Goal: Task Accomplishment & Management: Manage account settings

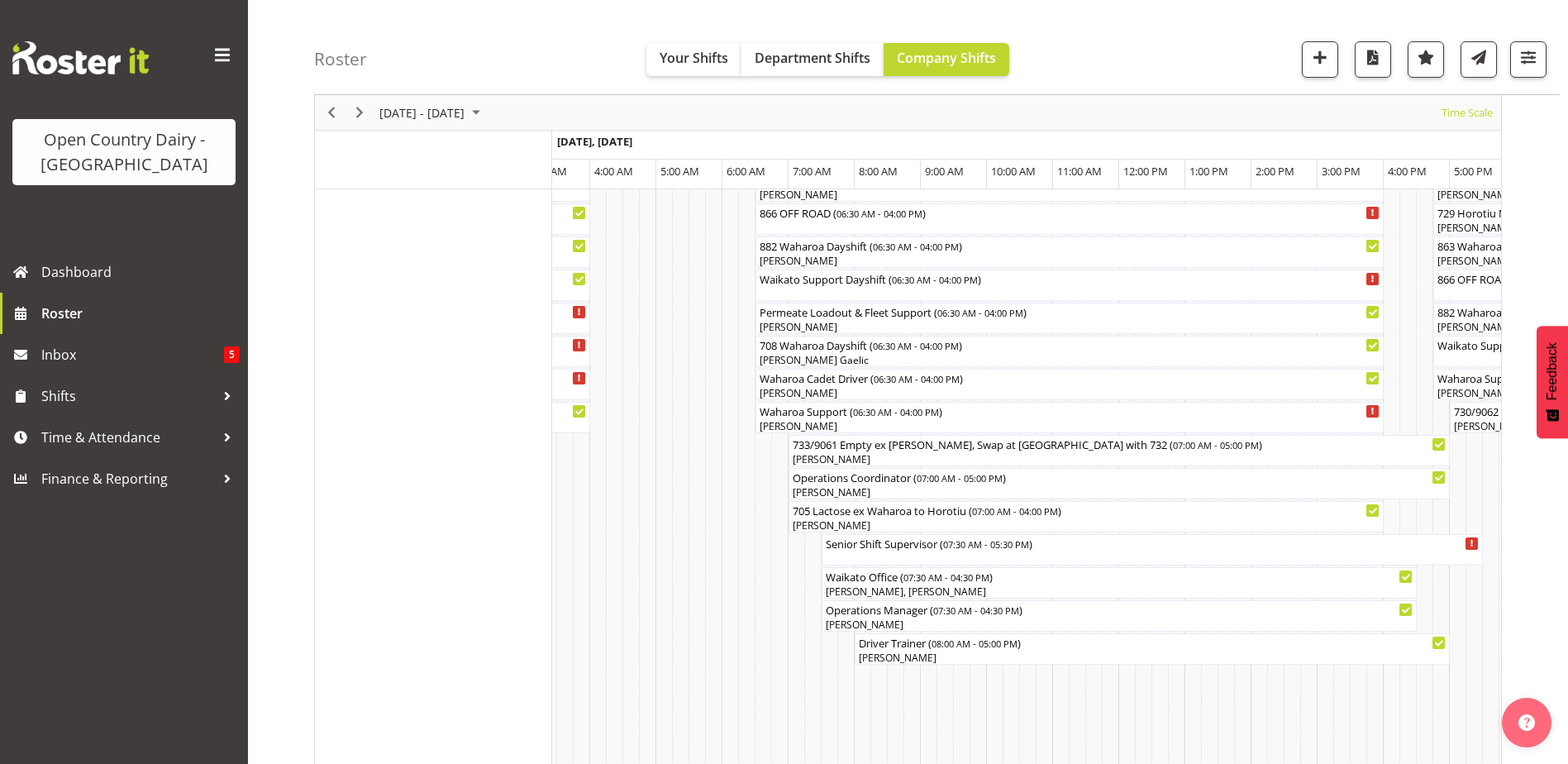
scroll to position [1158, 0]
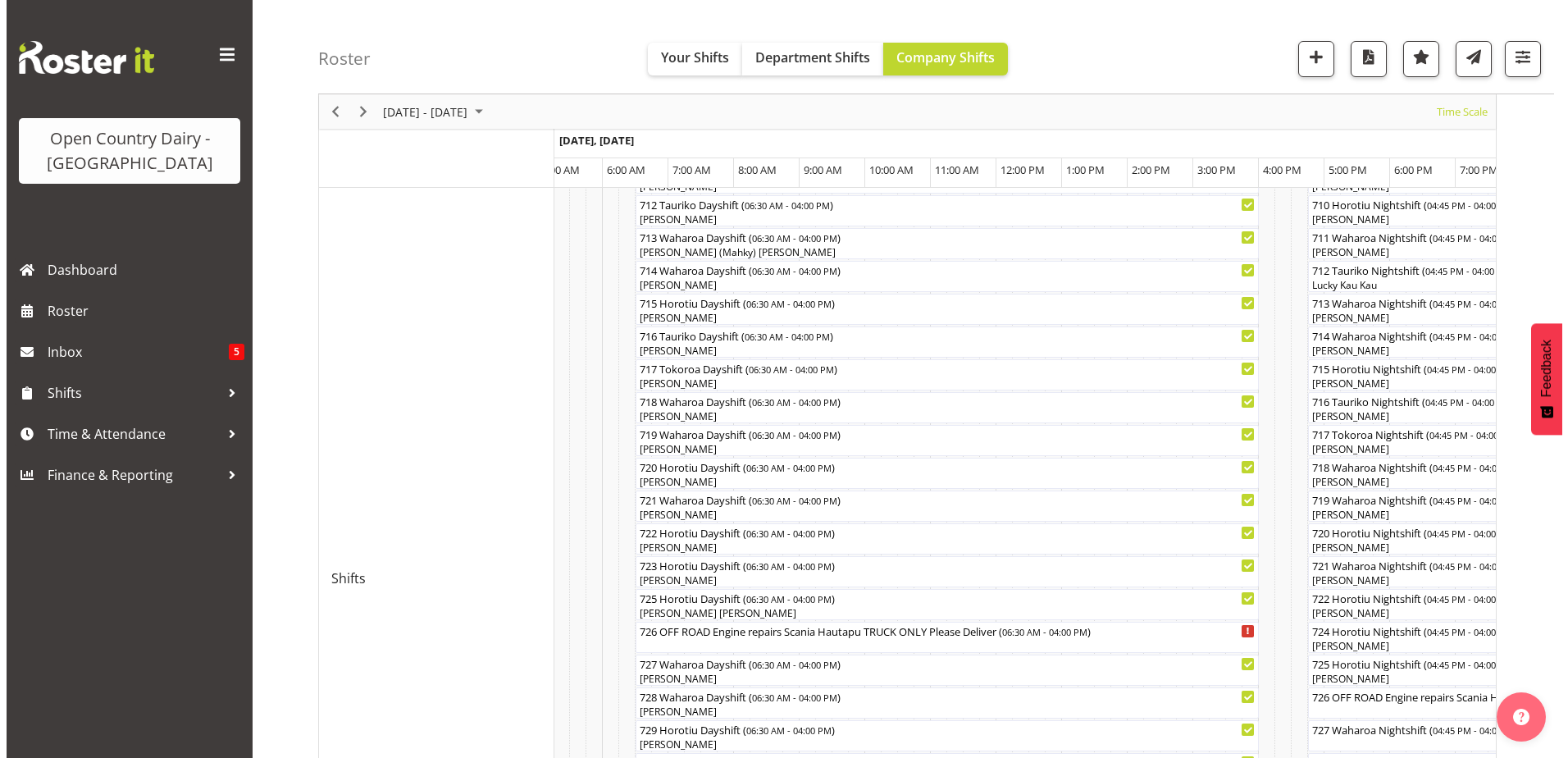
scroll to position [656, 0]
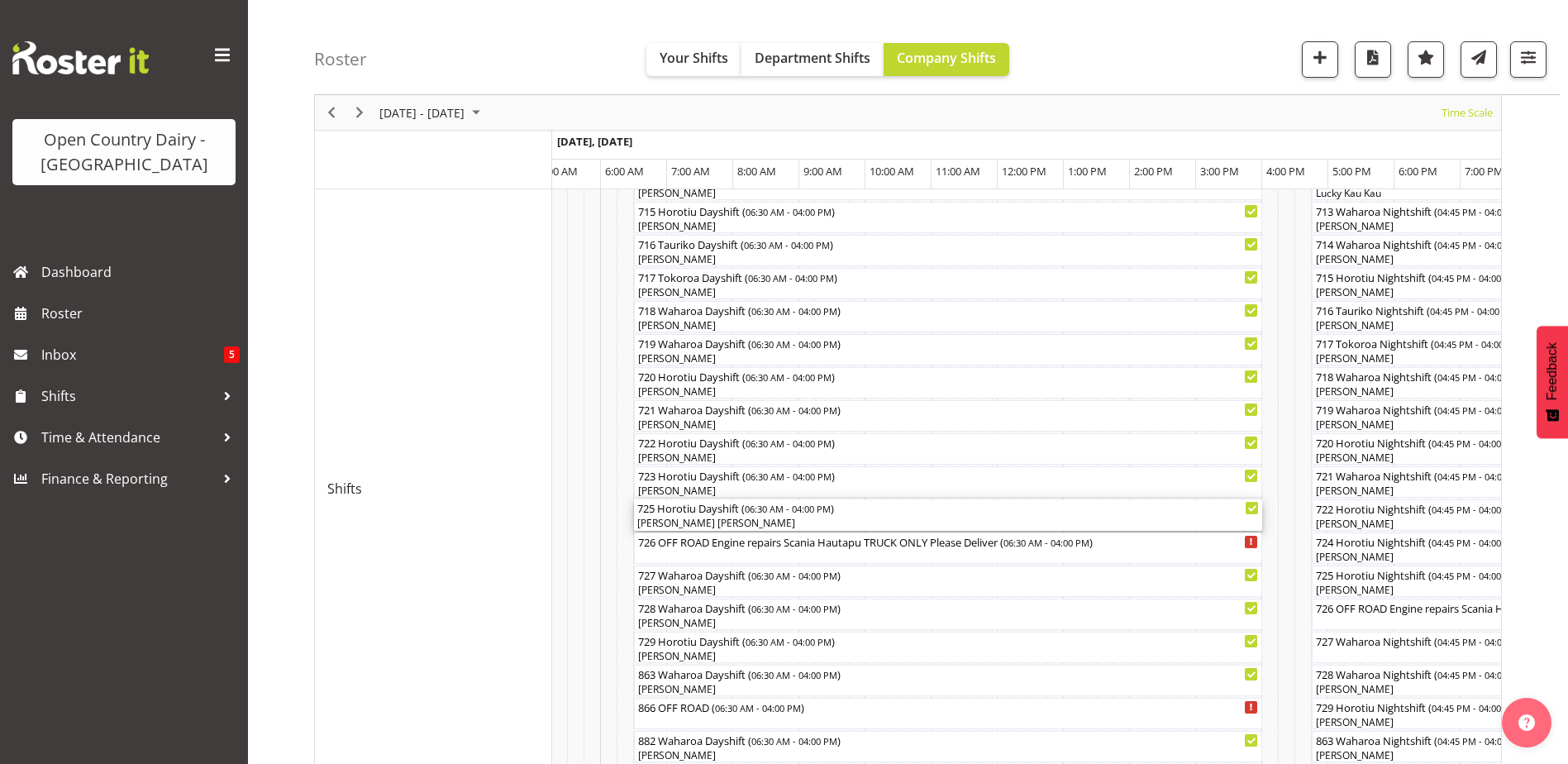
click at [738, 522] on div "[PERSON_NAME] [PERSON_NAME]" at bounding box center [948, 522] width 622 height 14
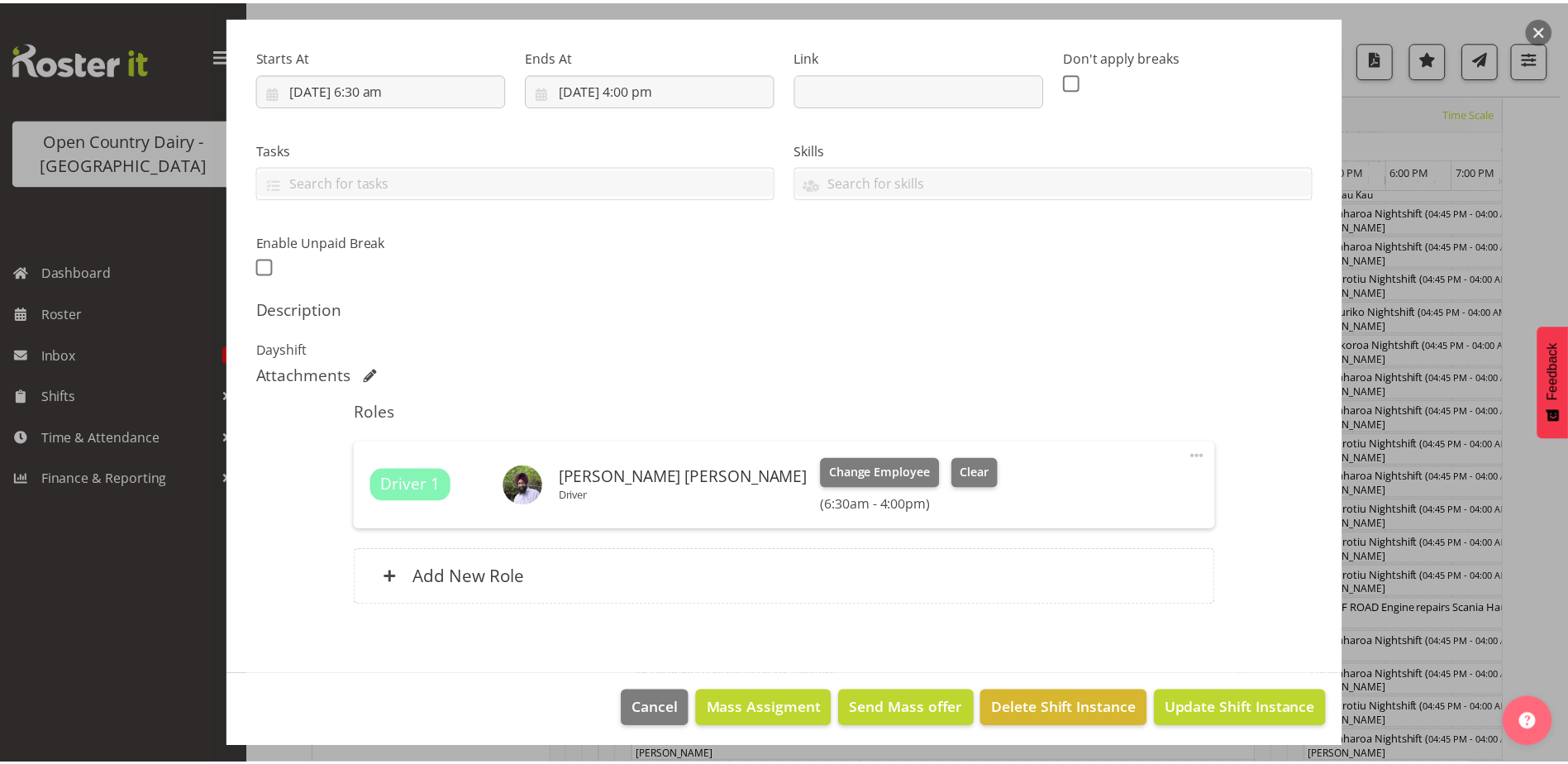
scroll to position [248, 0]
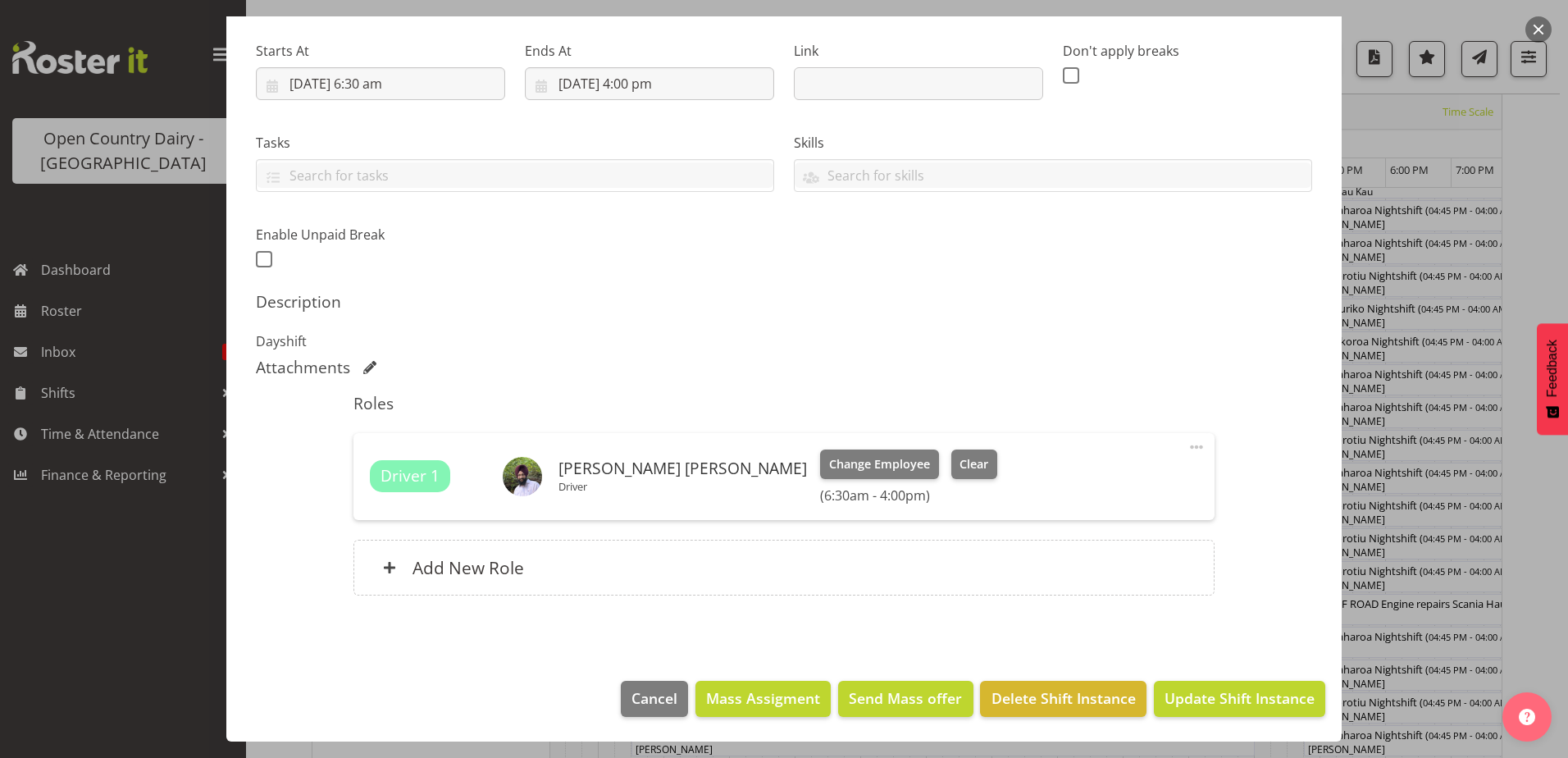
click at [1539, 31] on button "button" at bounding box center [1538, 29] width 26 height 26
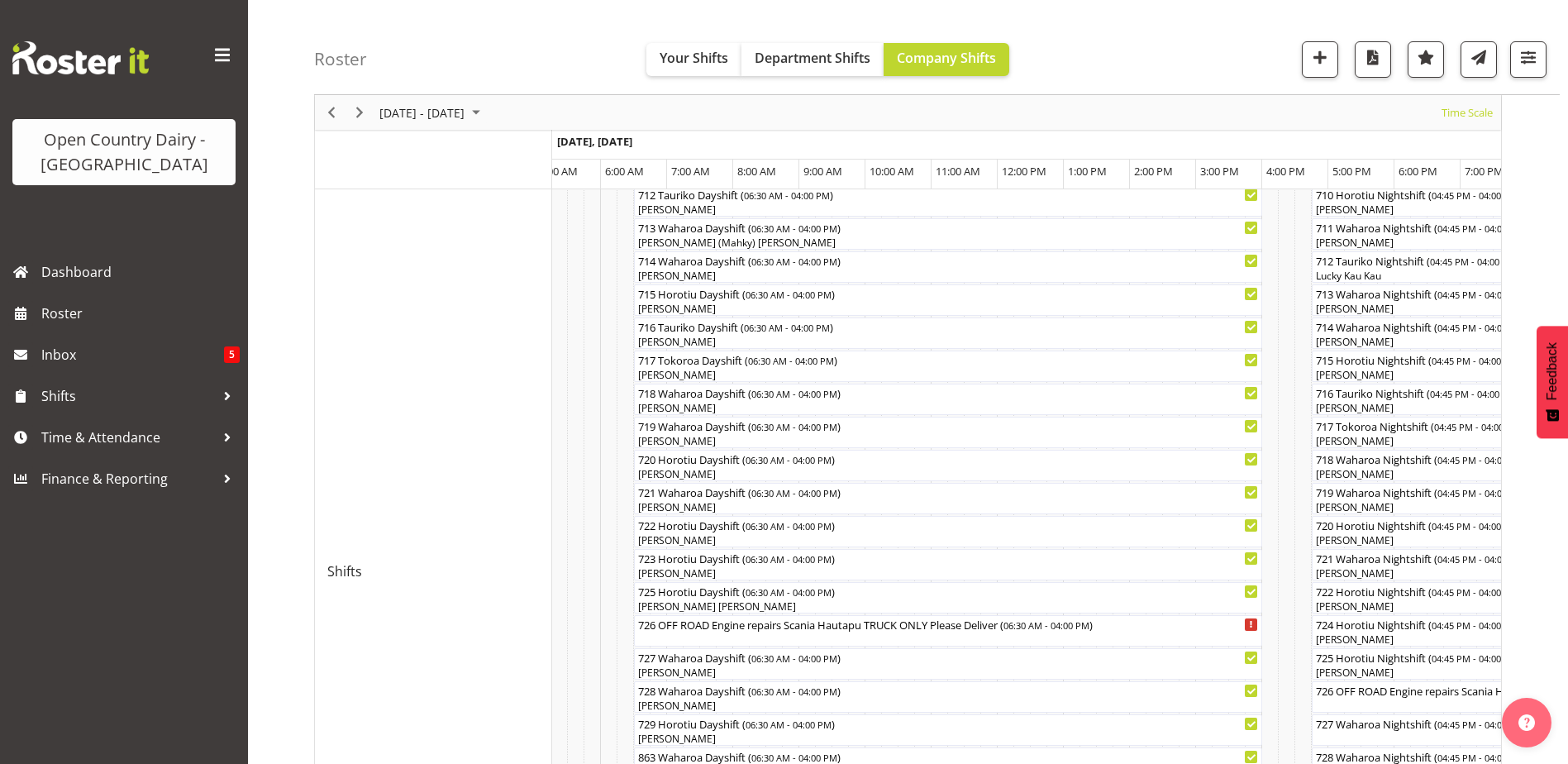
scroll to position [0, 0]
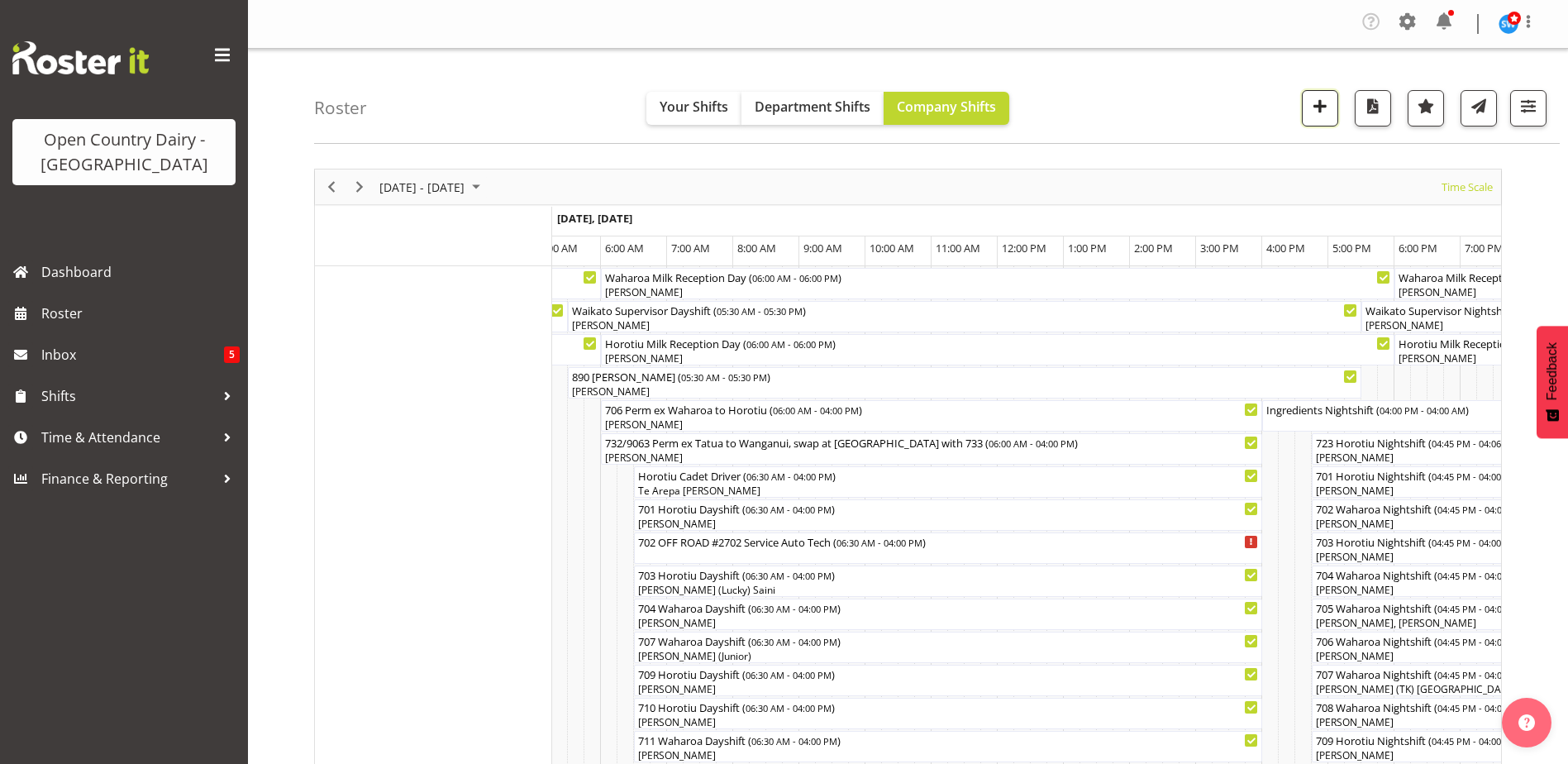
click at [1313, 109] on span "button" at bounding box center [1321, 106] width 21 height 21
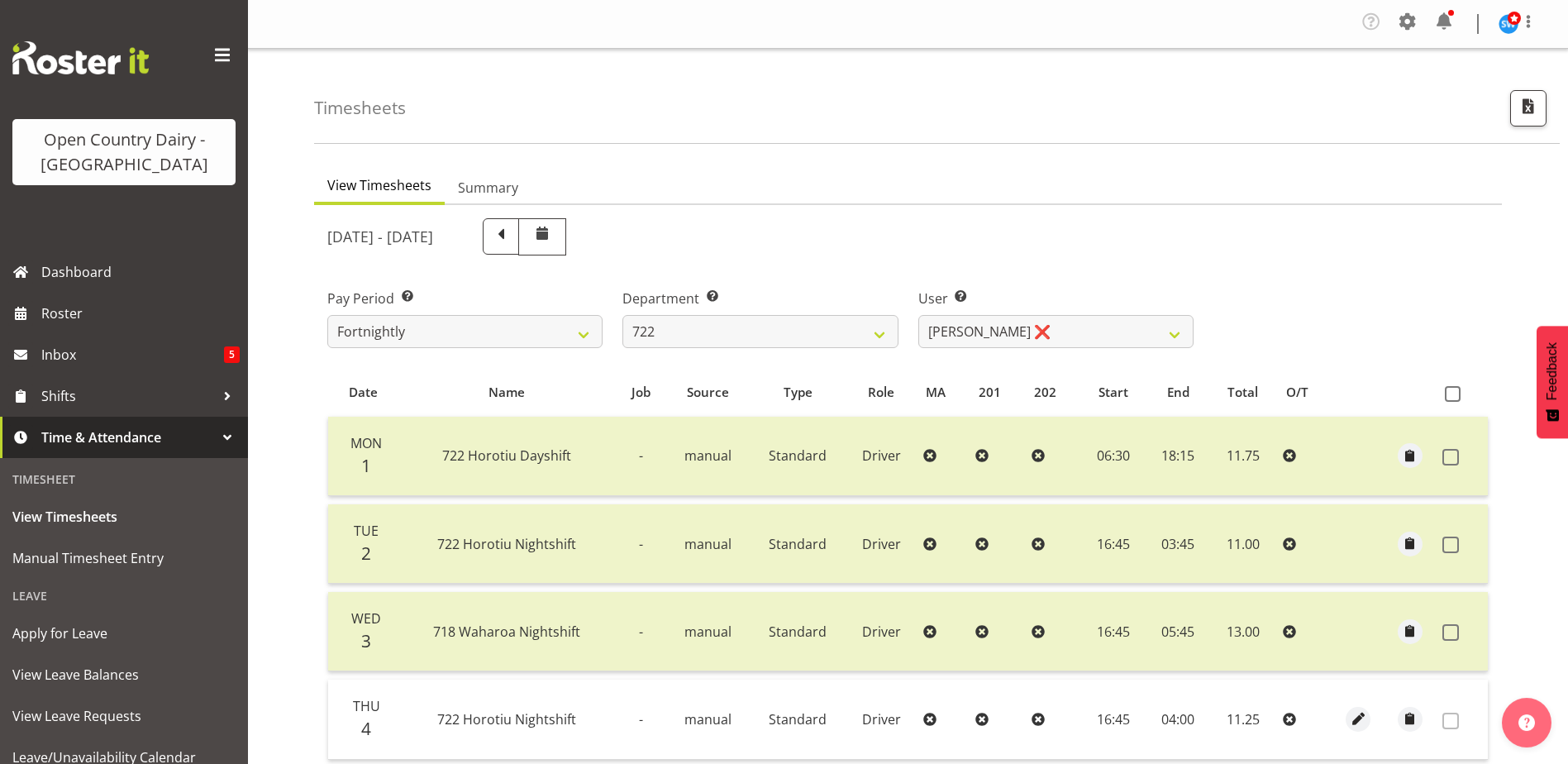
select select "756"
click at [1407, 22] on span at bounding box center [1407, 21] width 26 height 26
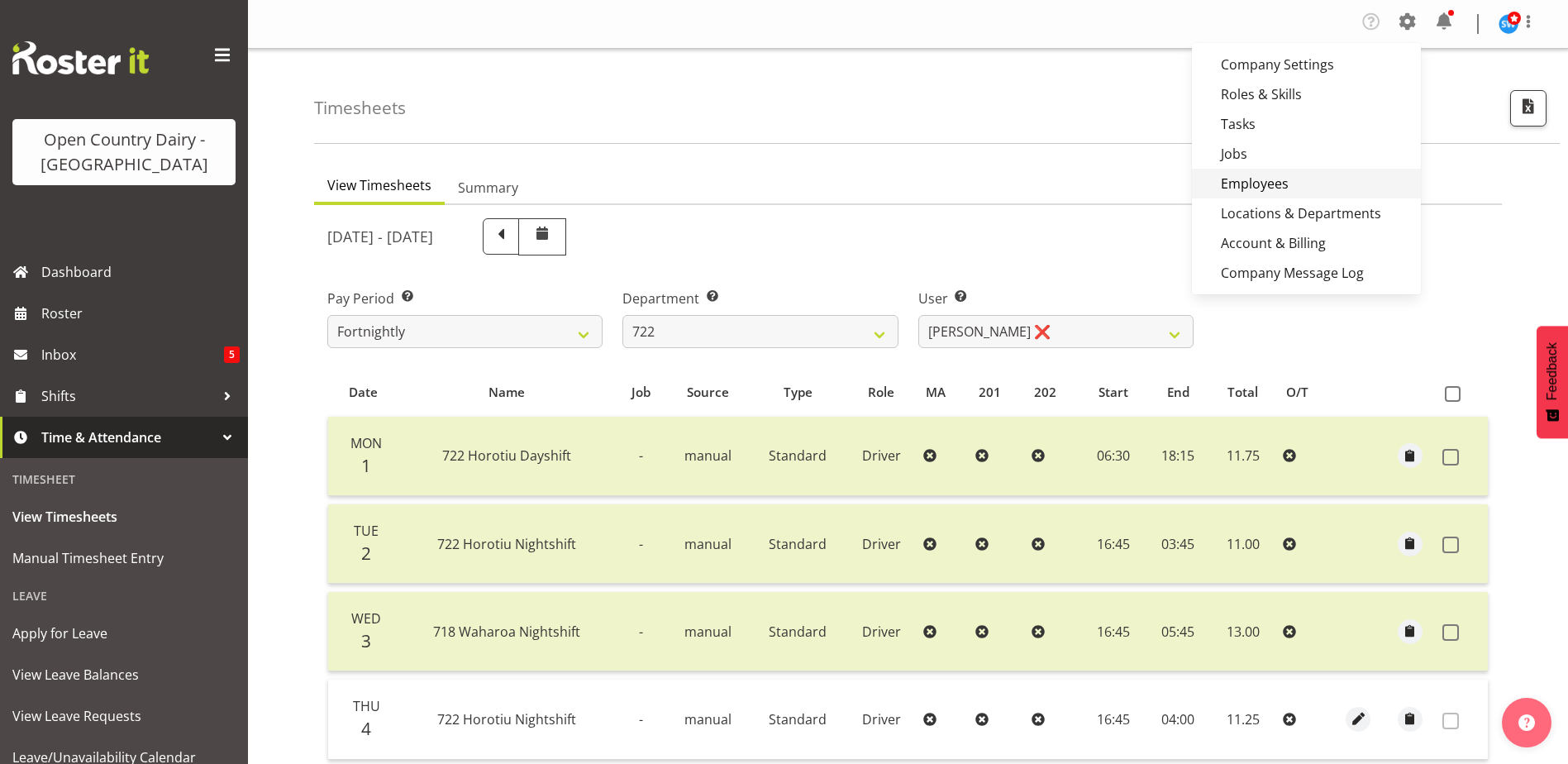
click at [1256, 193] on link "Employees" at bounding box center [1307, 183] width 229 height 30
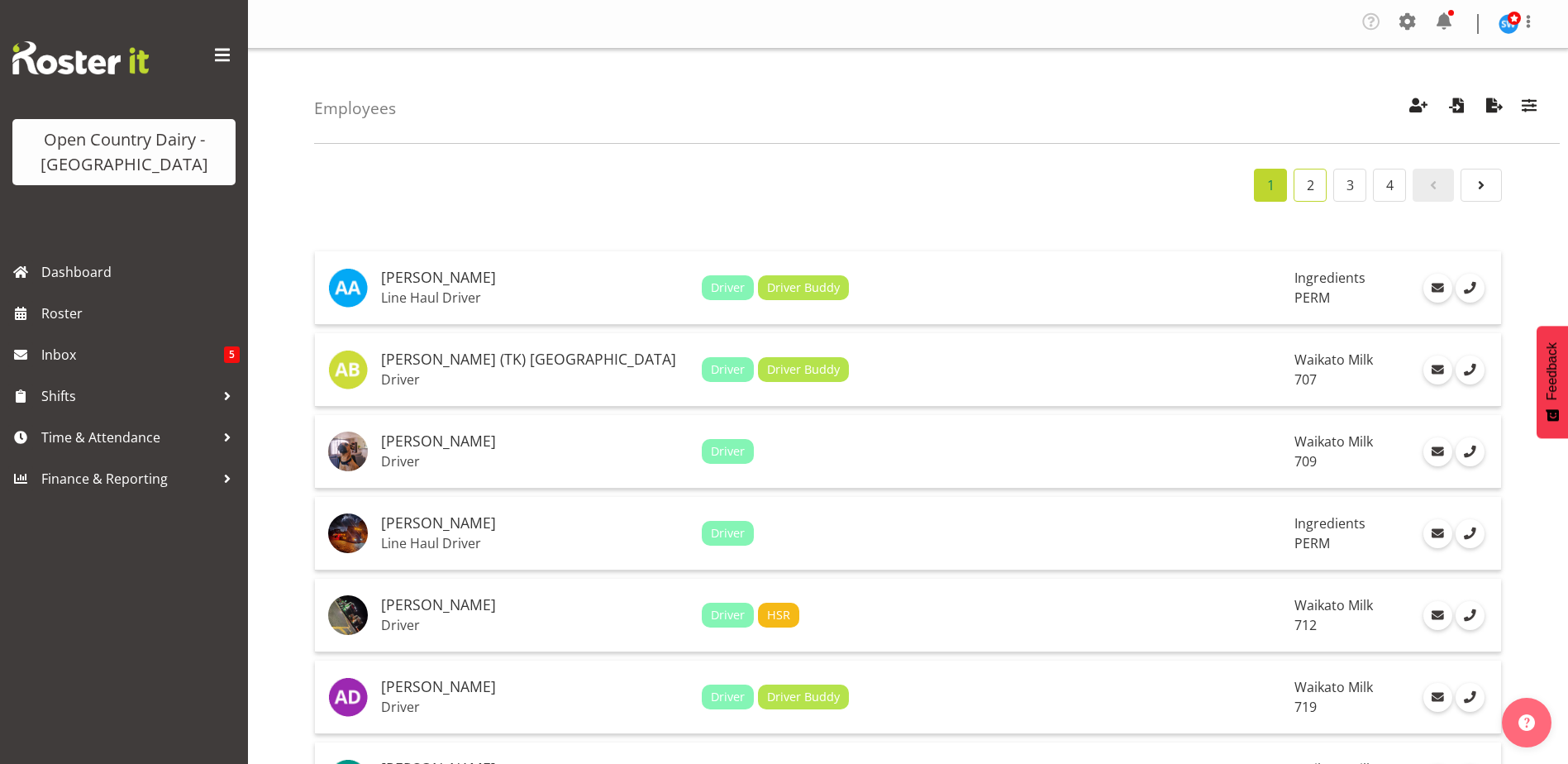
click at [1310, 185] on link "2" at bounding box center [1310, 185] width 33 height 33
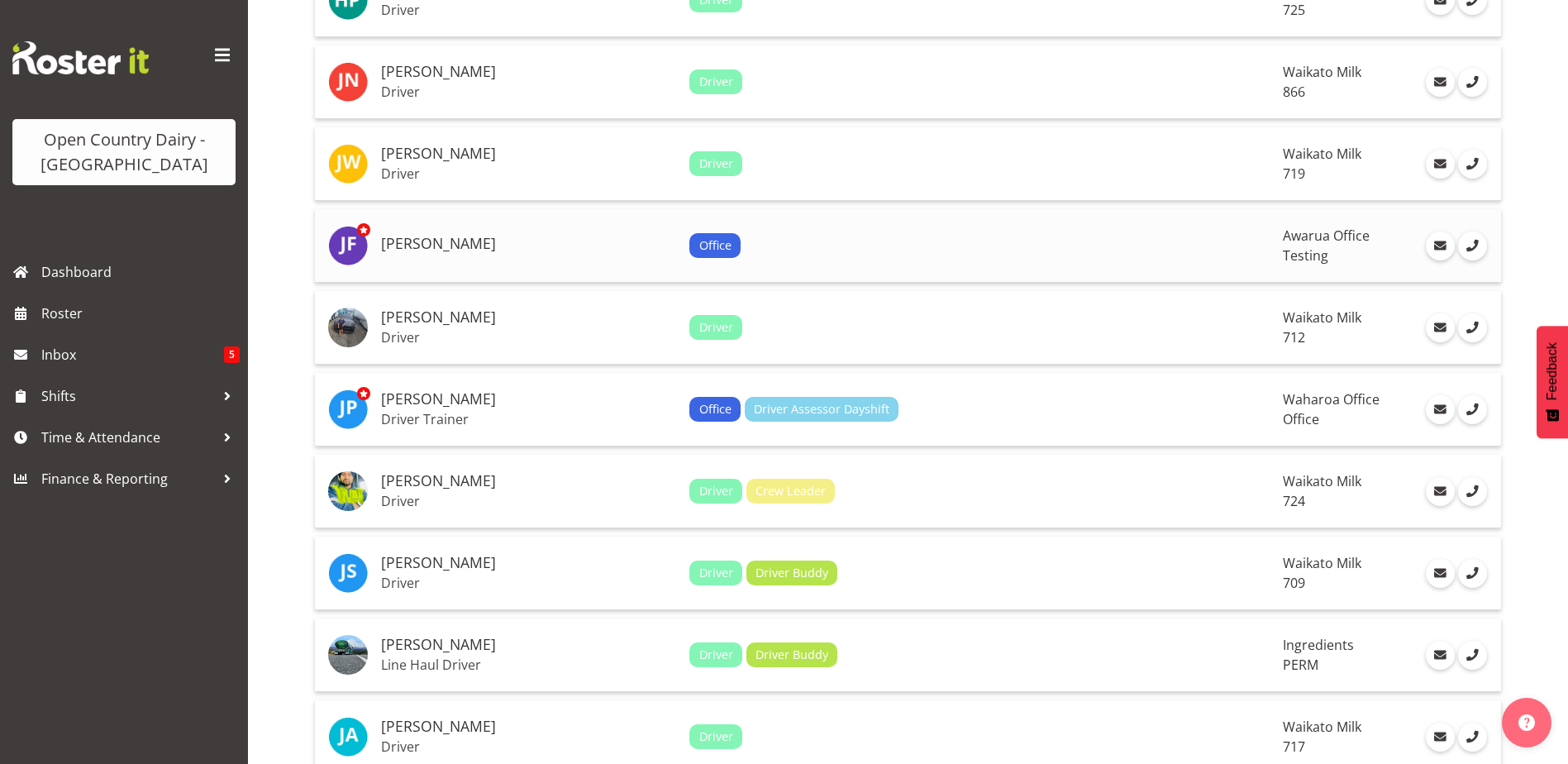
scroll to position [1819, 0]
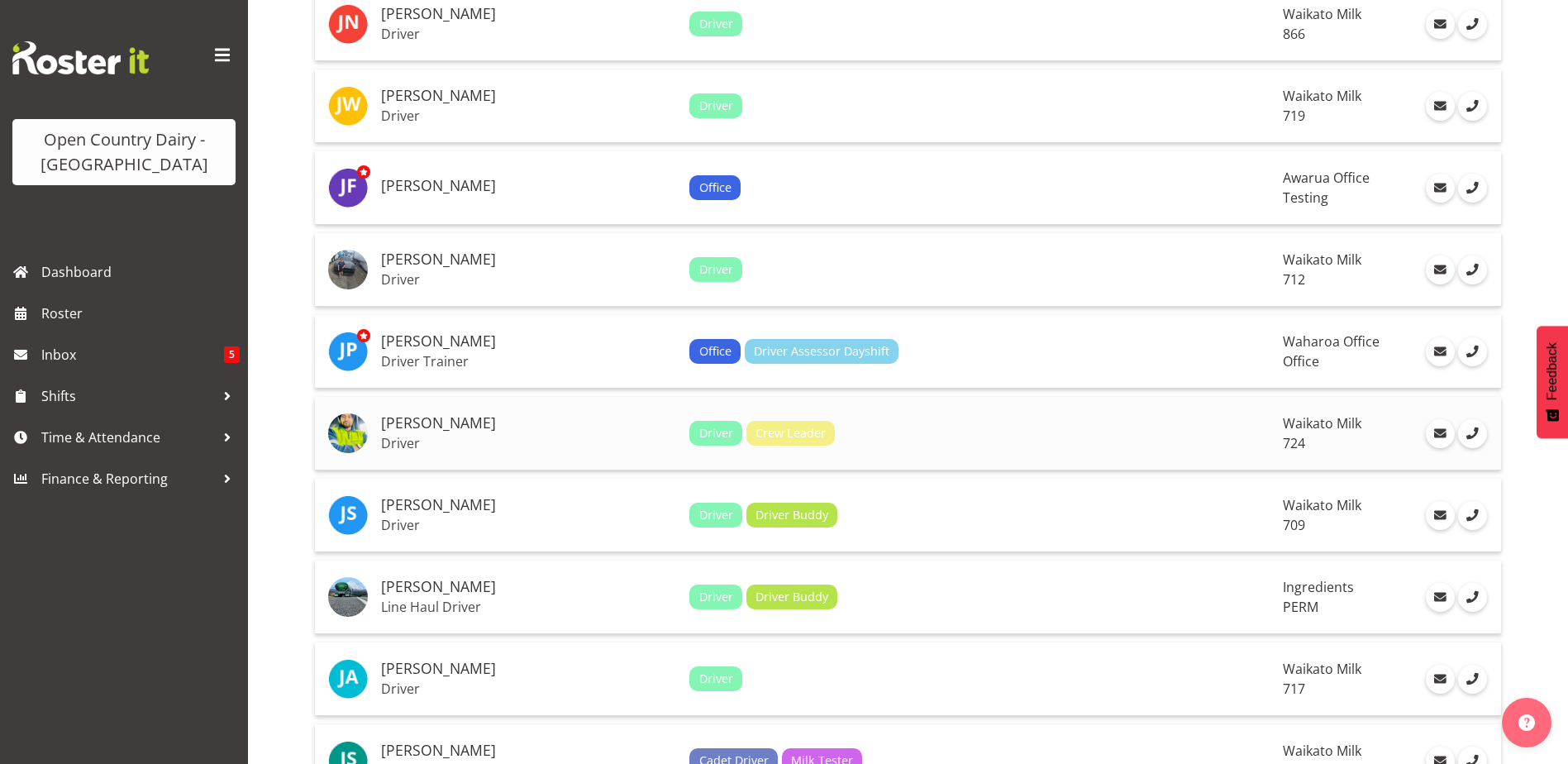
click at [409, 424] on h5 "[PERSON_NAME]" at bounding box center [528, 422] width 296 height 16
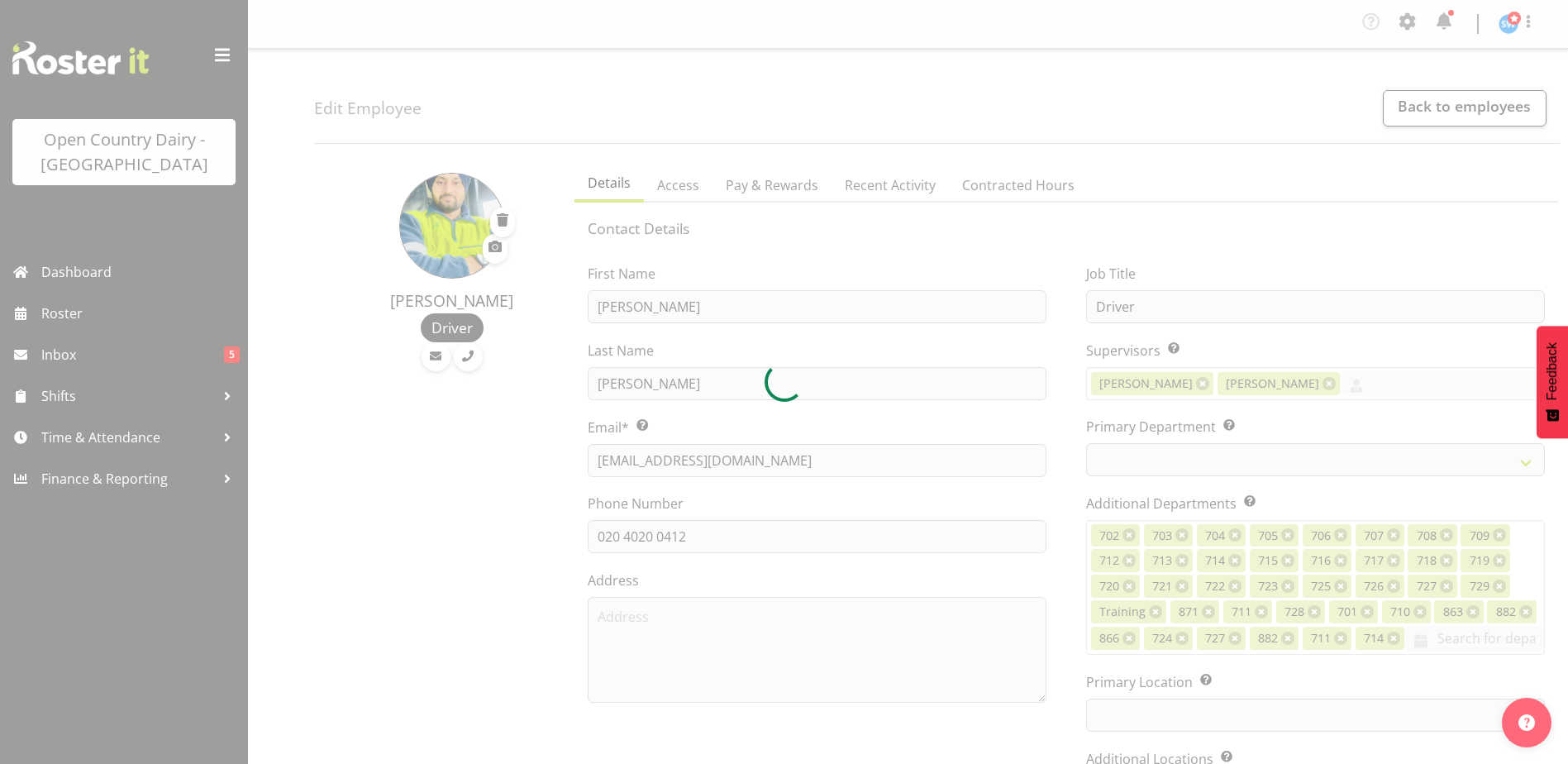
select select "TimelineWeek"
select select
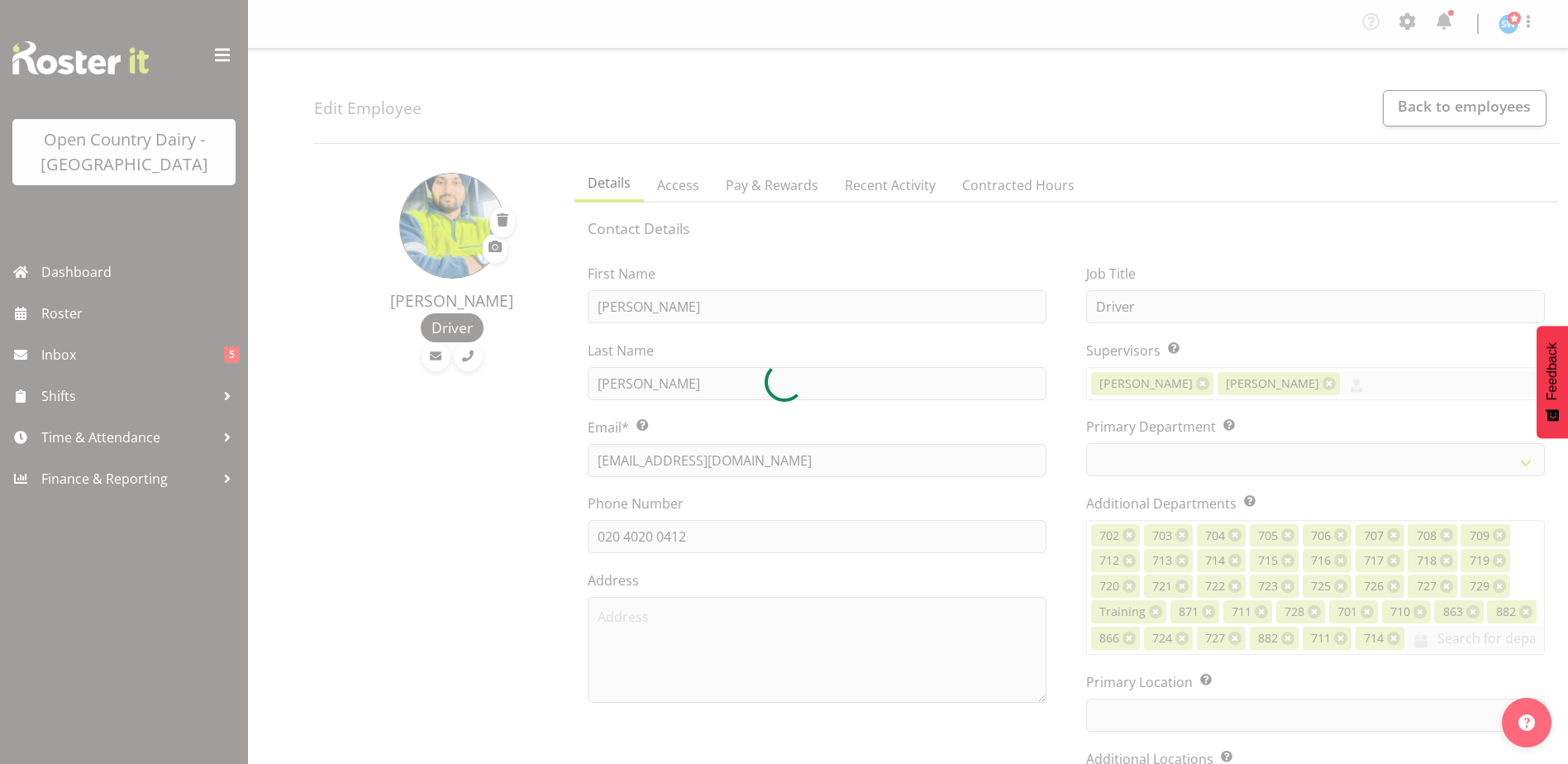
select select
select select "1054"
select select "760"
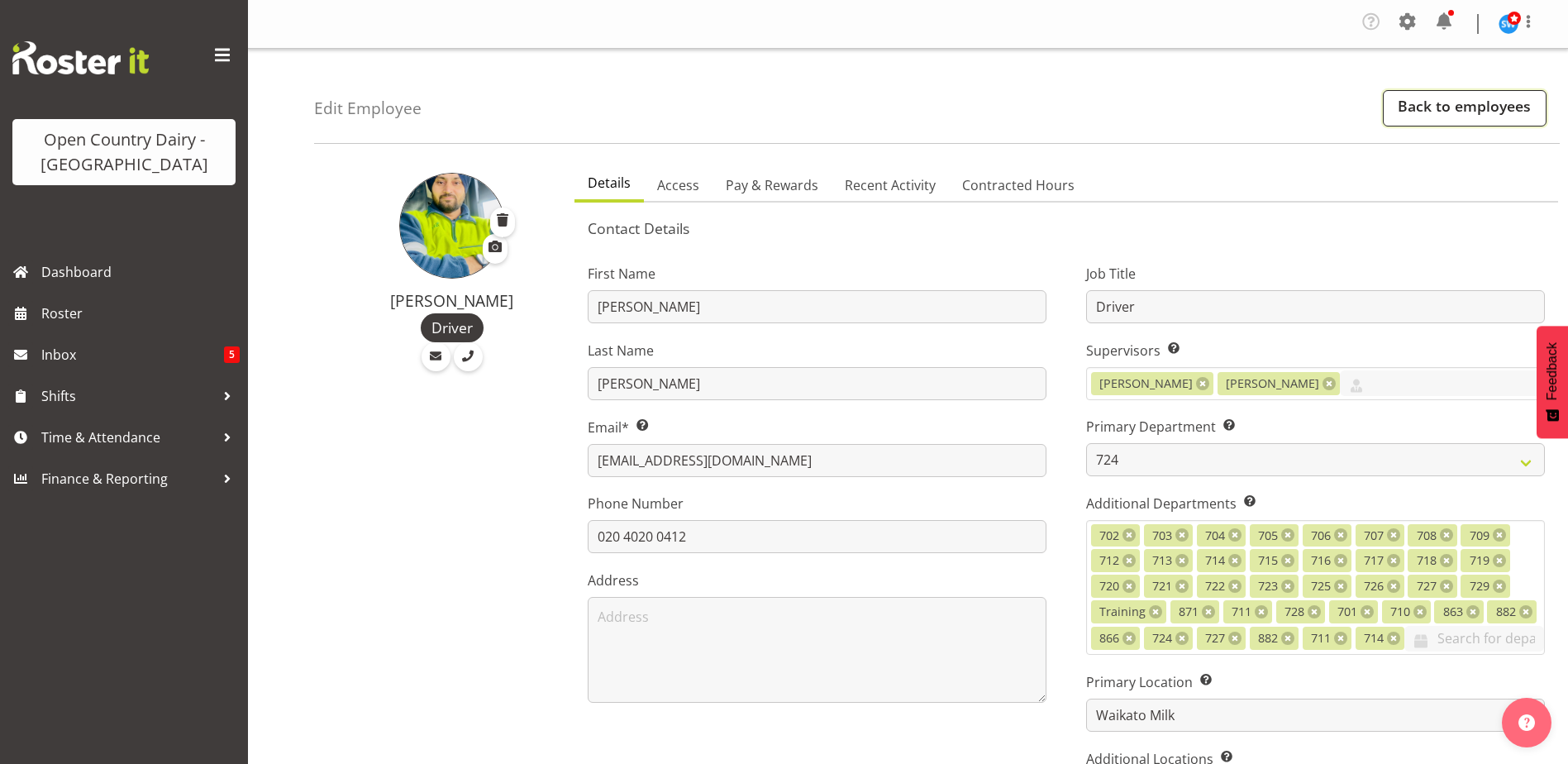
drag, startPoint x: 1443, startPoint y: 114, endPoint x: 1384, endPoint y: 100, distance: 60.6
click at [1443, 114] on link "Back to employees" at bounding box center [1465, 109] width 164 height 37
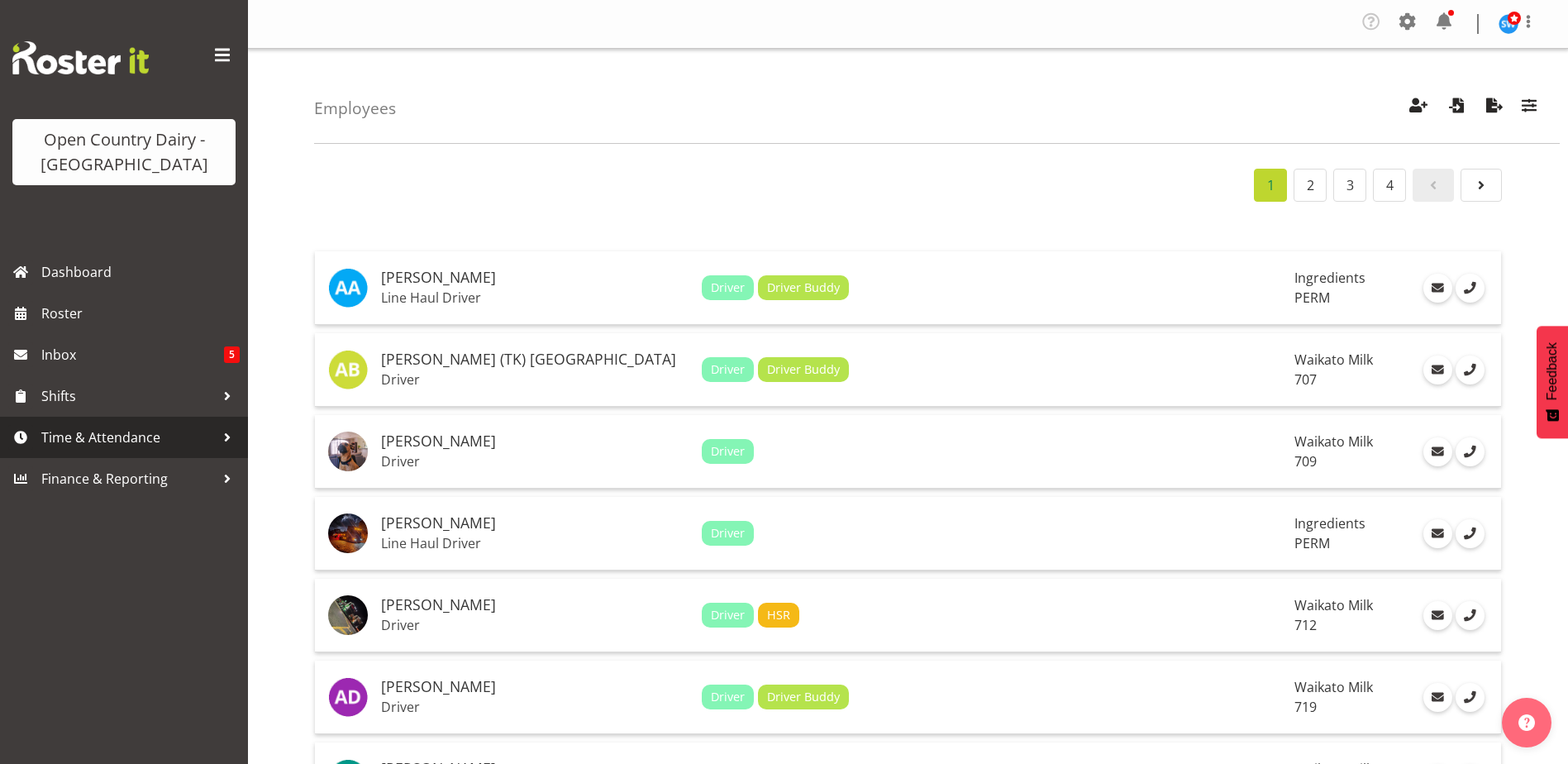
click at [78, 433] on span "Time & Attendance" at bounding box center [128, 437] width 173 height 25
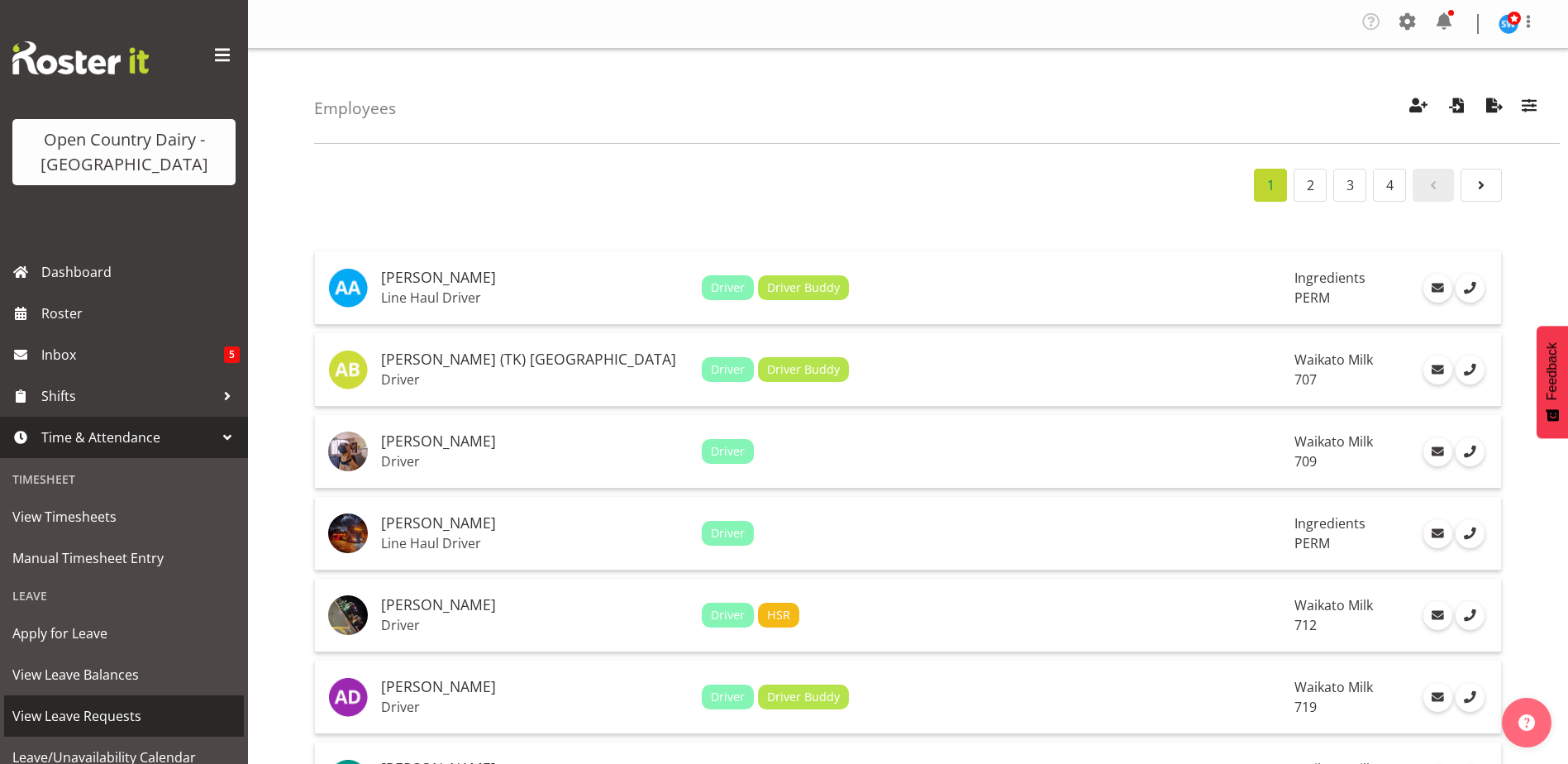
click at [60, 712] on span "View Leave Requests" at bounding box center [124, 716] width 223 height 25
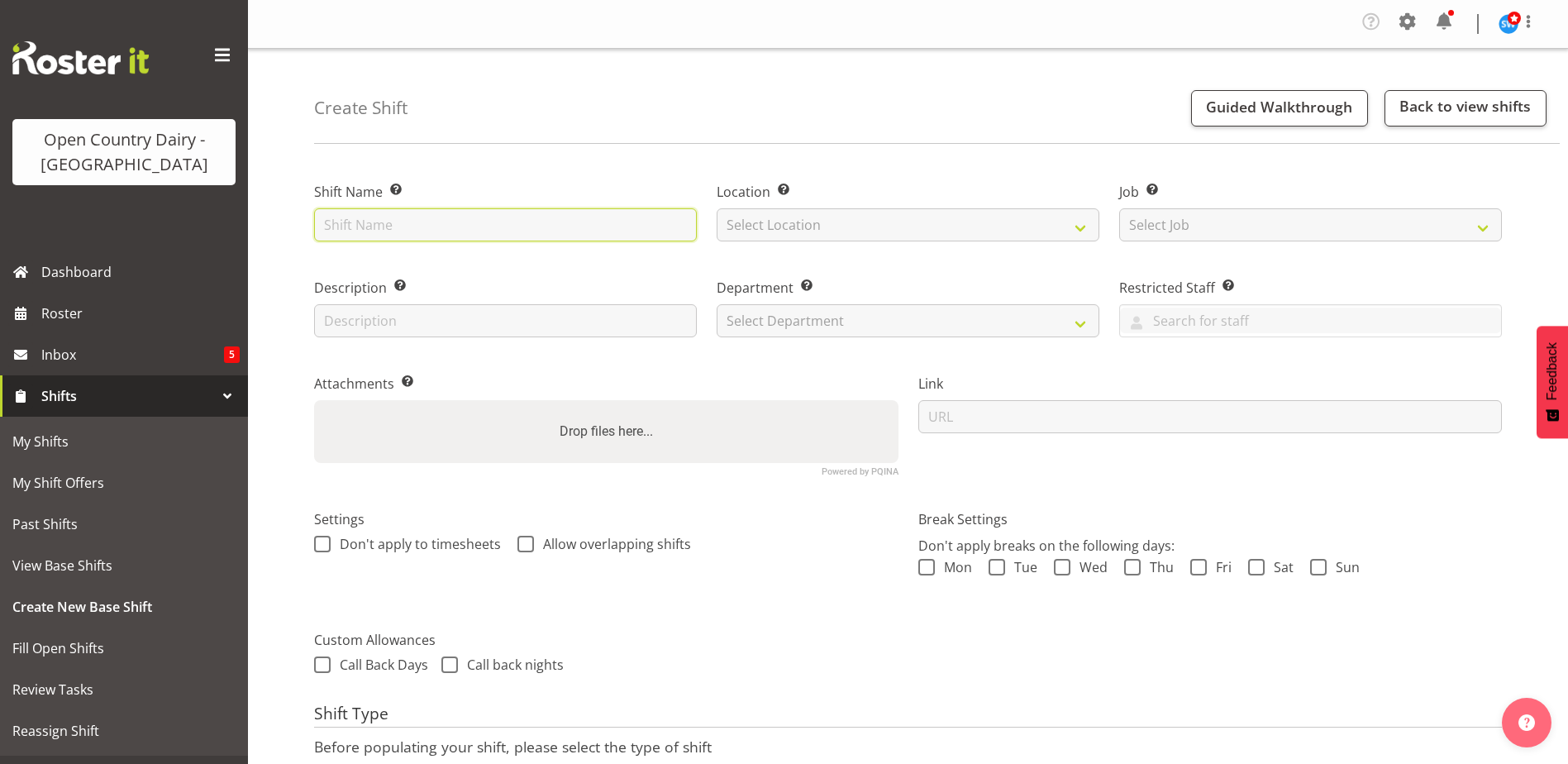
click at [478, 221] on input "text" at bounding box center [505, 224] width 383 height 33
type input "724 Horotiu Day shift"
click at [784, 232] on select "Select Location Ingredients Waharoa Office Waikato Milk Whanganui Office" at bounding box center [909, 224] width 383 height 33
select select "1054"
click at [717, 208] on select "Select Location Ingredients Waharoa Office Waikato Milk Whanganui Office" at bounding box center [909, 224] width 383 height 33
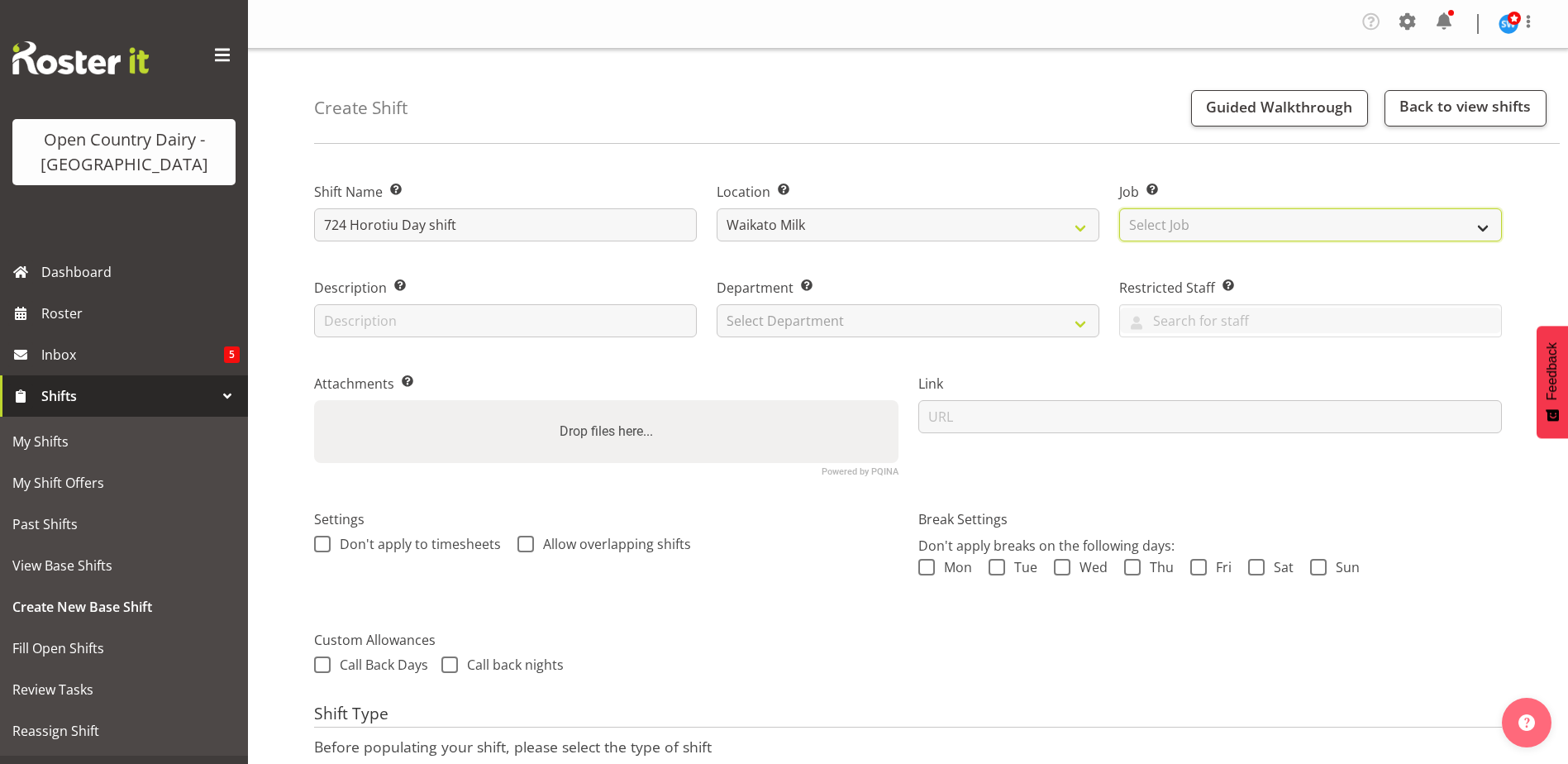
click at [1226, 217] on select "Select Job Create new job Driver Driver supervisor Support" at bounding box center [1311, 224] width 383 height 33
select select "9052"
click at [1119, 208] on select "Select Job Create new job Driver Driver supervisor Support" at bounding box center [1311, 224] width 383 height 33
click at [905, 314] on select "Select Department" at bounding box center [909, 320] width 383 height 33
select select "760"
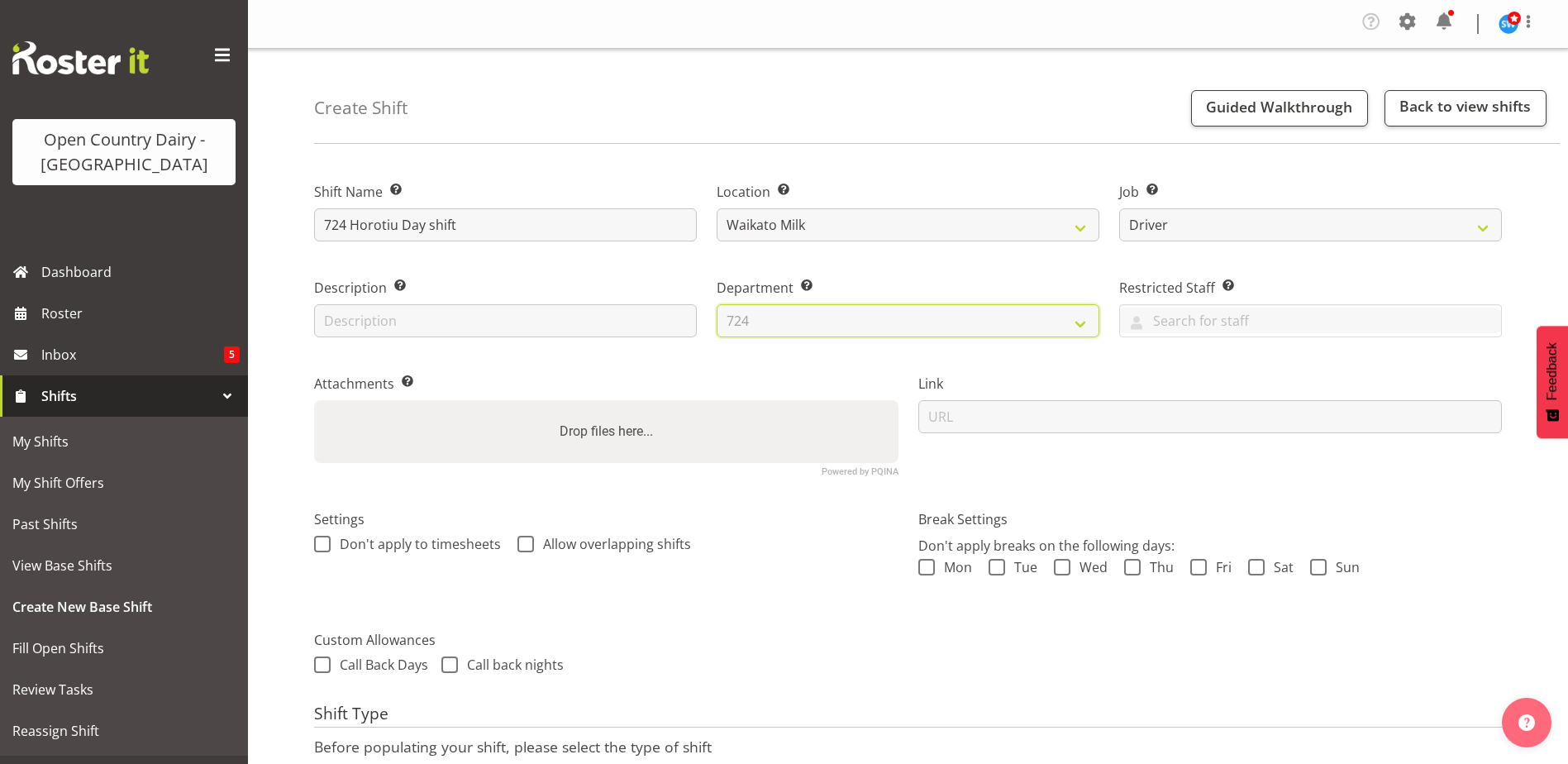
click at [717, 304] on select "Select Department 701 702 703 704 705 706 707 708 709 710 711 712 713 714 715 7…" at bounding box center [909, 320] width 383 height 33
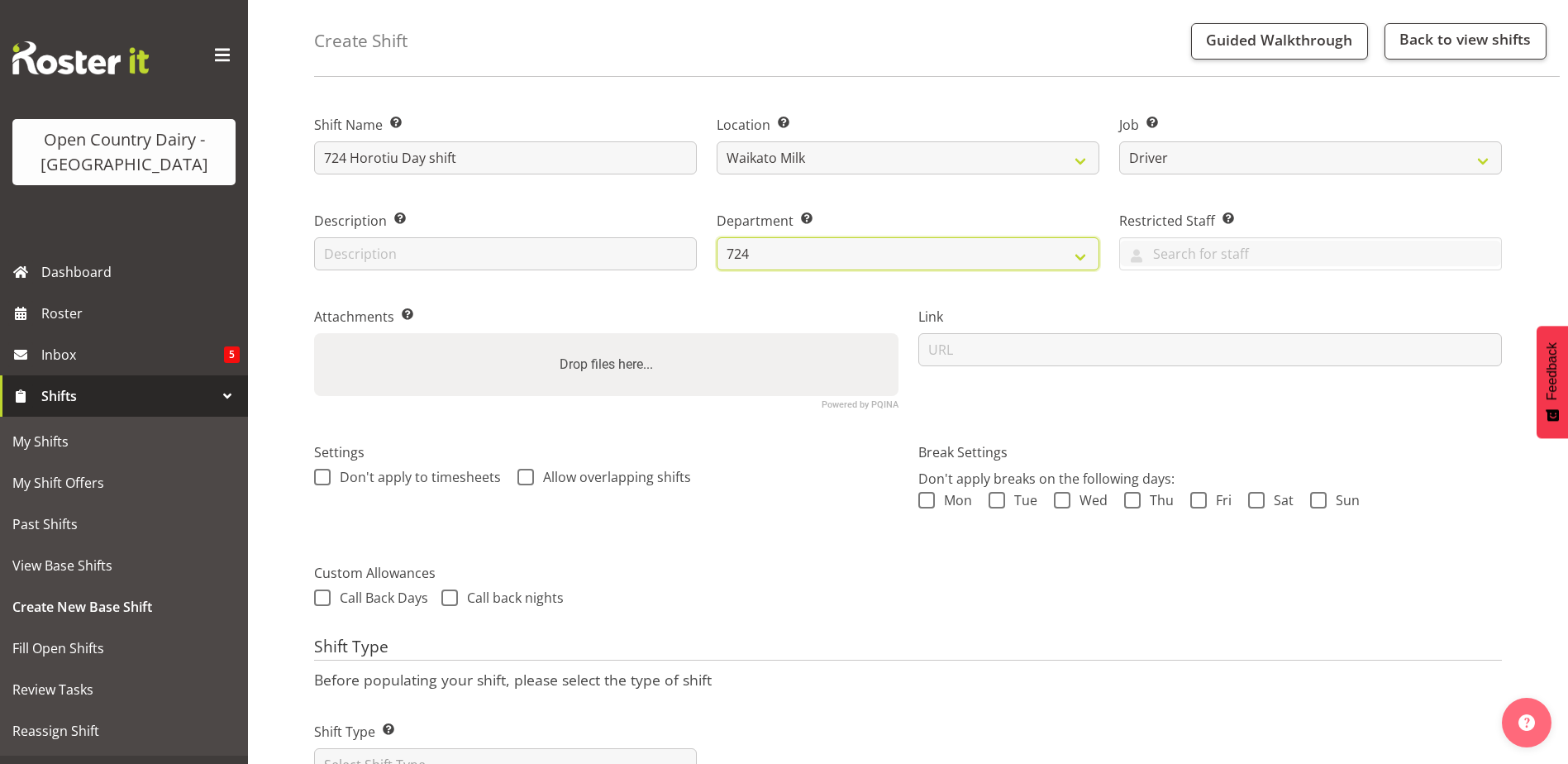
scroll to position [136, 0]
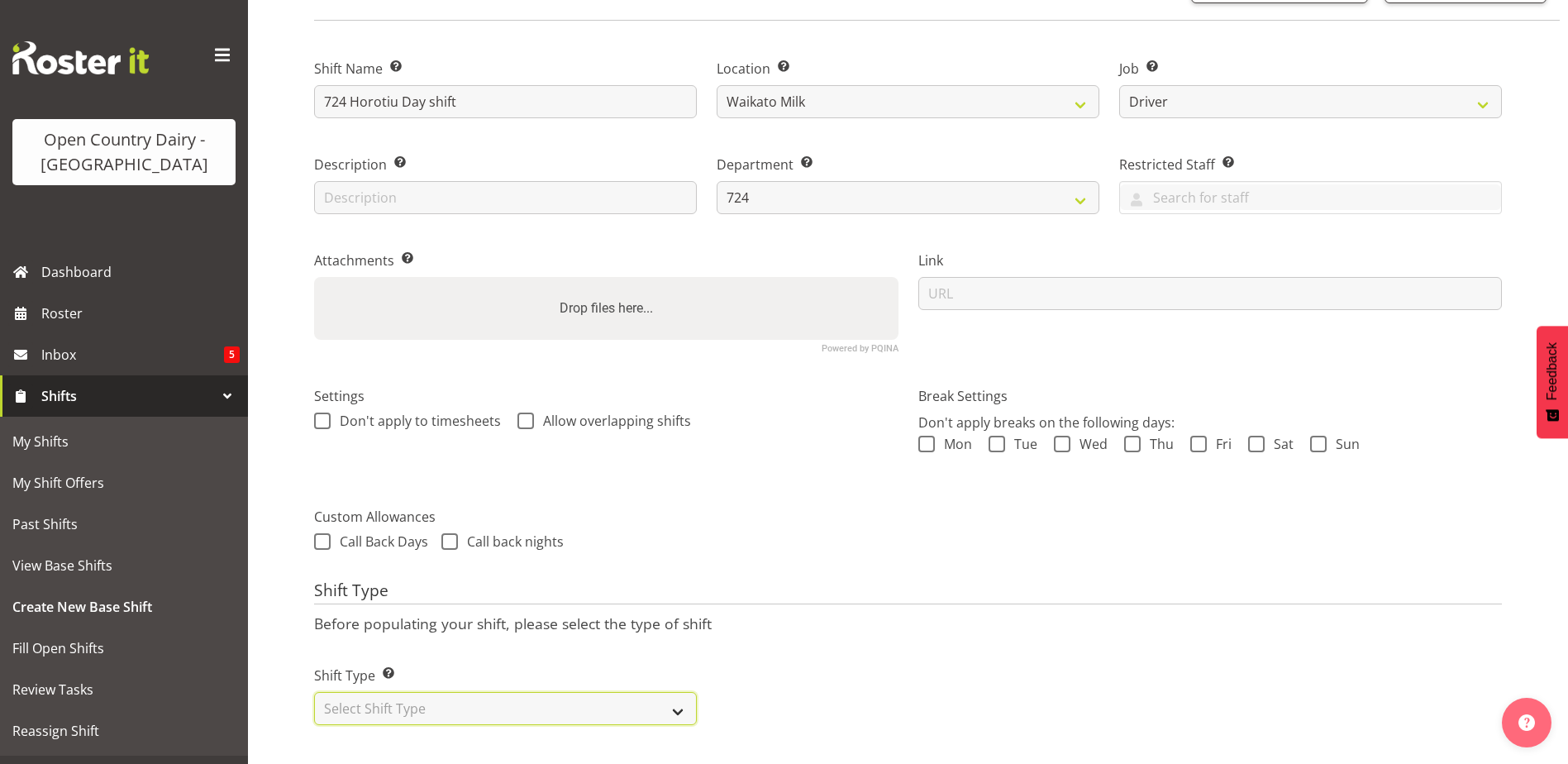
click at [431, 694] on select "Select Shift Type One Off Shift Recurring Shift Rotating Shift" at bounding box center [505, 708] width 383 height 33
select select "one_off"
click at [314, 692] on select "Select Shift Type One Off Shift Recurring Shift Rotating Shift" at bounding box center [505, 708] width 383 height 33
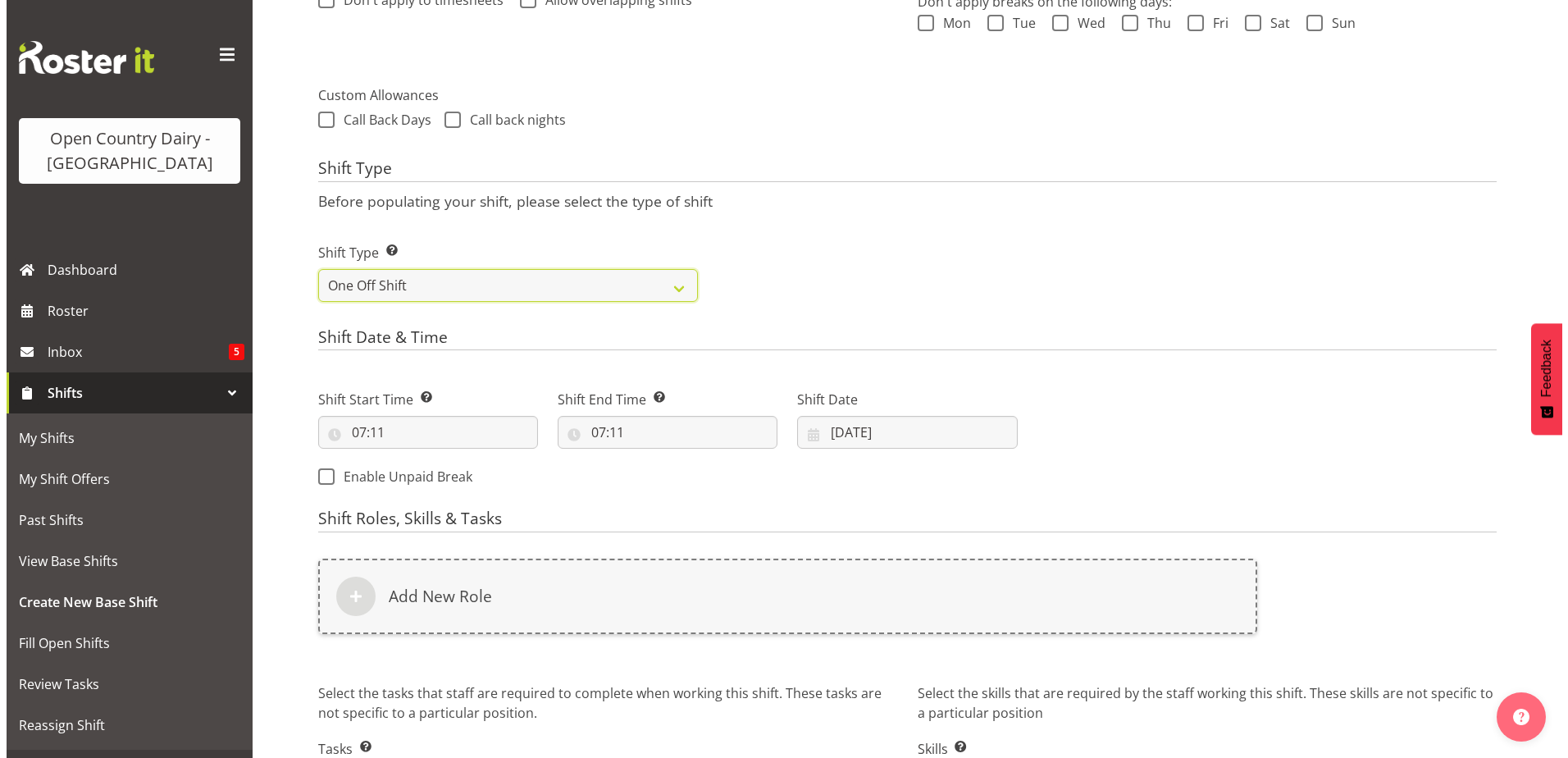
scroll to position [544, 0]
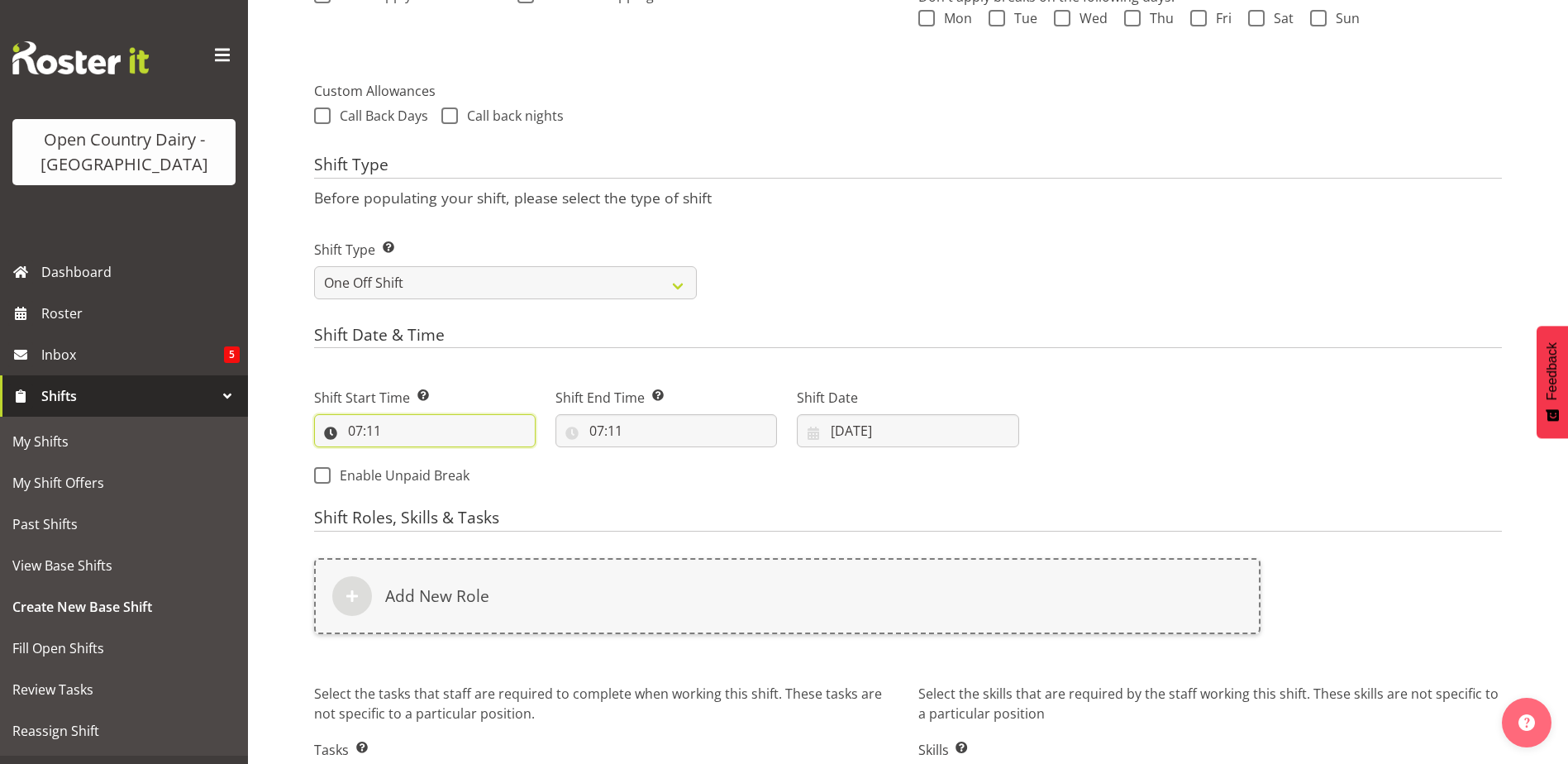
click at [378, 423] on input "07:11" at bounding box center [424, 430] width 221 height 33
click at [436, 475] on select "00 01 02 03 04 05 06 07 08 09 10 11 12 13 14 15 16 17 18 19 20 21 22 23" at bounding box center [426, 473] width 38 height 33
select select "6"
click at [408, 457] on select "00 01 02 03 04 05 06 07 08 09 10 11 12 13 14 15 16 17 18 19 20 21 22 23" at bounding box center [426, 473] width 38 height 33
type input "06:11"
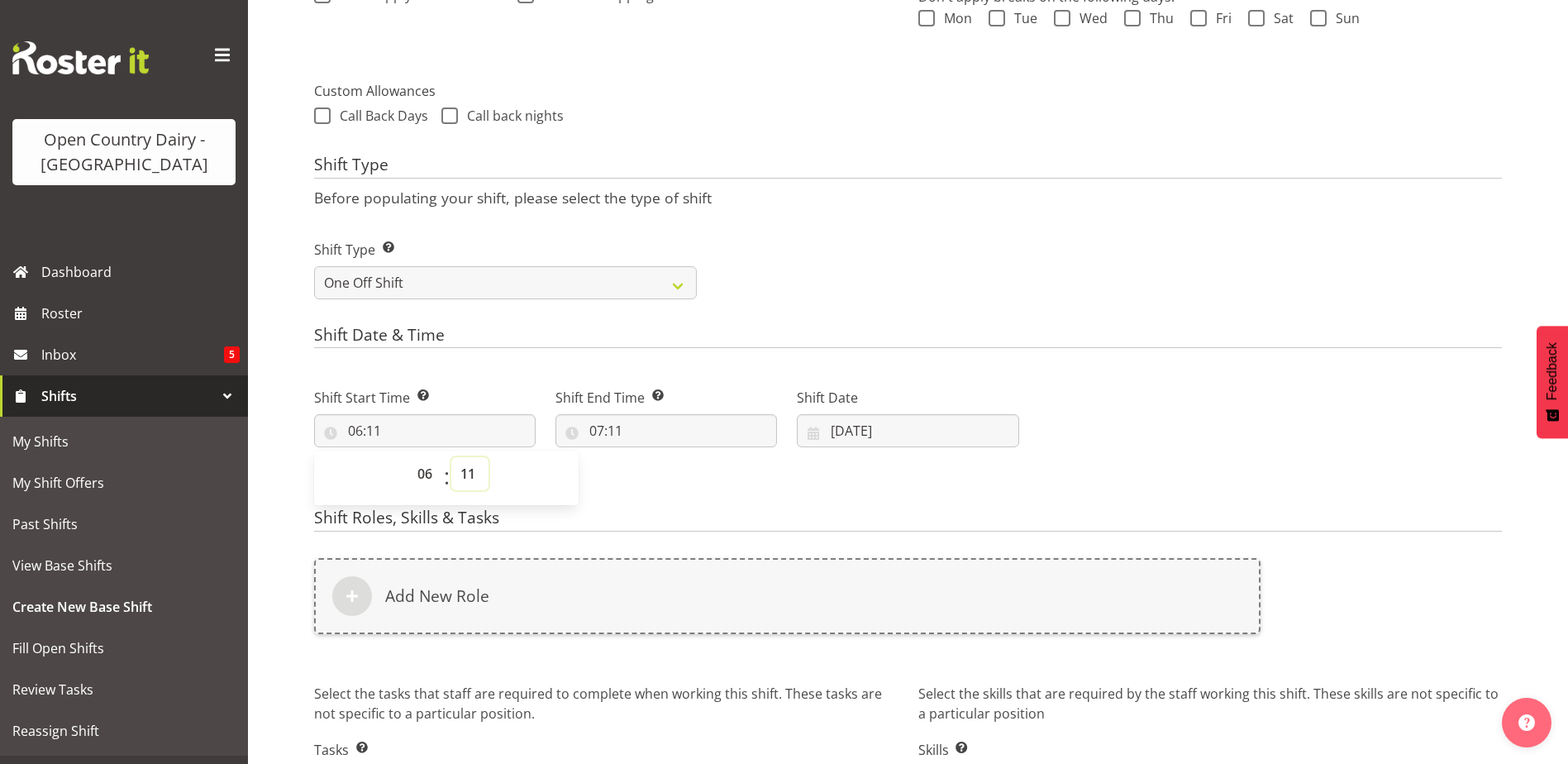
click at [462, 462] on select "00 01 02 03 04 05 06 07 08 09 10 11 12 13 14 15 16 17 18 19 20 21 22 23 24 25 2…" at bounding box center [470, 473] width 38 height 33
select select "30"
click at [451, 457] on select "00 01 02 03 04 05 06 07 08 09 10 11 12 13 14 15 16 17 18 19 20 21 22 23 24 25 2…" at bounding box center [470, 473] width 38 height 33
type input "06:30"
click at [618, 434] on input "07:11" at bounding box center [666, 430] width 221 height 33
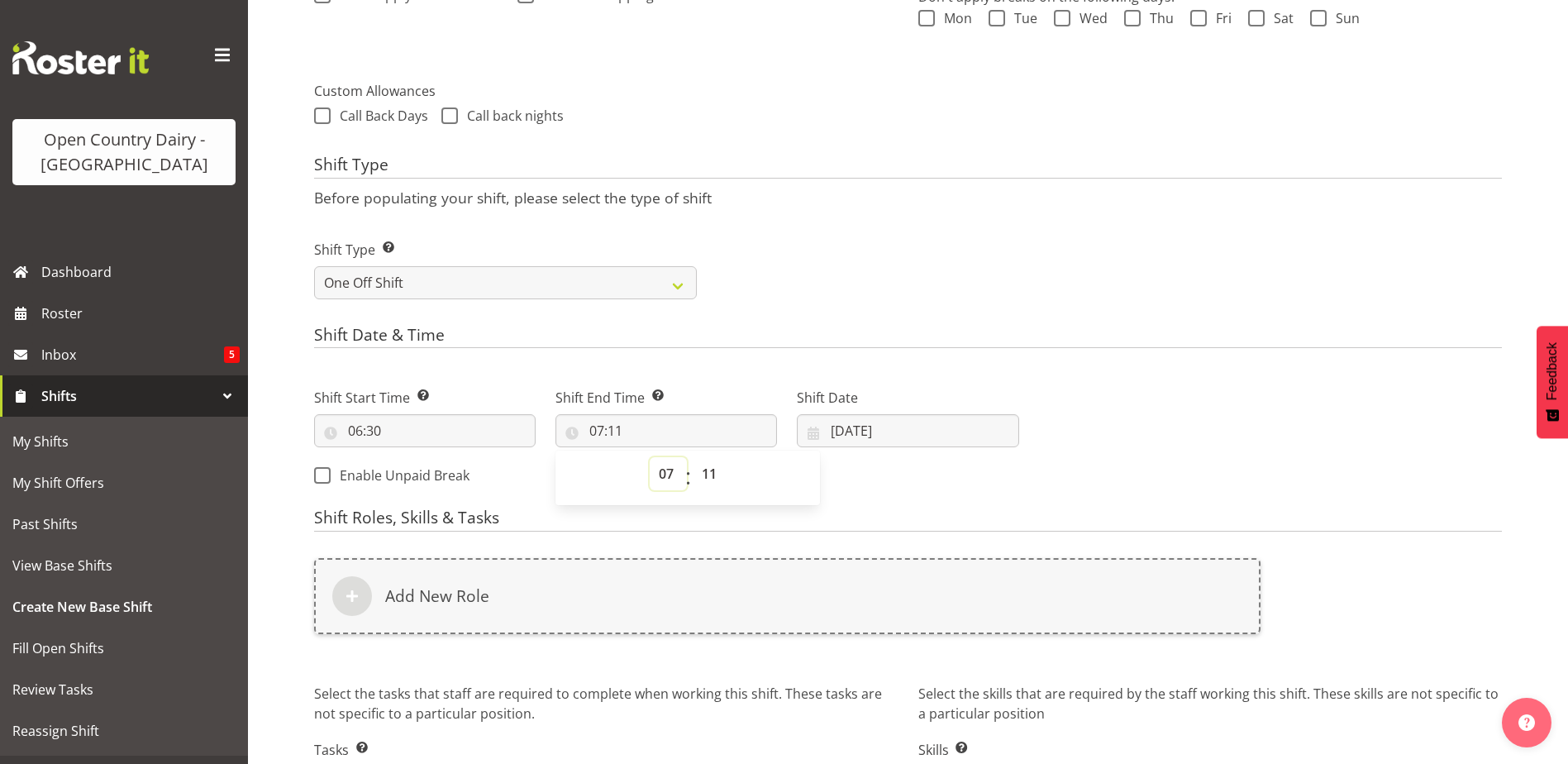
click at [655, 476] on select "00 01 02 03 04 05 06 07 08 09 10 11 12 13 14 15 16 17 18 19 20 21 22 23" at bounding box center [668, 473] width 38 height 33
select select "14"
click at [650, 457] on select "00 01 02 03 04 05 06 07 08 09 10 11 12 13 14 15 16 17 18 19 20 21 22 23" at bounding box center [668, 473] width 38 height 33
type input "14:11"
drag, startPoint x: 703, startPoint y: 474, endPoint x: 710, endPoint y: 463, distance: 13.0
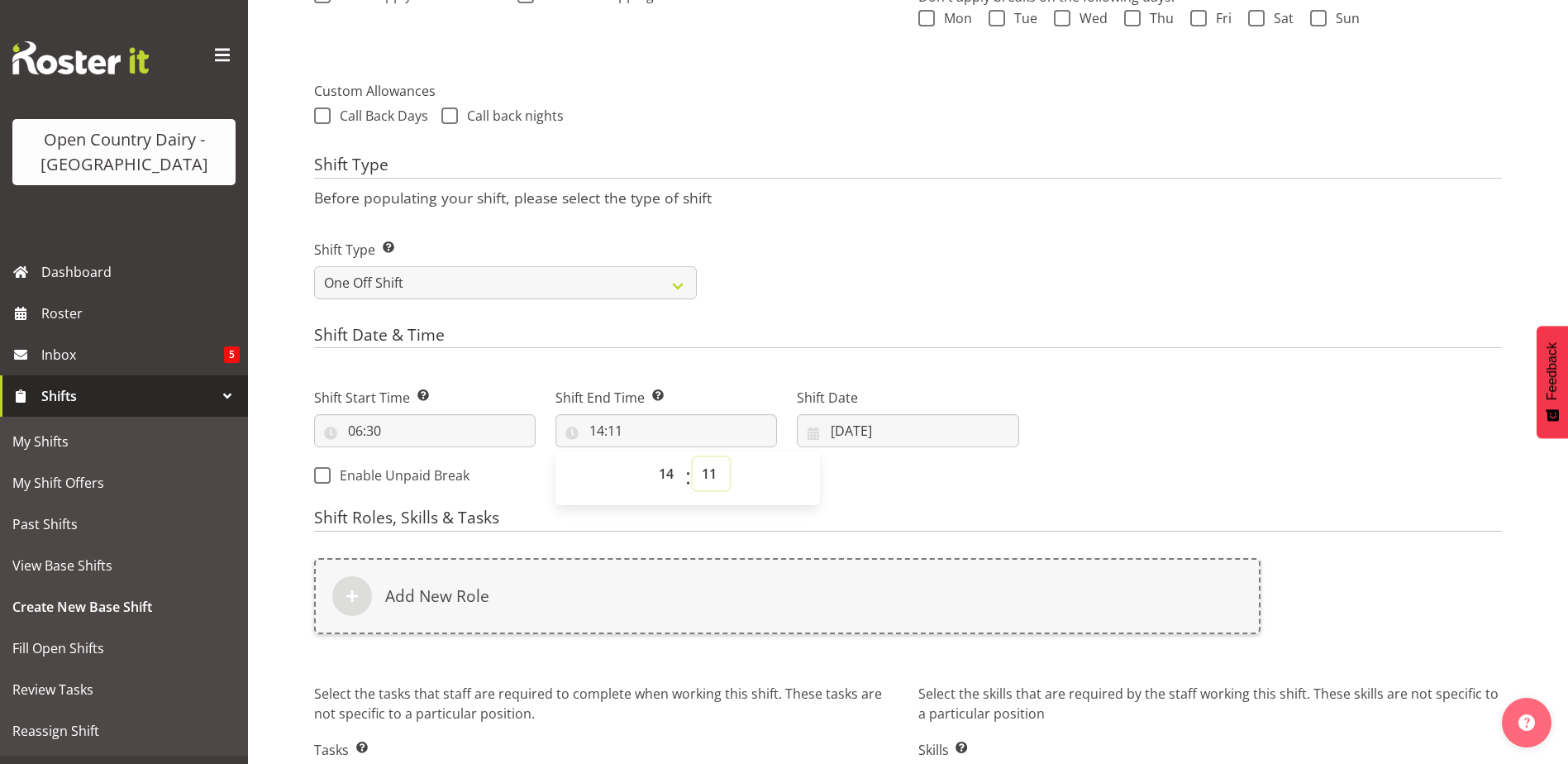
click at [703, 474] on select "00 01 02 03 04 05 06 07 08 09 10 11 12 13 14 15 16 17 18 19 20 21 22 23 24 25 2…" at bounding box center [711, 473] width 38 height 33
select select "0"
click at [693, 457] on select "00 01 02 03 04 05 06 07 08 09 10 11 12 13 14 15 16 17 18 19 20 21 22 23 24 25 2…" at bounding box center [711, 473] width 38 height 33
type input "14:00"
click at [861, 436] on input "04/09/2025" at bounding box center [908, 430] width 221 height 33
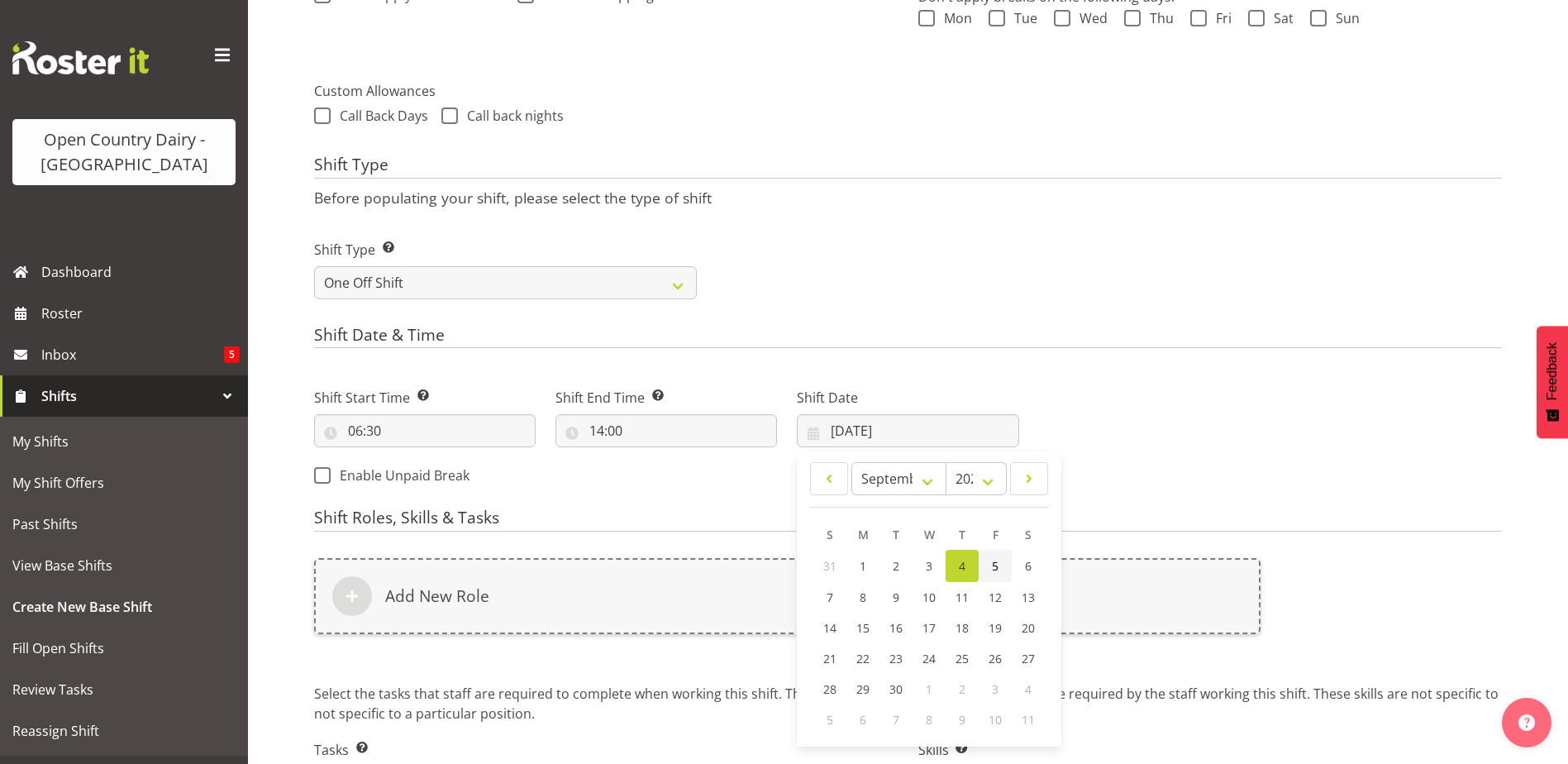
click at [993, 572] on span "5" at bounding box center [995, 566] width 7 height 15
type input "05/09/2025"
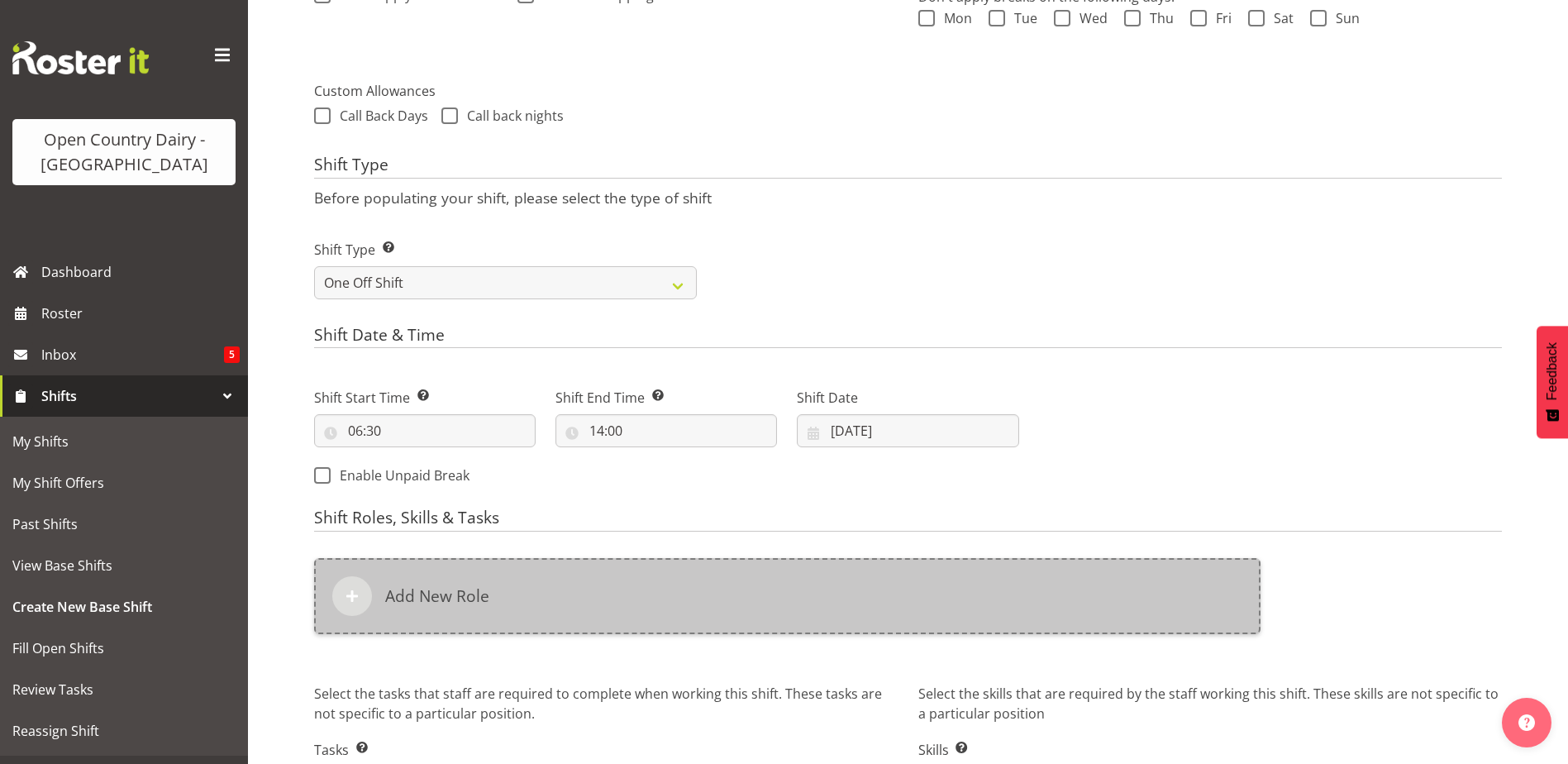
click at [420, 586] on h6 "Add New Role" at bounding box center [437, 596] width 104 height 20
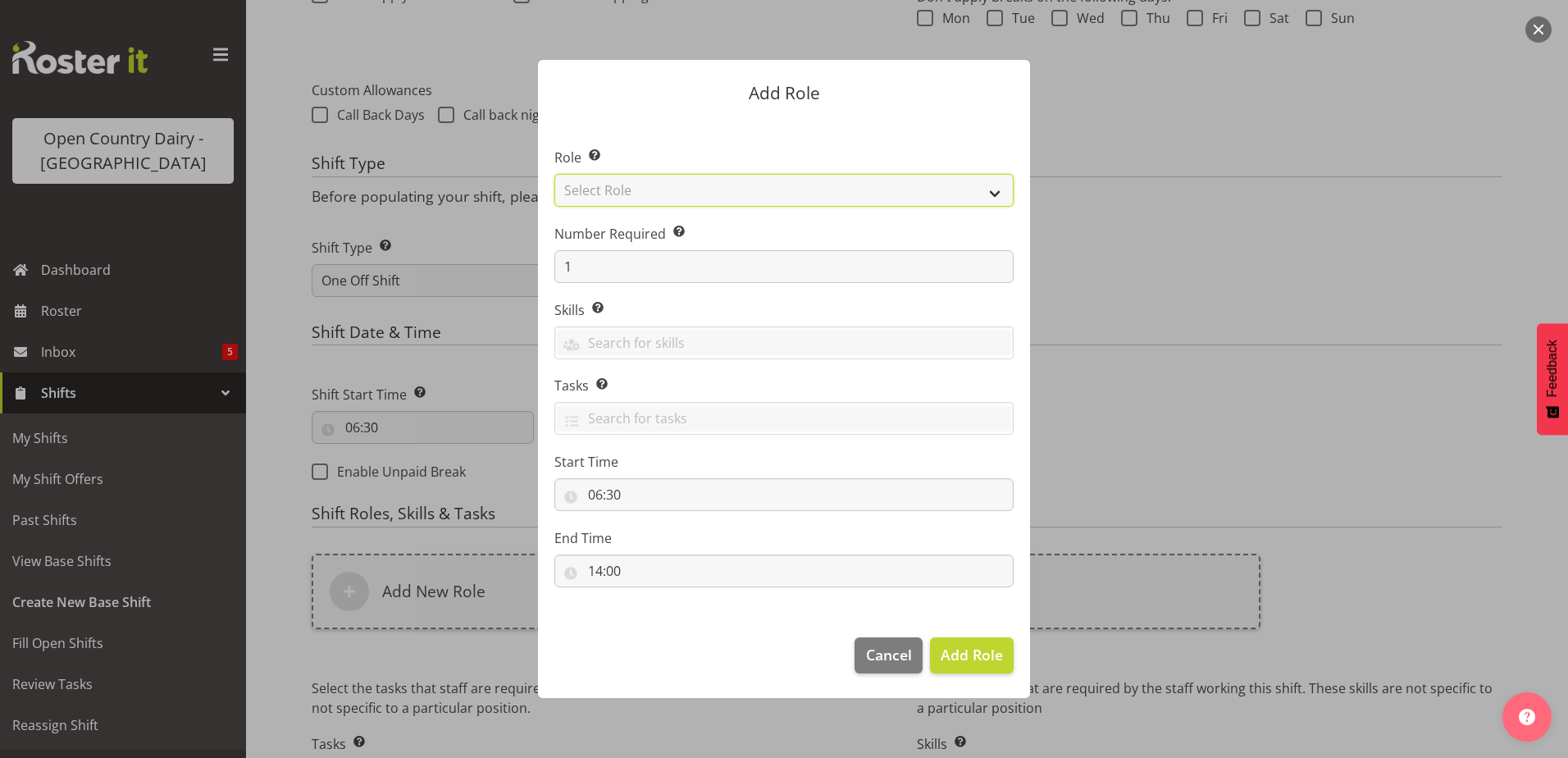
click at [666, 201] on select "Select Role Cadet Driver Crew Leader Driver Driver Buddy Driver Assessor Dayshi…" at bounding box center [784, 190] width 459 height 32
select select "1166"
click at [555, 174] on select "Select Role Cadet Driver Crew Leader Driver Driver Buddy Driver Assessor Dayshi…" at bounding box center [784, 190] width 459 height 32
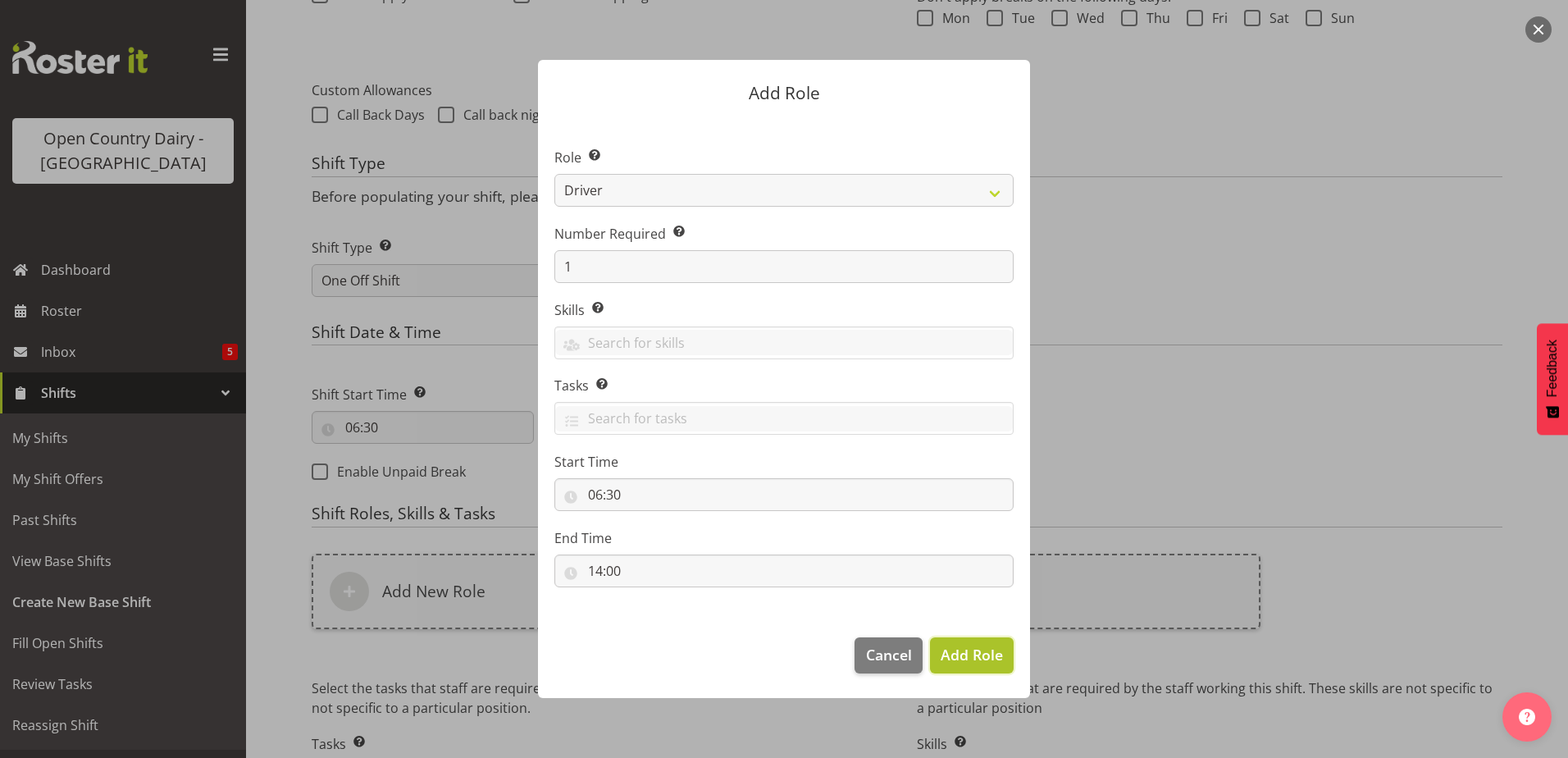
click at [980, 651] on span "Add Role" at bounding box center [971, 654] width 62 height 20
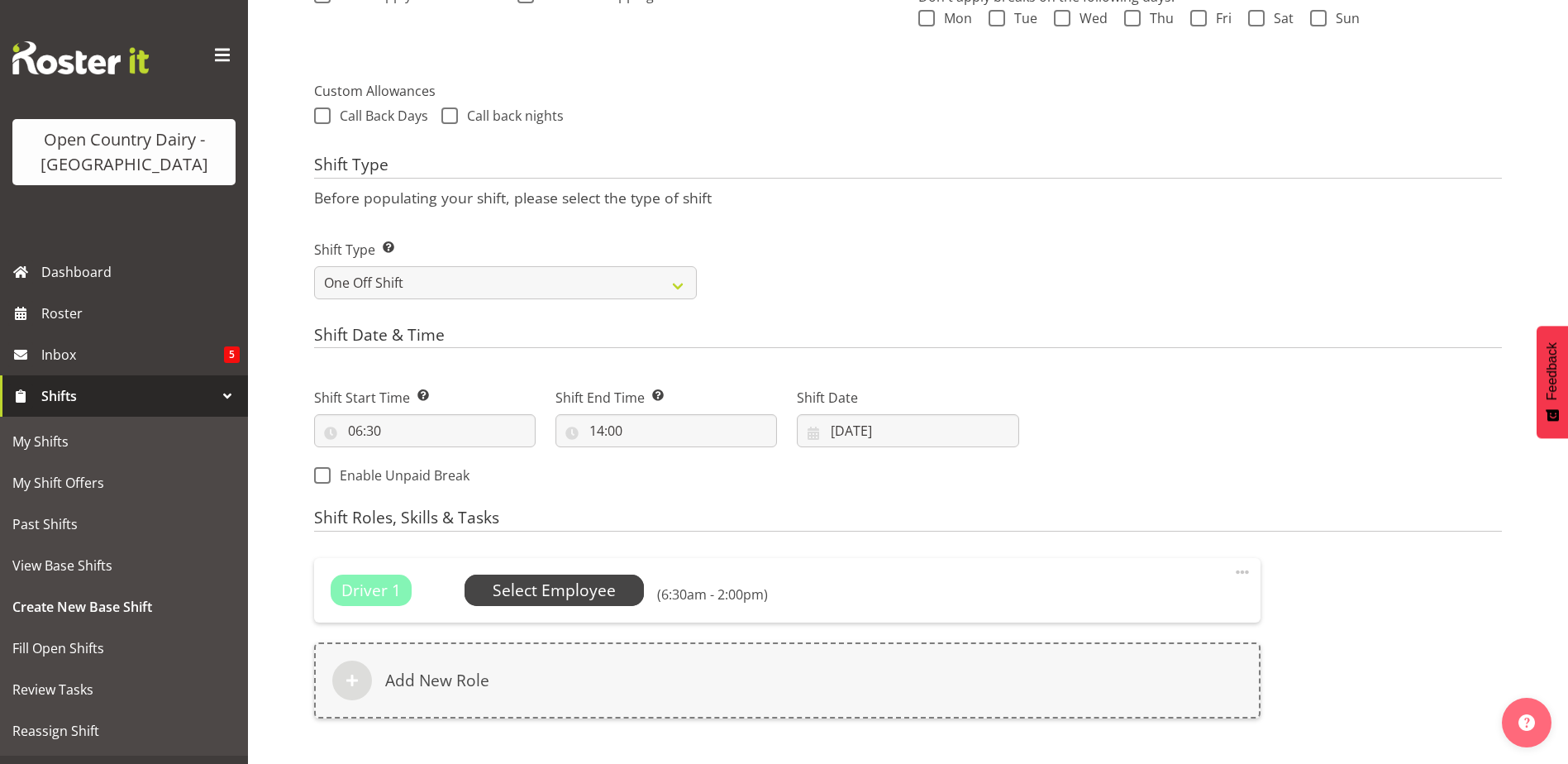
click at [582, 589] on span "Select Employee" at bounding box center [554, 590] width 123 height 24
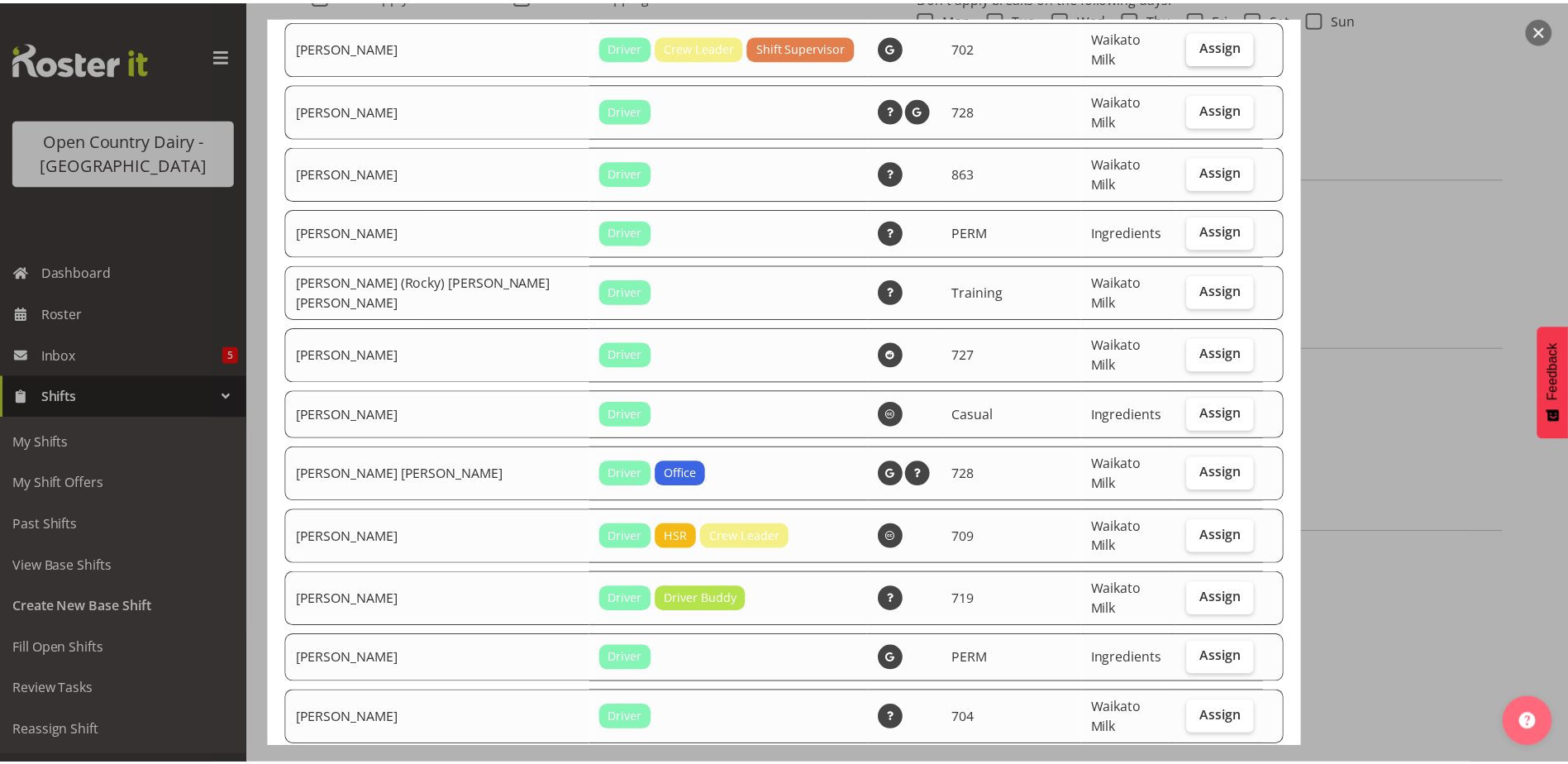
scroll to position [1520, 0]
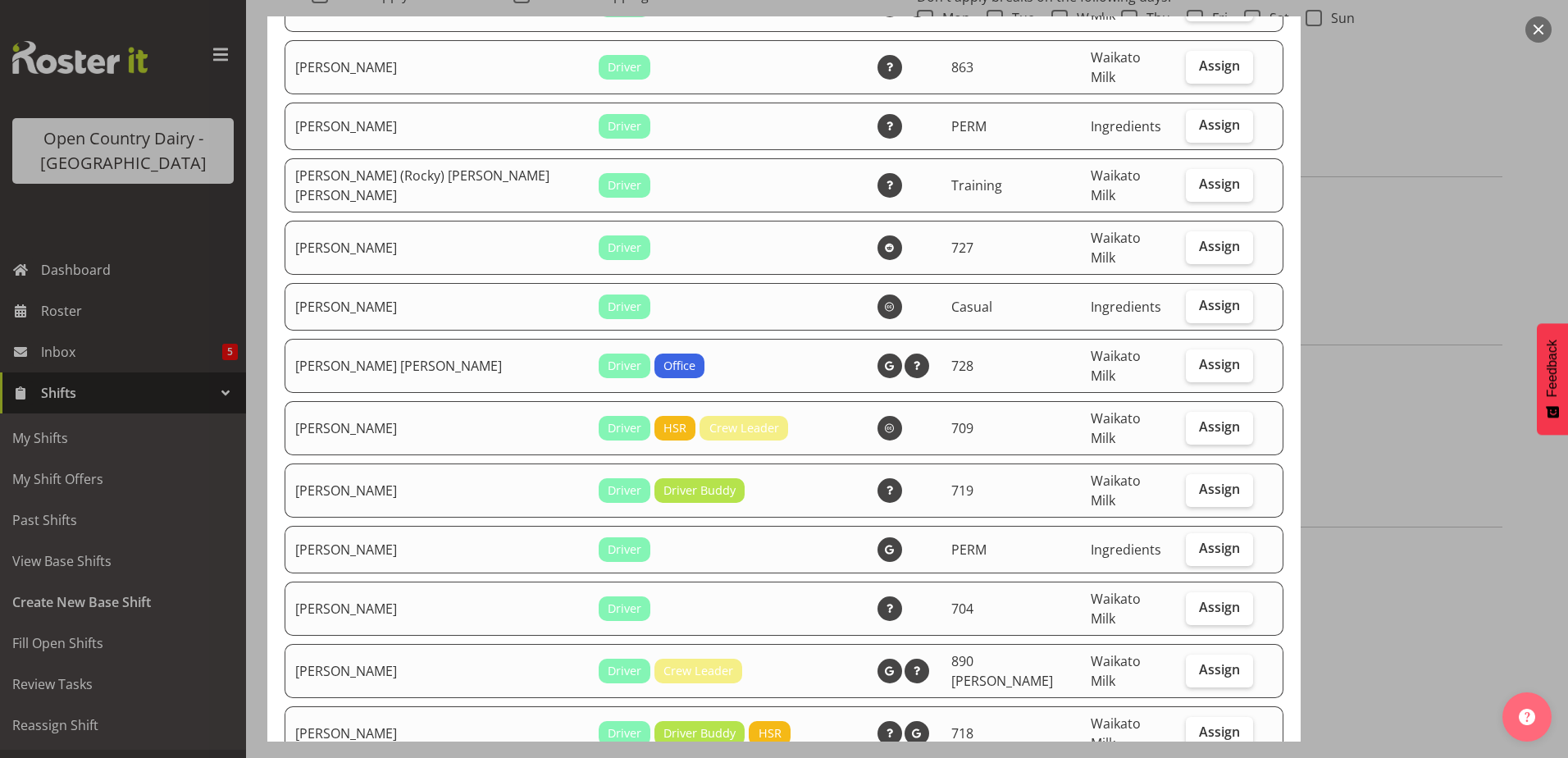
click at [1451, 527] on div at bounding box center [784, 379] width 1568 height 758
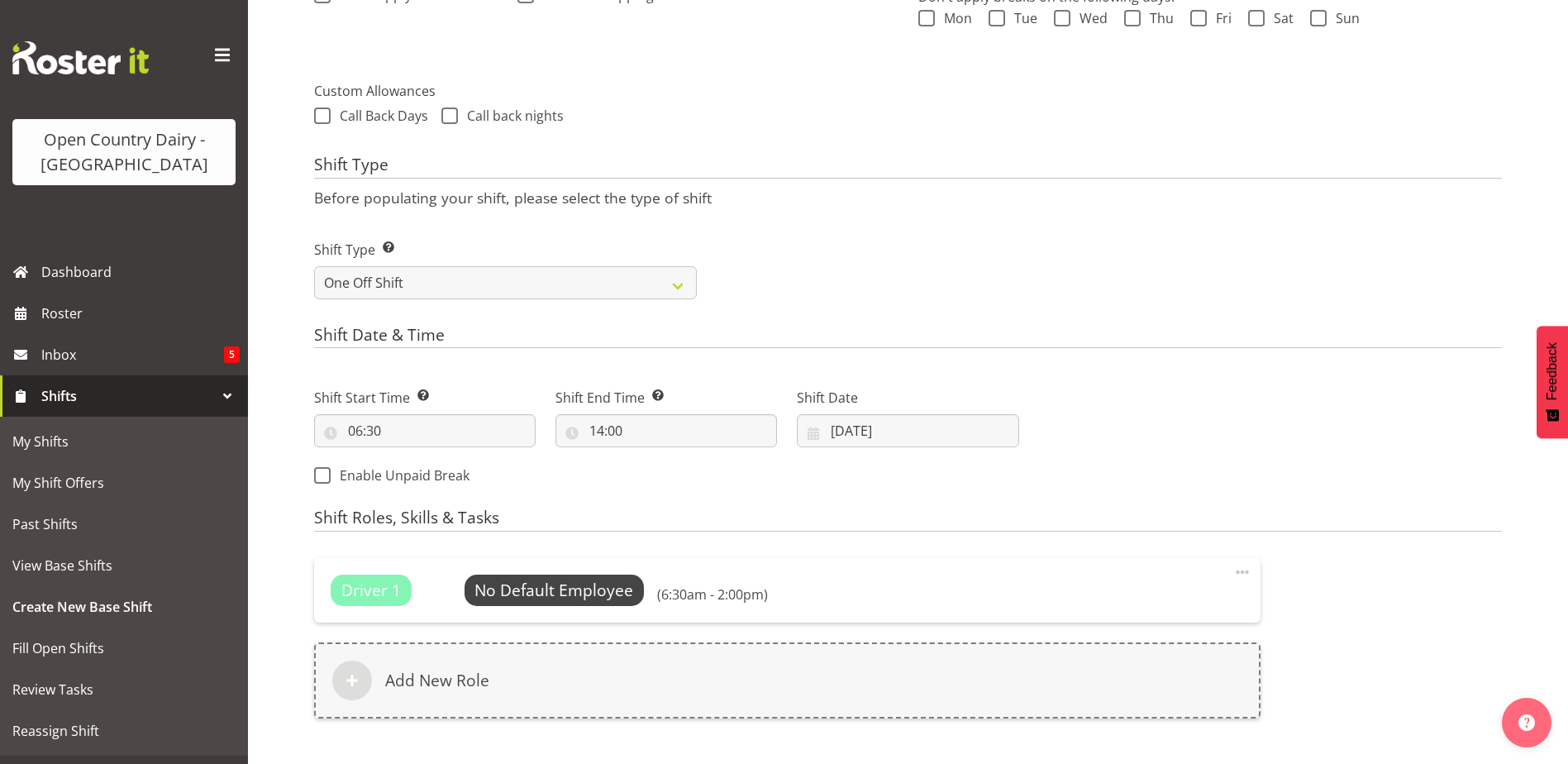
scroll to position [751, 0]
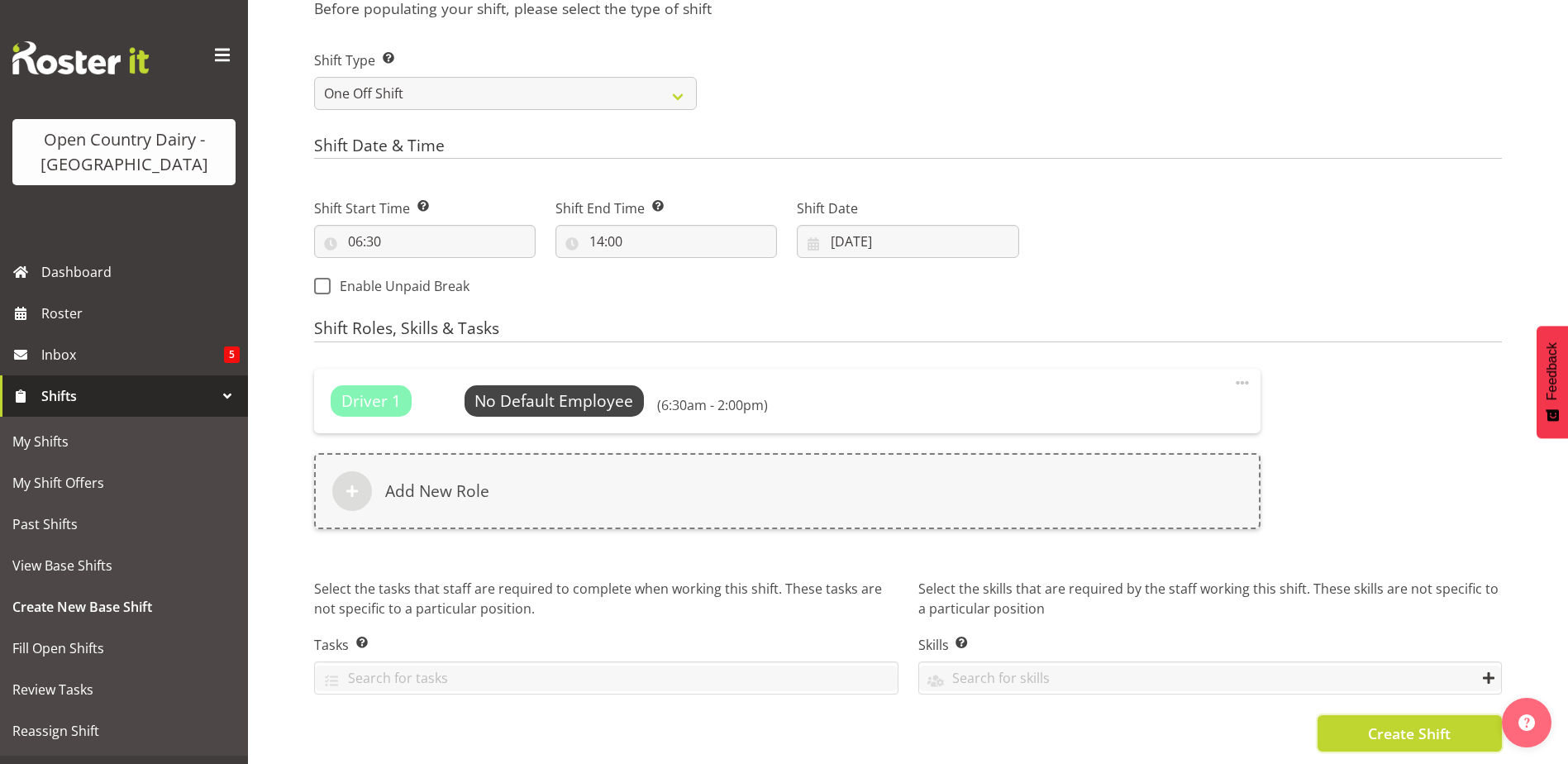
click at [1396, 724] on span "Create Shift" at bounding box center [1410, 733] width 83 height 21
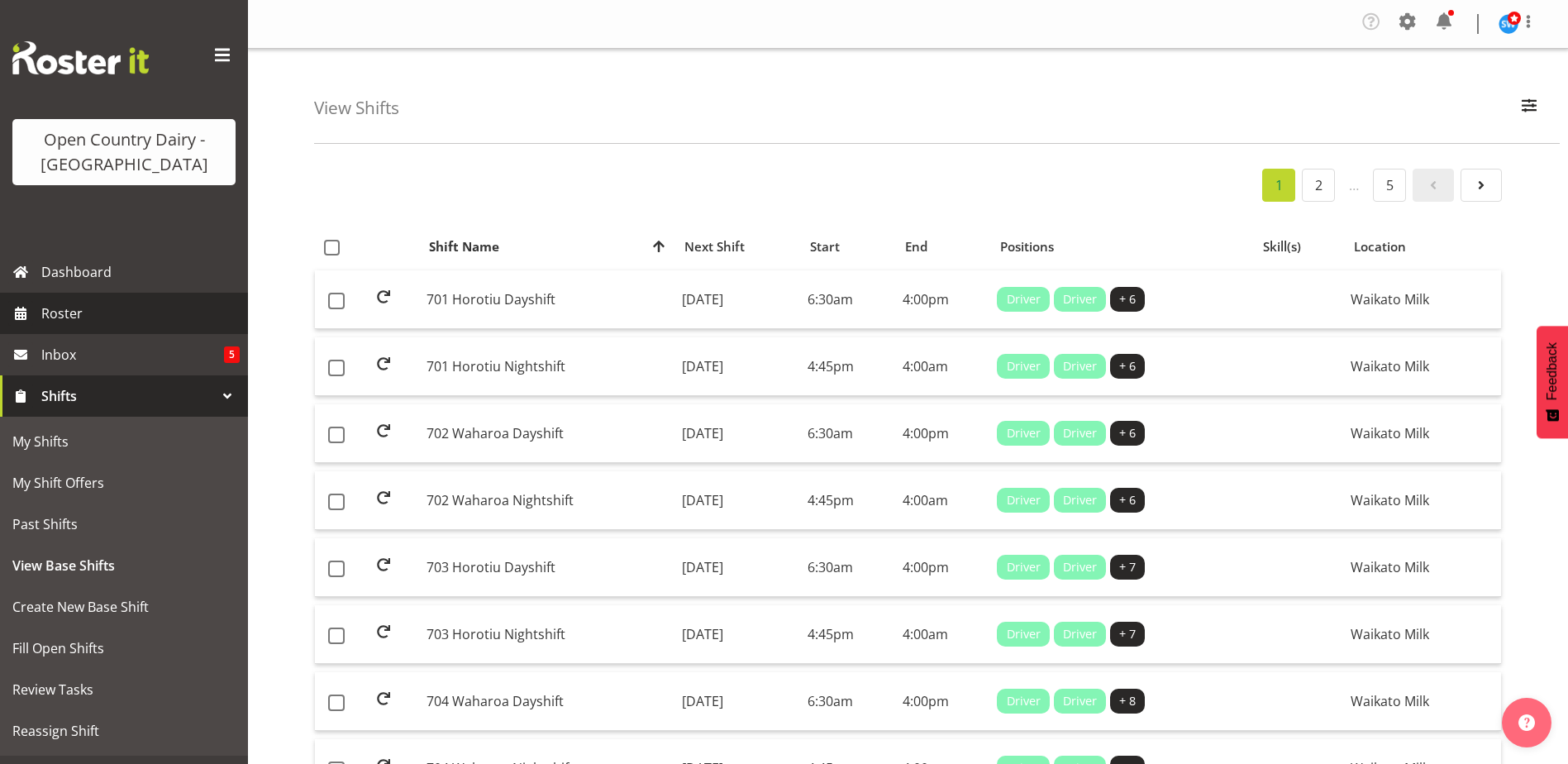
click at [80, 297] on link "Roster" at bounding box center [124, 313] width 248 height 41
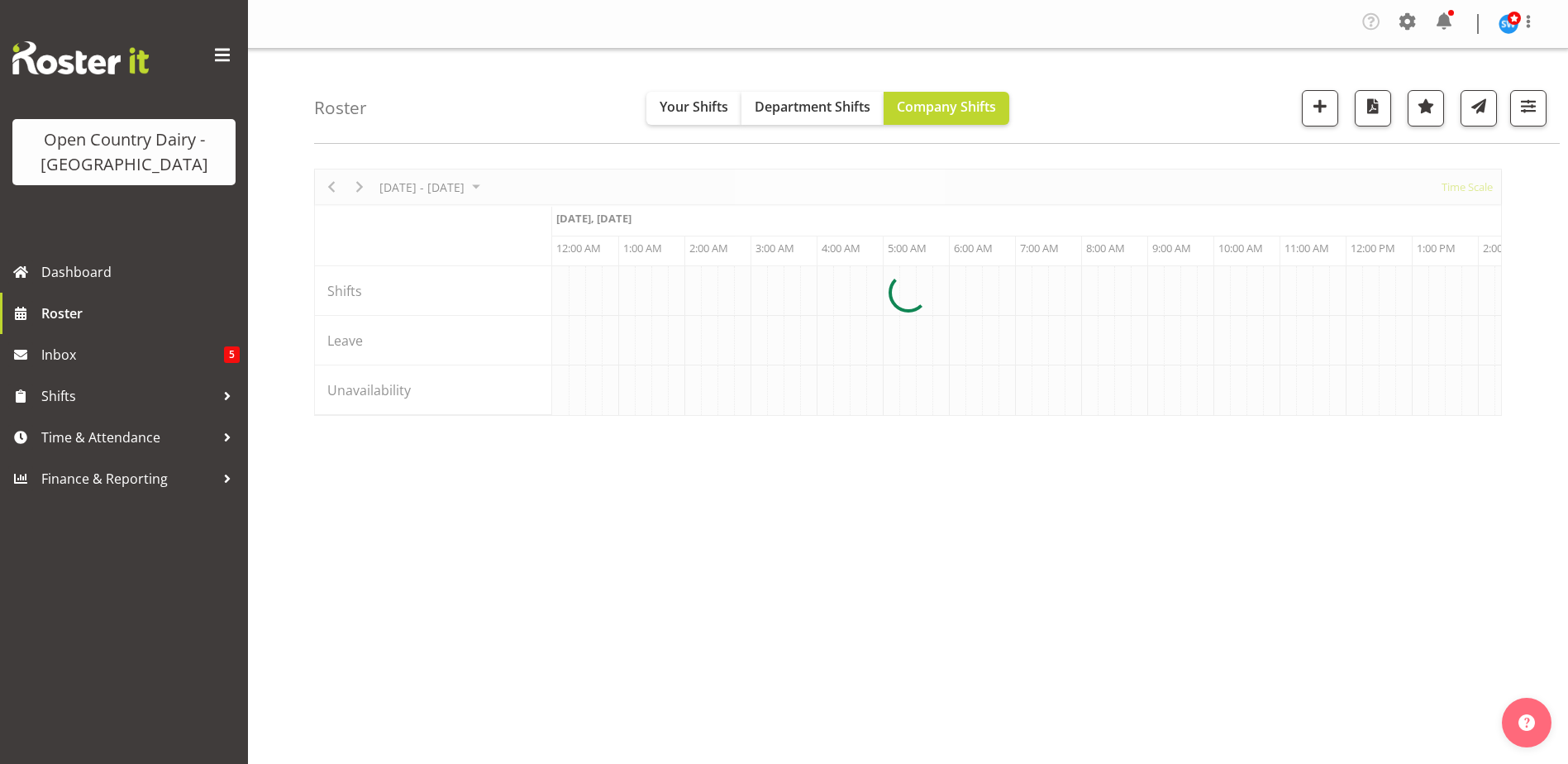
scroll to position [0, 4762]
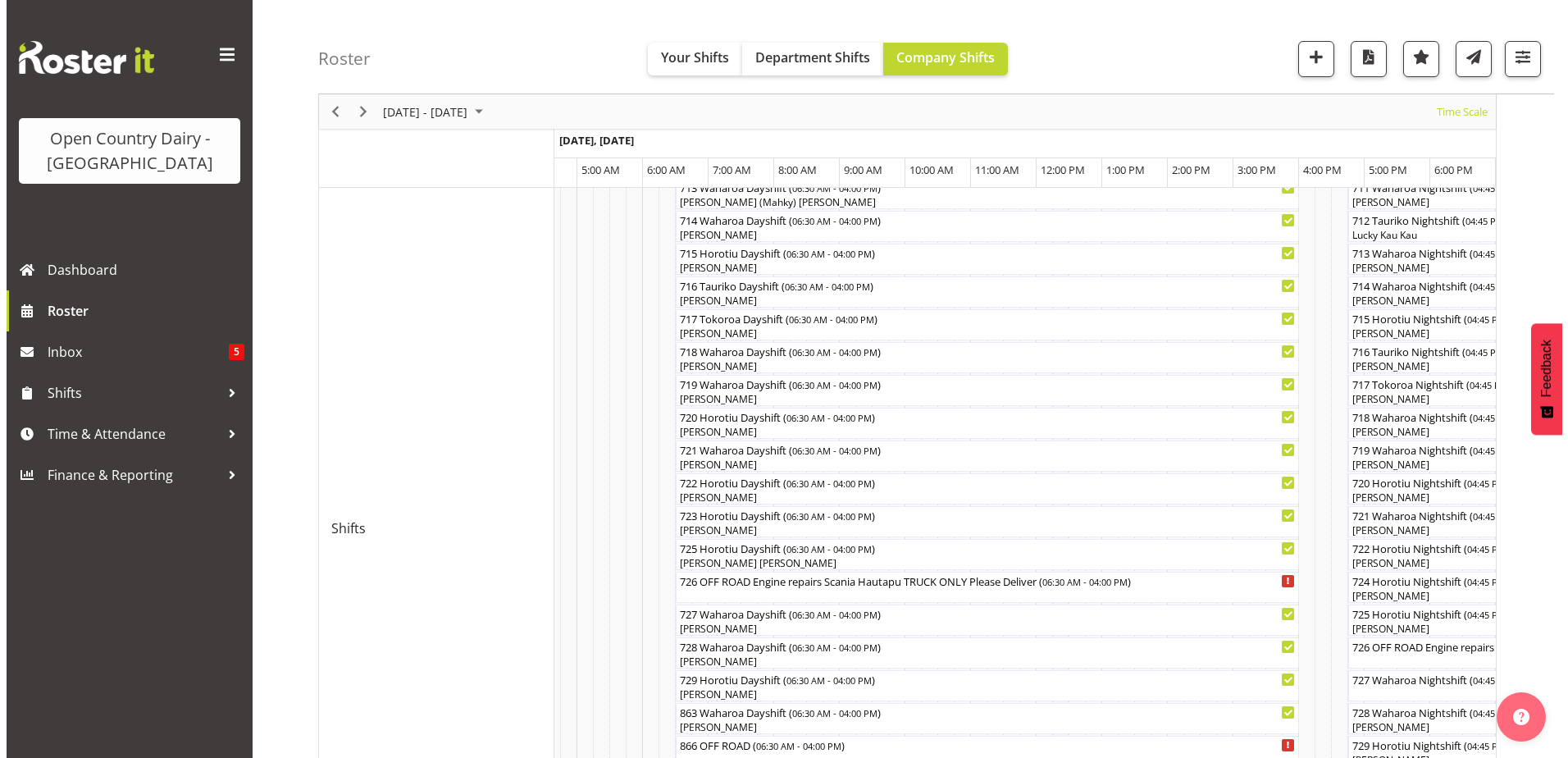
scroll to position [1022, 0]
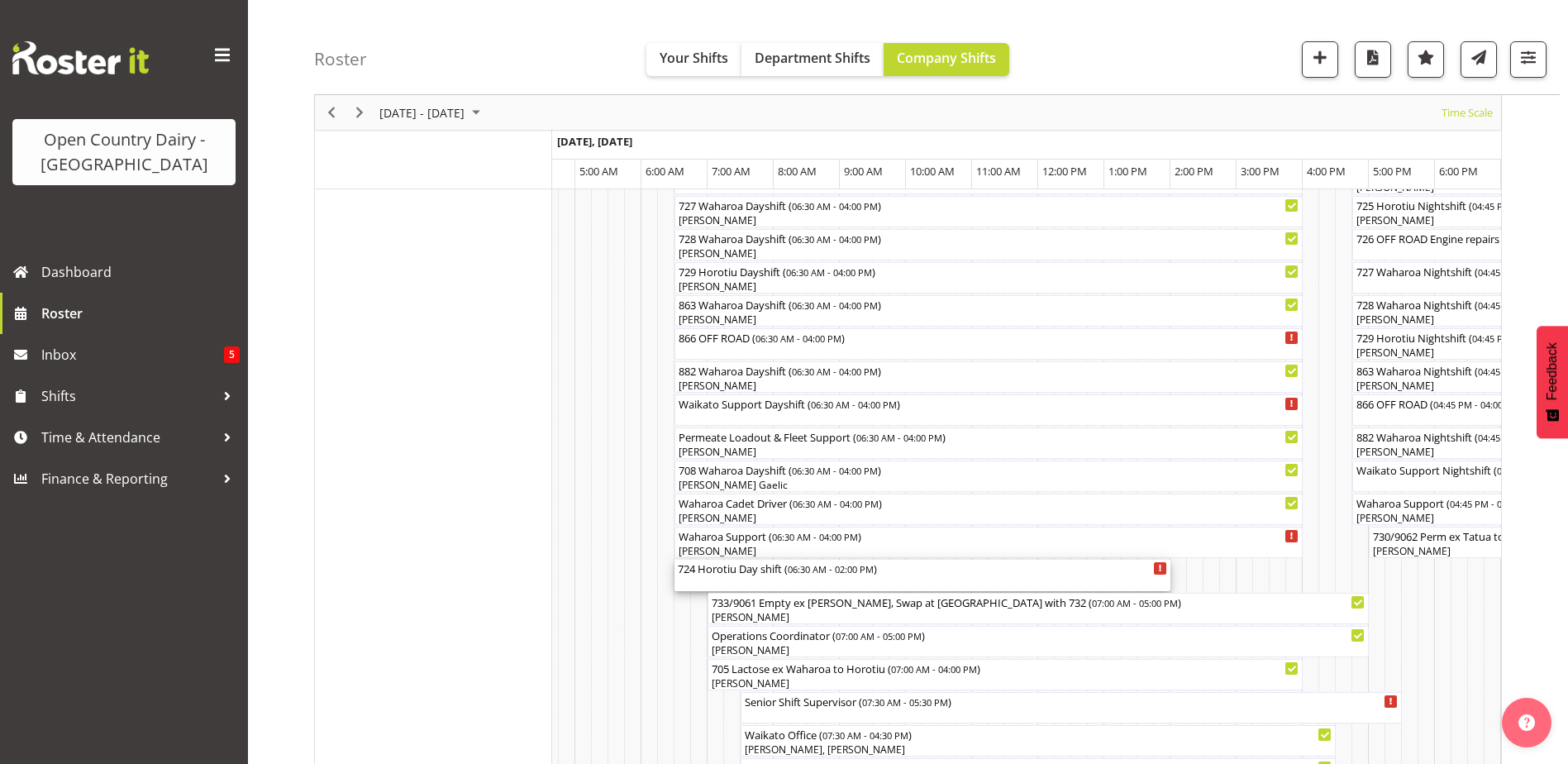
click at [783, 570] on div "724 Horotiu Day shift ( 06:30 AM - 02:00 PM )" at bounding box center [922, 567] width 489 height 16
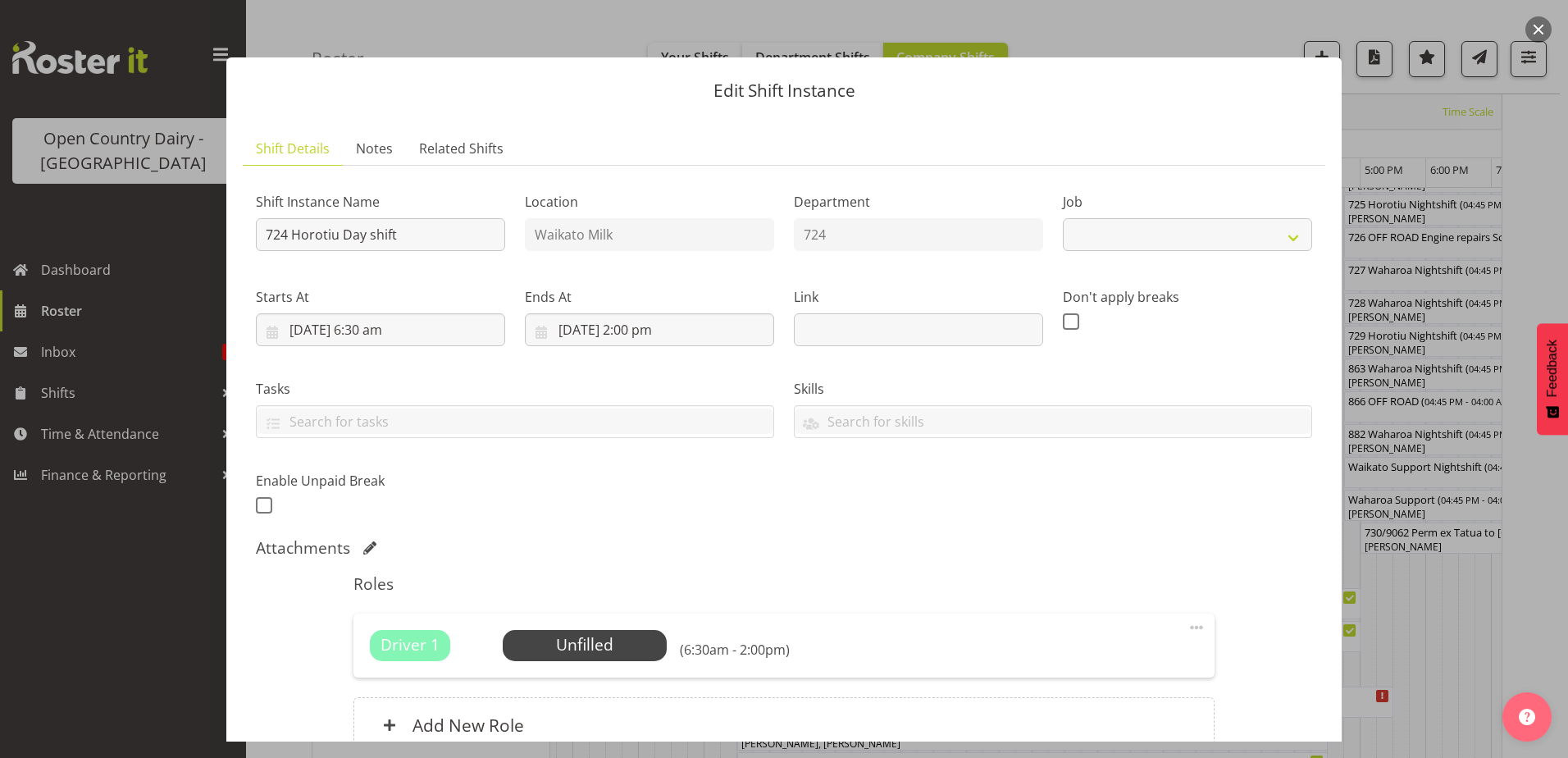
select select "9052"
click at [639, 635] on span "Select Employee" at bounding box center [584, 644] width 122 height 24
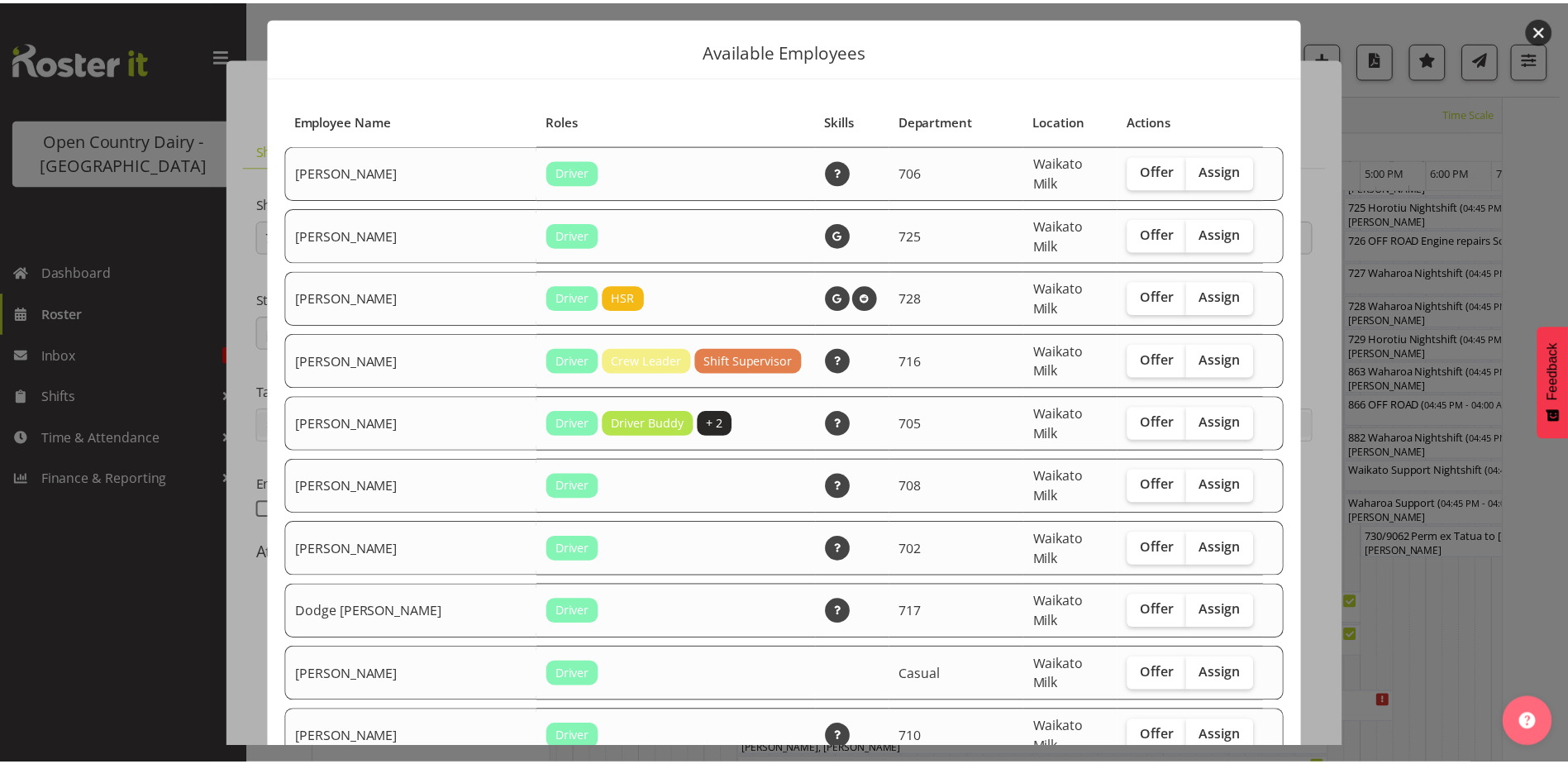
scroll to position [0, 0]
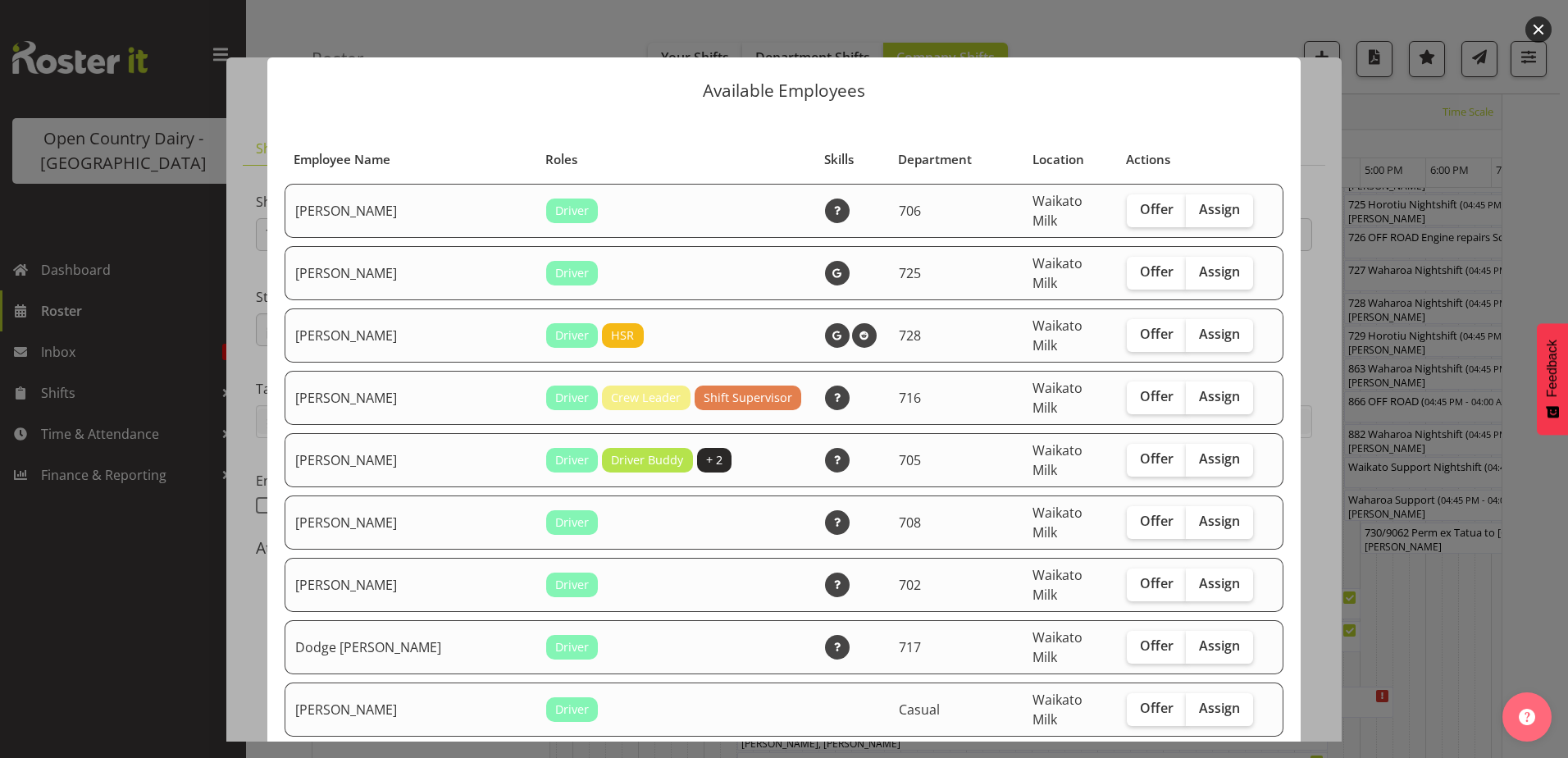
click at [1532, 32] on button "button" at bounding box center [1538, 29] width 26 height 26
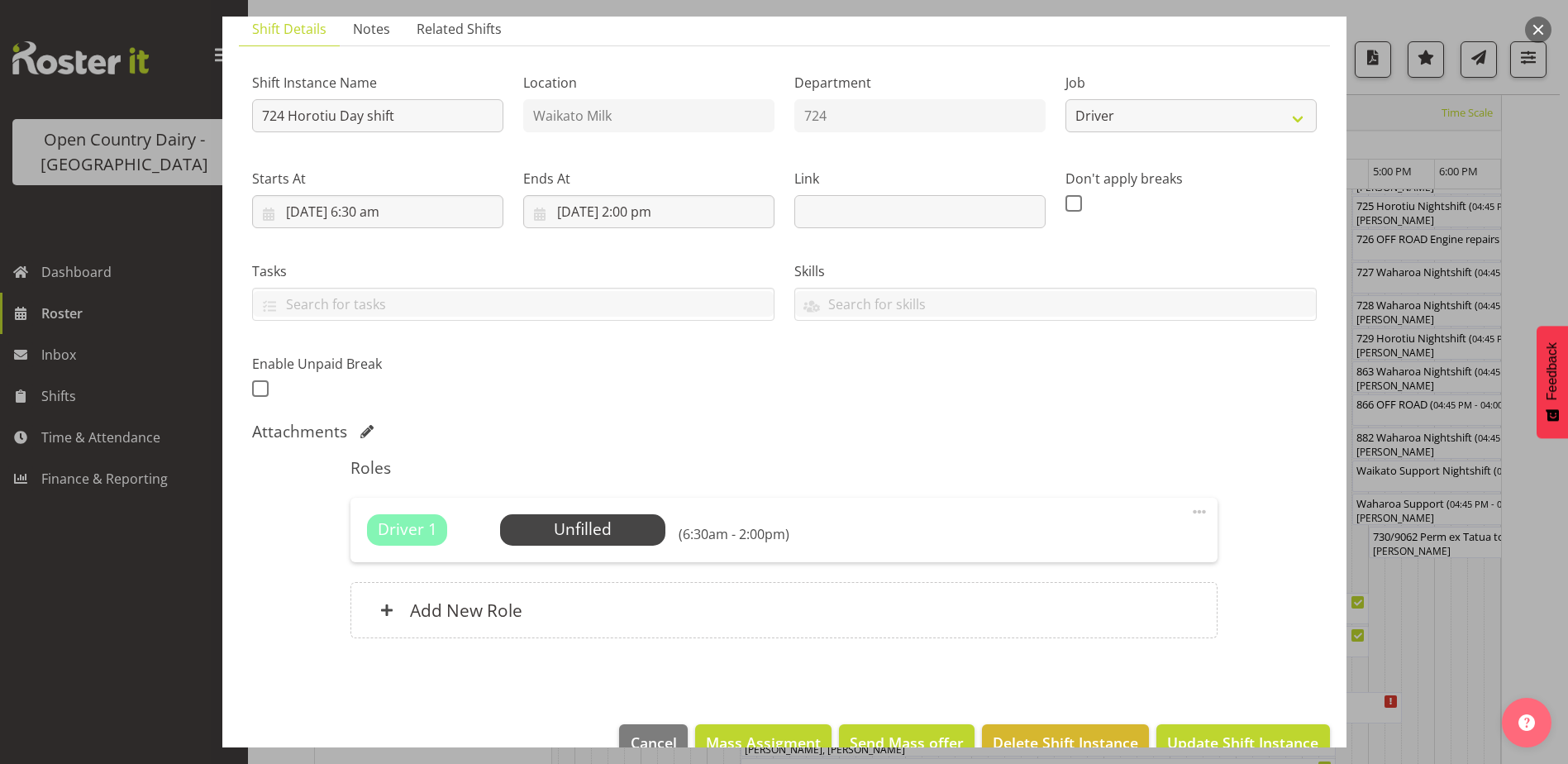
scroll to position [159, 0]
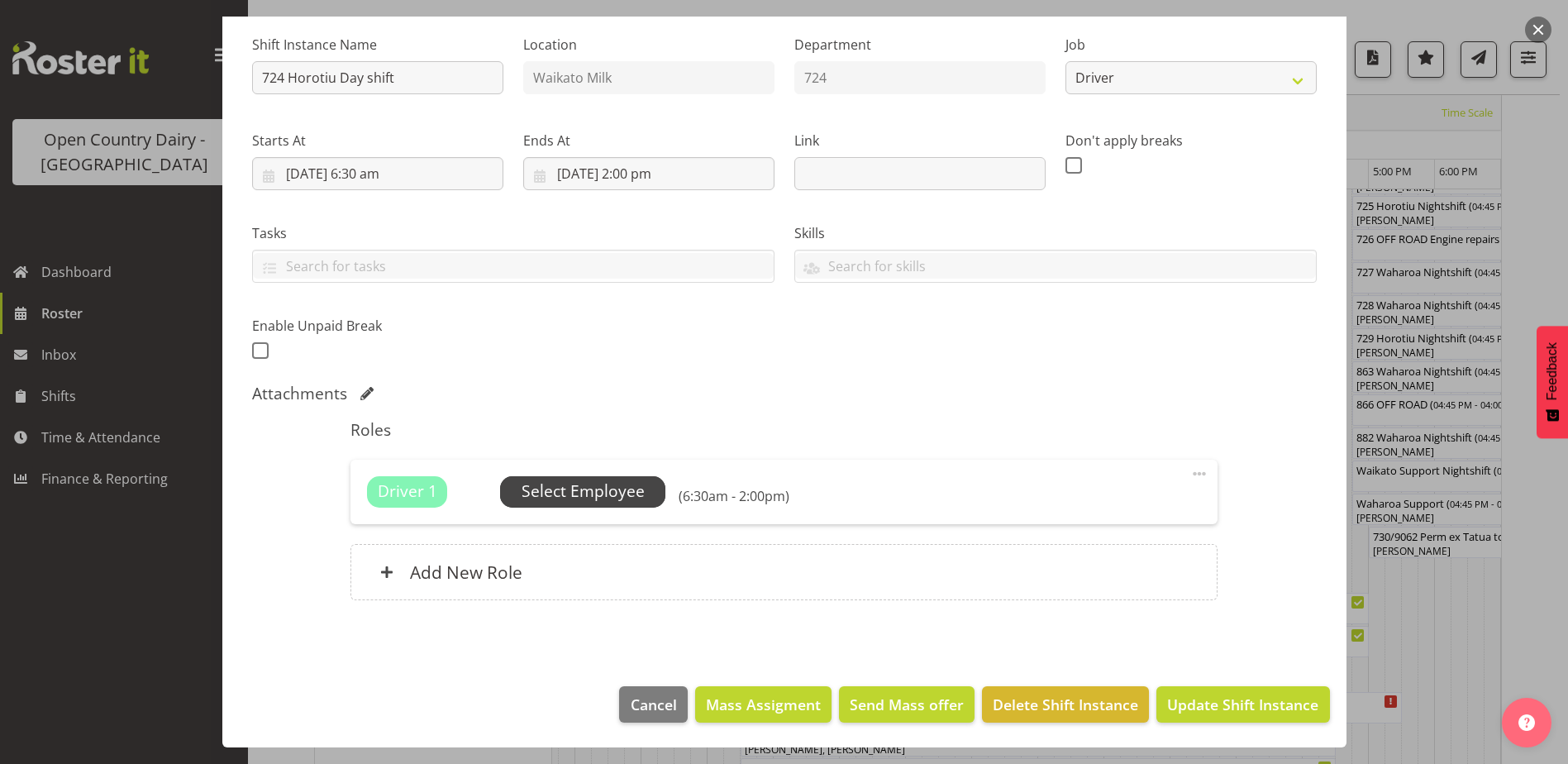
click at [579, 495] on span "Select Employee" at bounding box center [583, 491] width 123 height 24
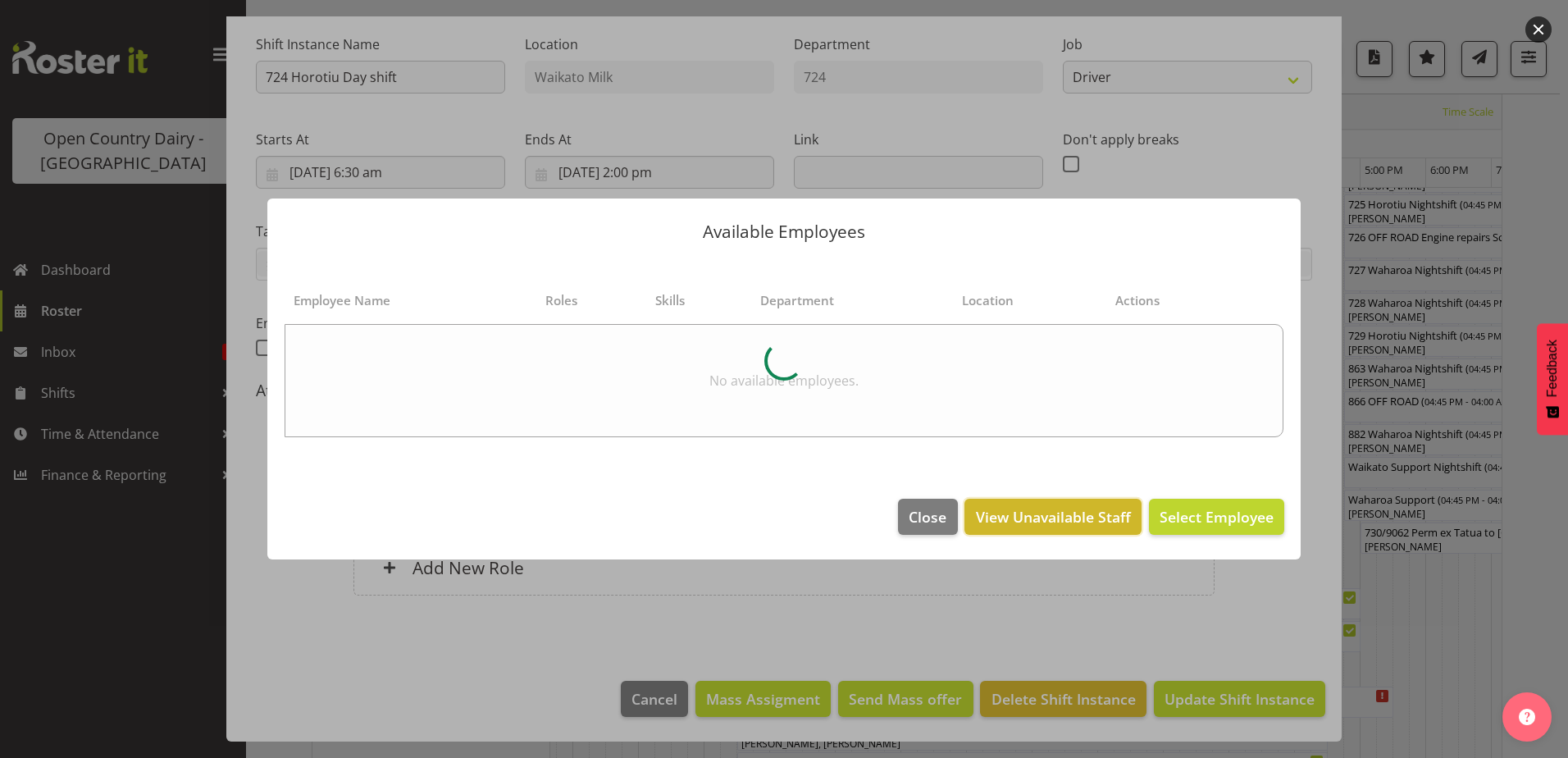
click at [1026, 513] on span "View Unavailable Staff" at bounding box center [1053, 516] width 155 height 21
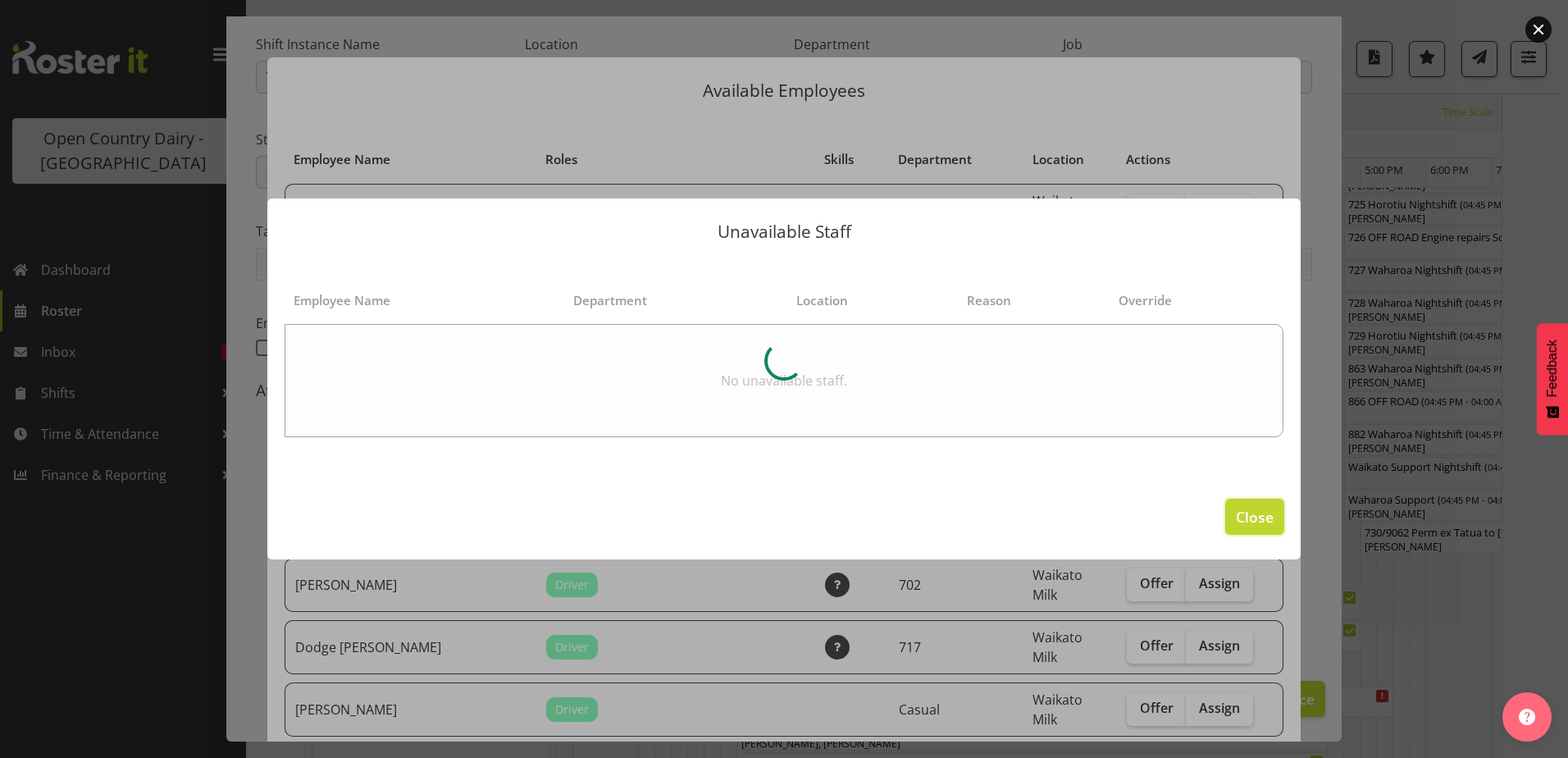
click at [1253, 508] on span "Close" at bounding box center [1255, 516] width 38 height 21
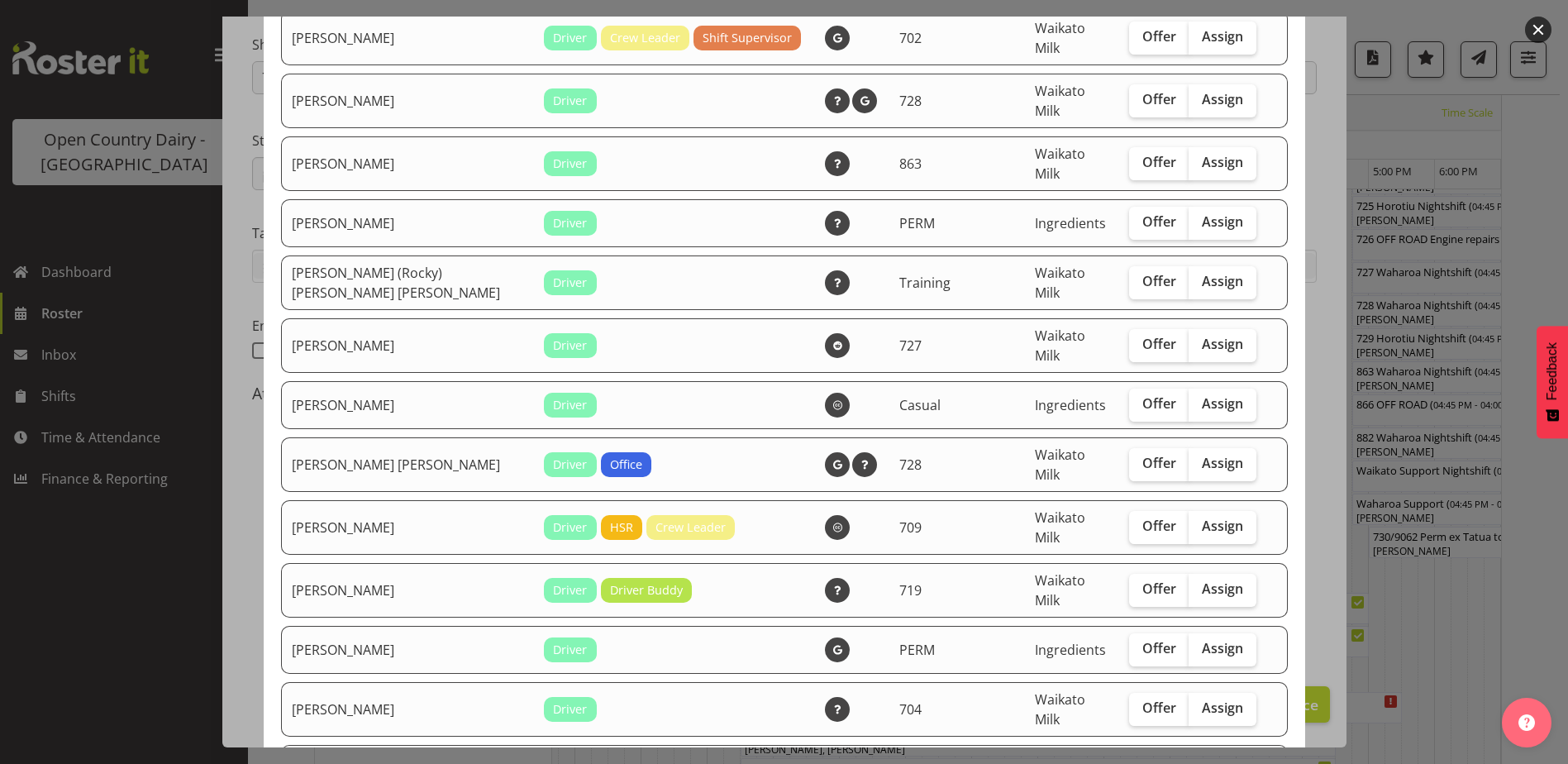
scroll to position [1520, 0]
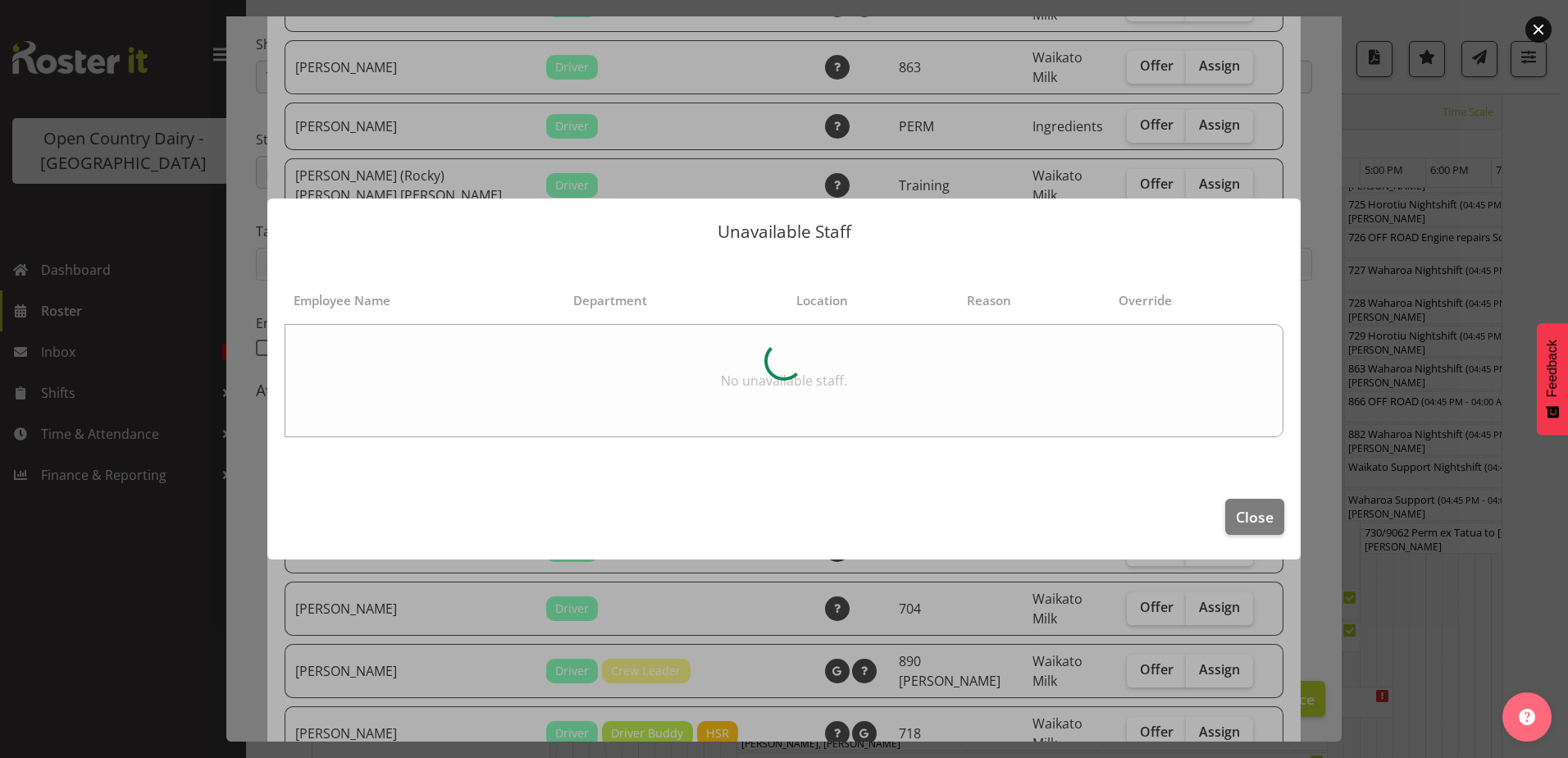
click at [1536, 25] on button "button" at bounding box center [1538, 29] width 26 height 26
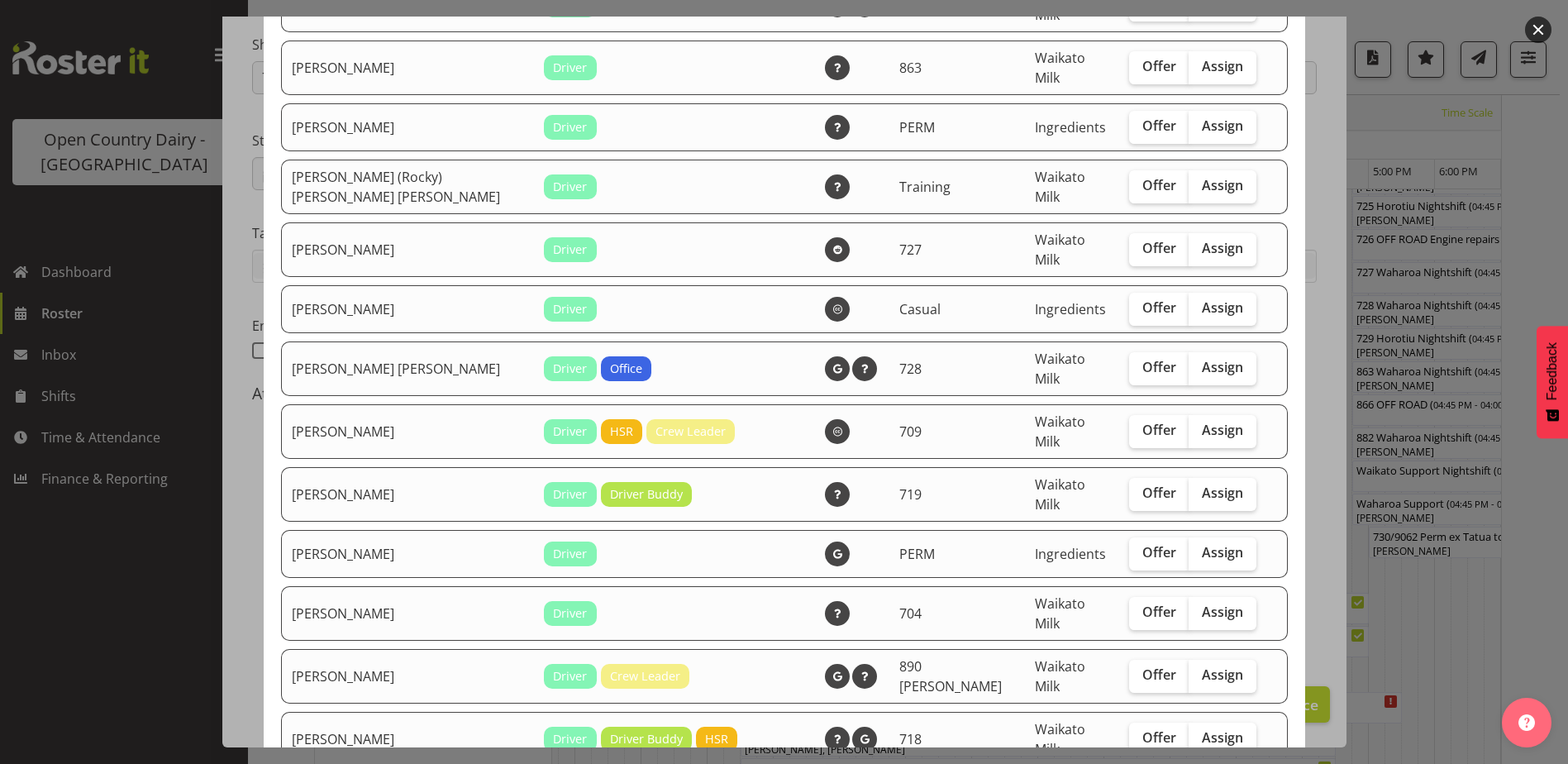
click at [1542, 28] on button "button" at bounding box center [1538, 29] width 26 height 26
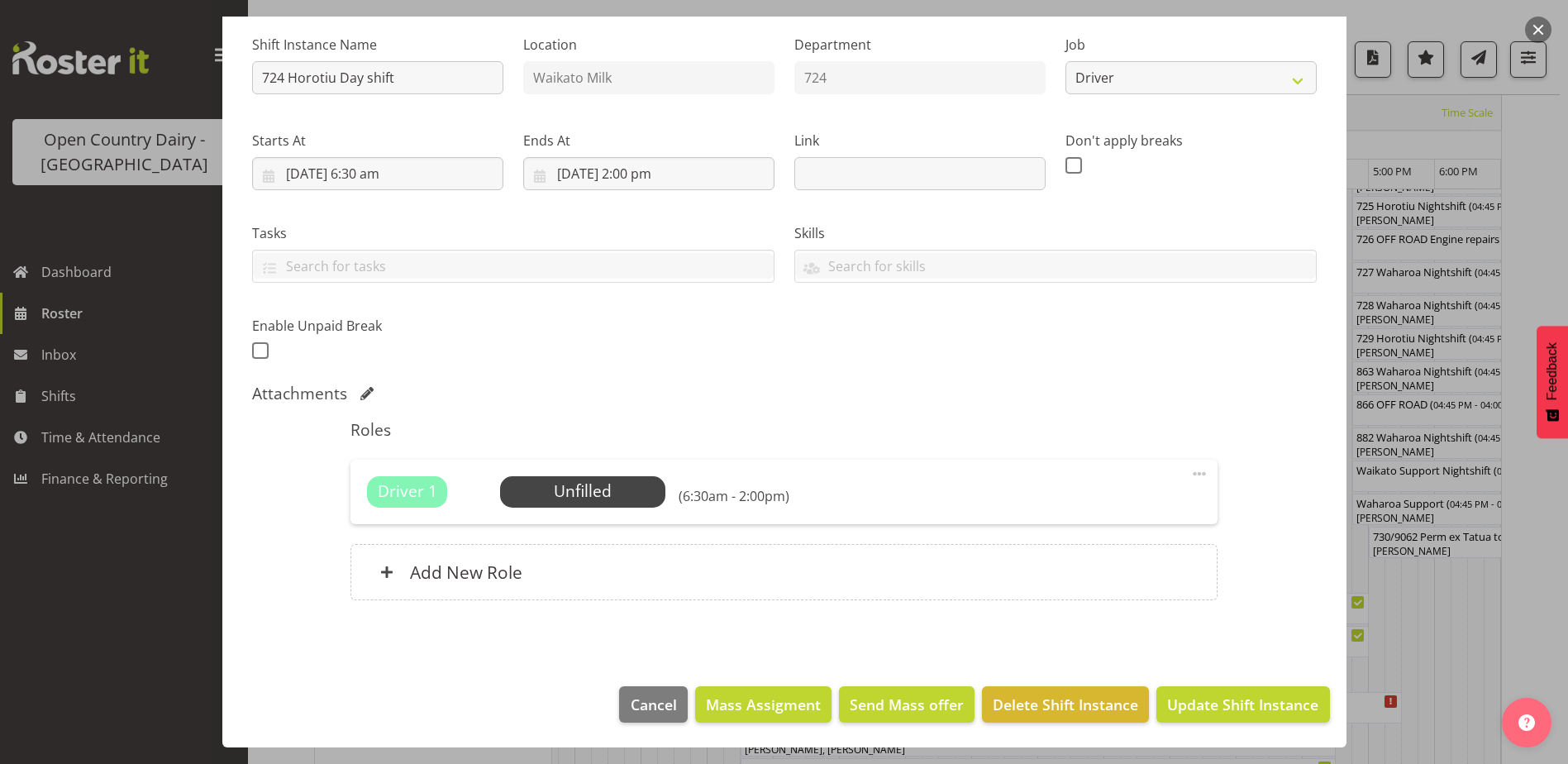
scroll to position [0, 0]
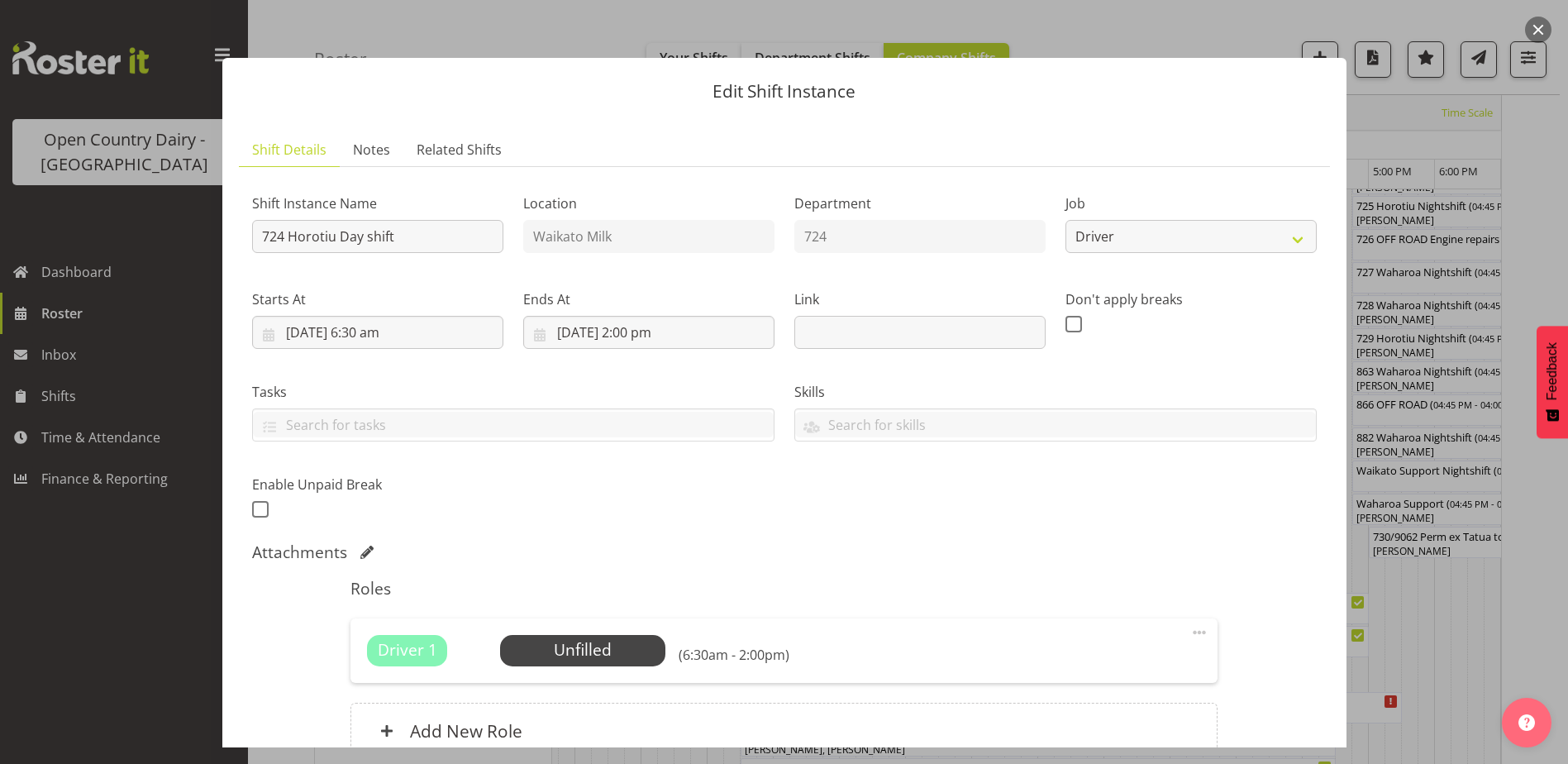
click at [1544, 20] on button "button" at bounding box center [1538, 29] width 26 height 26
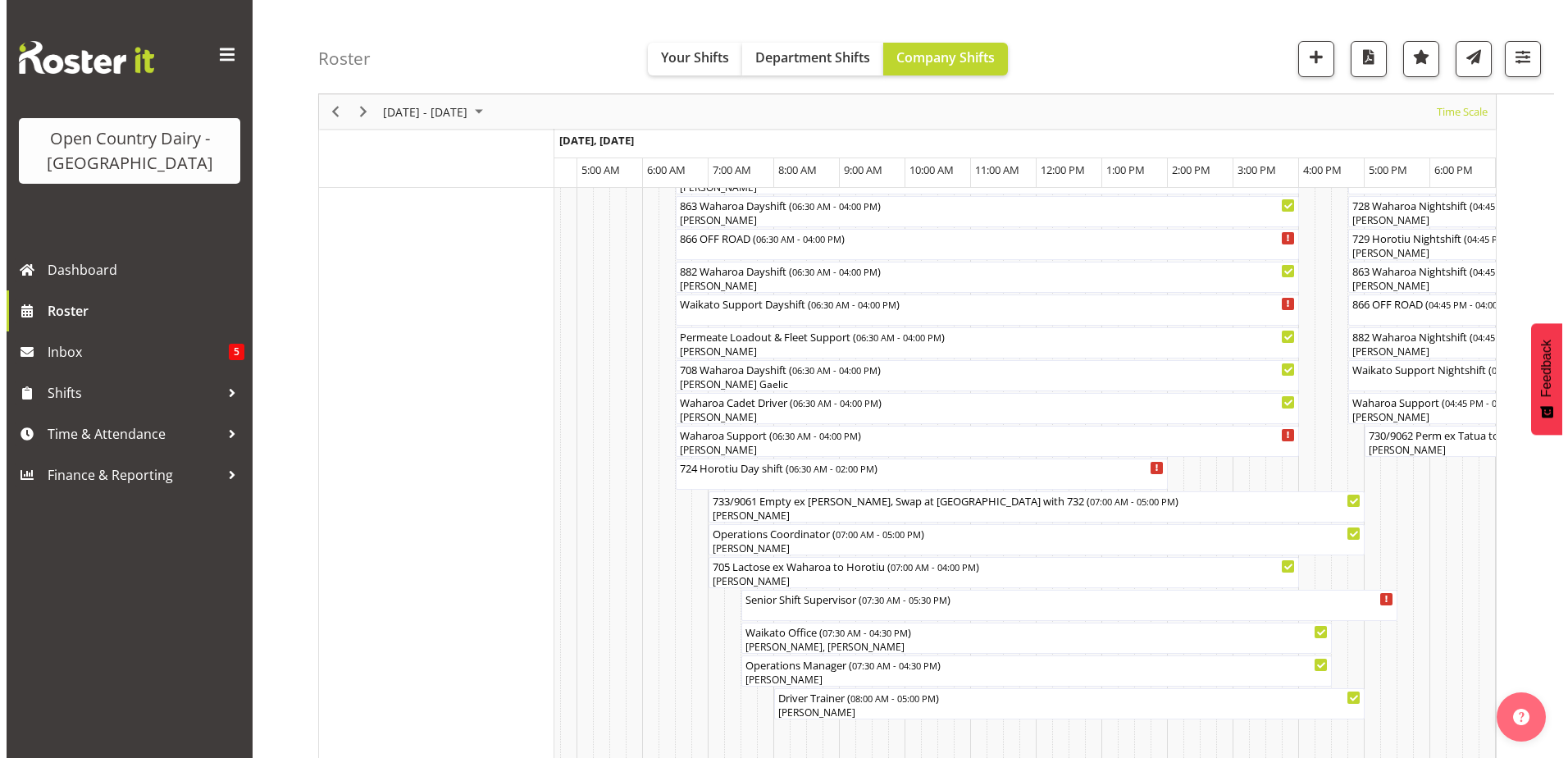
scroll to position [1148, 0]
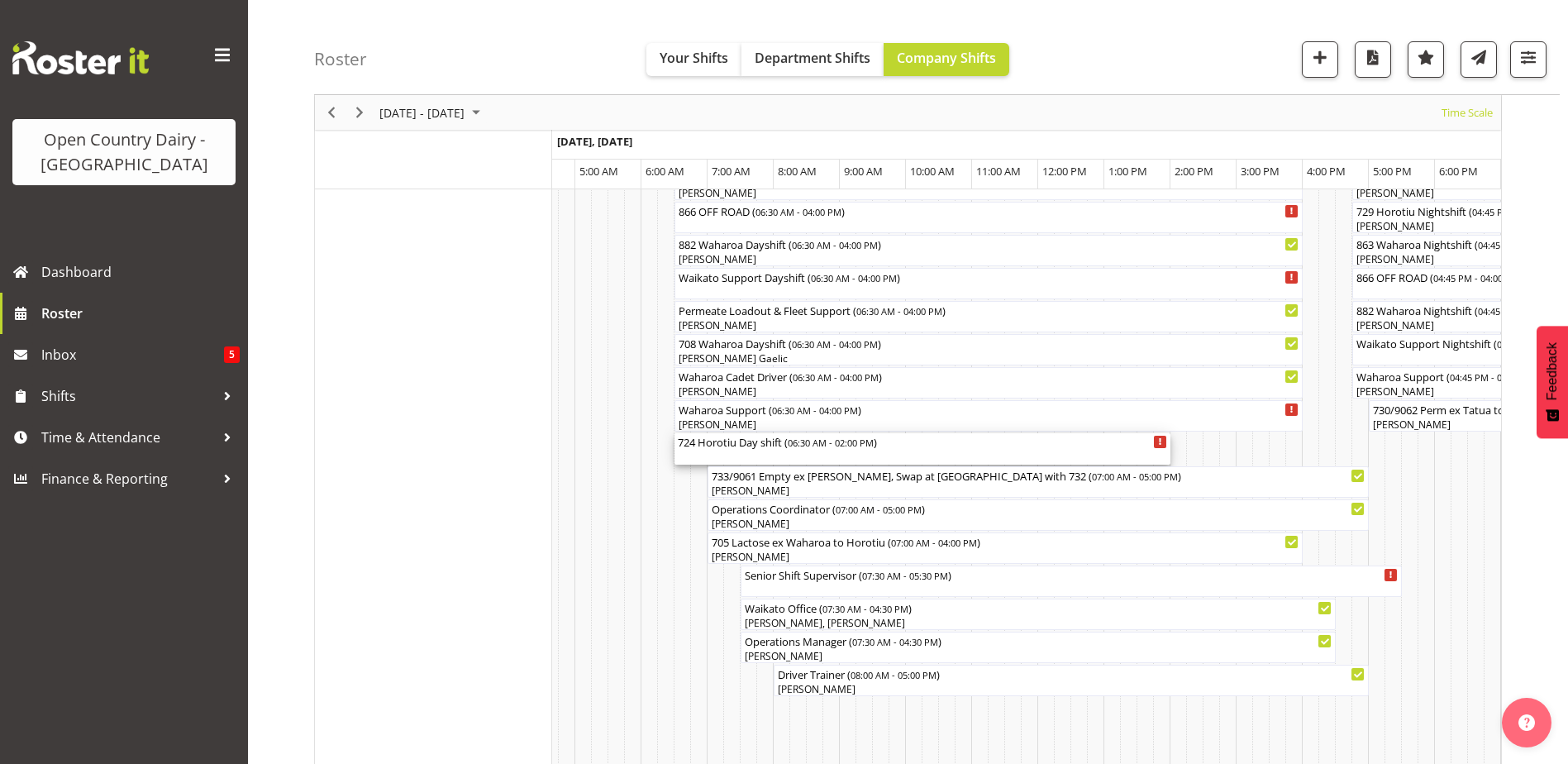
click at [782, 448] on div "724 Horotiu Day shift ( 06:30 AM - 02:00 PM )" at bounding box center [922, 441] width 489 height 16
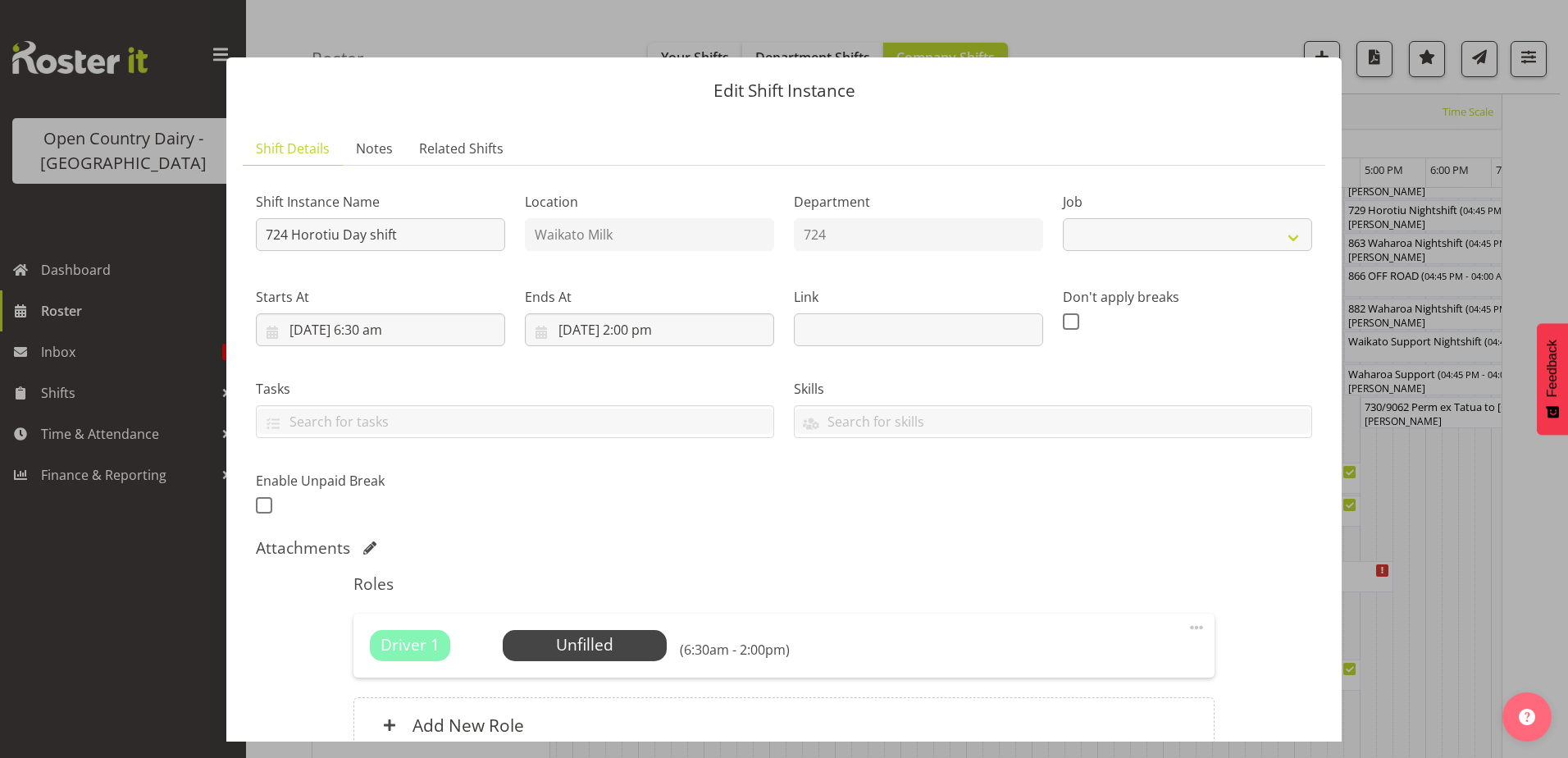
select select "9052"
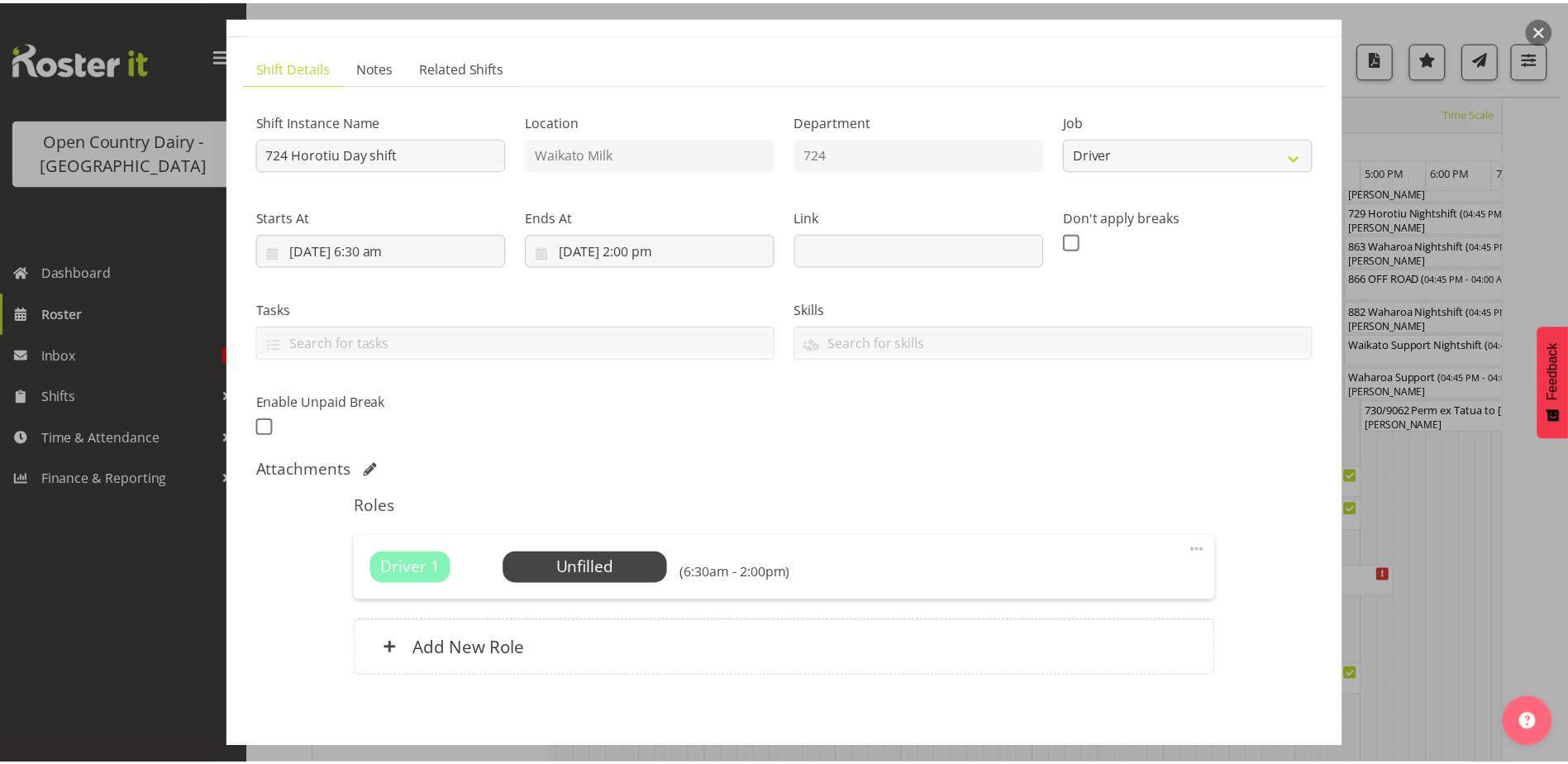
scroll to position [159, 0]
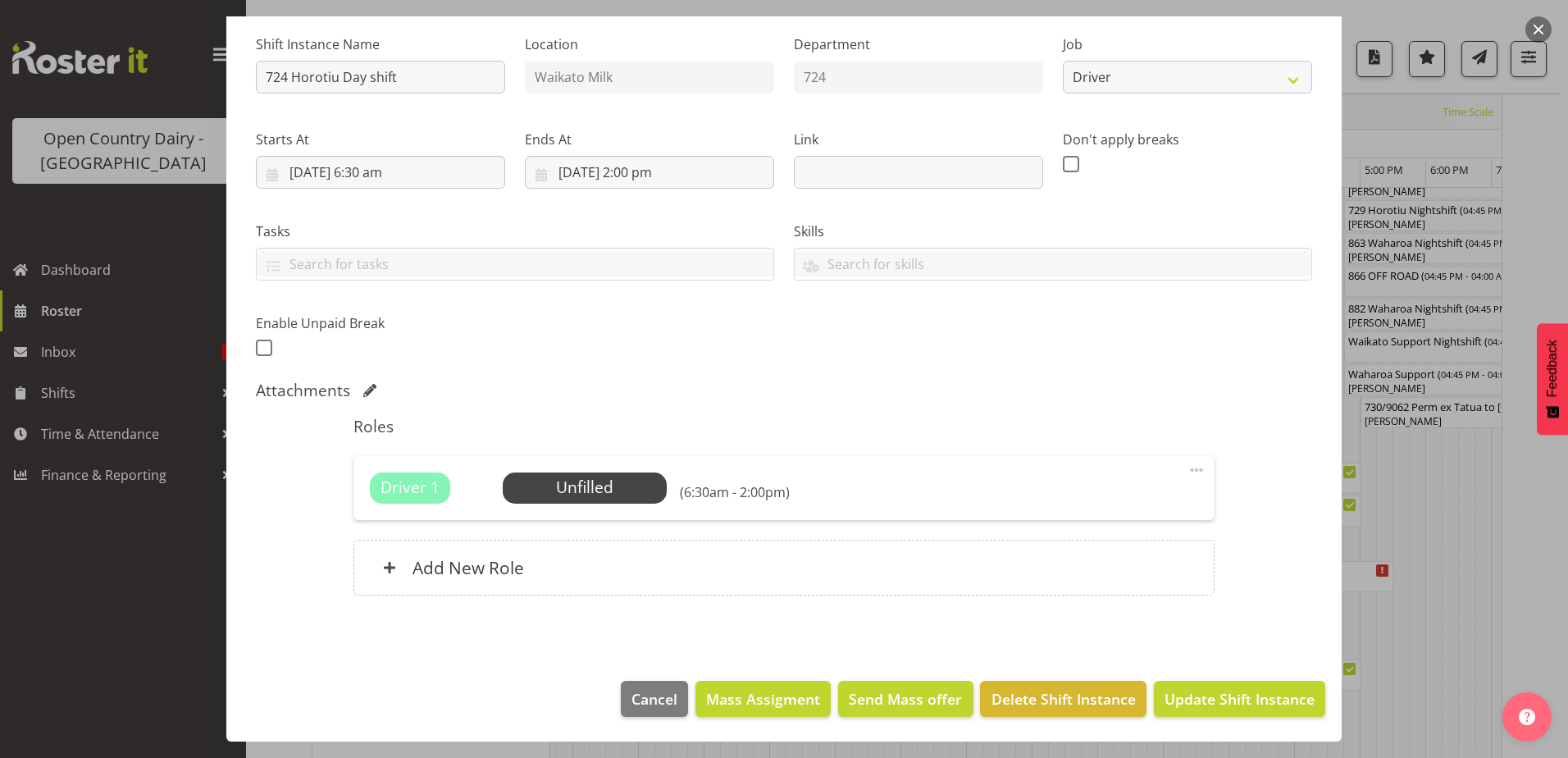
click at [1535, 32] on button "button" at bounding box center [1538, 29] width 26 height 26
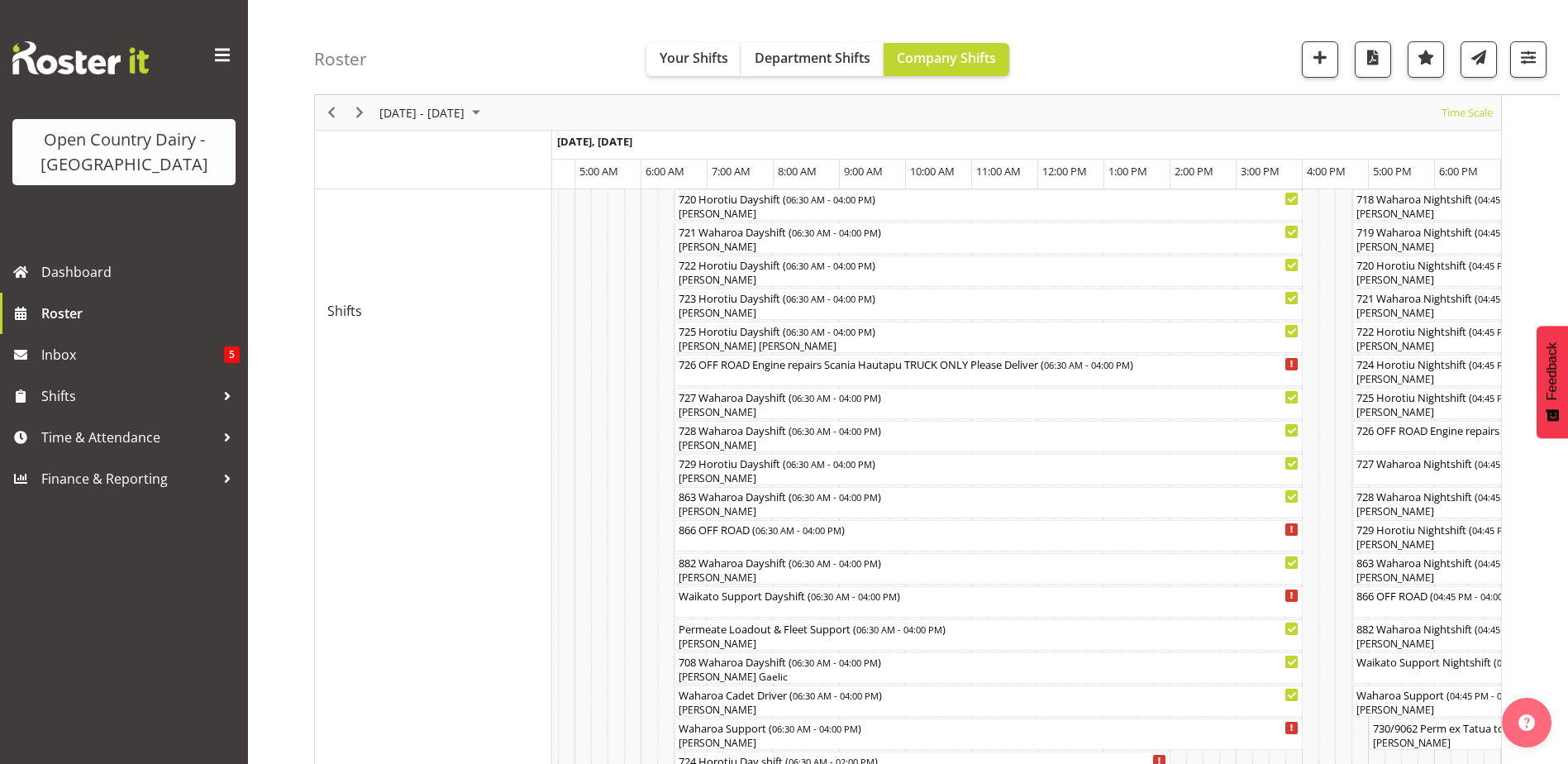
scroll to position [827, 0]
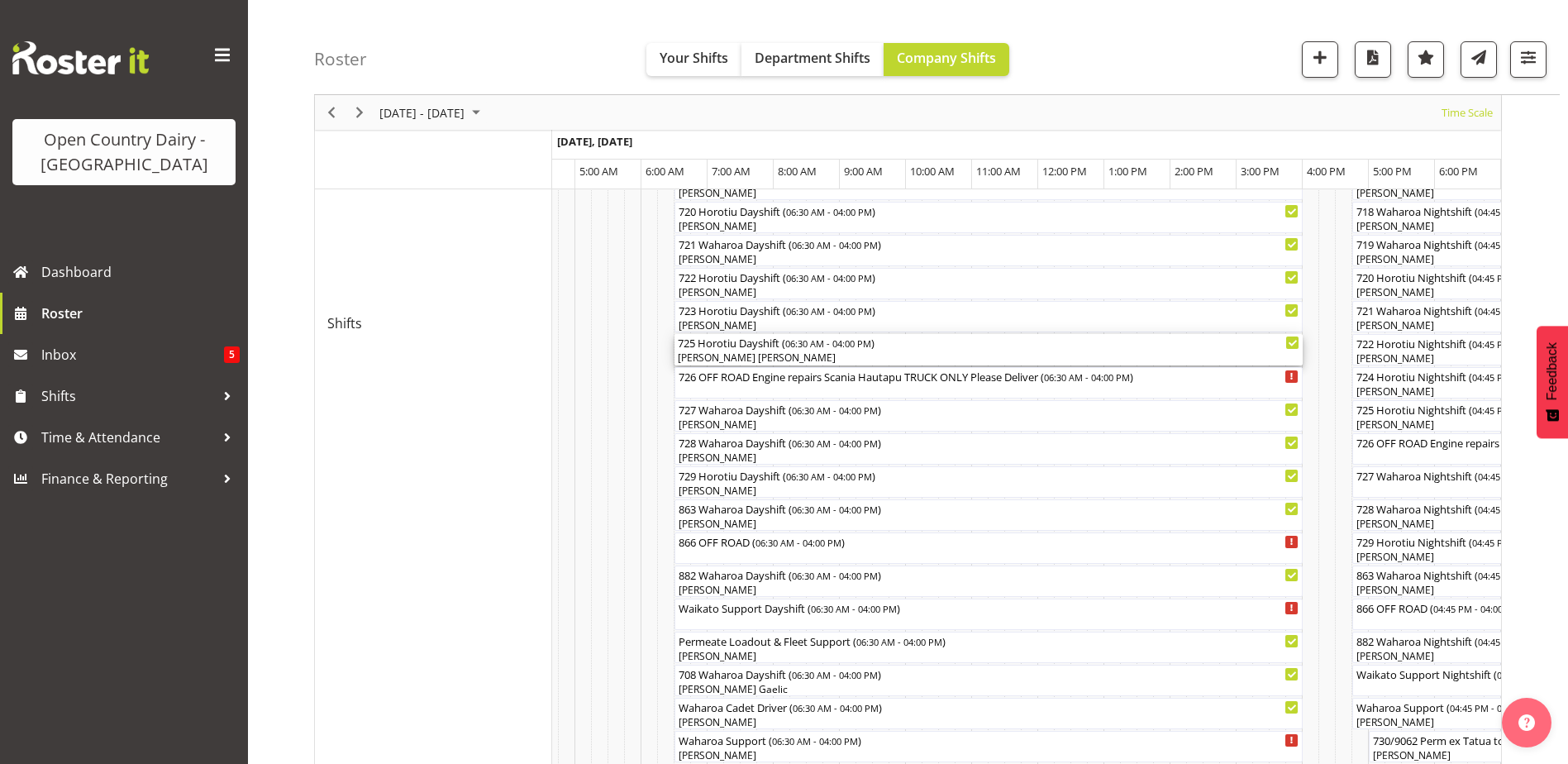
click at [706, 353] on div "[PERSON_NAME] [PERSON_NAME]" at bounding box center [989, 357] width 622 height 14
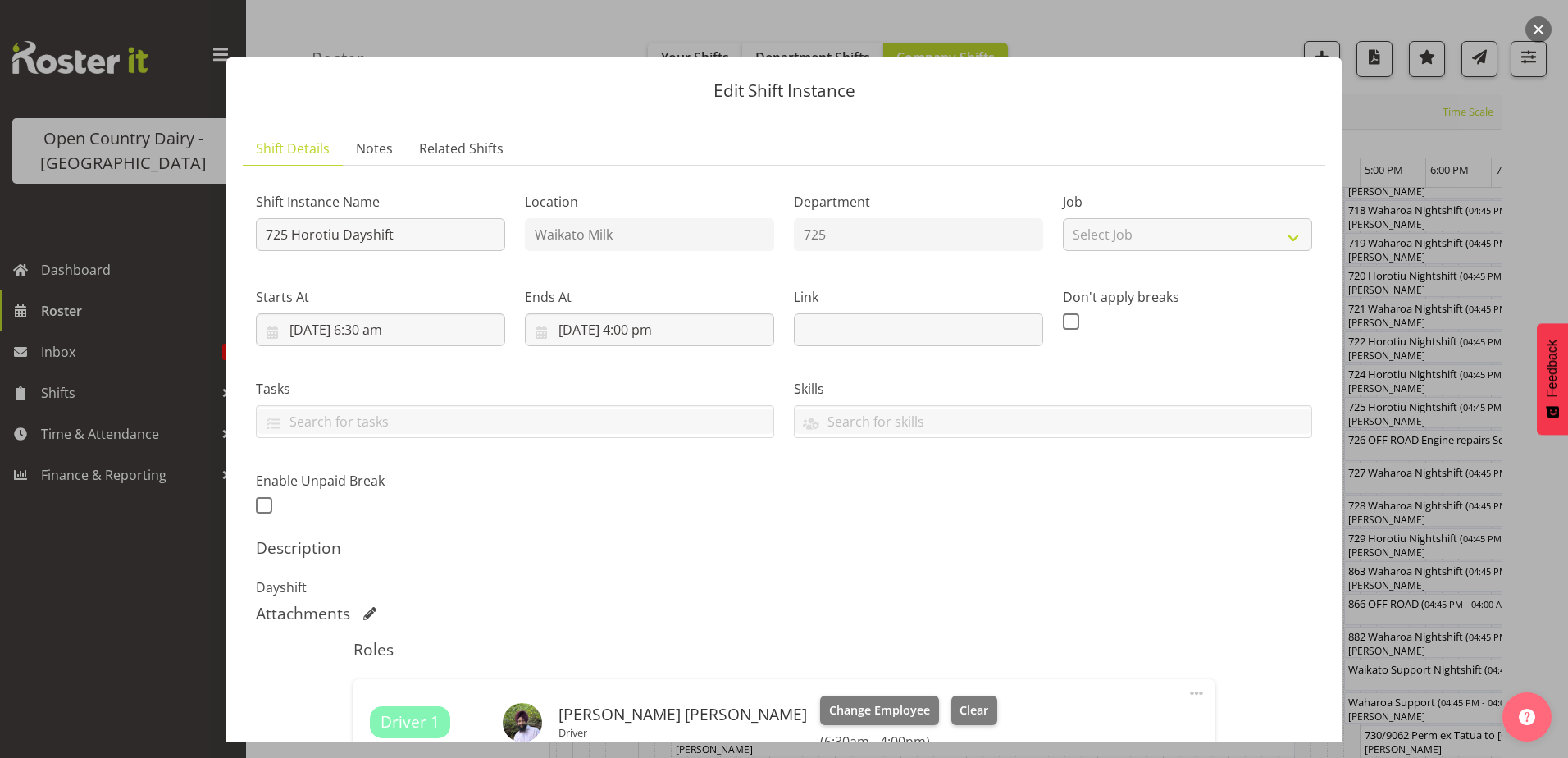
click at [1532, 26] on button "button" at bounding box center [1538, 29] width 26 height 26
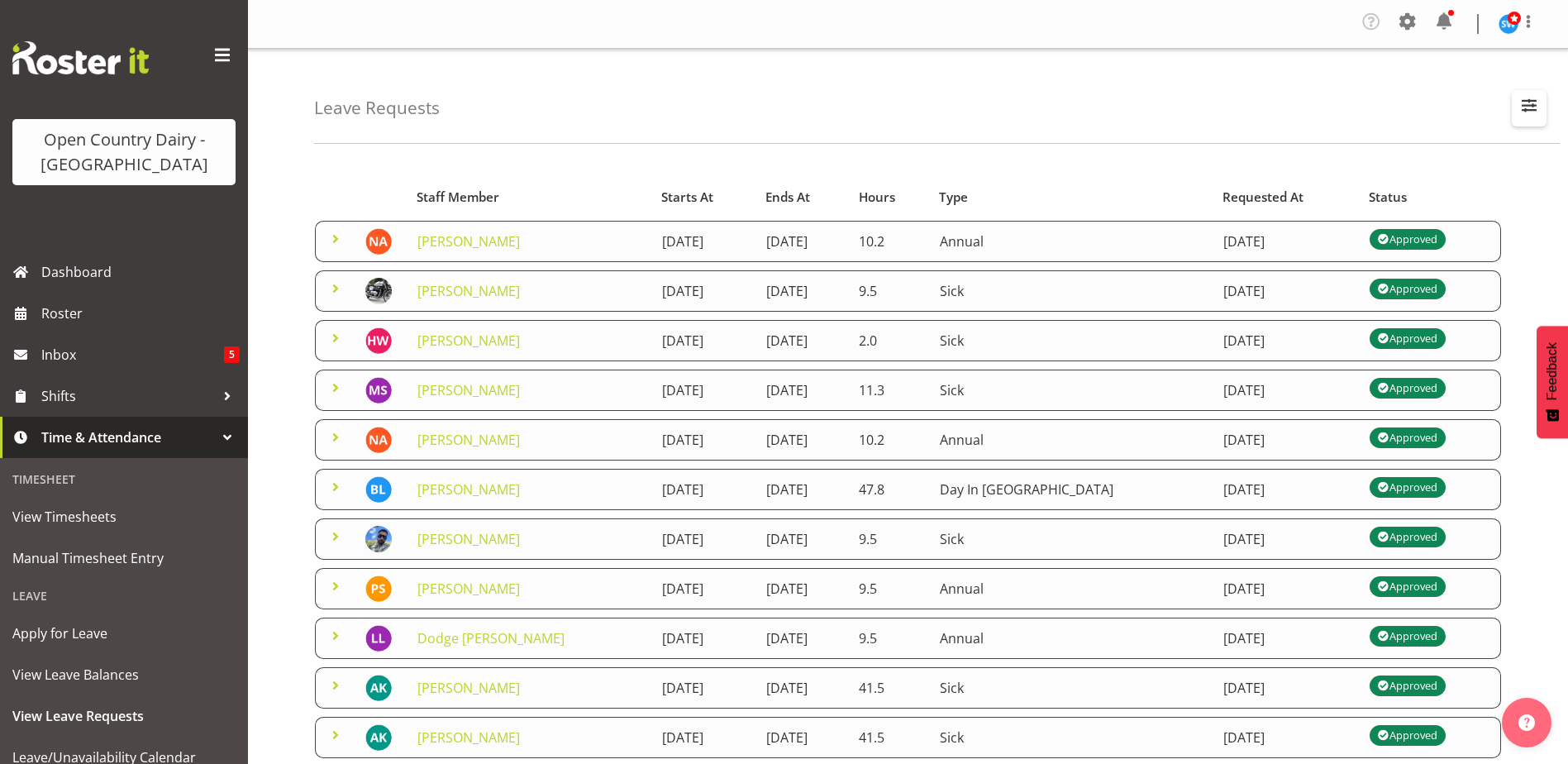
click at [1528, 104] on span "button" at bounding box center [1529, 105] width 21 height 21
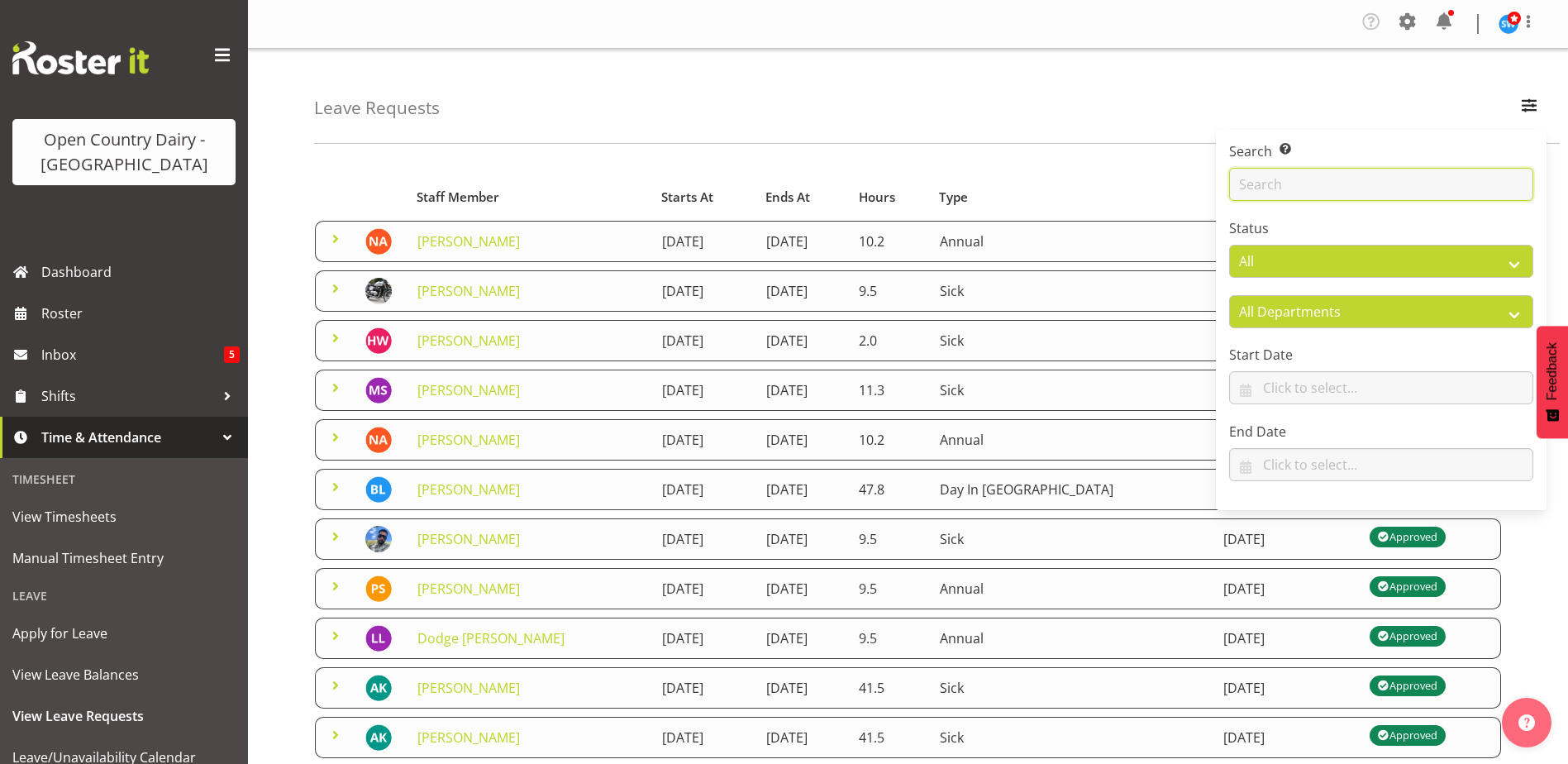
click at [1269, 184] on input "text" at bounding box center [1381, 184] width 304 height 33
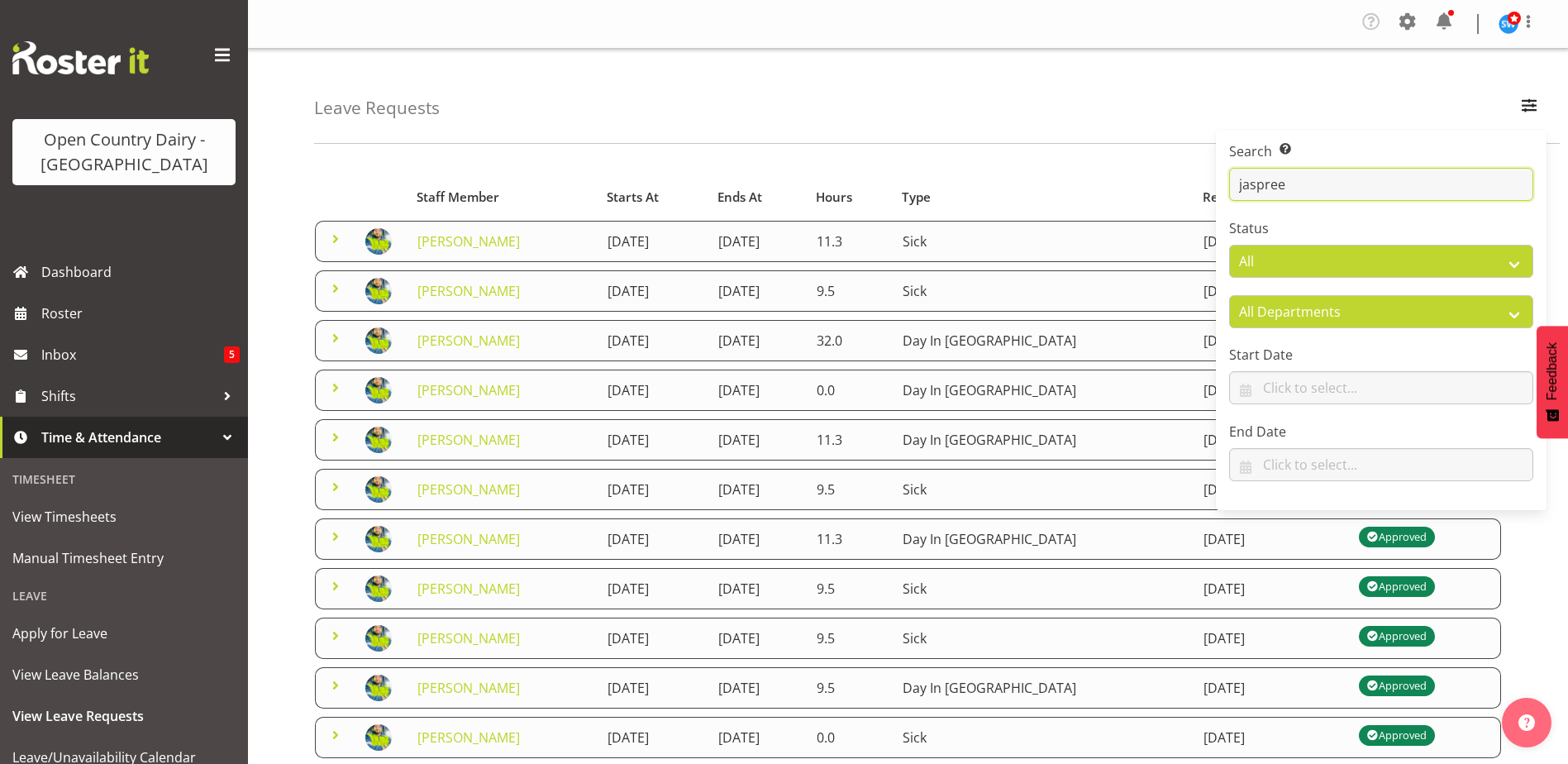
type input "jaspree"
click at [837, 120] on div "Leave Requests Search Search for a particular employee jaspree Status All Appro…" at bounding box center [937, 96] width 1246 height 95
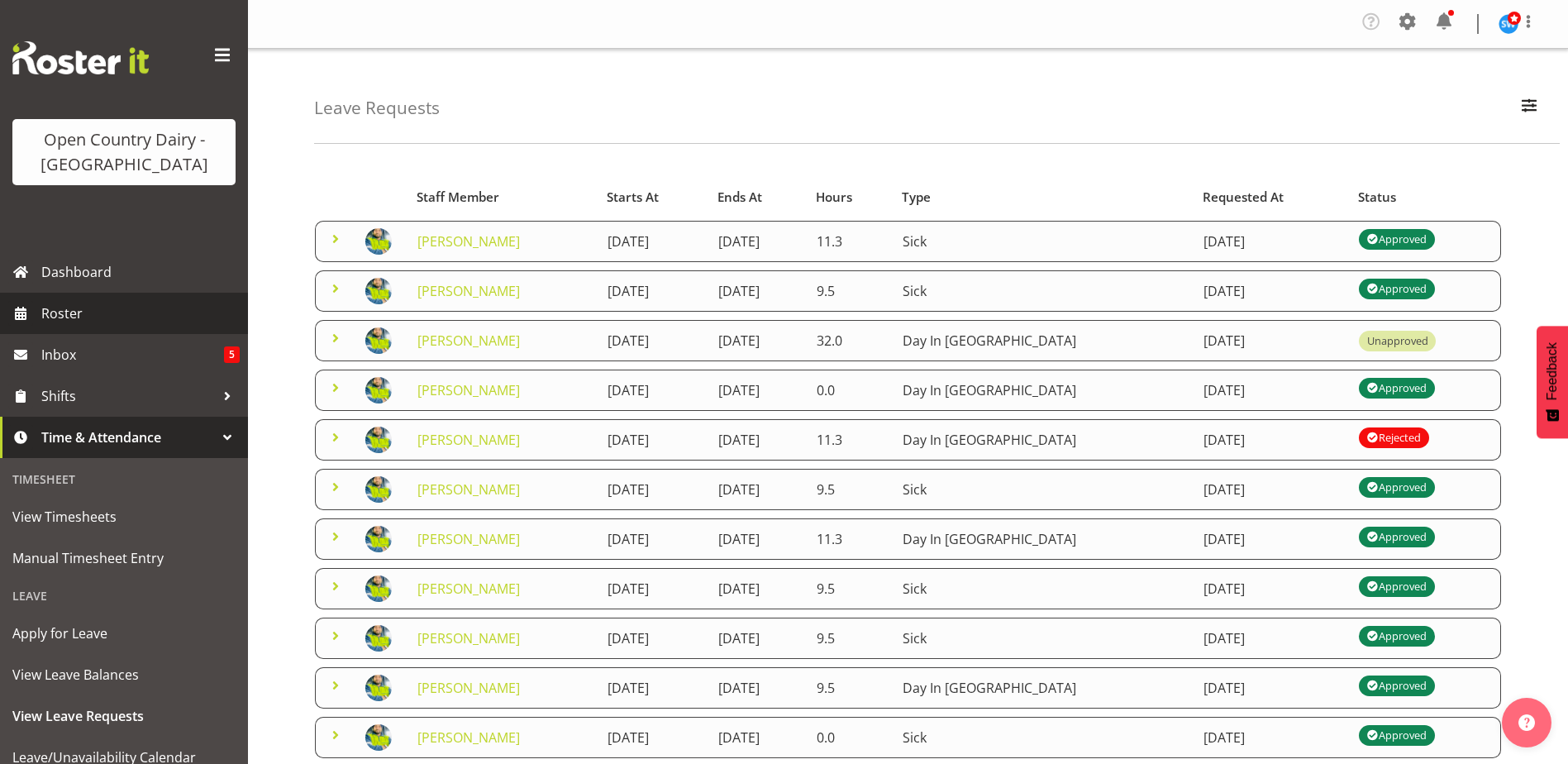
click at [77, 310] on span "Roster" at bounding box center [141, 314] width 198 height 25
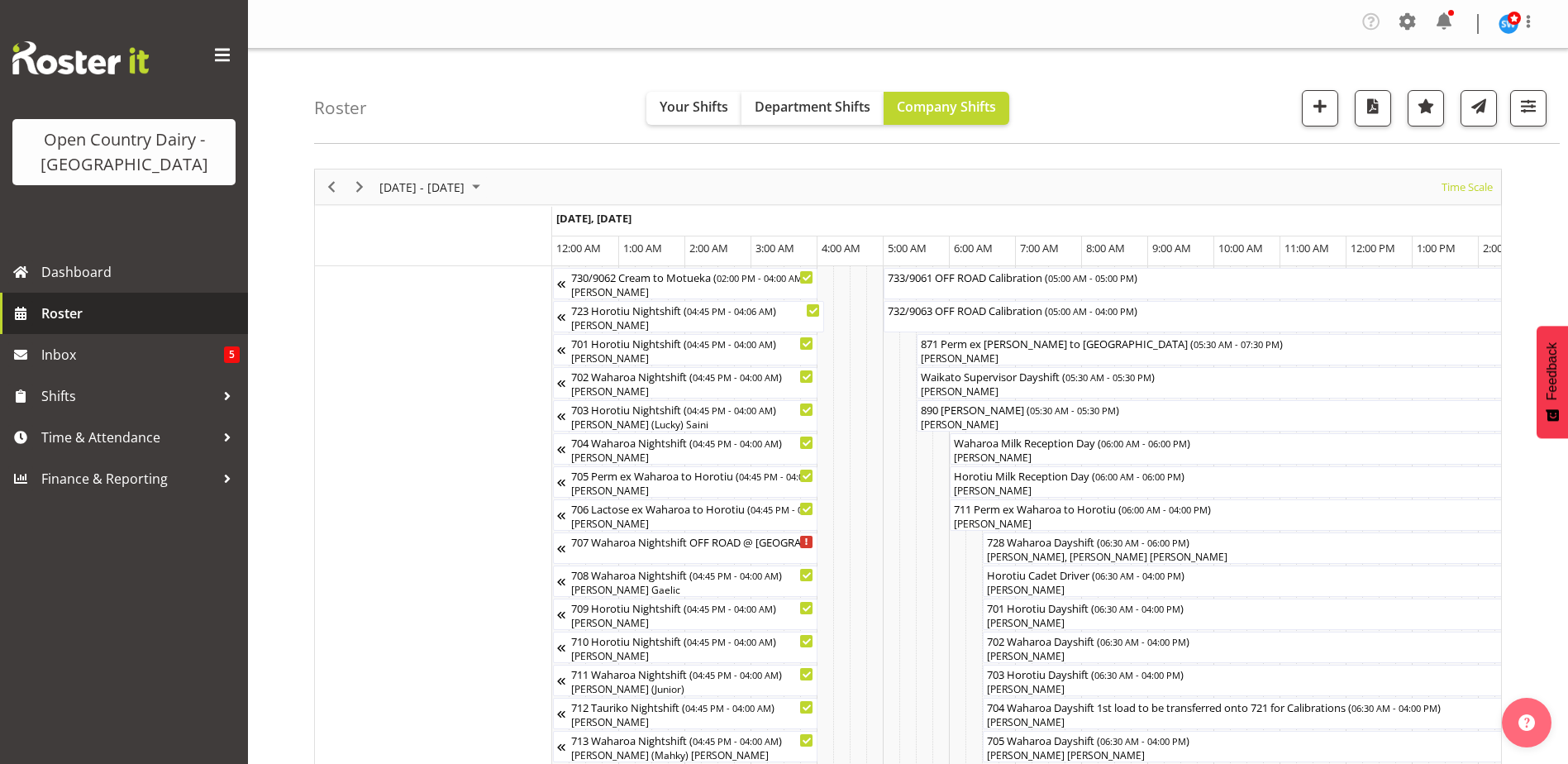
click at [62, 308] on span "Roster" at bounding box center [141, 314] width 198 height 25
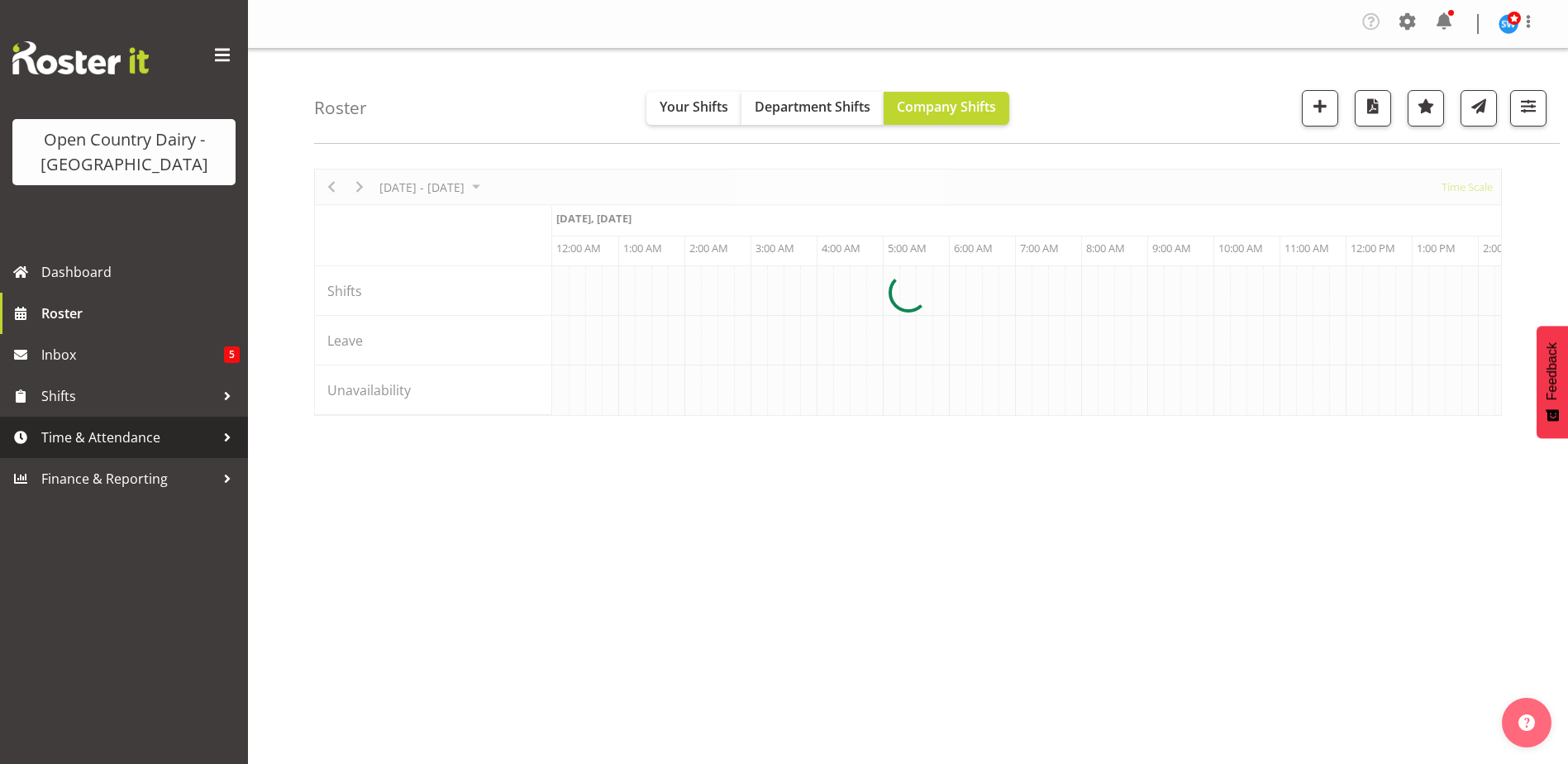
click at [144, 441] on span "Time & Attendance" at bounding box center [128, 437] width 173 height 25
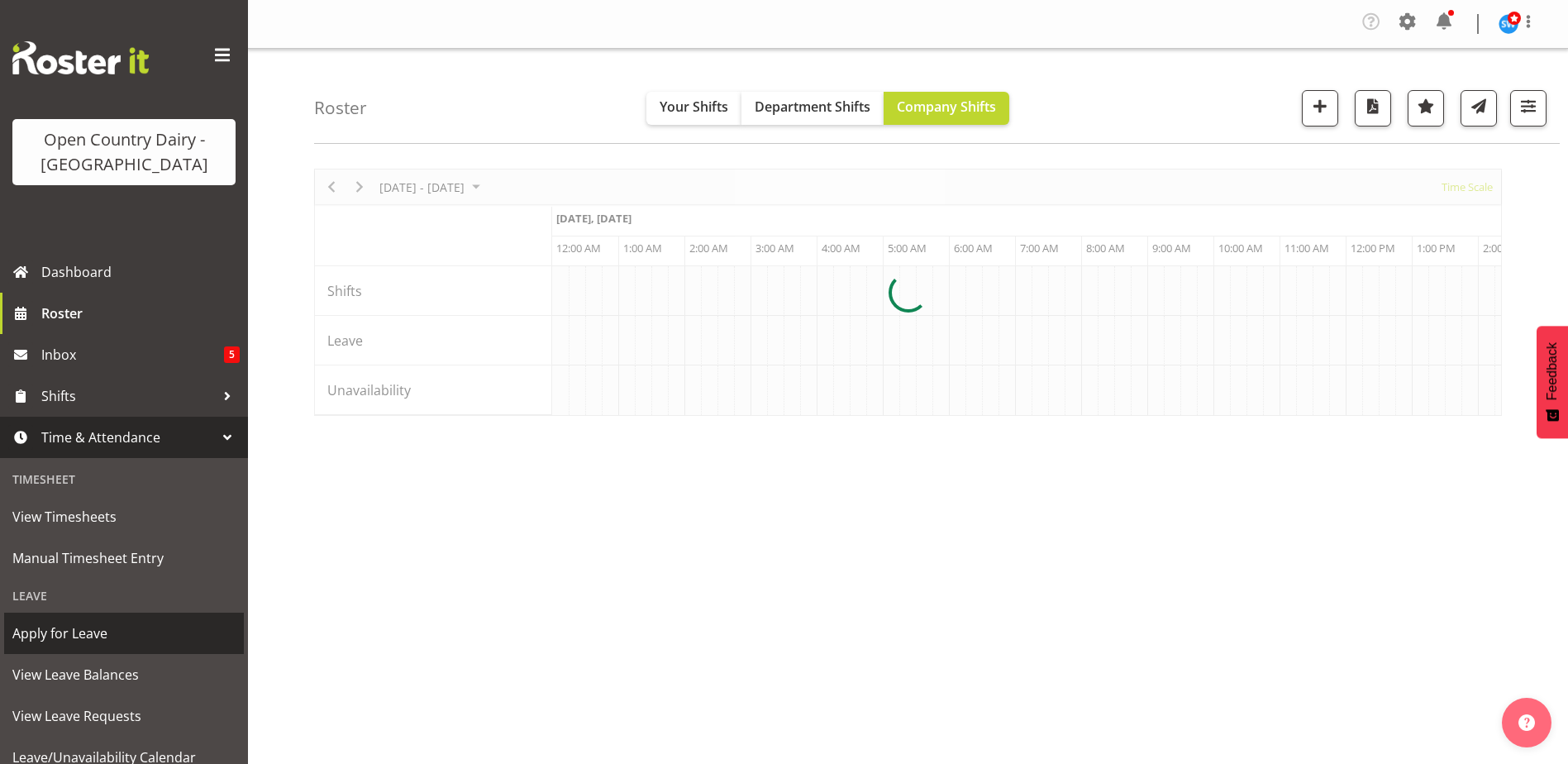
click at [79, 643] on span "Apply for Leave" at bounding box center [124, 633] width 223 height 25
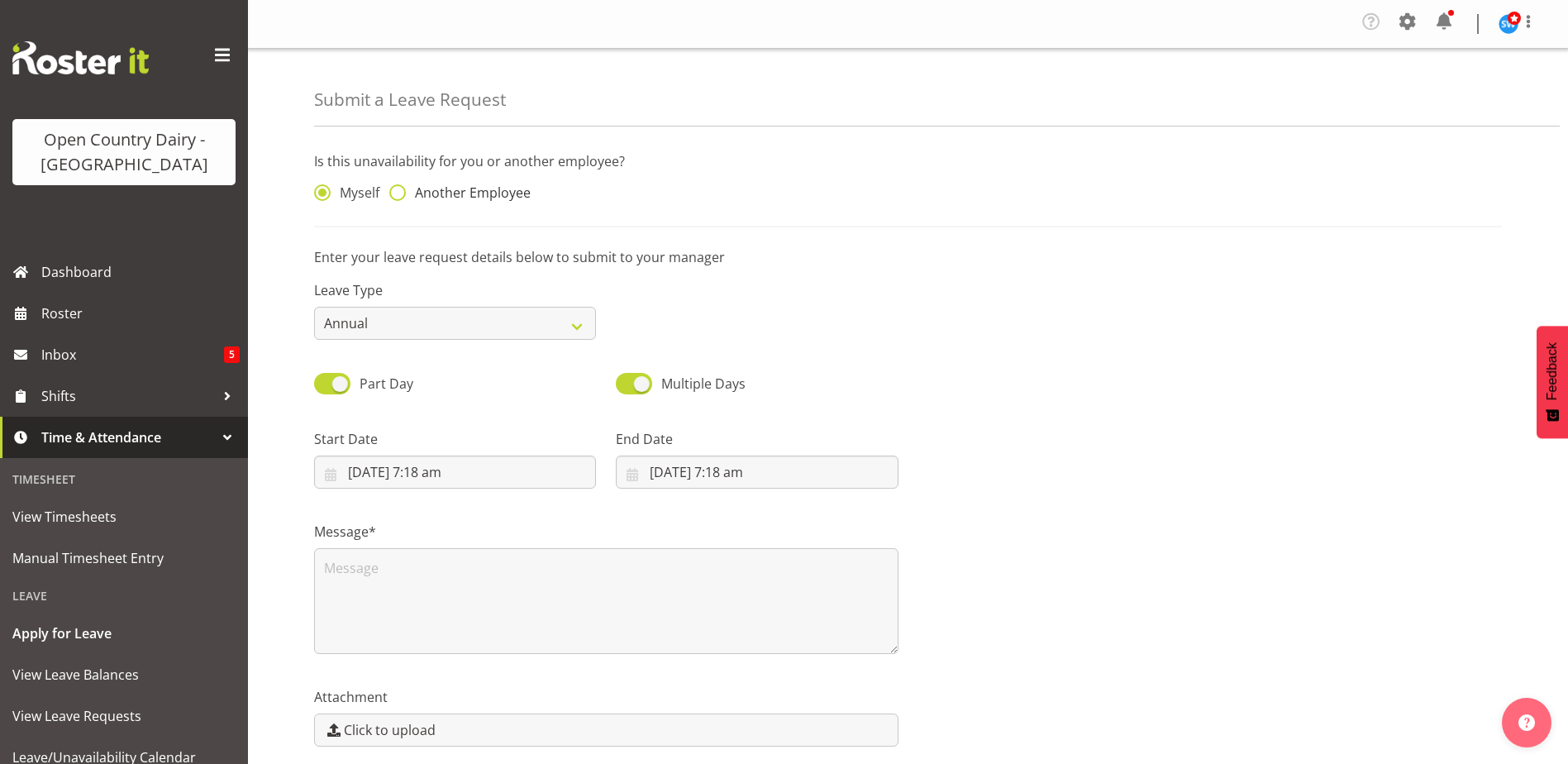
click at [406, 196] on span "Another Employee" at bounding box center [469, 192] width 125 height 16
click at [400, 196] on input "Another Employee" at bounding box center [395, 192] width 11 height 11
radio input "true"
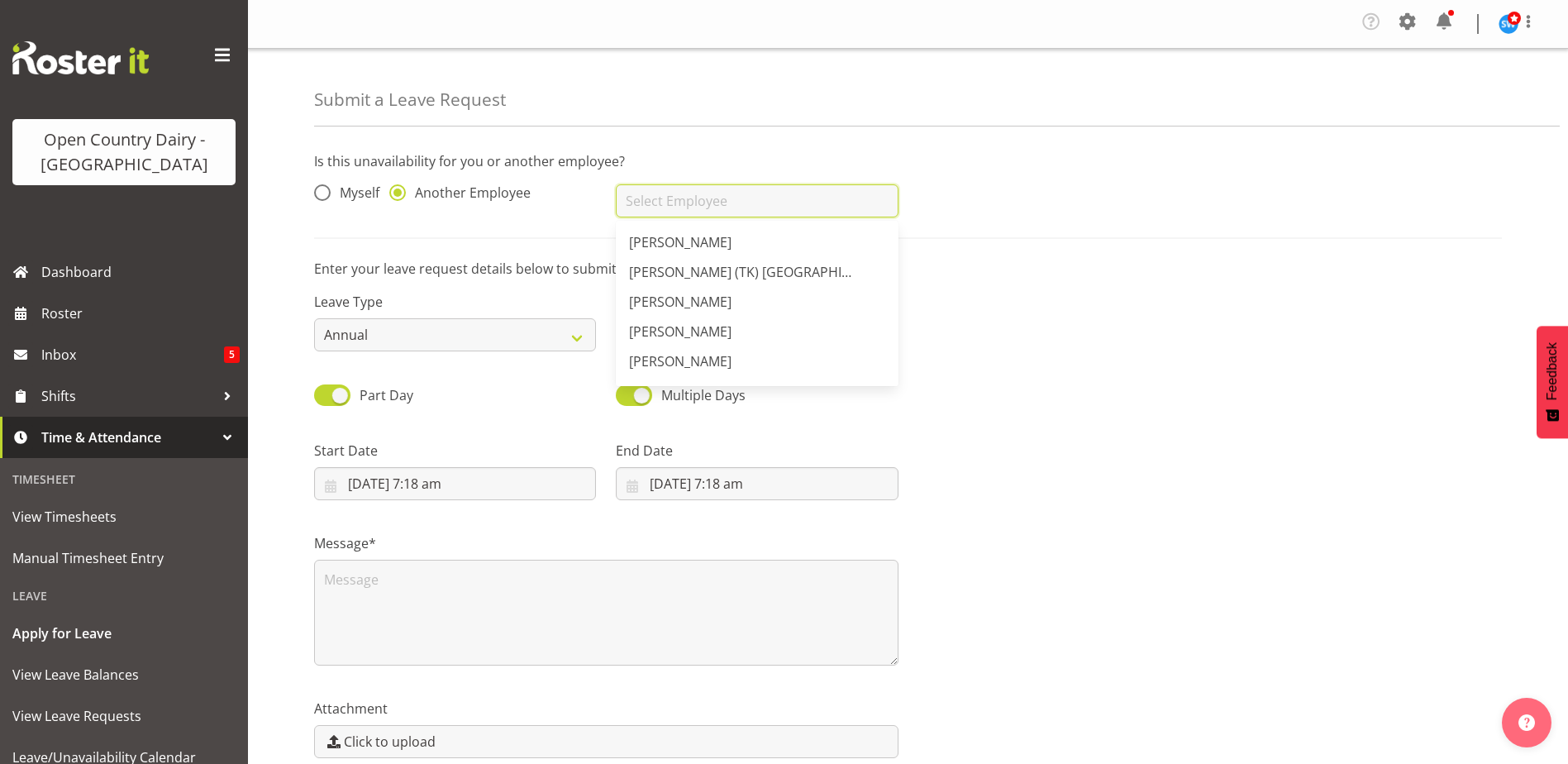
click at [648, 202] on input "text" at bounding box center [757, 201] width 282 height 33
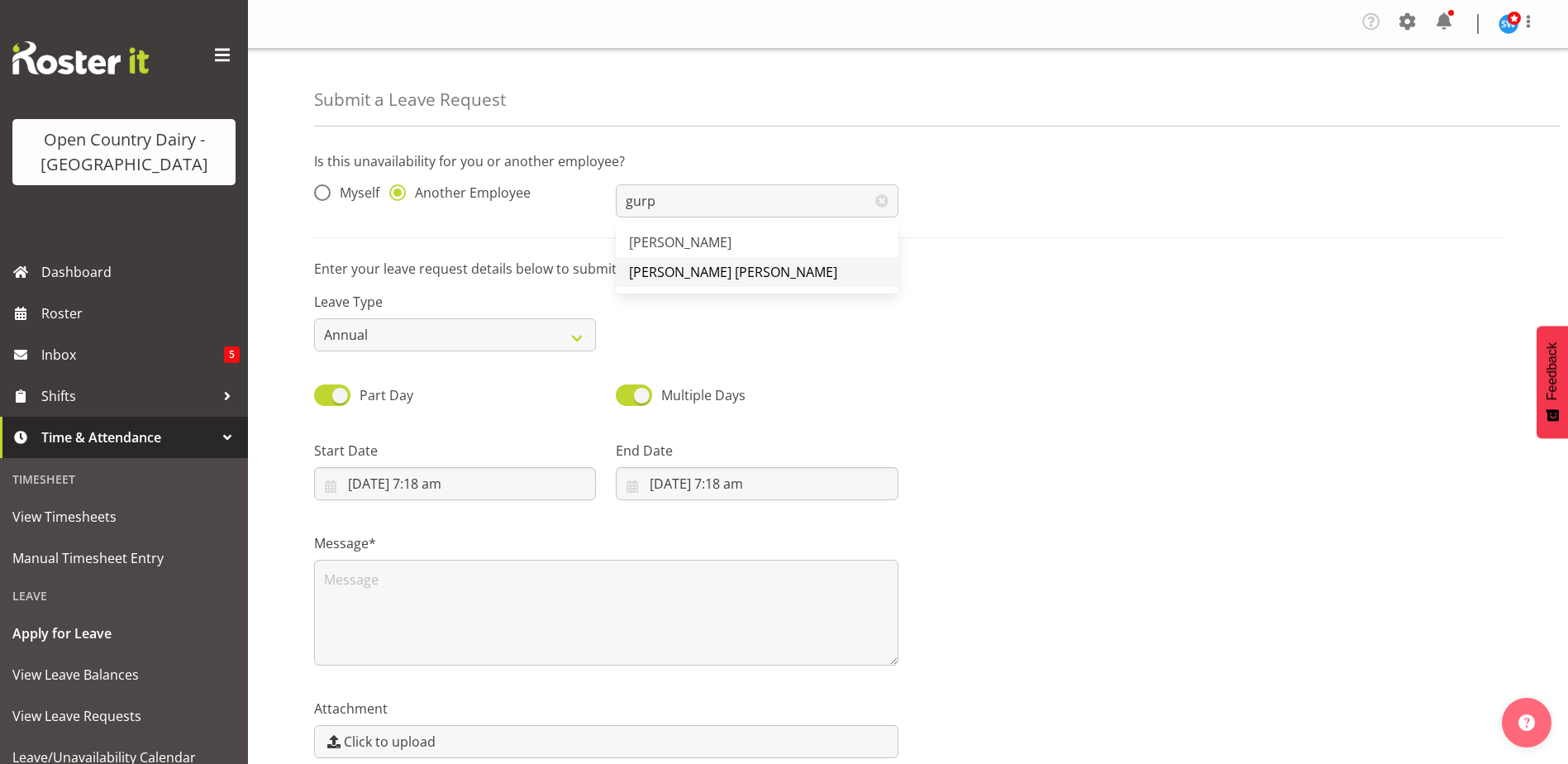
click at [712, 261] on link "[PERSON_NAME] [PERSON_NAME]" at bounding box center [757, 271] width 282 height 30
type input "[PERSON_NAME] [PERSON_NAME]"
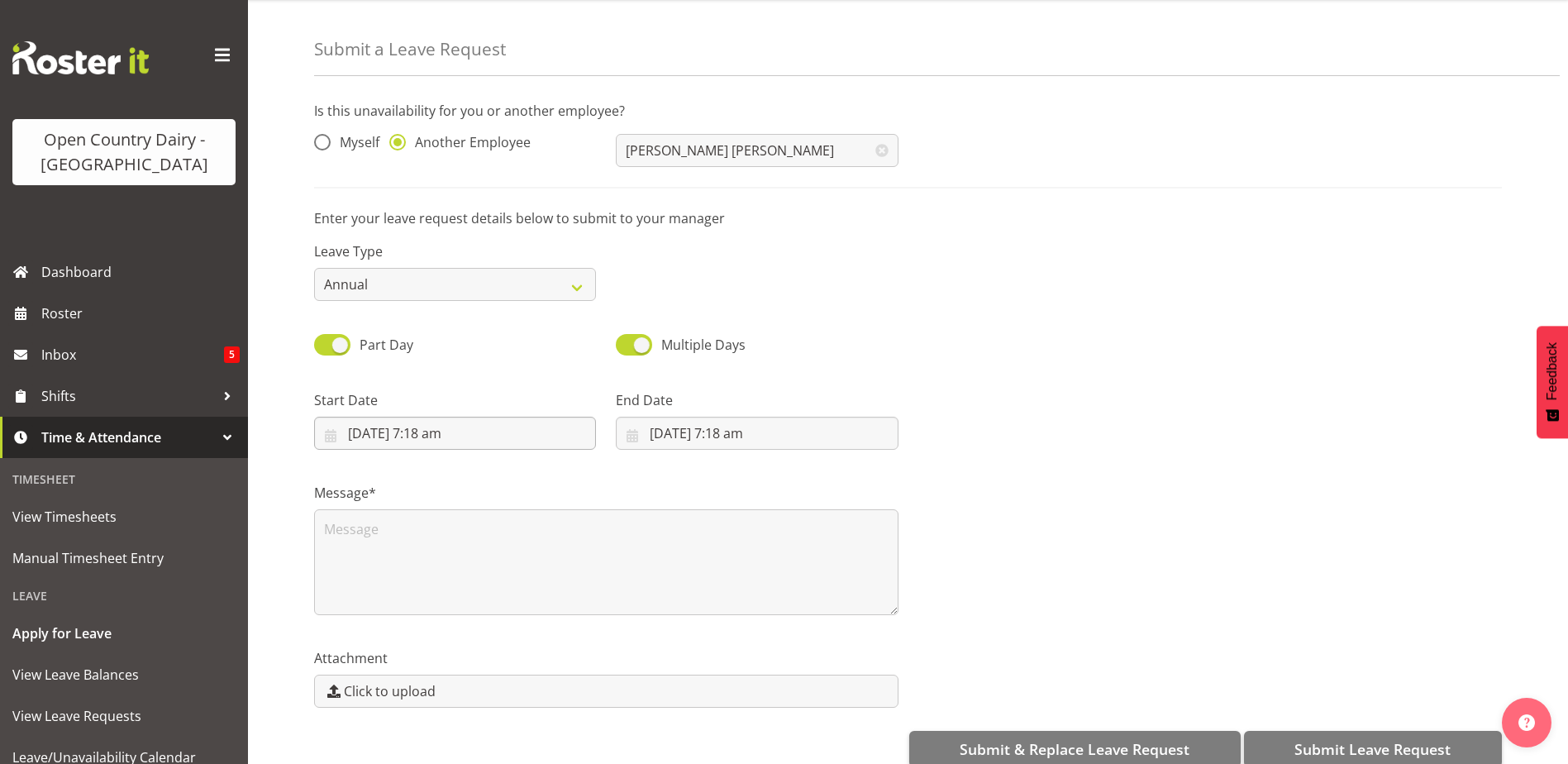
scroll to position [79, 0]
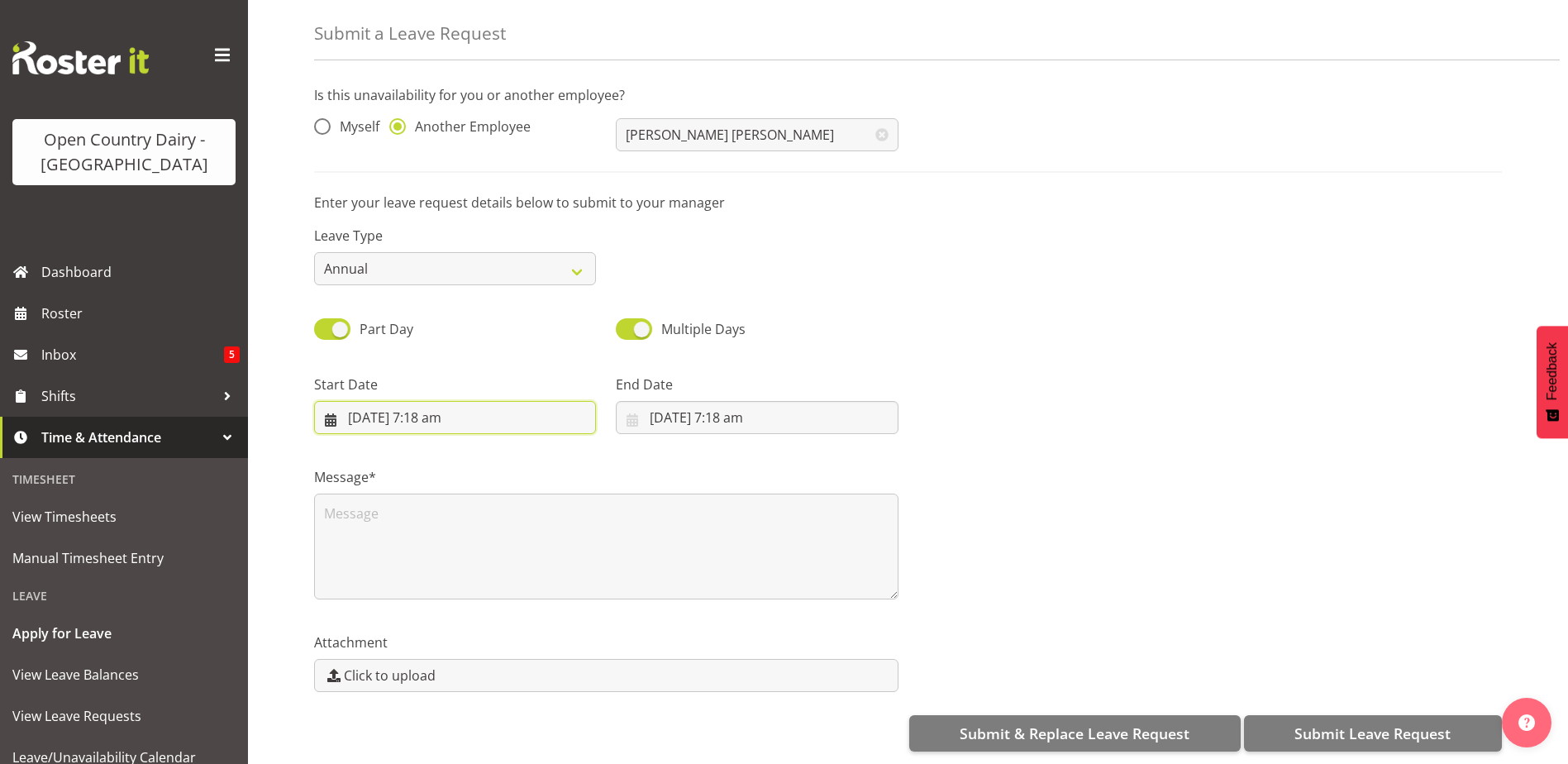
click at [425, 401] on input "[DATE] 7:18 am" at bounding box center [454, 418] width 282 height 33
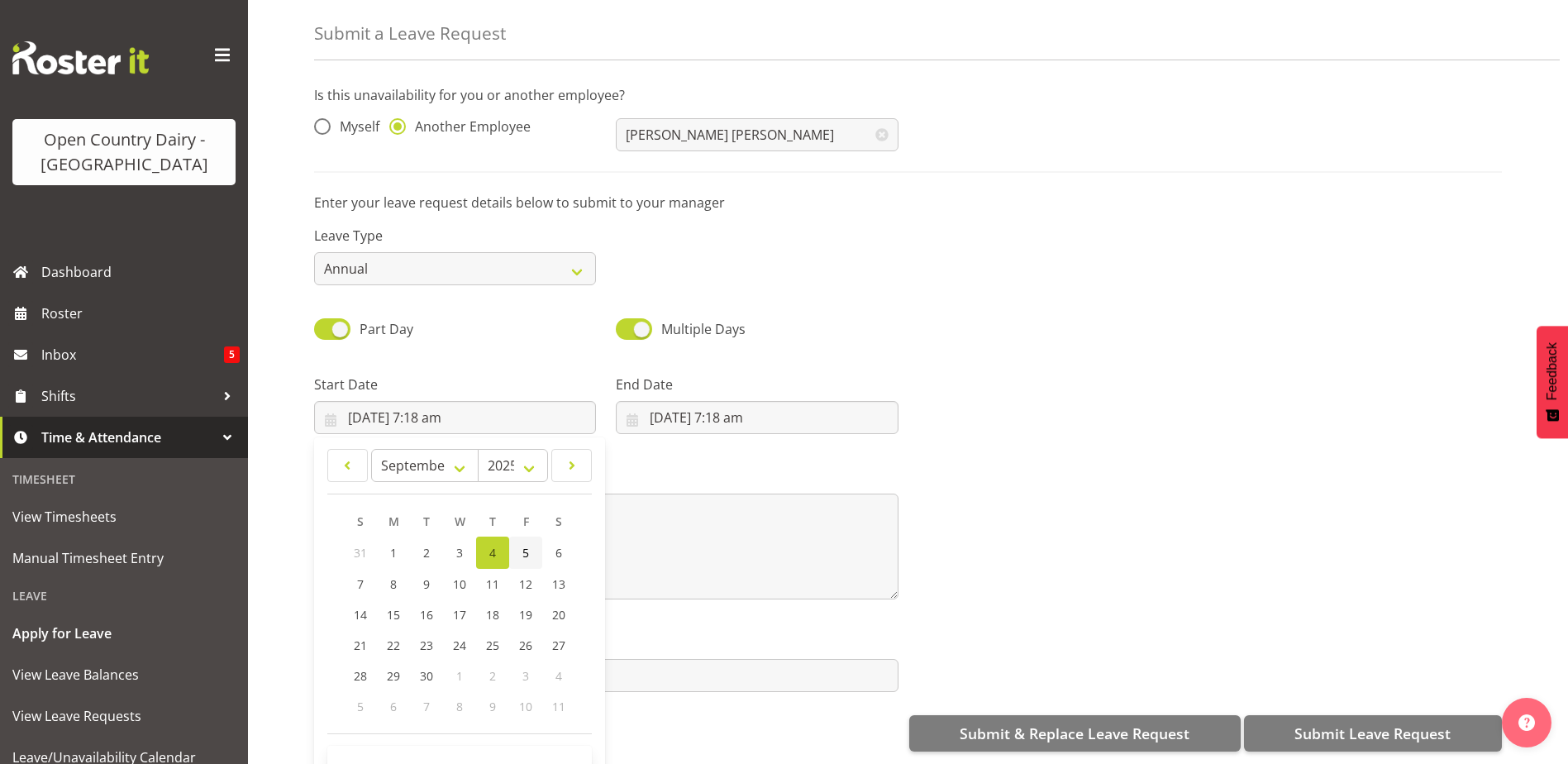
click at [519, 540] on link "5" at bounding box center [526, 551] width 33 height 32
type input "[DATE] 7:18 am"
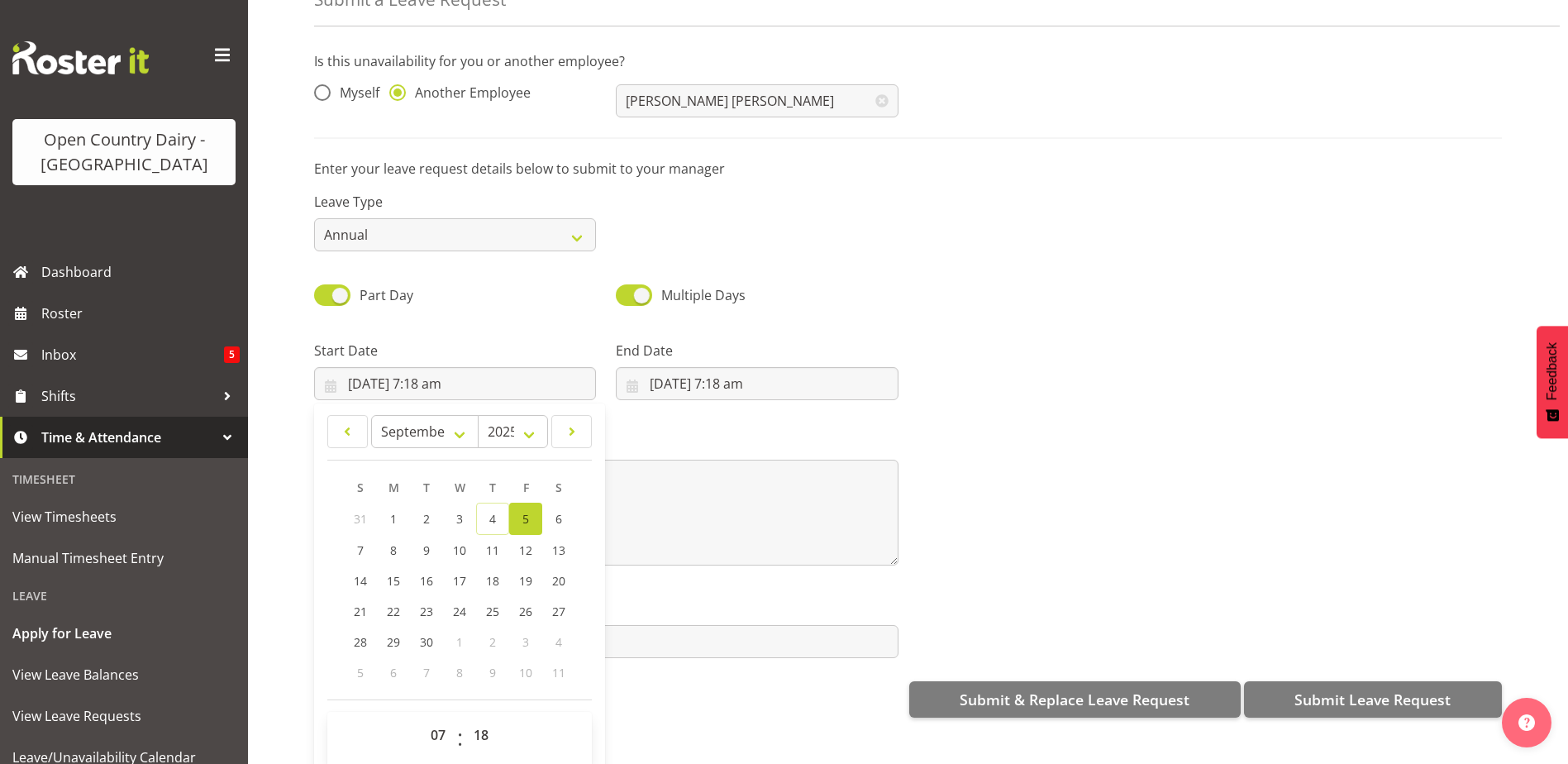
scroll to position [48, 0]
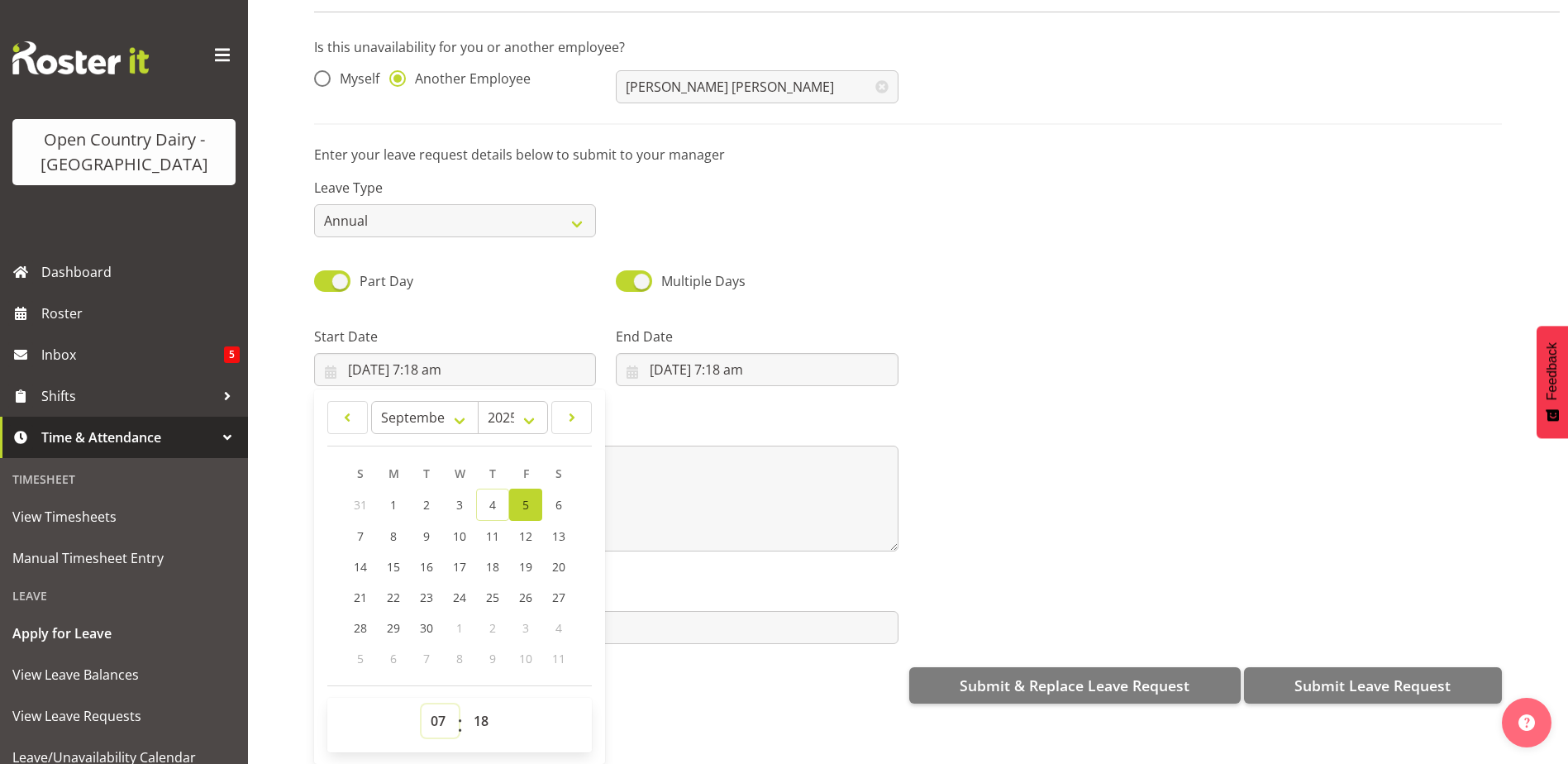
drag, startPoint x: 441, startPoint y: 700, endPoint x: 441, endPoint y: 692, distance: 8.0
click at [441, 704] on select "00 01 02 03 04 05 06 07 08 09 10 11 12 13 14 15 16 17 18 19 20 21 22 23" at bounding box center [440, 721] width 38 height 33
select select "6"
click at [422, 704] on select "00 01 02 03 04 05 06 07 08 09 10 11 12 13 14 15 16 17 18 19 20 21 22 23" at bounding box center [440, 721] width 38 height 33
type input "[DATE] 6:18 am"
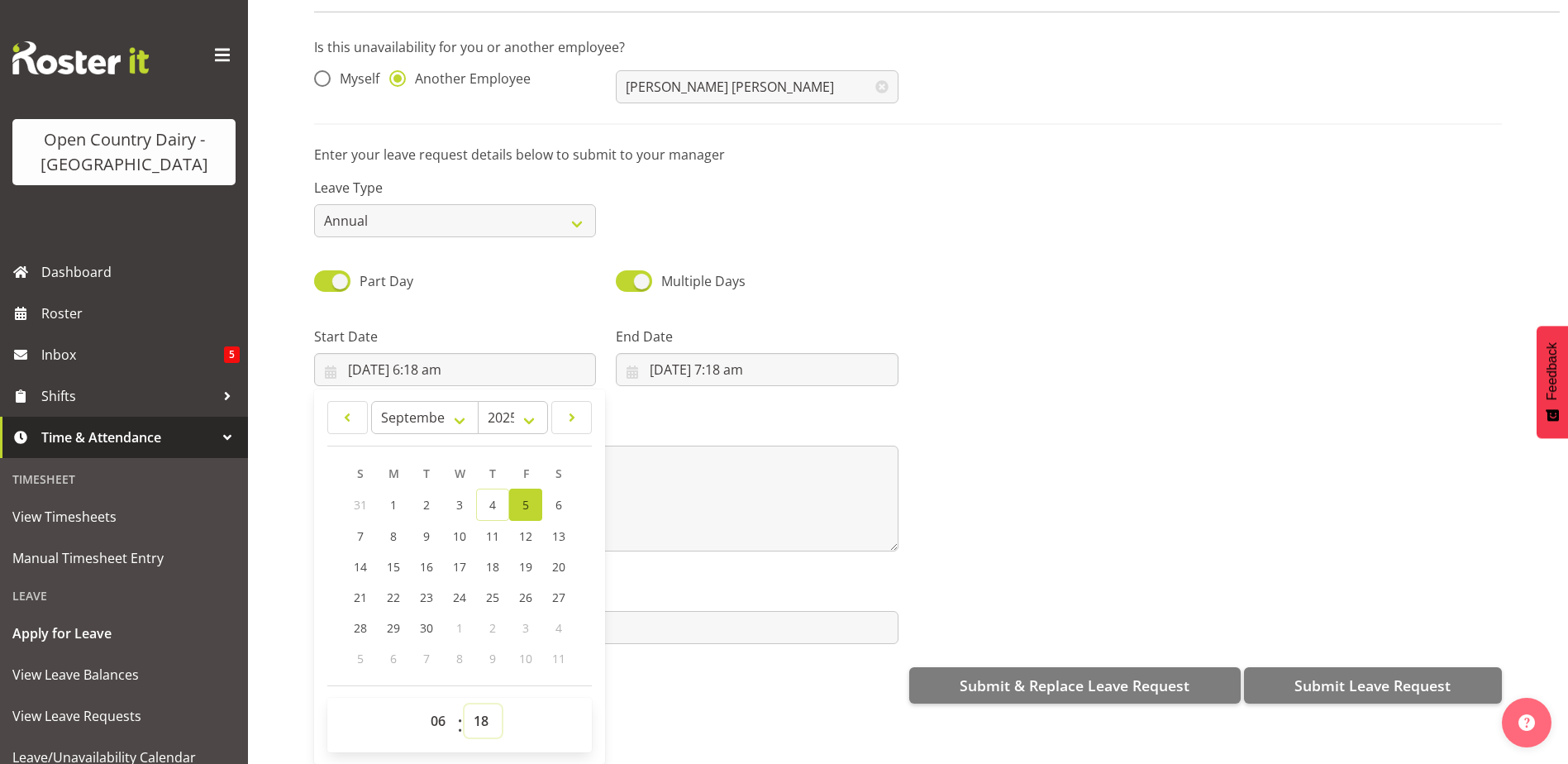
click at [472, 707] on select "00 01 02 03 04 05 06 07 08 09 10 11 12 13 14 15 16 17 18 19 20 21 22 23 24 25 2…" at bounding box center [483, 721] width 38 height 33
select select "30"
click at [465, 704] on select "00 01 02 03 04 05 06 07 08 09 10 11 12 13 14 15 16 17 18 19 20 21 22 23 24 25 2…" at bounding box center [483, 721] width 38 height 33
type input "[DATE] 6:30 am"
click at [714, 358] on input "[DATE] 7:18 am" at bounding box center [757, 369] width 282 height 33
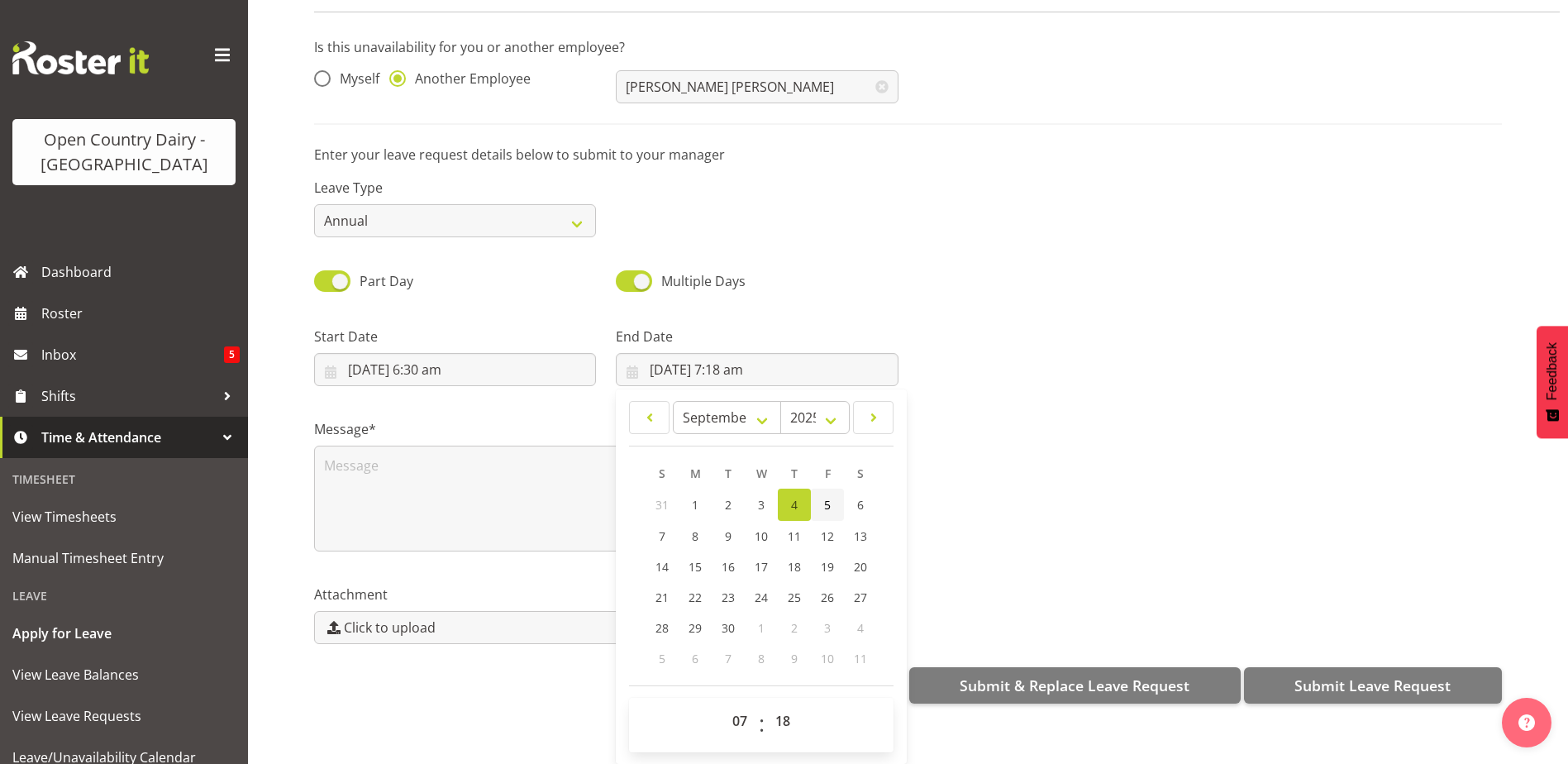
click at [818, 490] on link "5" at bounding box center [828, 504] width 33 height 32
type input "[DATE] 7:18 am"
click at [724, 707] on select "00 01 02 03 04 05 06 07 08 09 10 11 12 13 14 15 16 17 18 19 20 21 22 23" at bounding box center [742, 721] width 38 height 33
select select "16"
click at [724, 704] on select "00 01 02 03 04 05 06 07 08 09 10 11 12 13 14 15 16 17 18 19 20 21 22 23" at bounding box center [742, 721] width 38 height 33
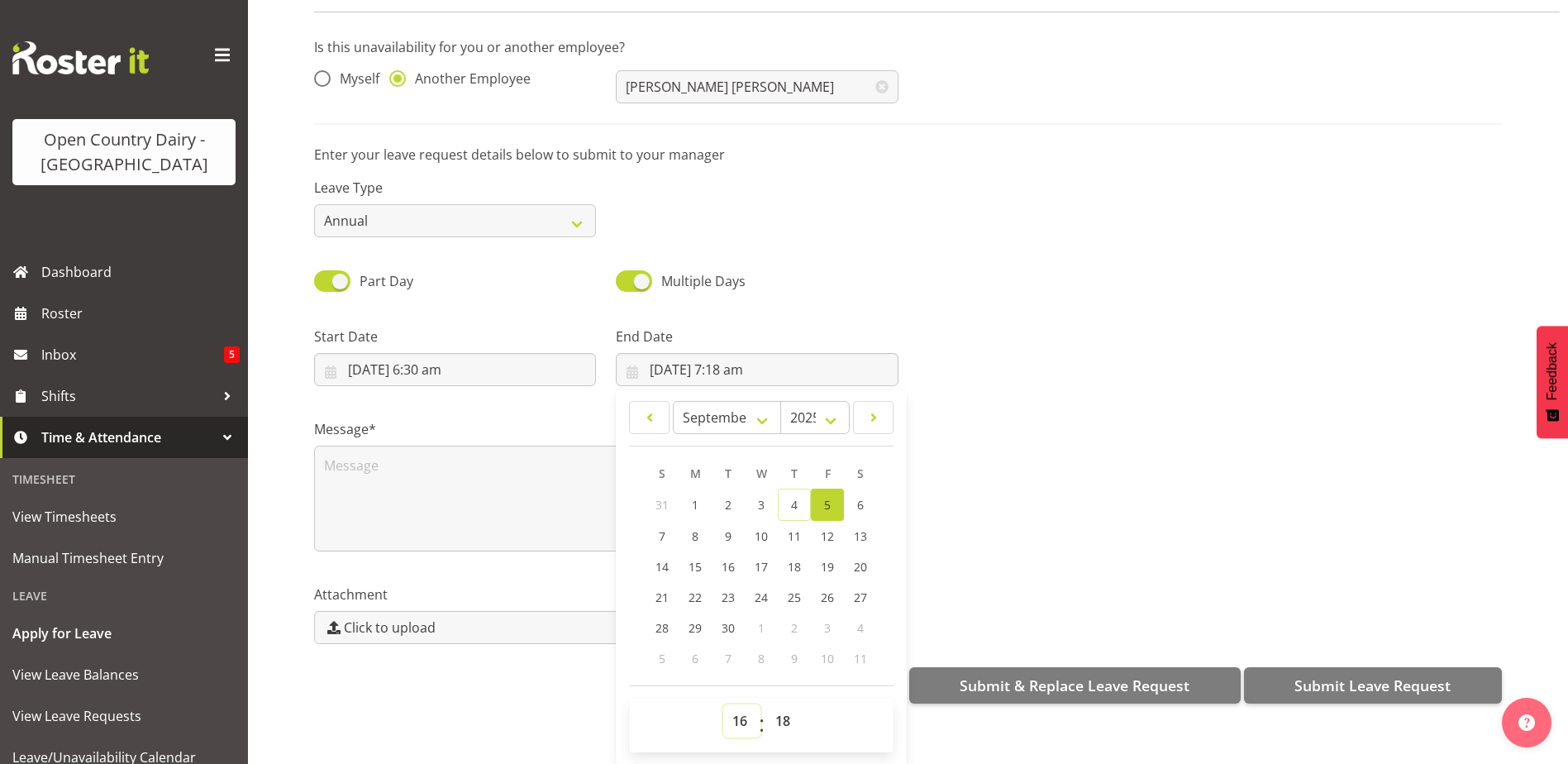
type input "[DATE] 4:18 pm"
click at [777, 706] on select "00 01 02 03 04 05 06 07 08 09 10 11 12 13 14 15 16 17 18 19 20 21 22 23 24 25 2…" at bounding box center [784, 721] width 38 height 33
select select "0"
click at [766, 704] on select "00 01 02 03 04 05 06 07 08 09 10 11 12 13 14 15 16 17 18 19 20 21 22 23 24 25 2…" at bounding box center [784, 721] width 38 height 33
type input "[DATE] 4:00 pm"
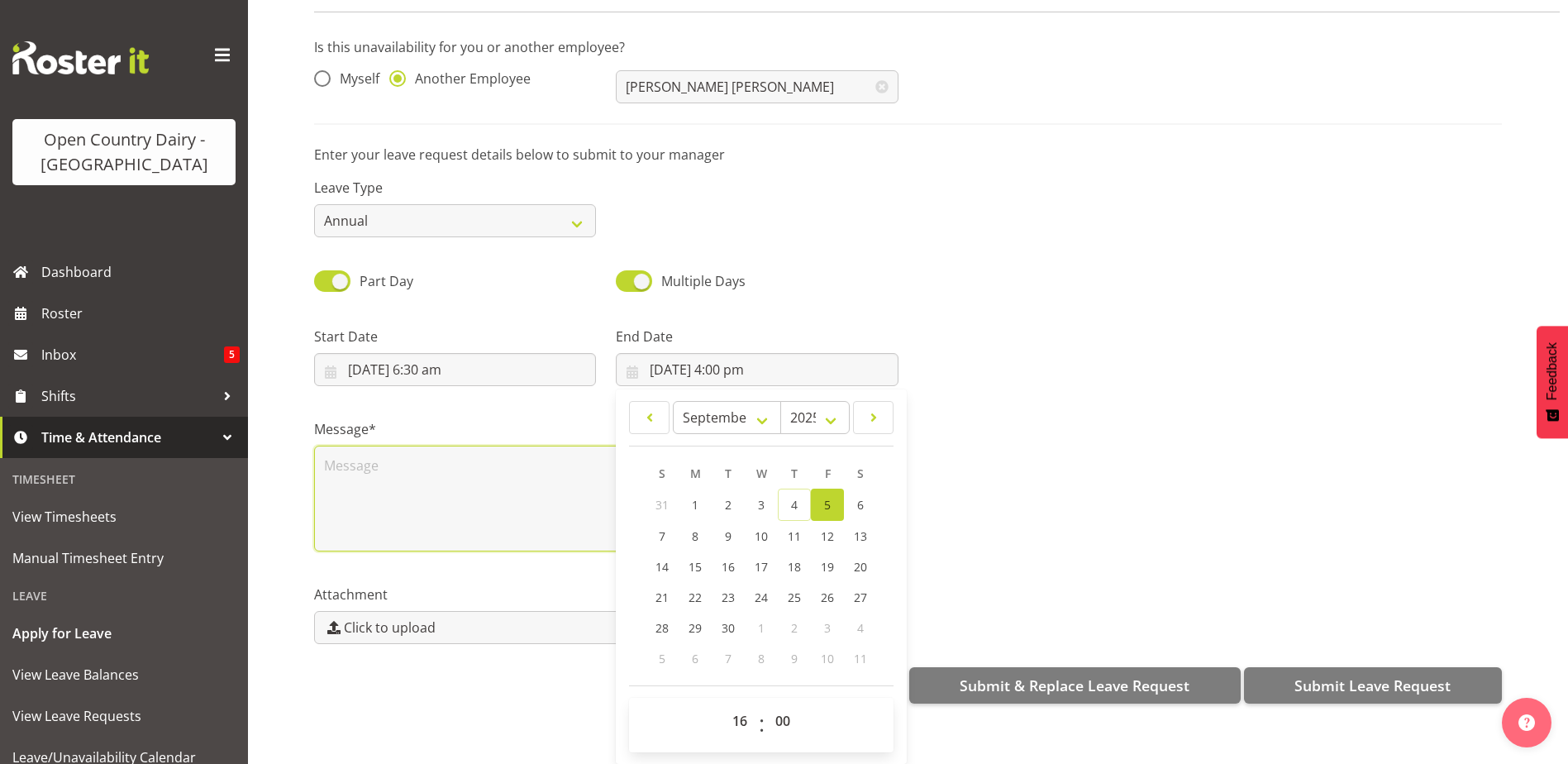
click at [448, 455] on textarea at bounding box center [605, 498] width 584 height 106
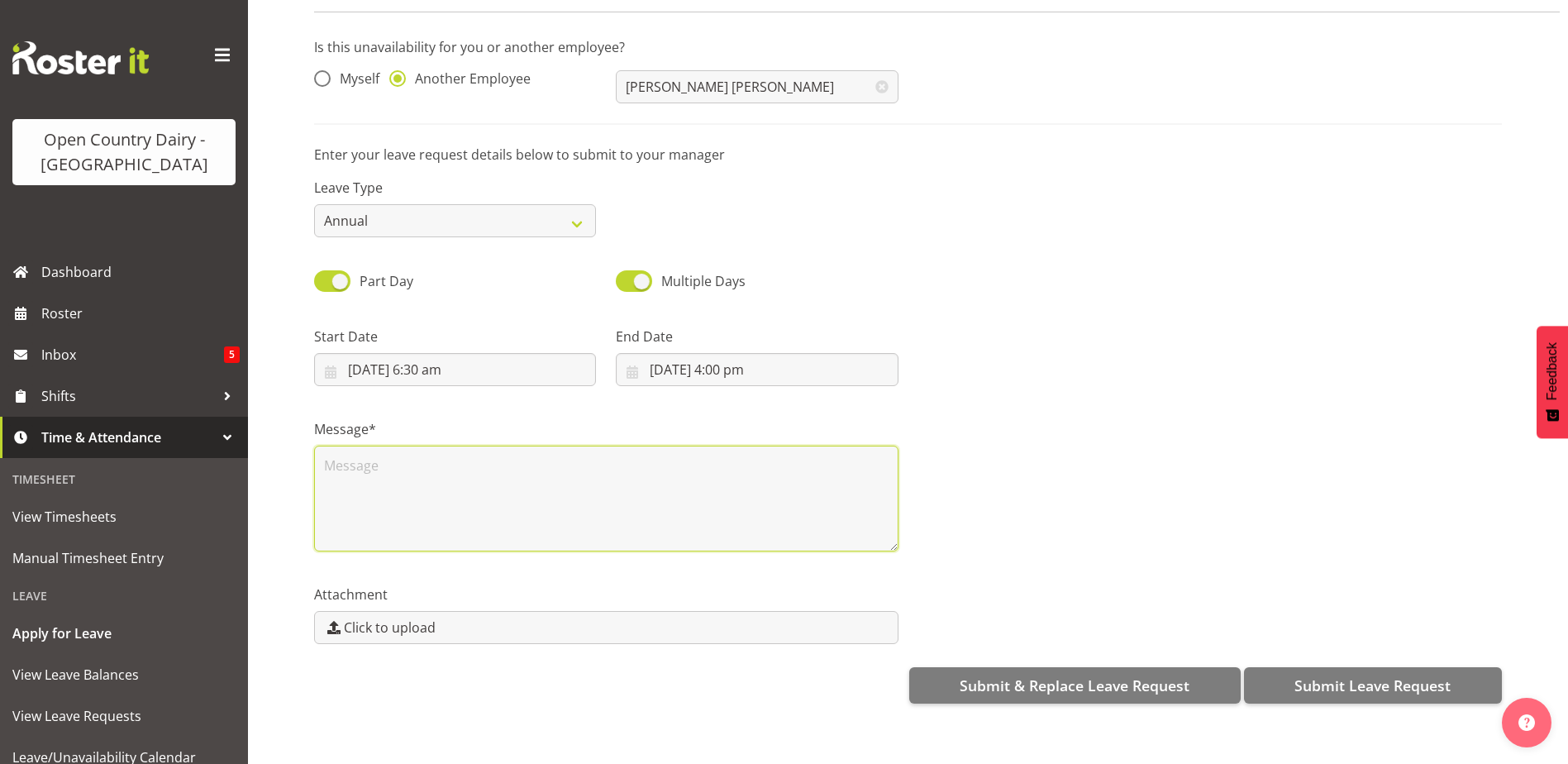
scroll to position [0, 0]
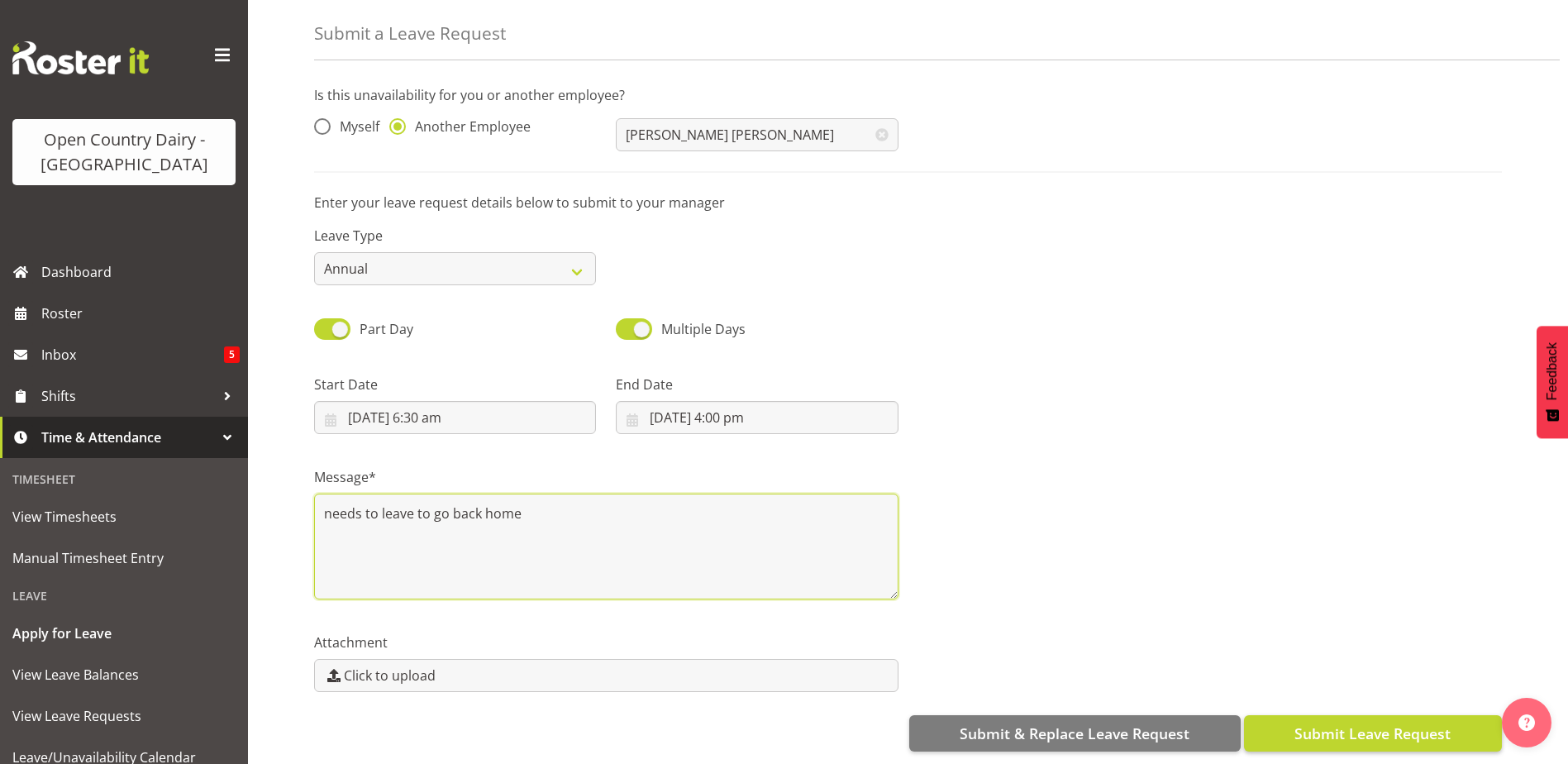
type textarea "needs to leave to go back home"
click at [1386, 730] on span "Submit Leave Request" at bounding box center [1373, 733] width 156 height 21
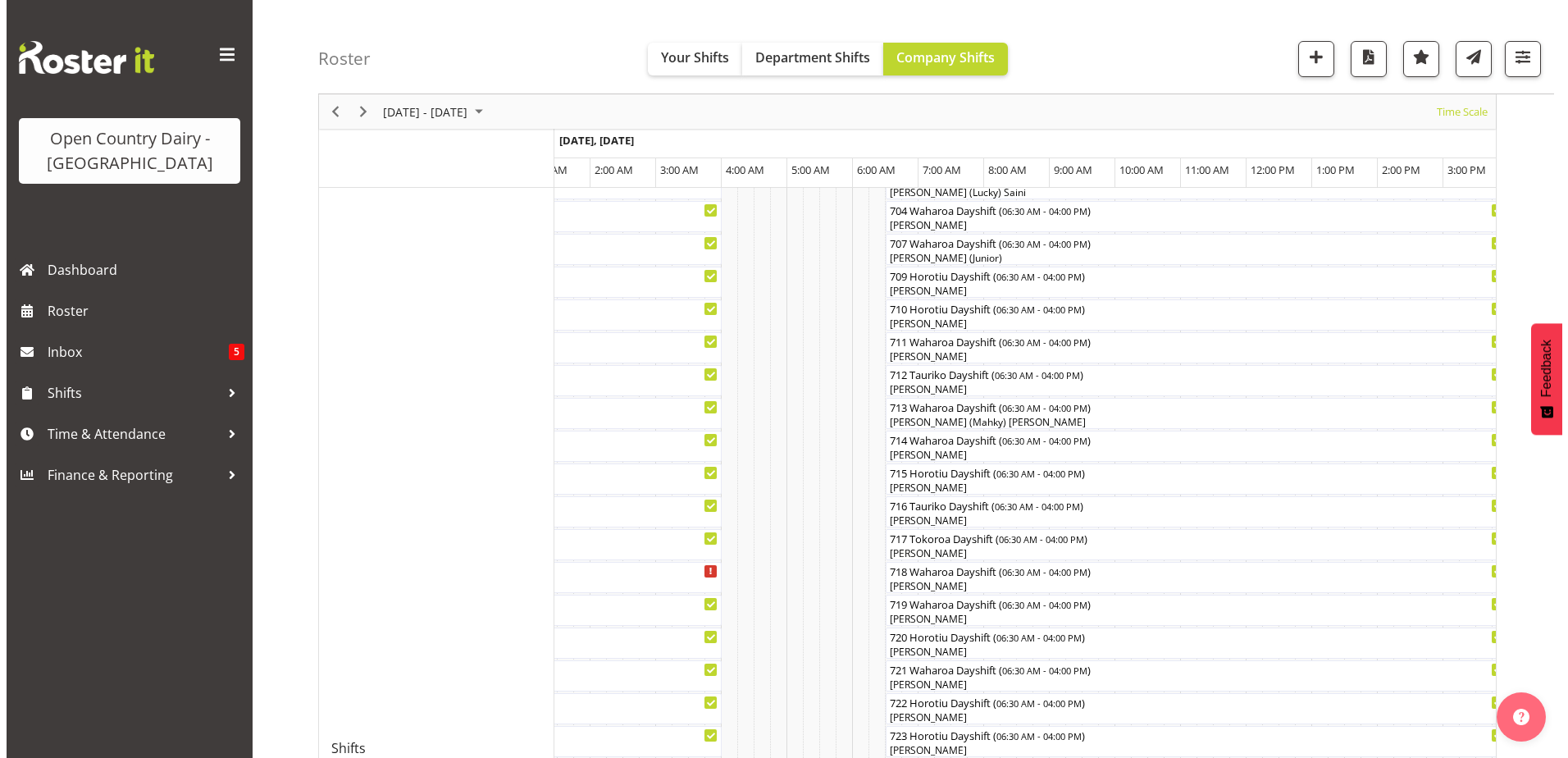
scroll to position [410, 0]
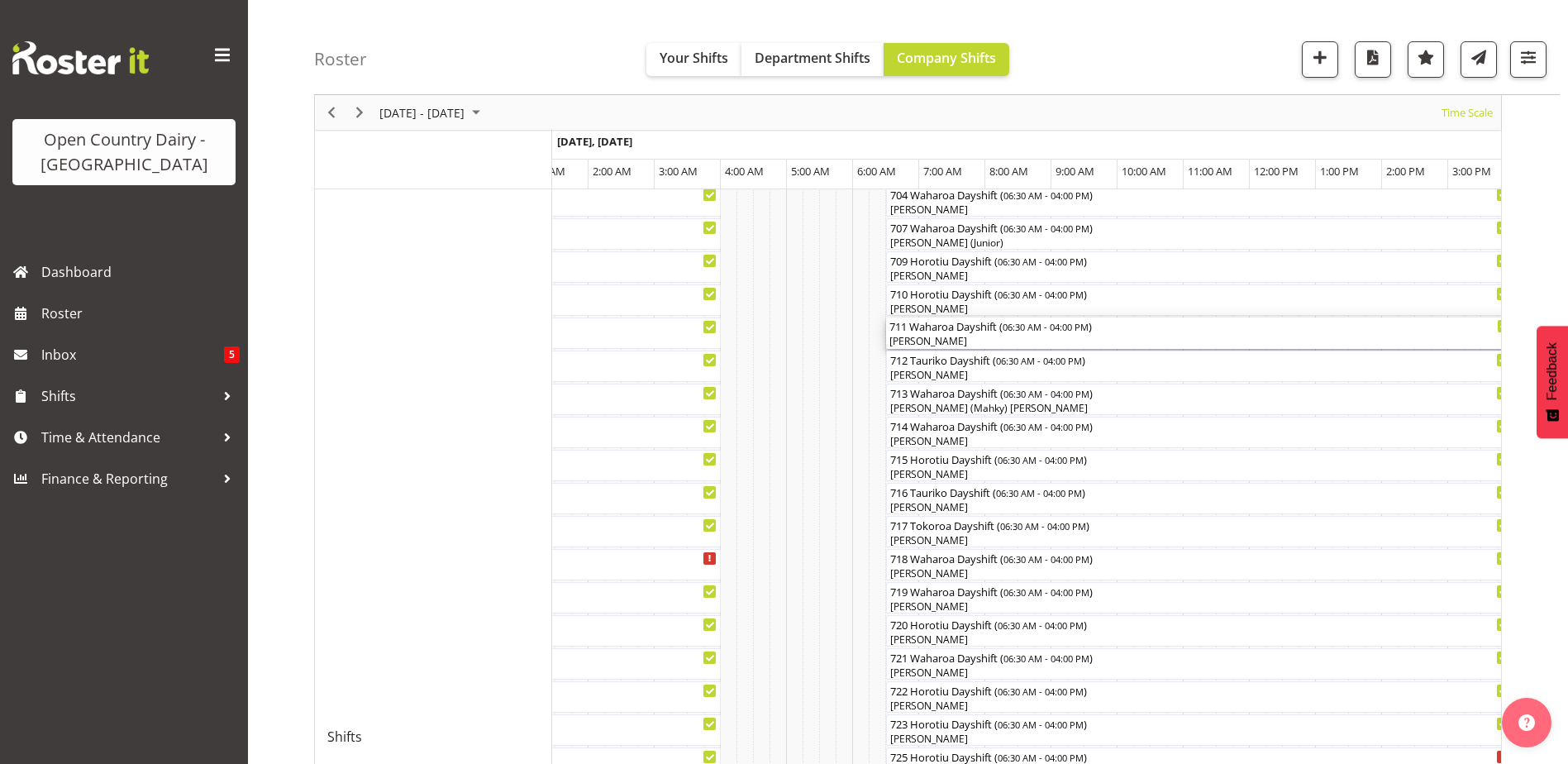
click at [992, 332] on div "711 Waharoa Dayshift ( 06:30 AM - 04:00 PM )" at bounding box center [1200, 325] width 622 height 16
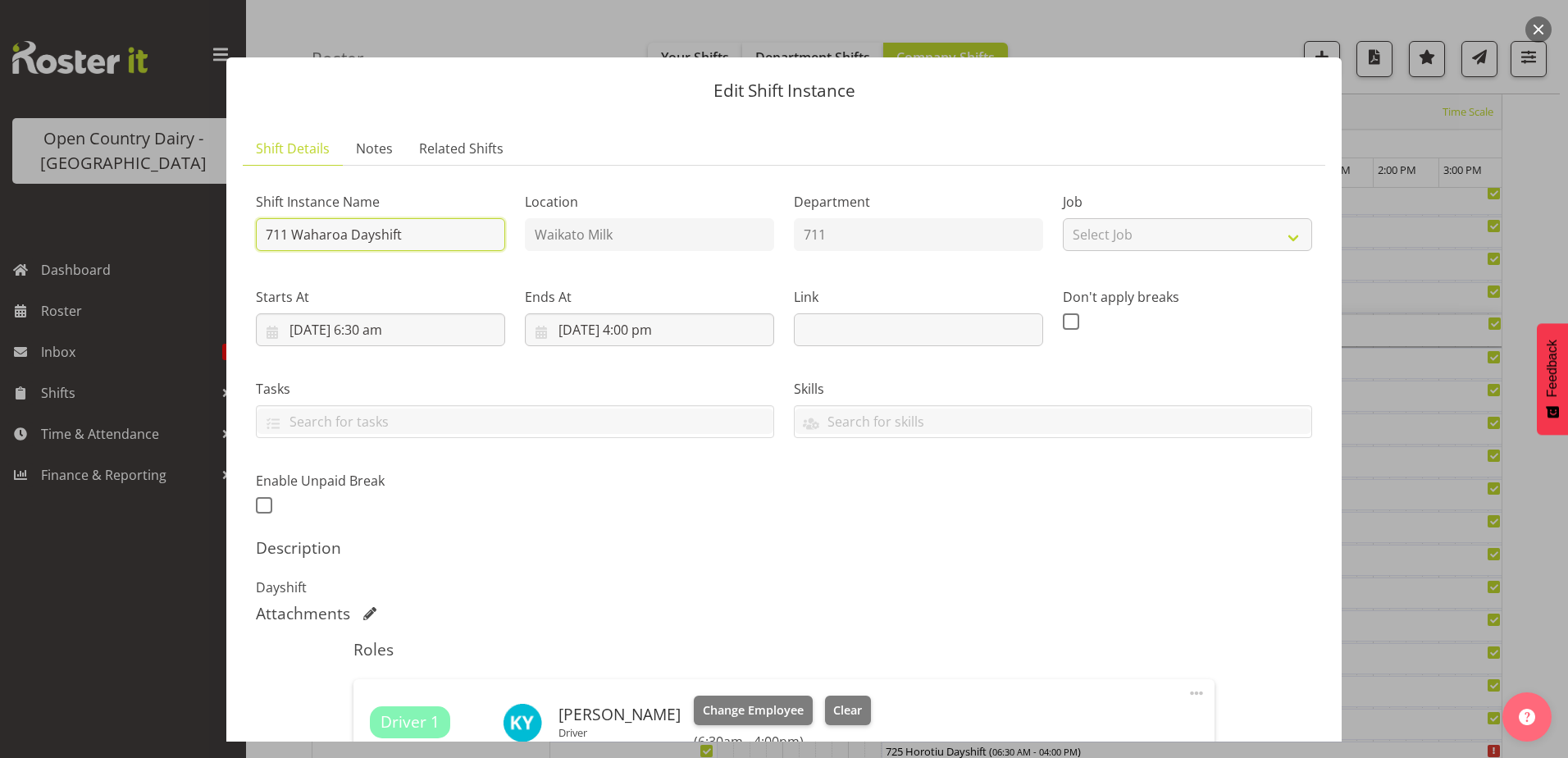
click at [432, 238] on input "711 Waharoa Dayshift" at bounding box center [380, 234] width 249 height 32
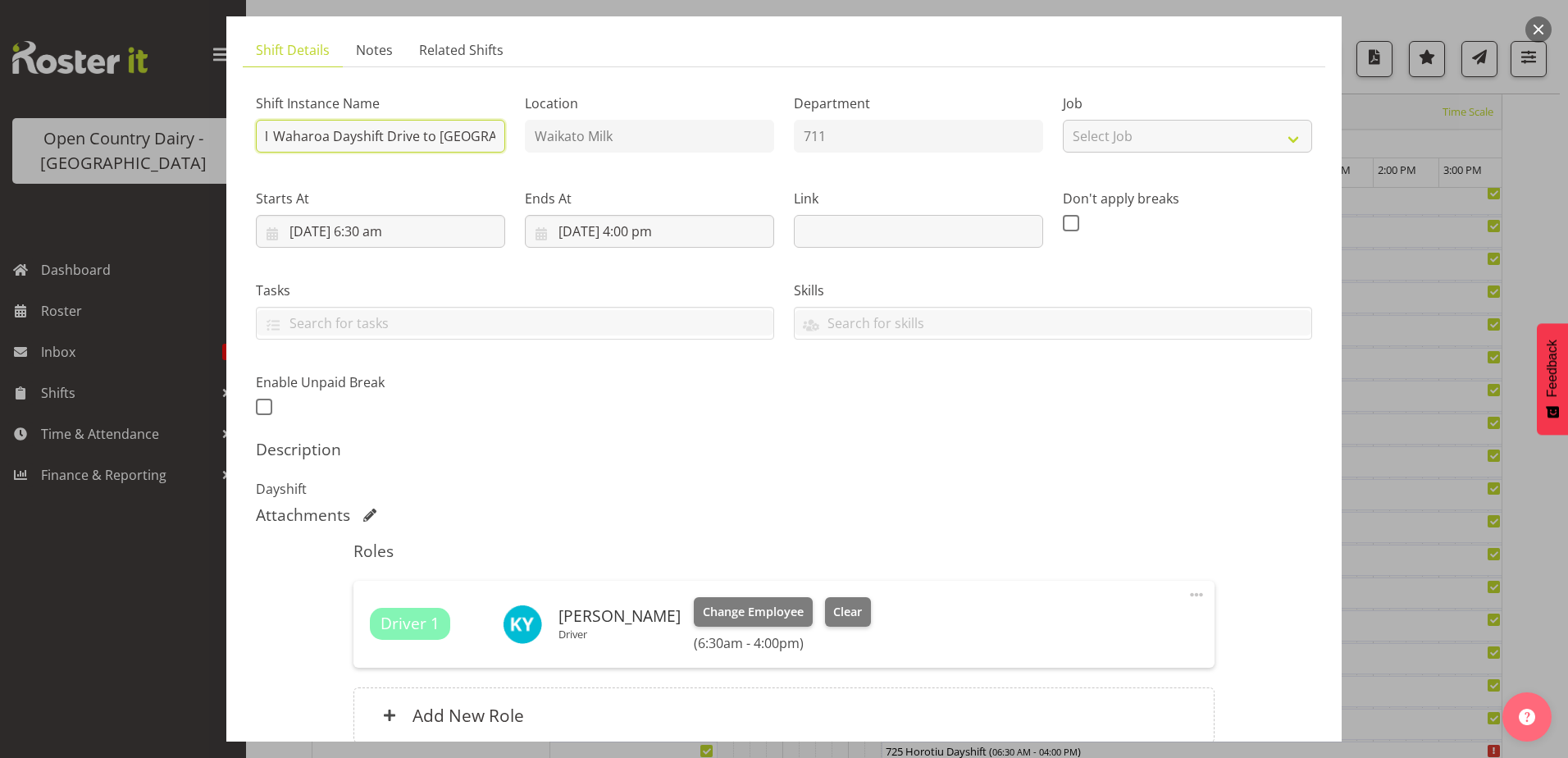
scroll to position [246, 0]
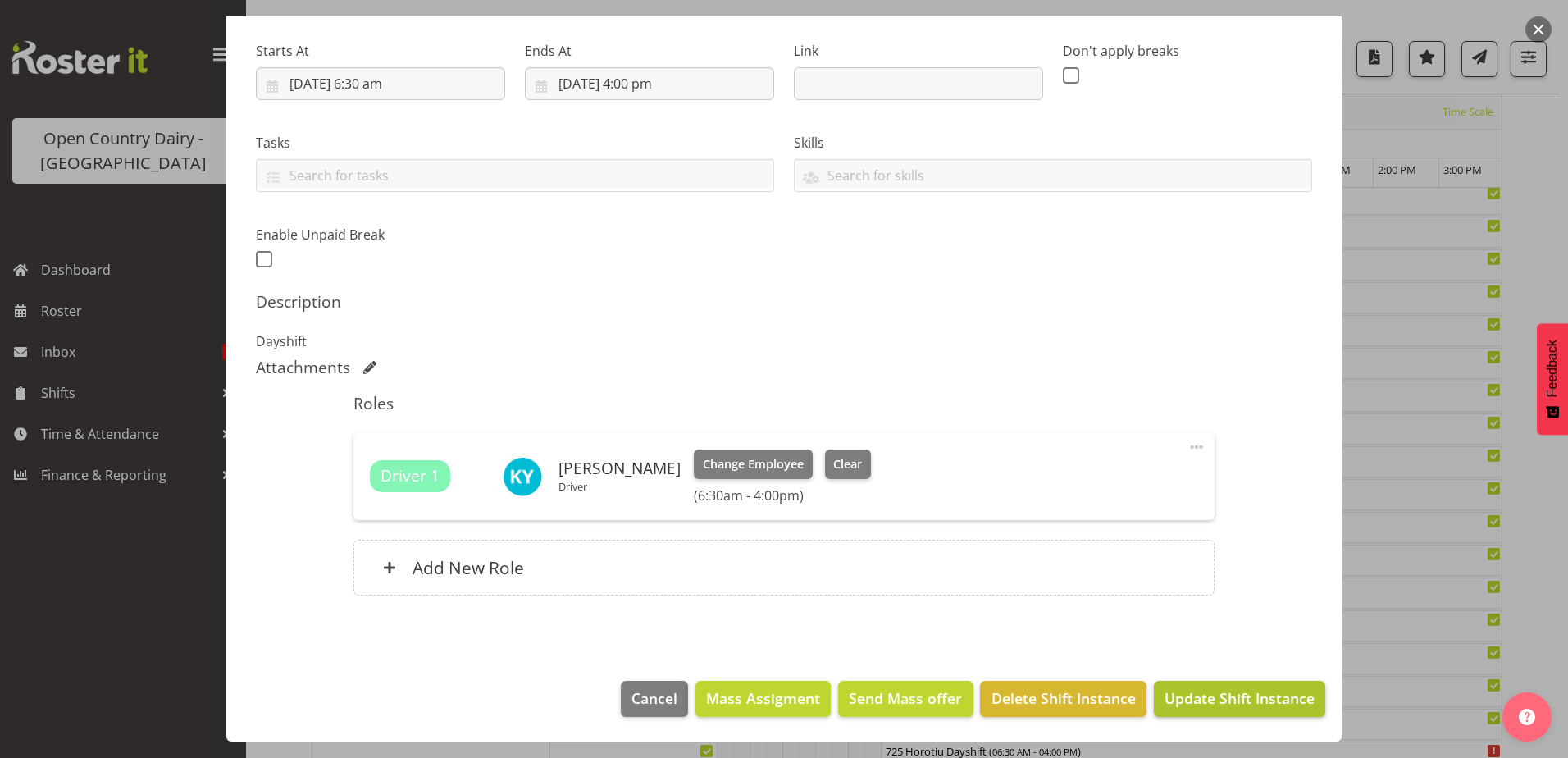
type input "711 Waharoa Dayshift Drive to [GEOGRAPHIC_DATA]"
click at [1213, 689] on span "Update Shift Instance" at bounding box center [1240, 698] width 150 height 21
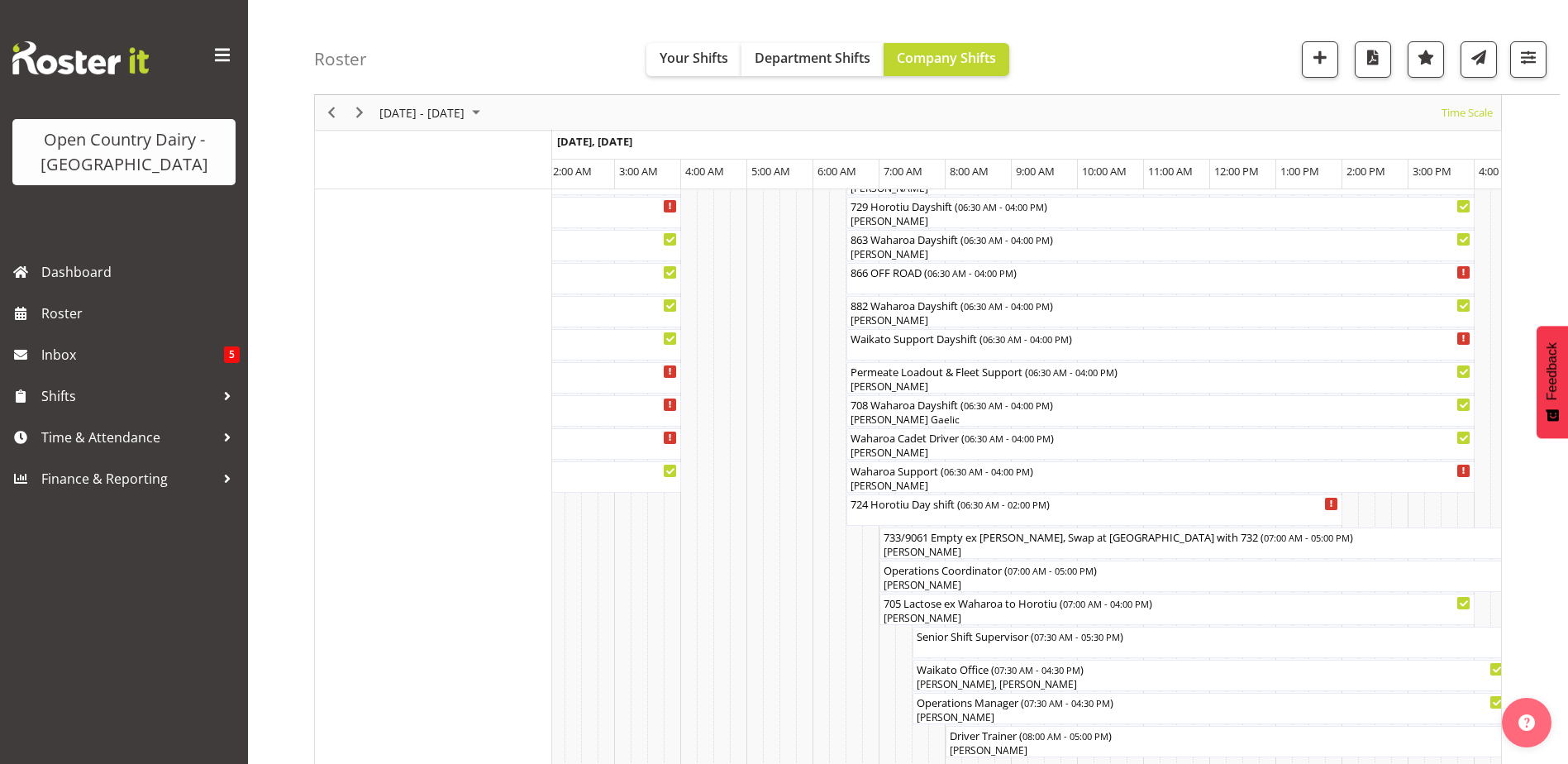
scroll to position [948, 0]
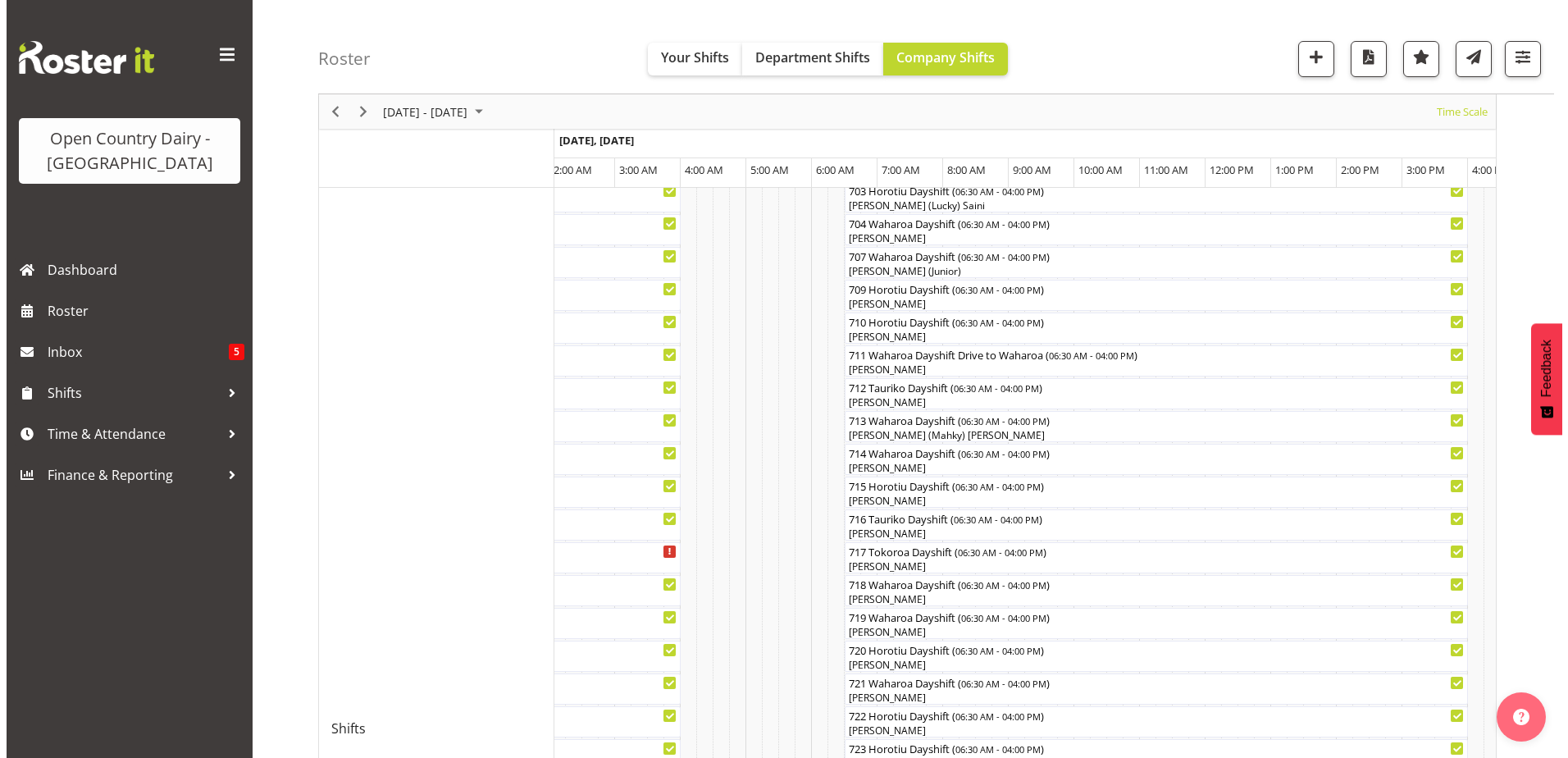
scroll to position [492, 0]
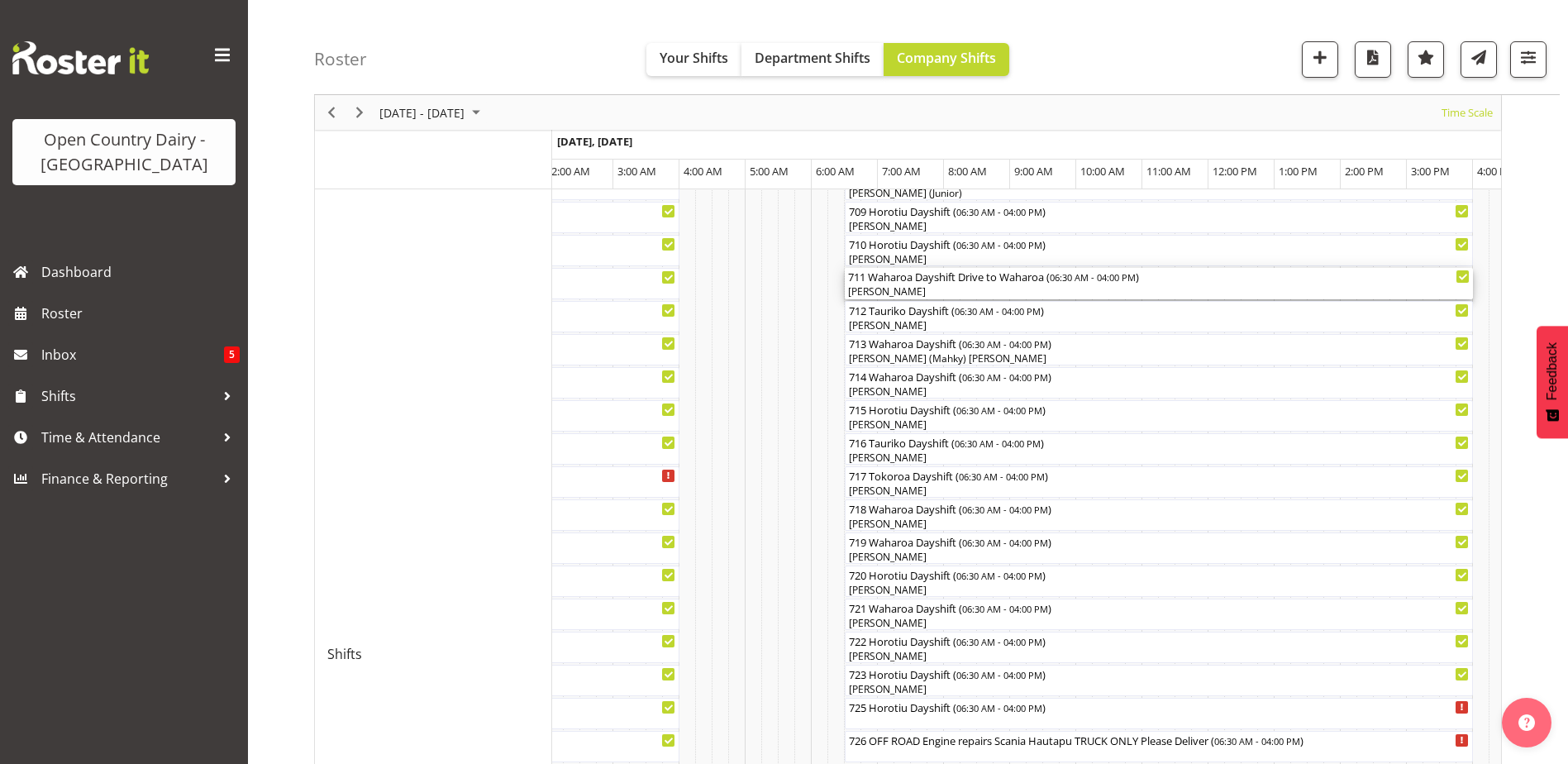
click at [887, 289] on div "[PERSON_NAME]" at bounding box center [1159, 291] width 622 height 14
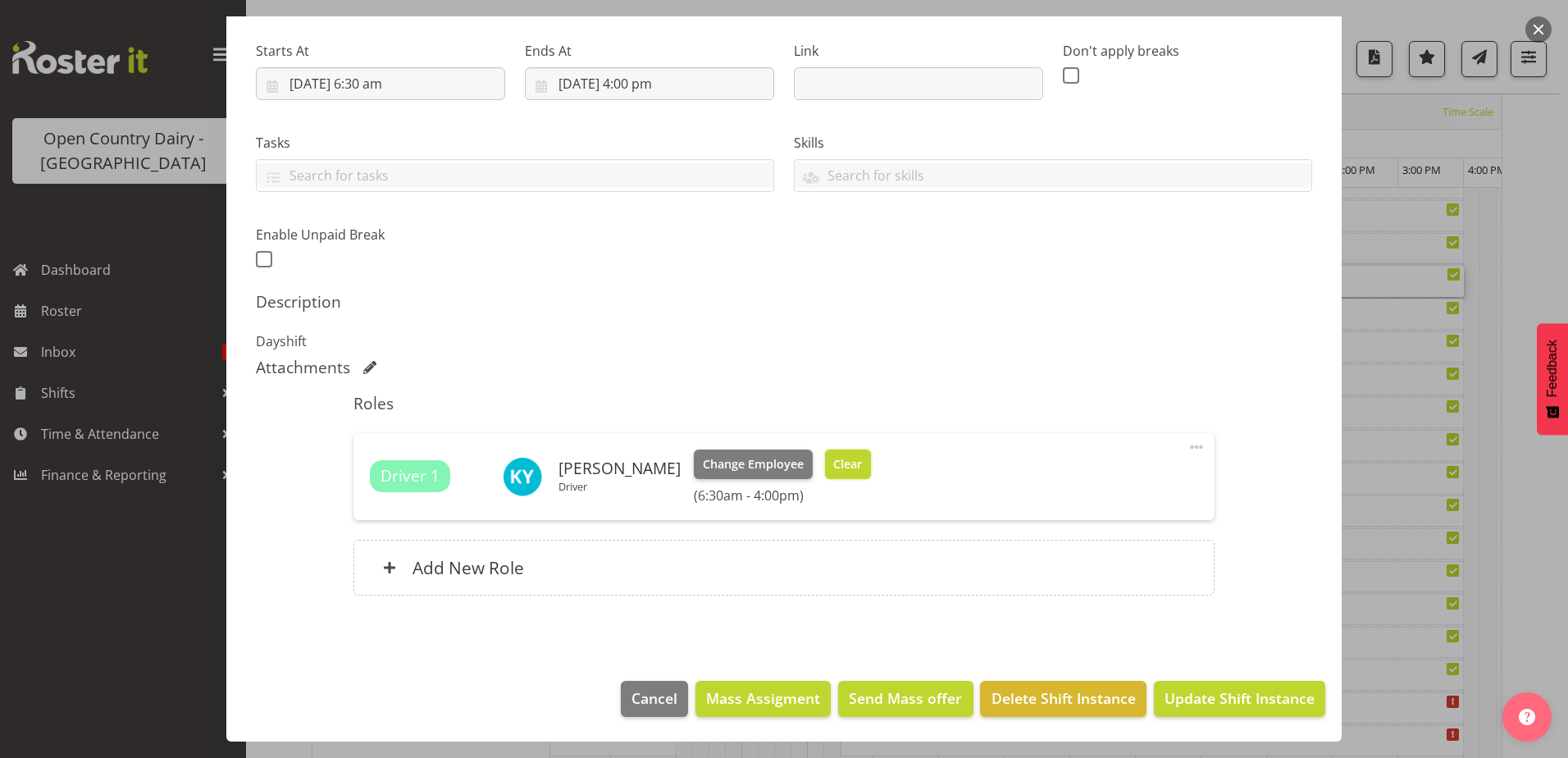
click at [843, 458] on span "Clear" at bounding box center [848, 464] width 29 height 18
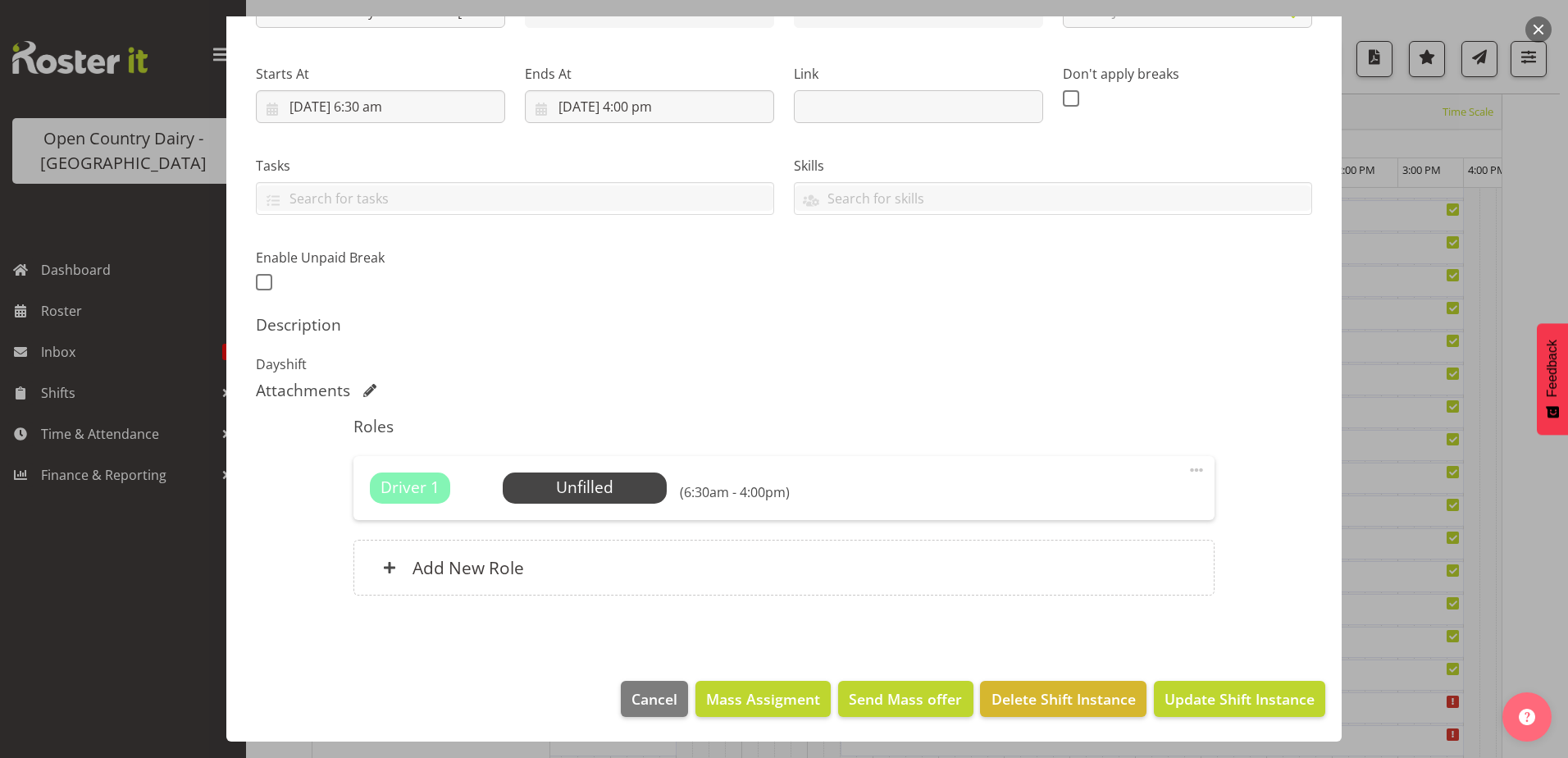
scroll to position [223, 0]
click at [1241, 700] on span "Update Shift Instance" at bounding box center [1240, 699] width 150 height 21
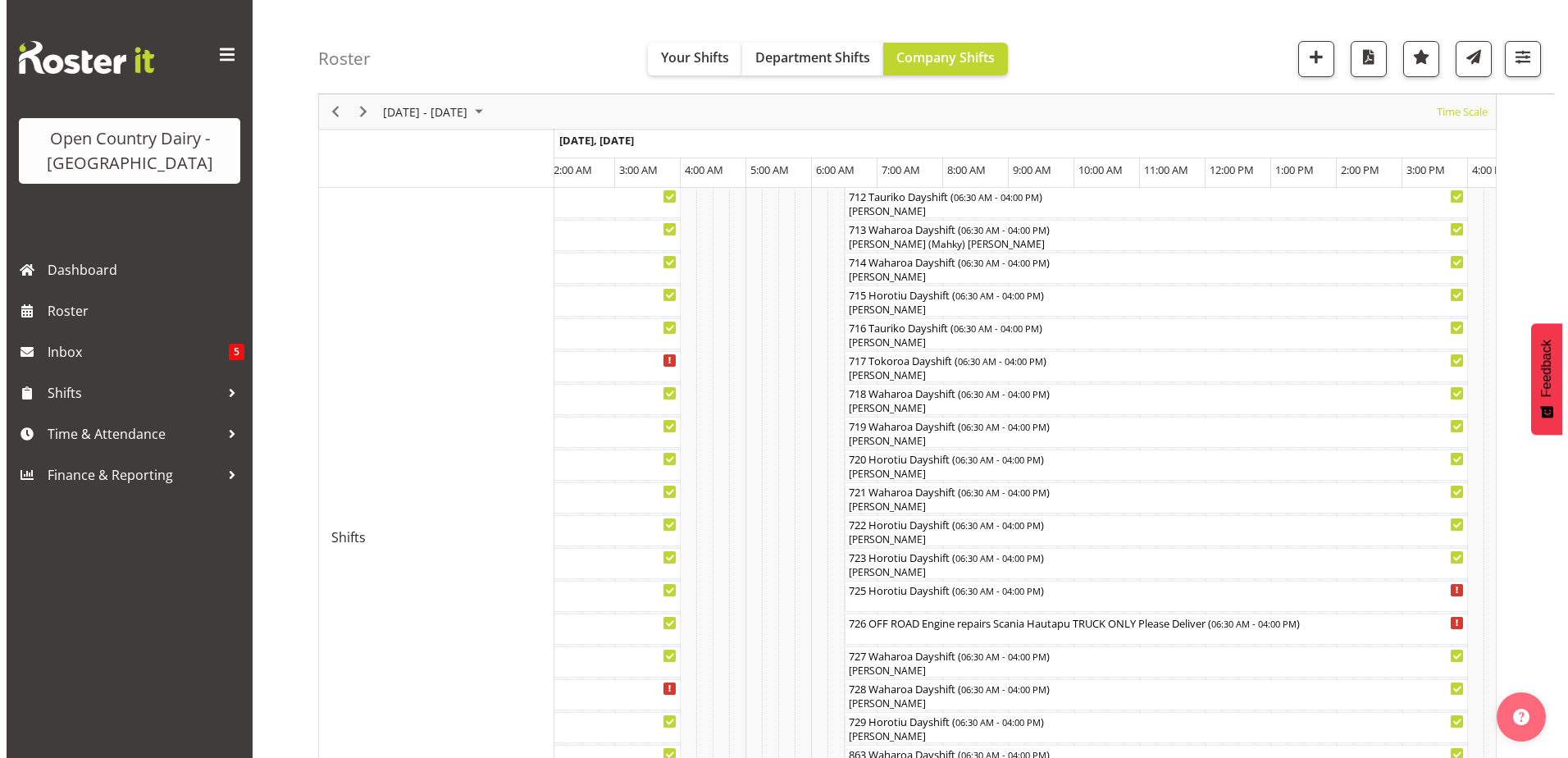
scroll to position [627, 0]
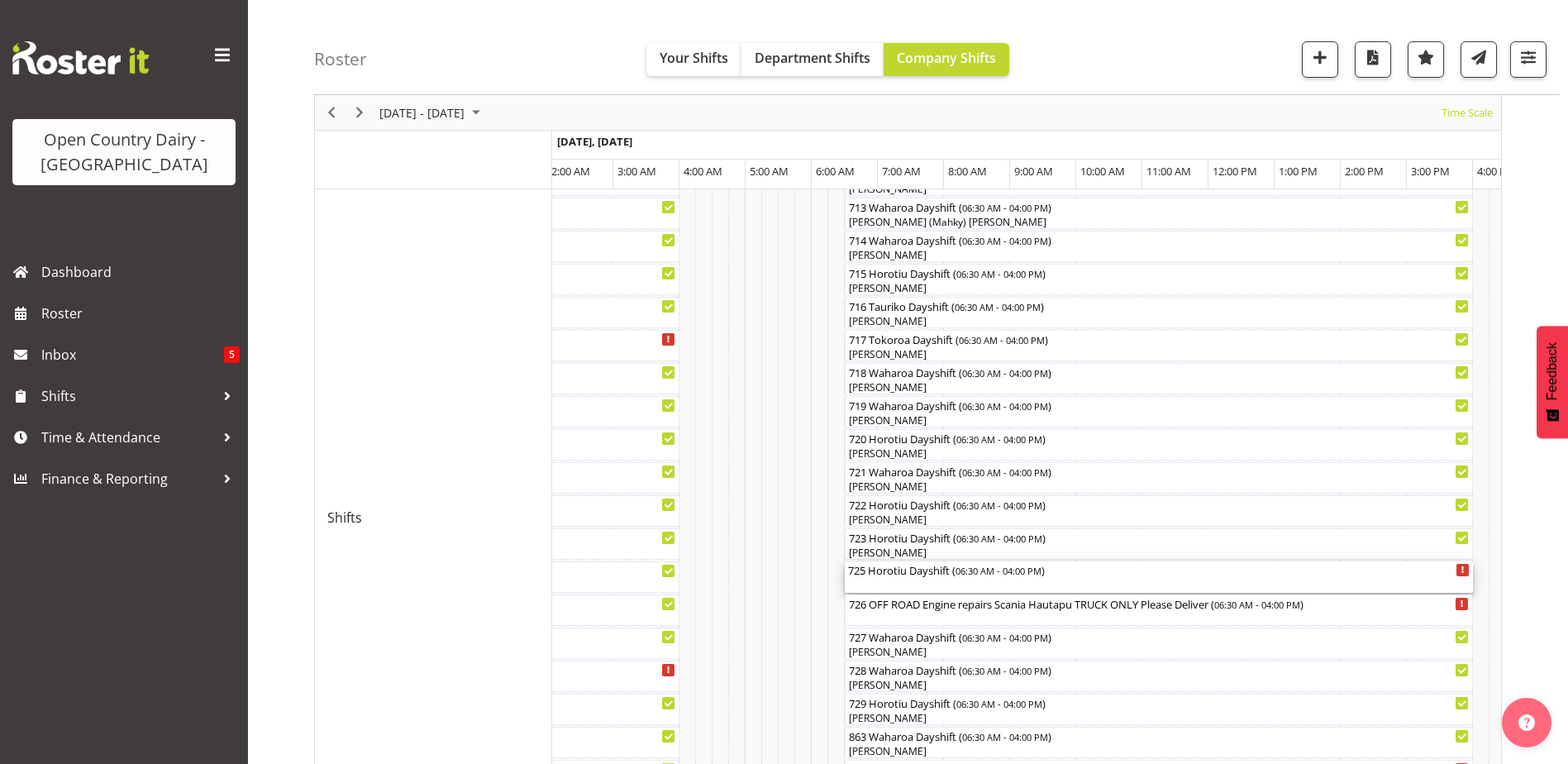
click at [926, 579] on div "725 Horotiu Dayshift ( 06:30 AM - 04:00 PM )" at bounding box center [1159, 576] width 622 height 32
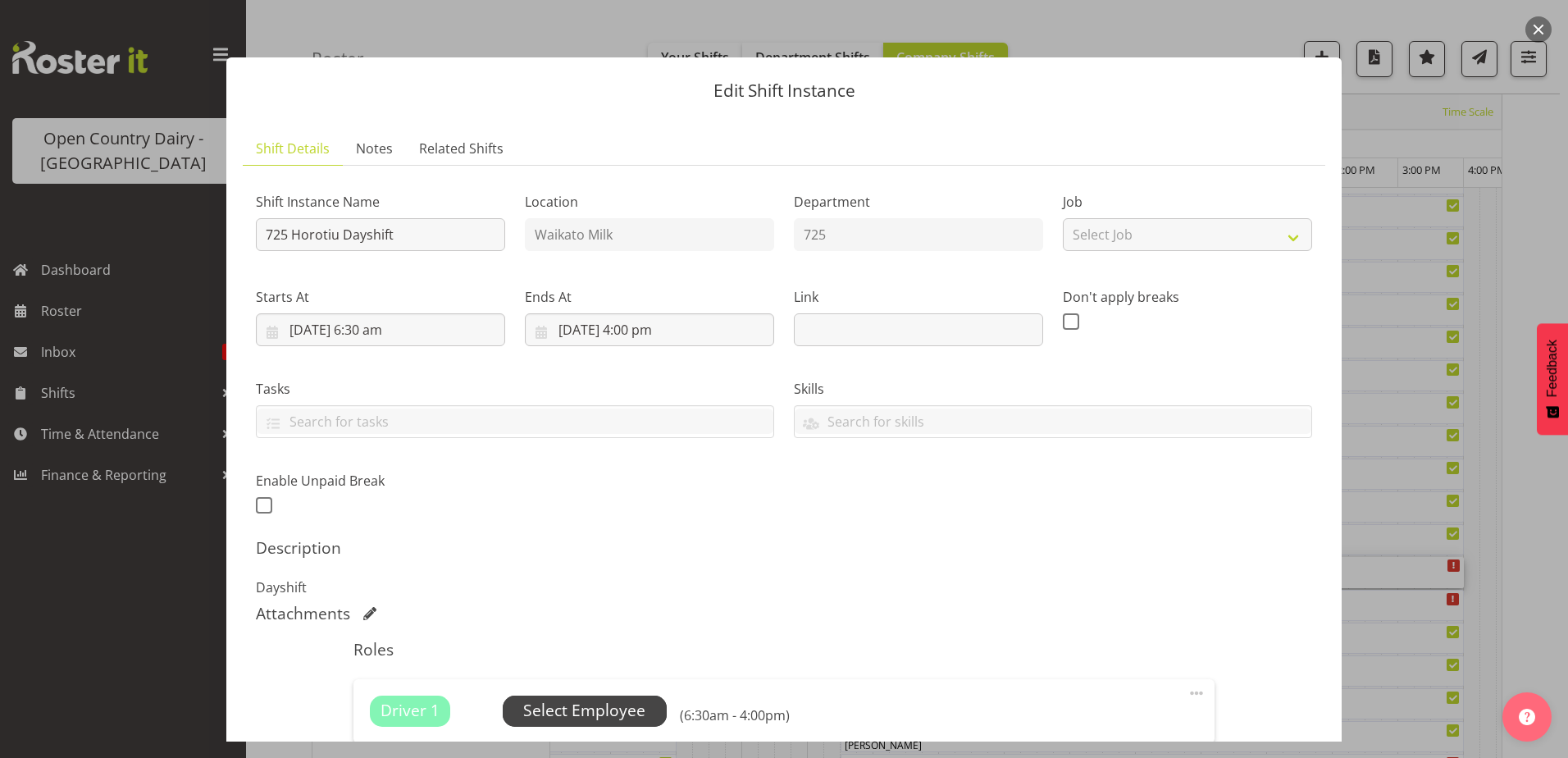
click at [616, 708] on span "Select Employee" at bounding box center [584, 710] width 122 height 24
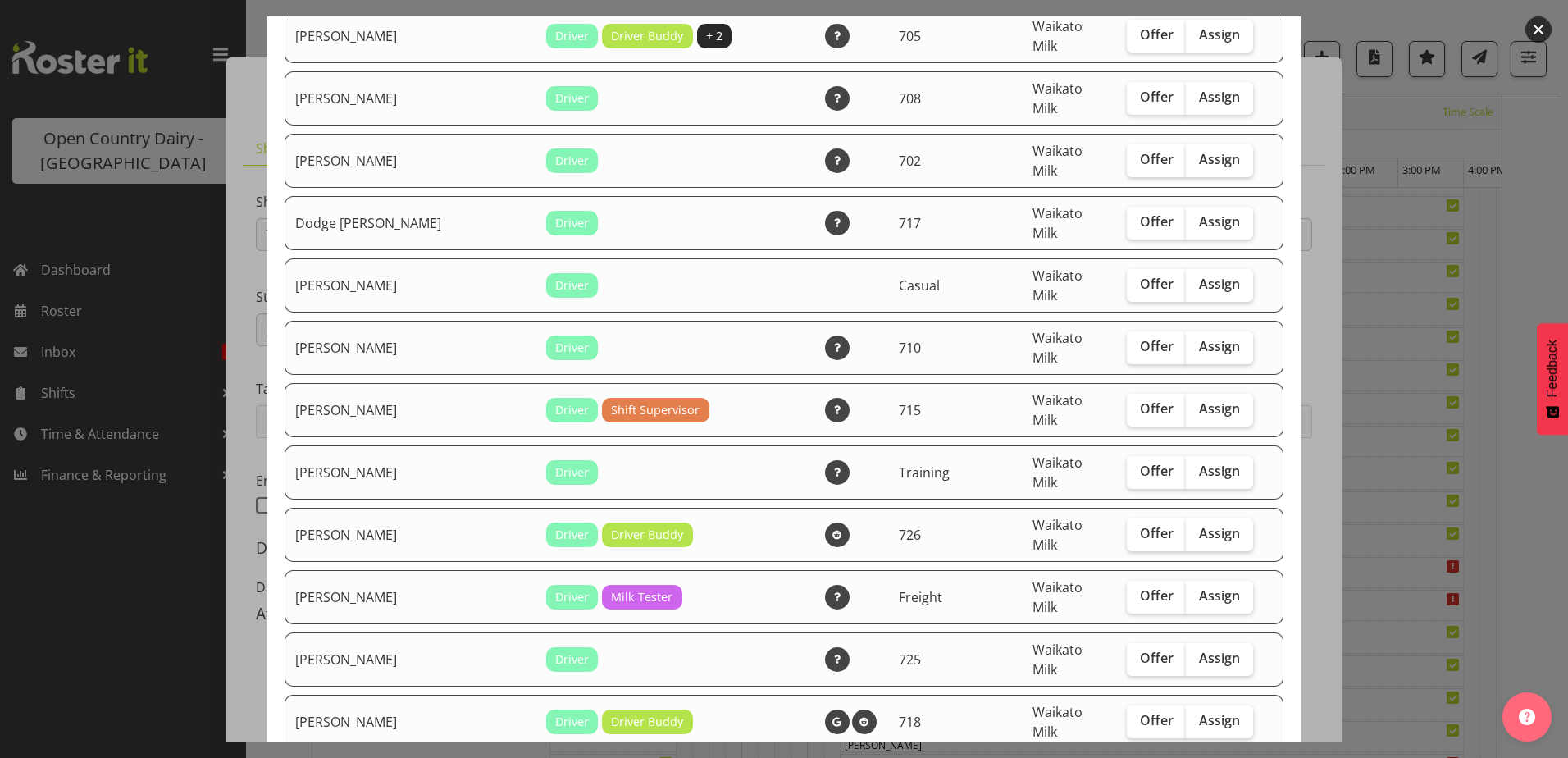
scroll to position [410, 0]
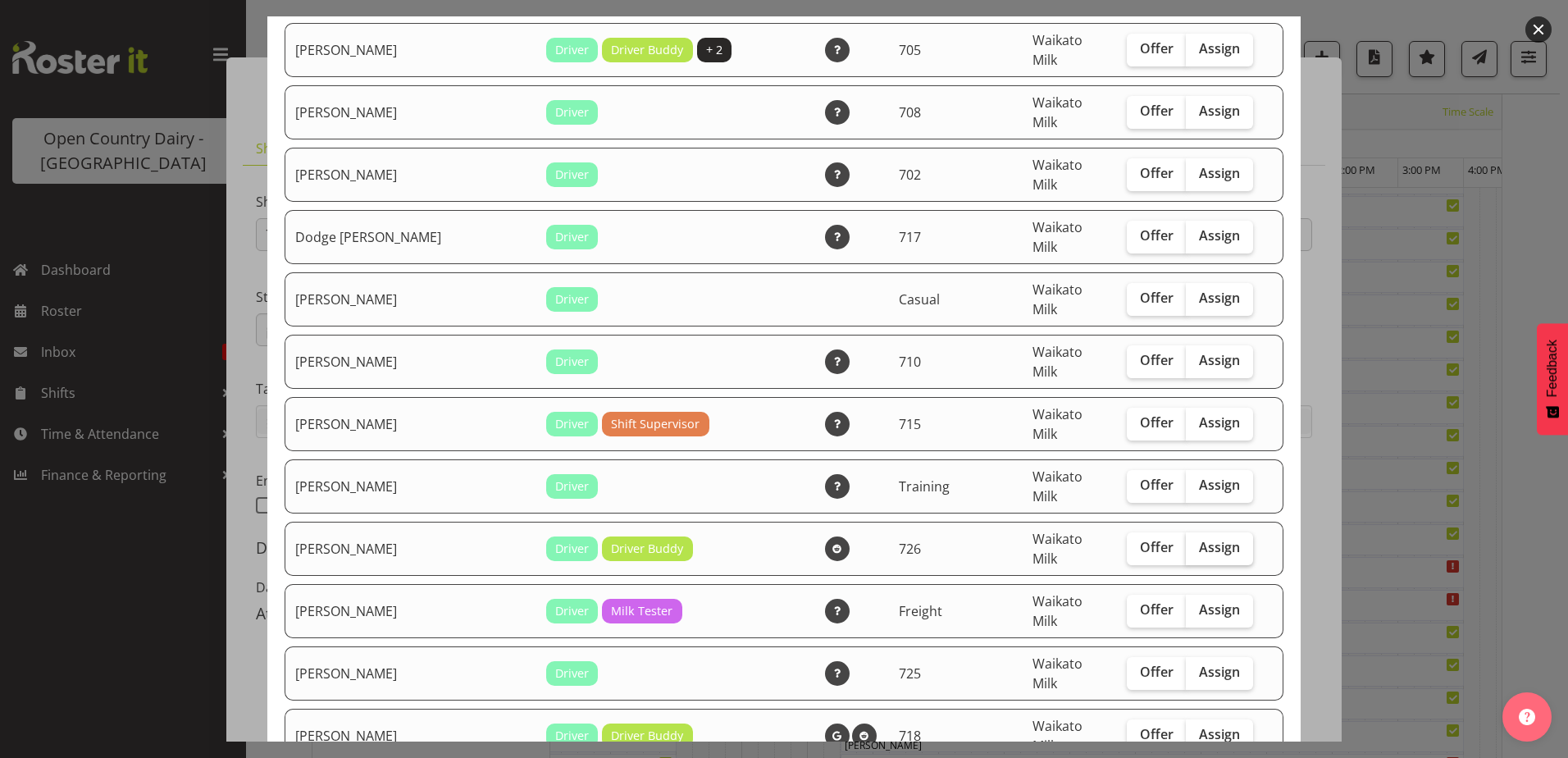
click at [1186, 532] on label "Assign" at bounding box center [1219, 548] width 67 height 32
click at [1186, 542] on input "Assign" at bounding box center [1191, 547] width 11 height 11
checkbox input "true"
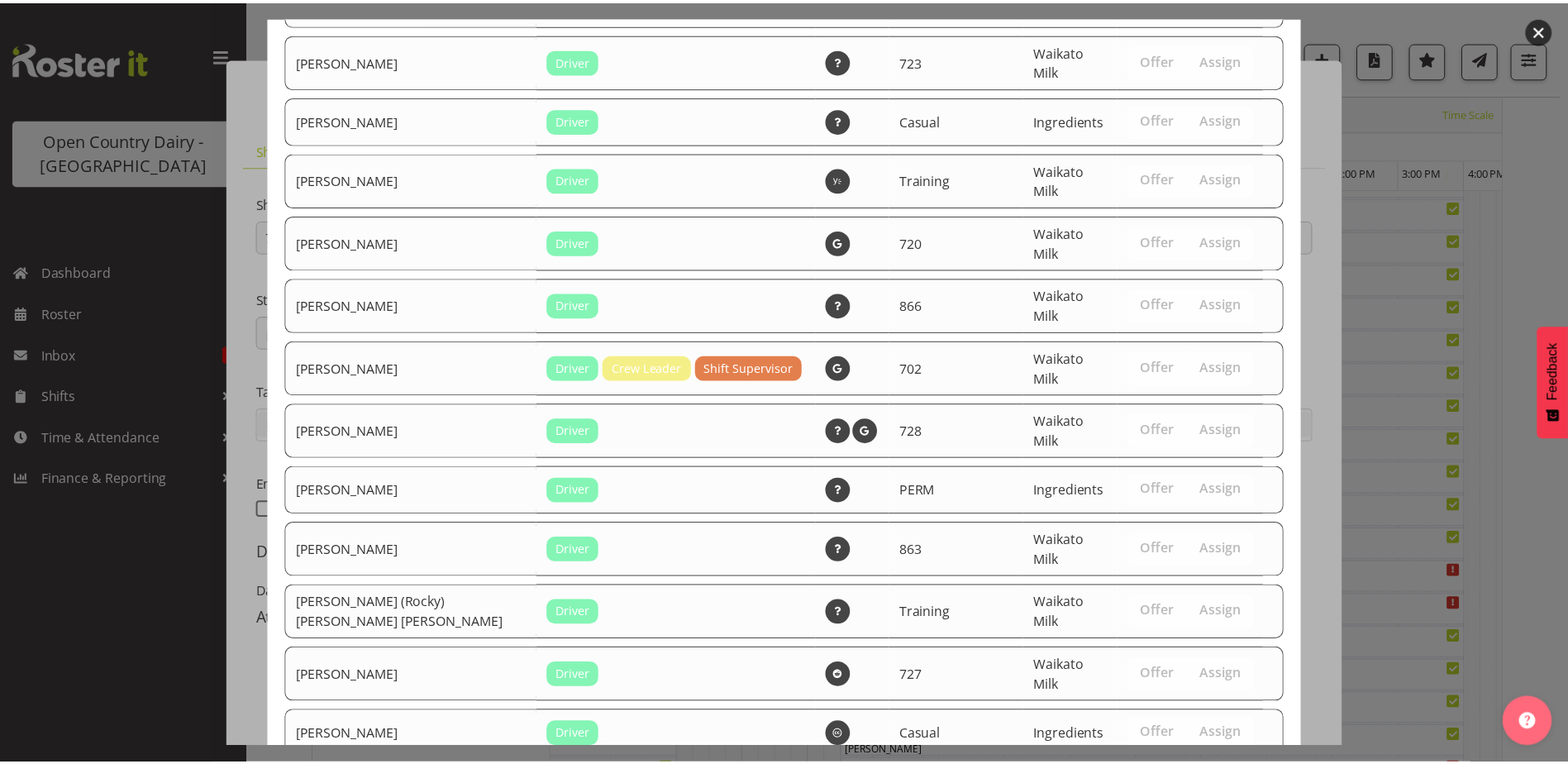
scroll to position [1576, 0]
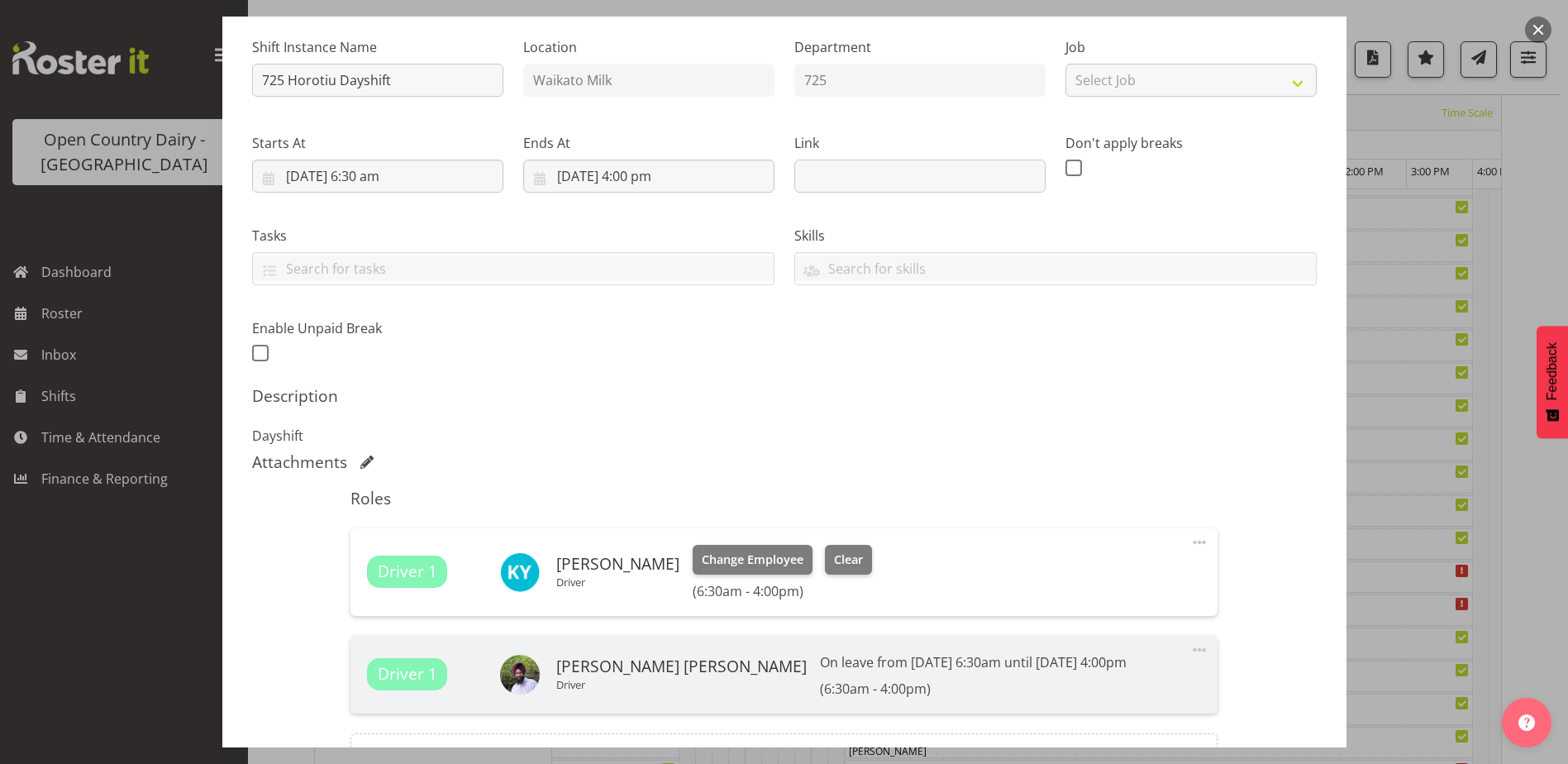
scroll to position [345, 0]
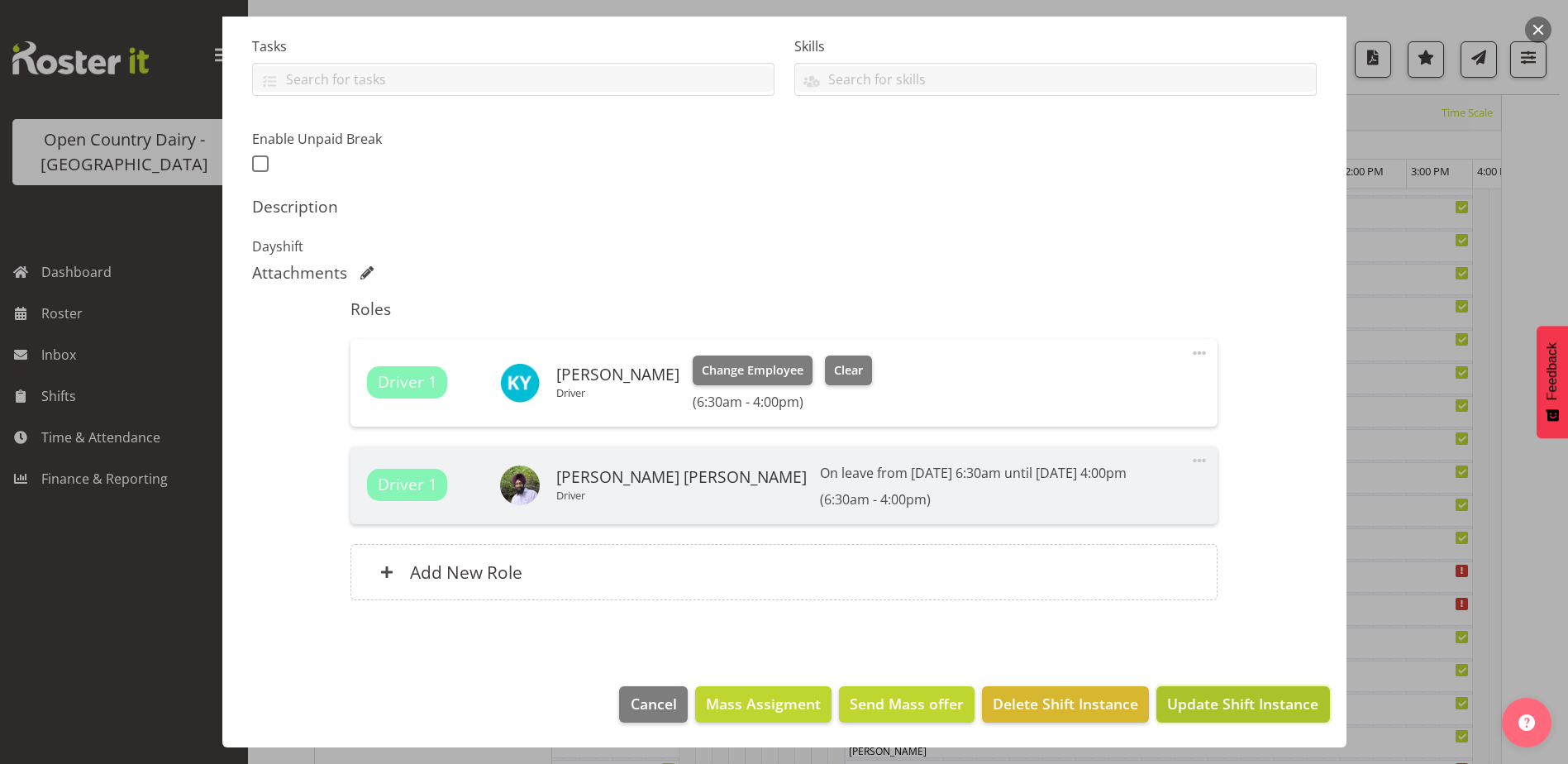
click at [1235, 699] on span "Update Shift Instance" at bounding box center [1243, 703] width 151 height 21
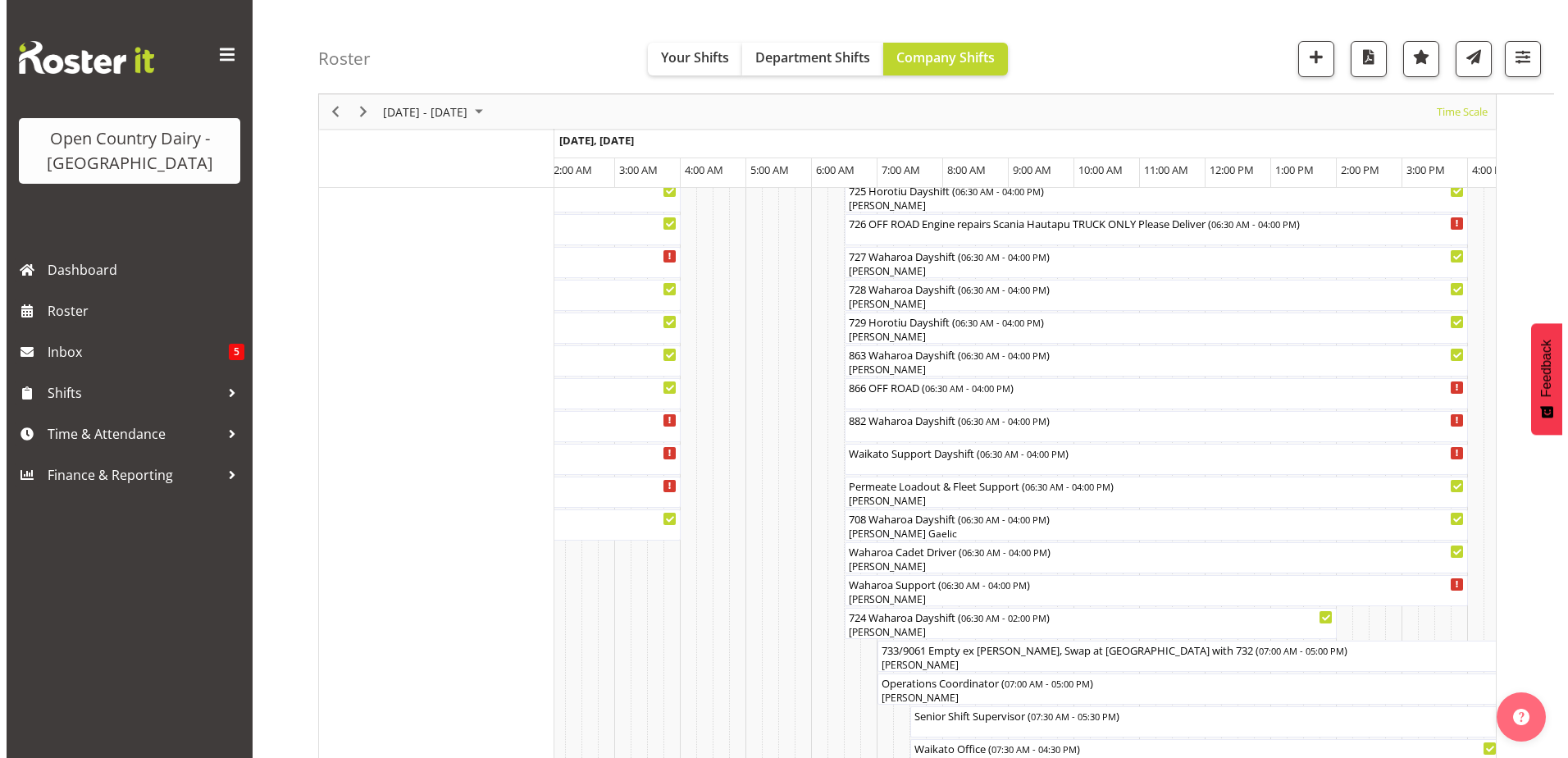
scroll to position [1038, 0]
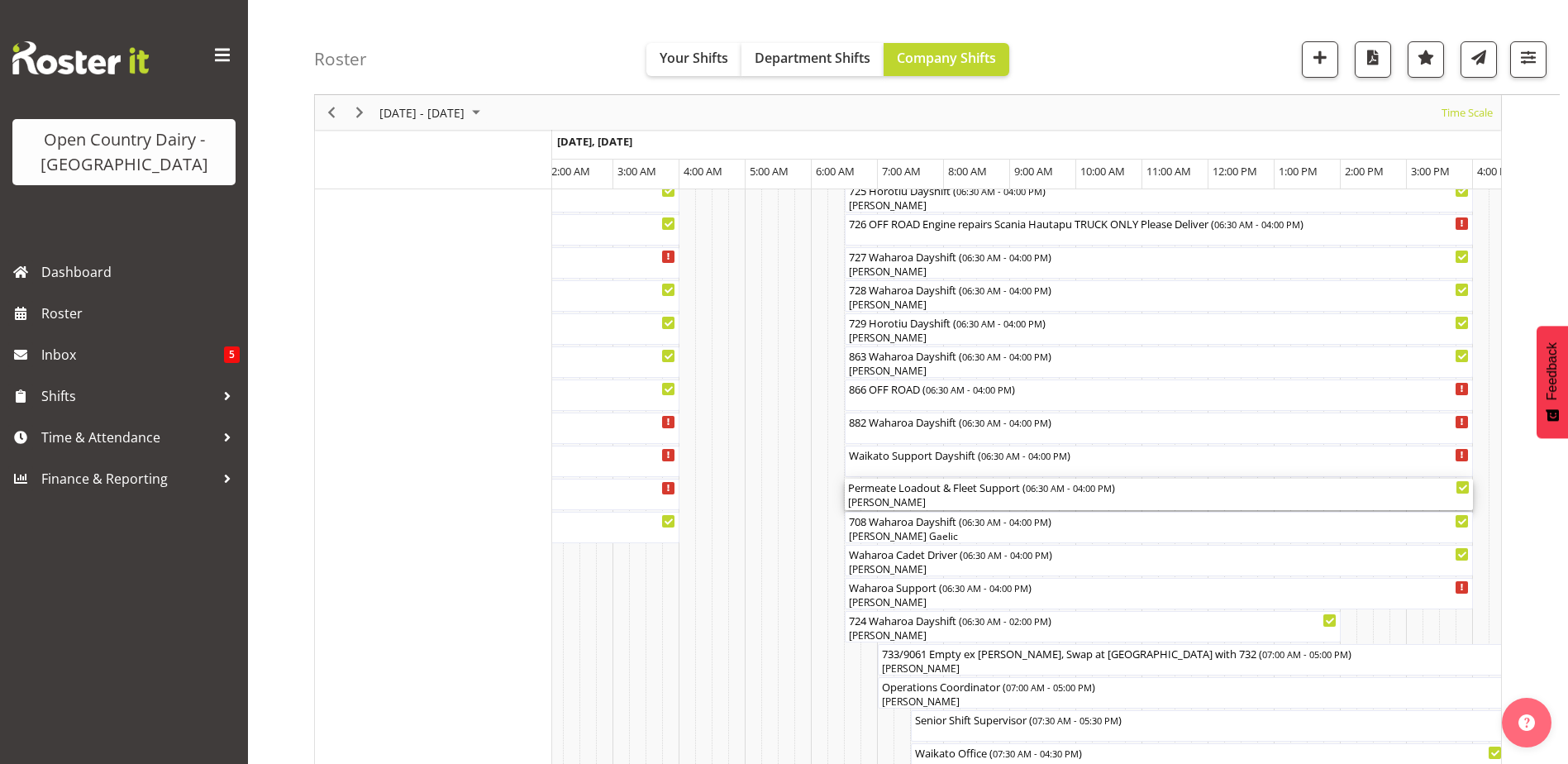
click at [894, 503] on div "[PERSON_NAME]" at bounding box center [1159, 502] width 622 height 14
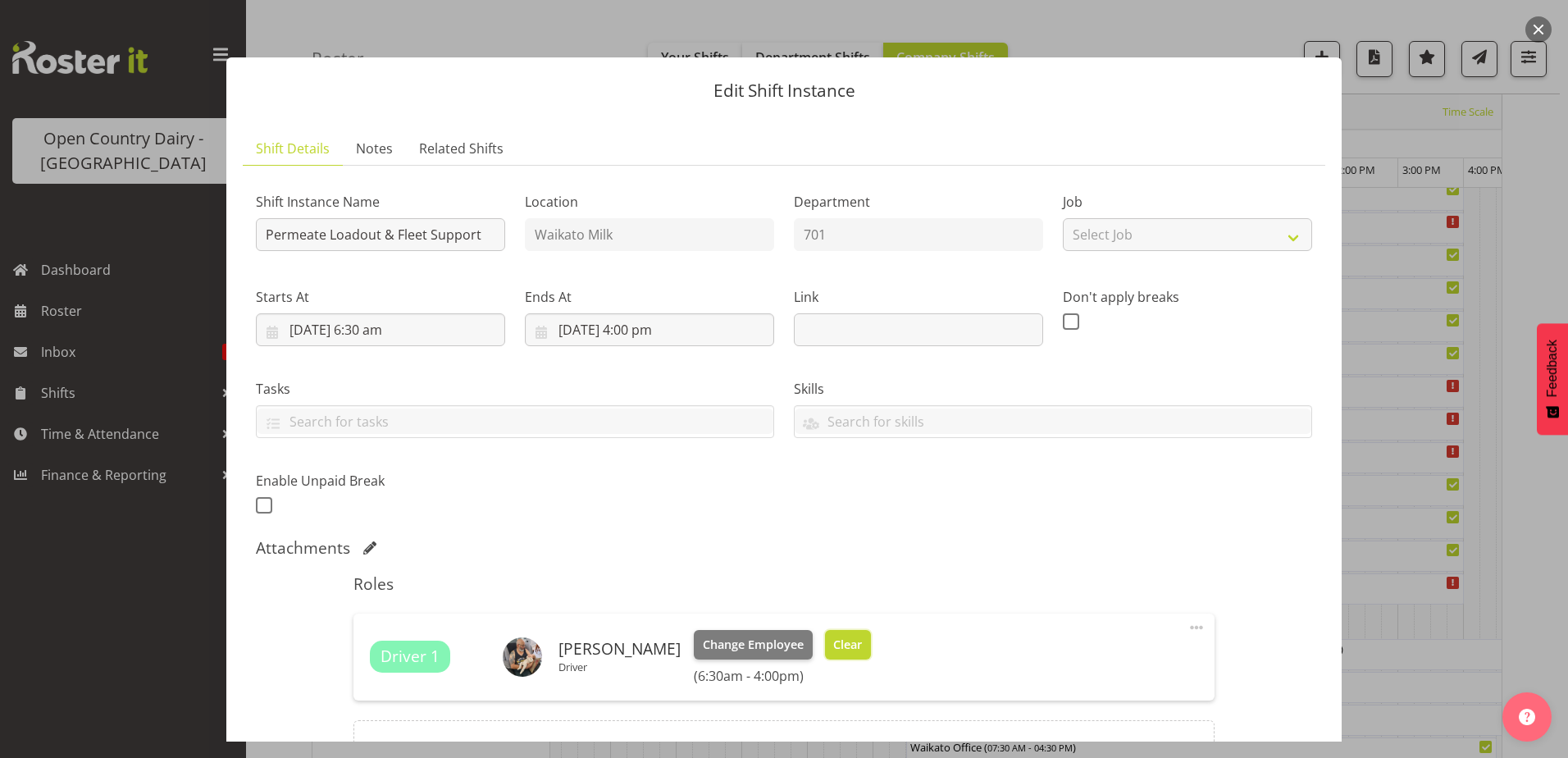
click at [841, 636] on span "Clear" at bounding box center [848, 644] width 29 height 18
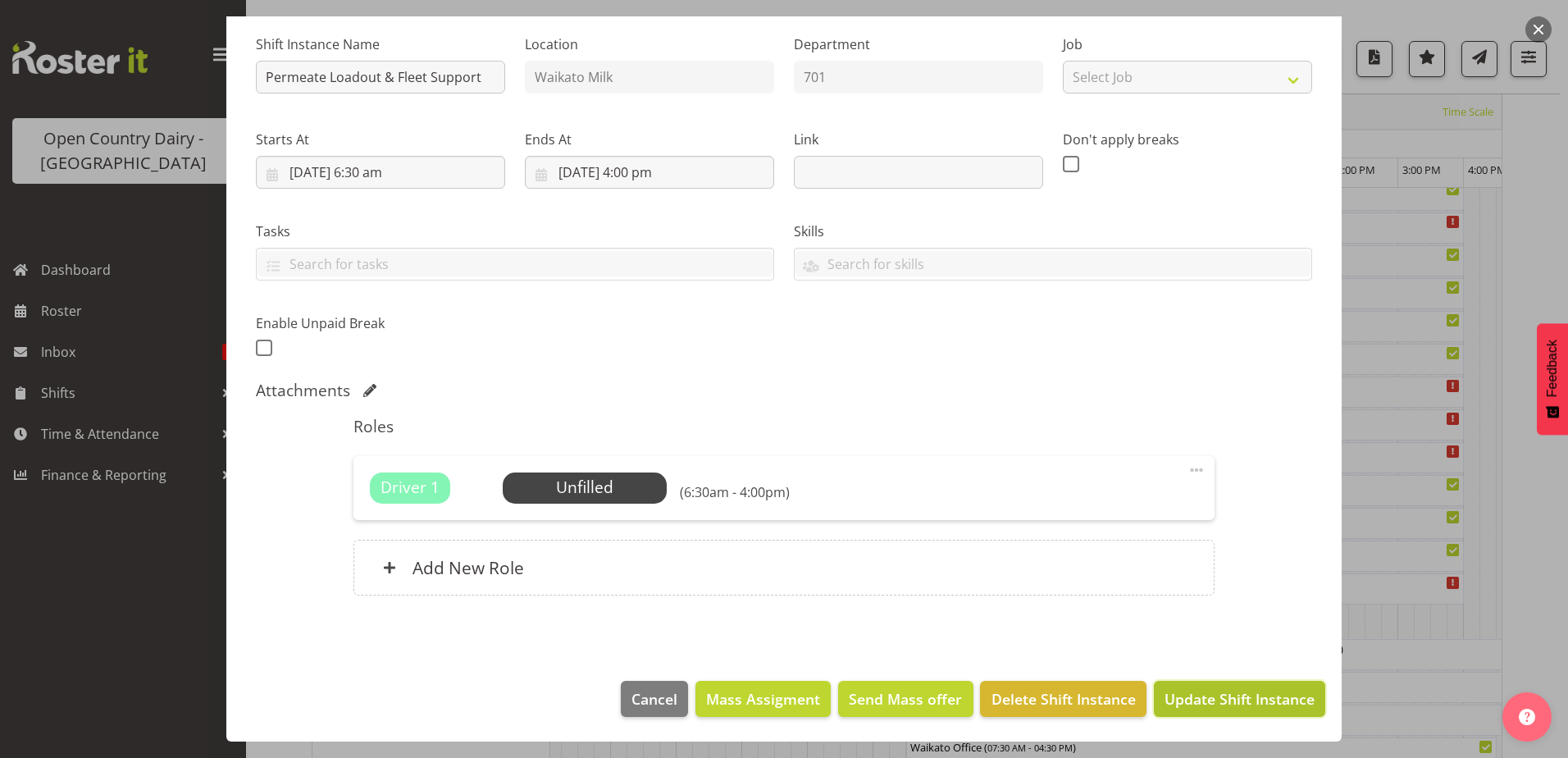
click at [1253, 691] on span "Update Shift Instance" at bounding box center [1240, 699] width 150 height 21
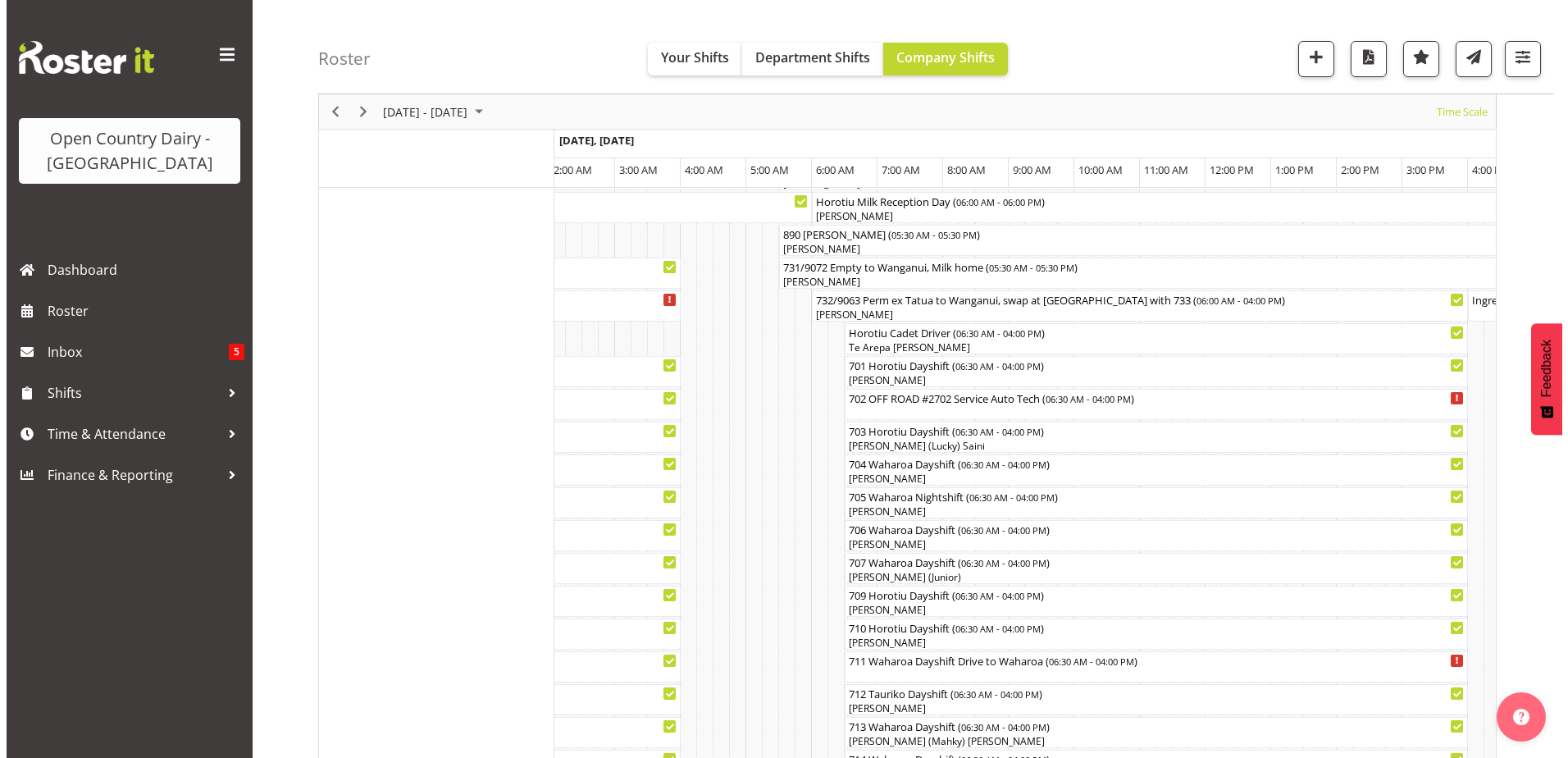
scroll to position [218, 0]
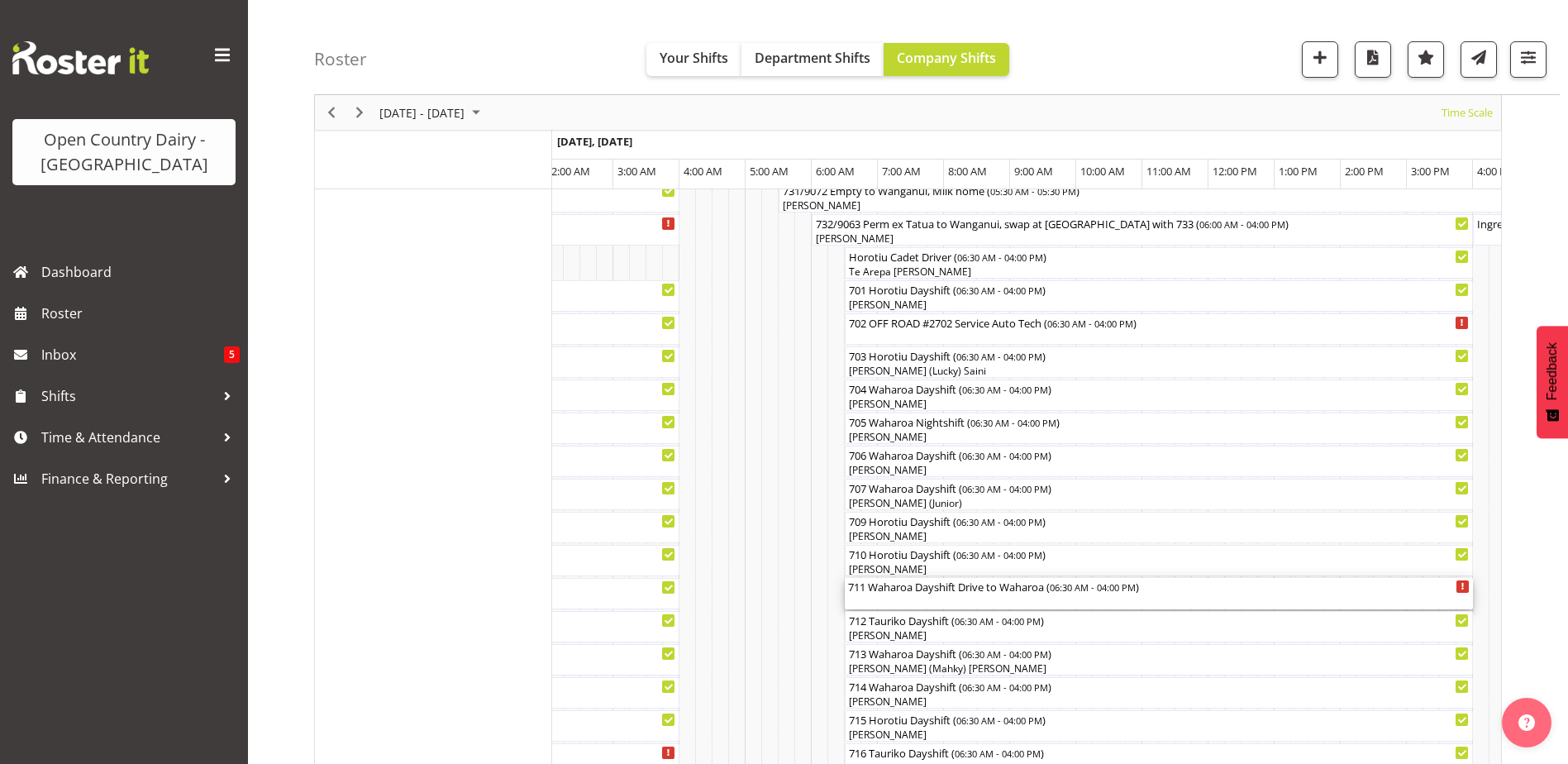
click at [948, 599] on div "711 Waharoa Dayshift Drive to [GEOGRAPHIC_DATA] ( 06:30 AM - 04:00 PM )" at bounding box center [1159, 593] width 622 height 32
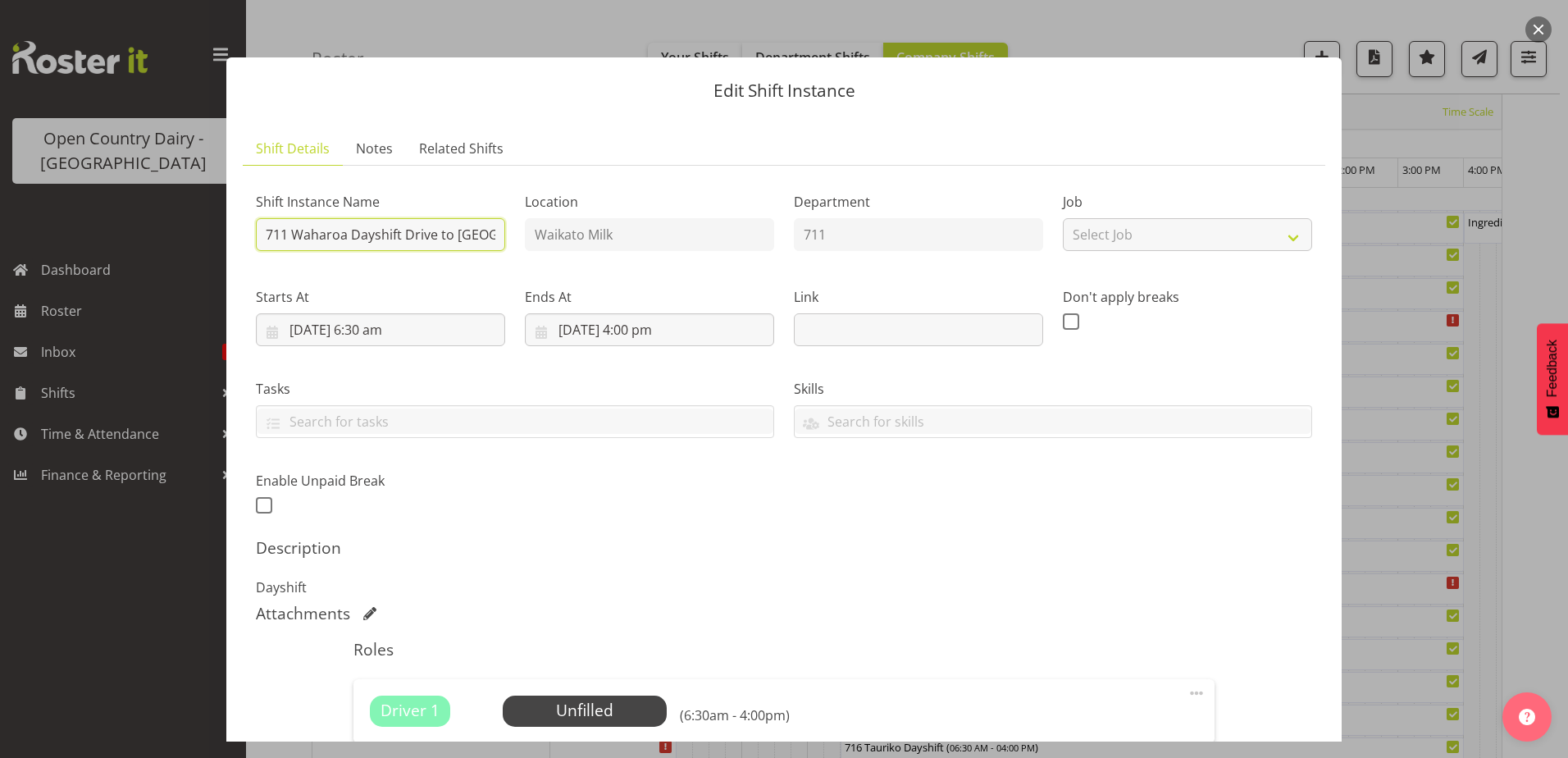
scroll to position [0, 19]
click at [533, 233] on div "Shift Instance Name 711 Waharoa Dayshift Drive to [GEOGRAPHIC_DATA] Location [G…" at bounding box center [784, 348] width 1076 height 359
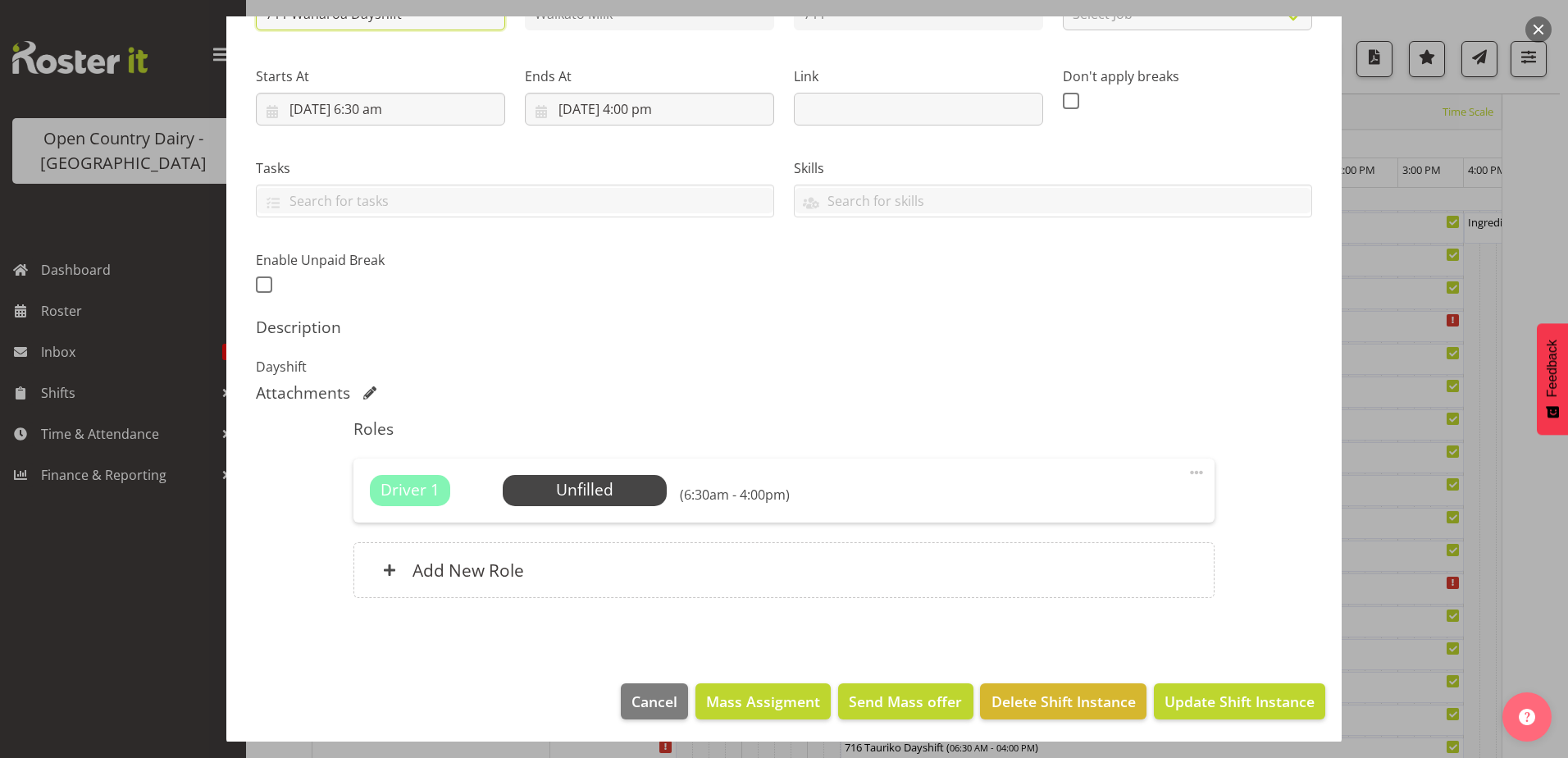
scroll to position [223, 0]
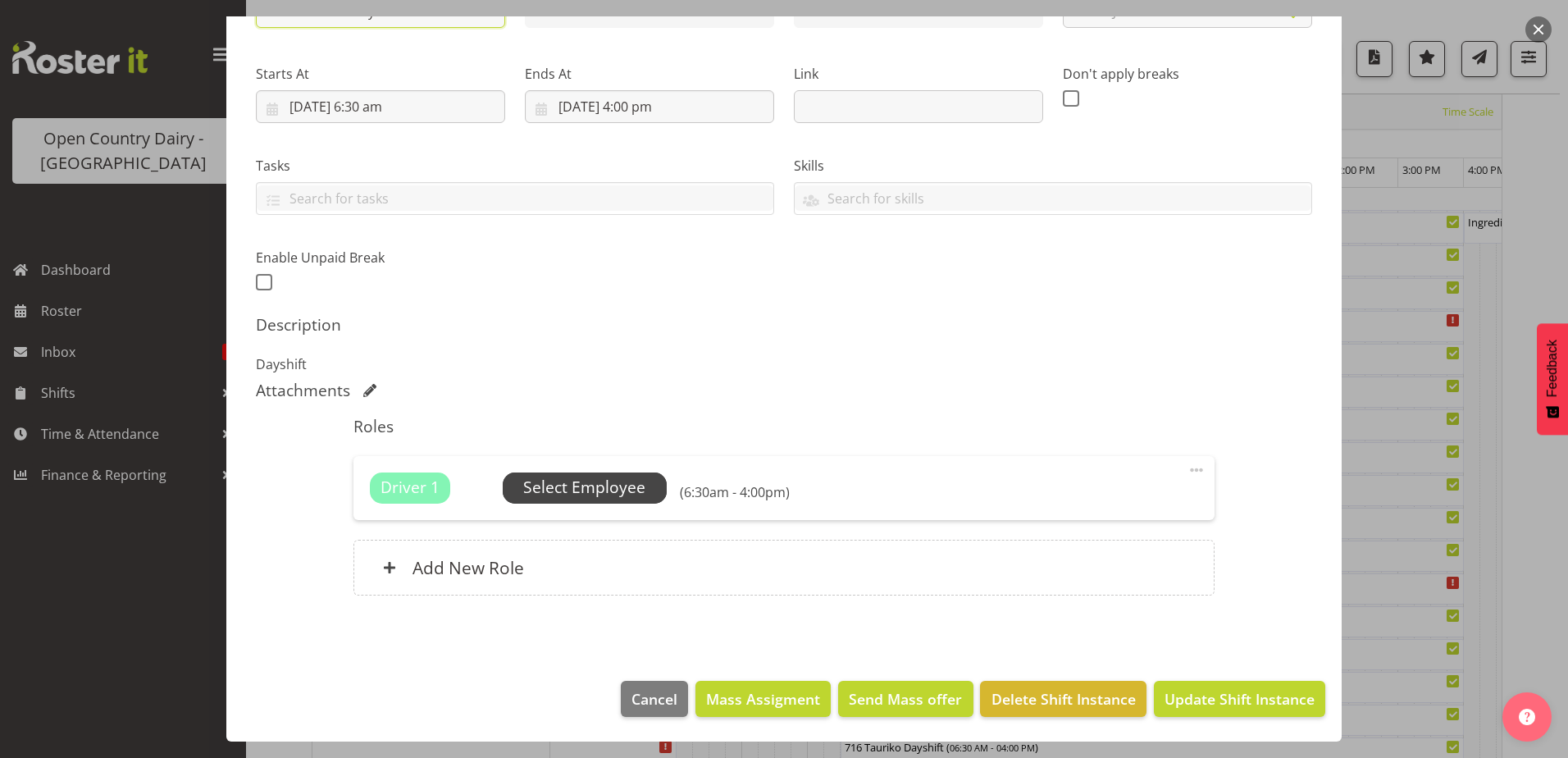
type input "711 Waharoa Dayshift"
click at [611, 495] on span "Select Employee" at bounding box center [584, 487] width 122 height 24
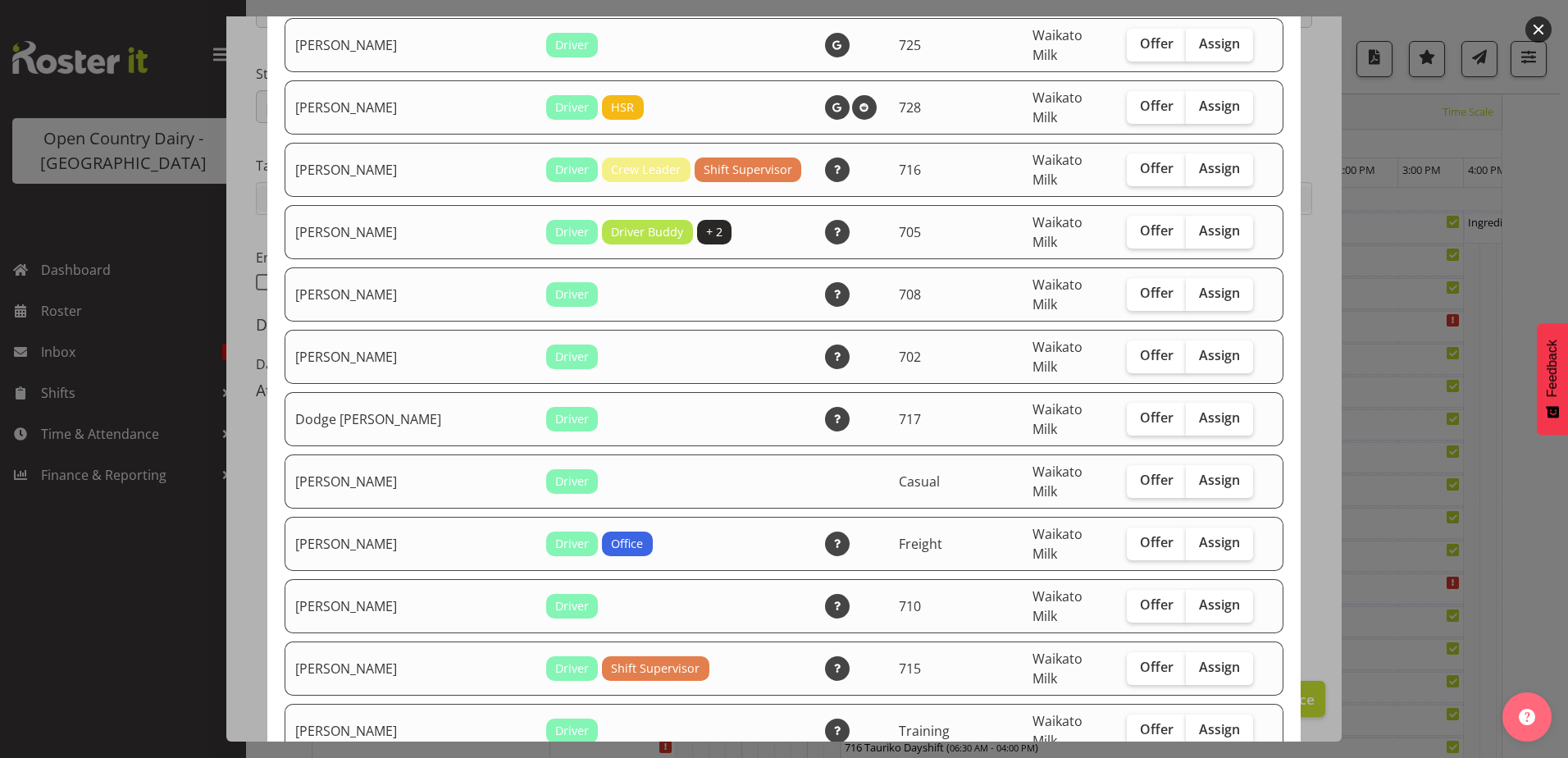
scroll to position [246, 0]
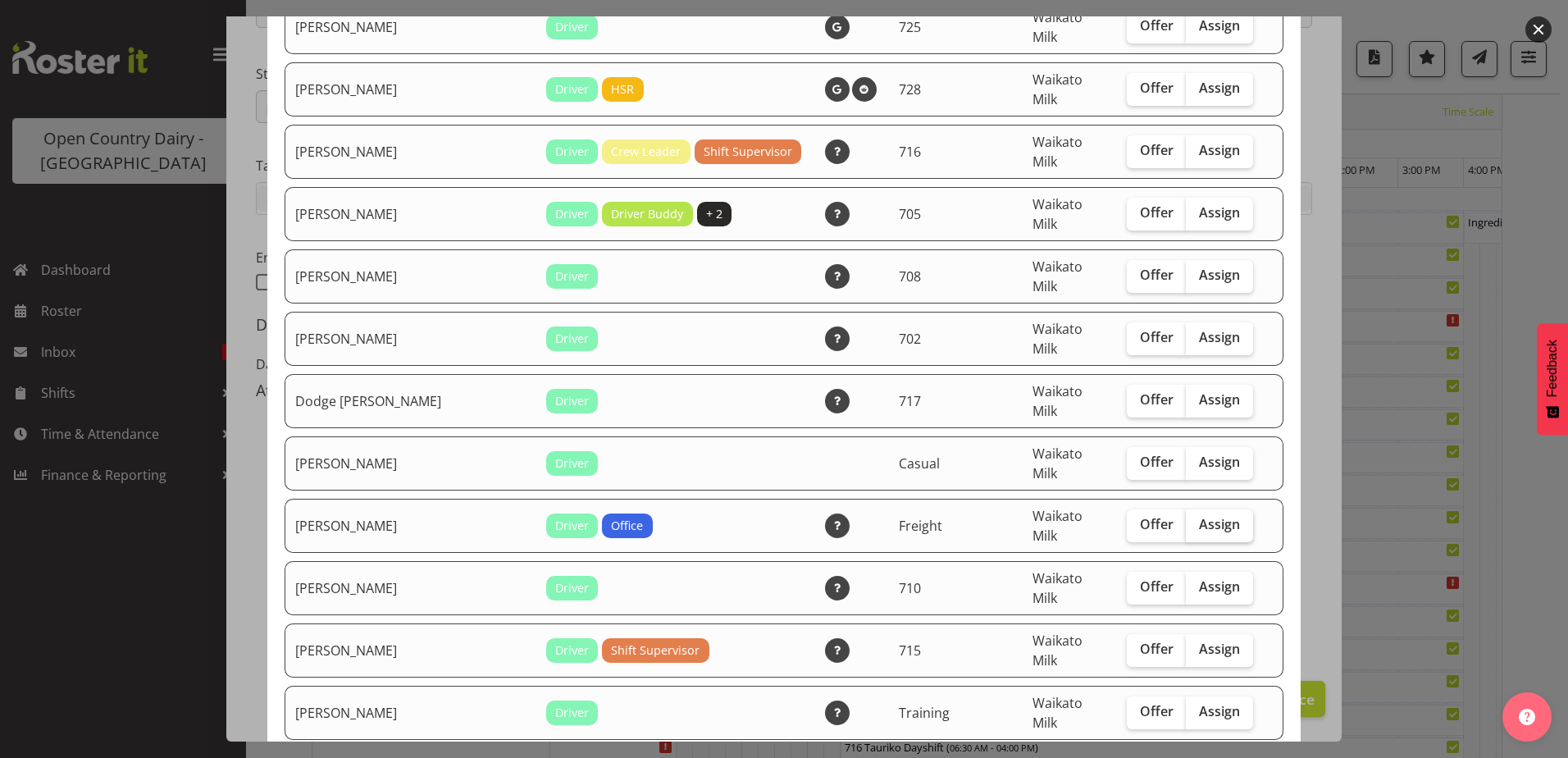
click at [1205, 516] on span "Assign" at bounding box center [1219, 523] width 41 height 16
click at [1197, 519] on input "Assign" at bounding box center [1191, 524] width 11 height 11
checkbox input "true"
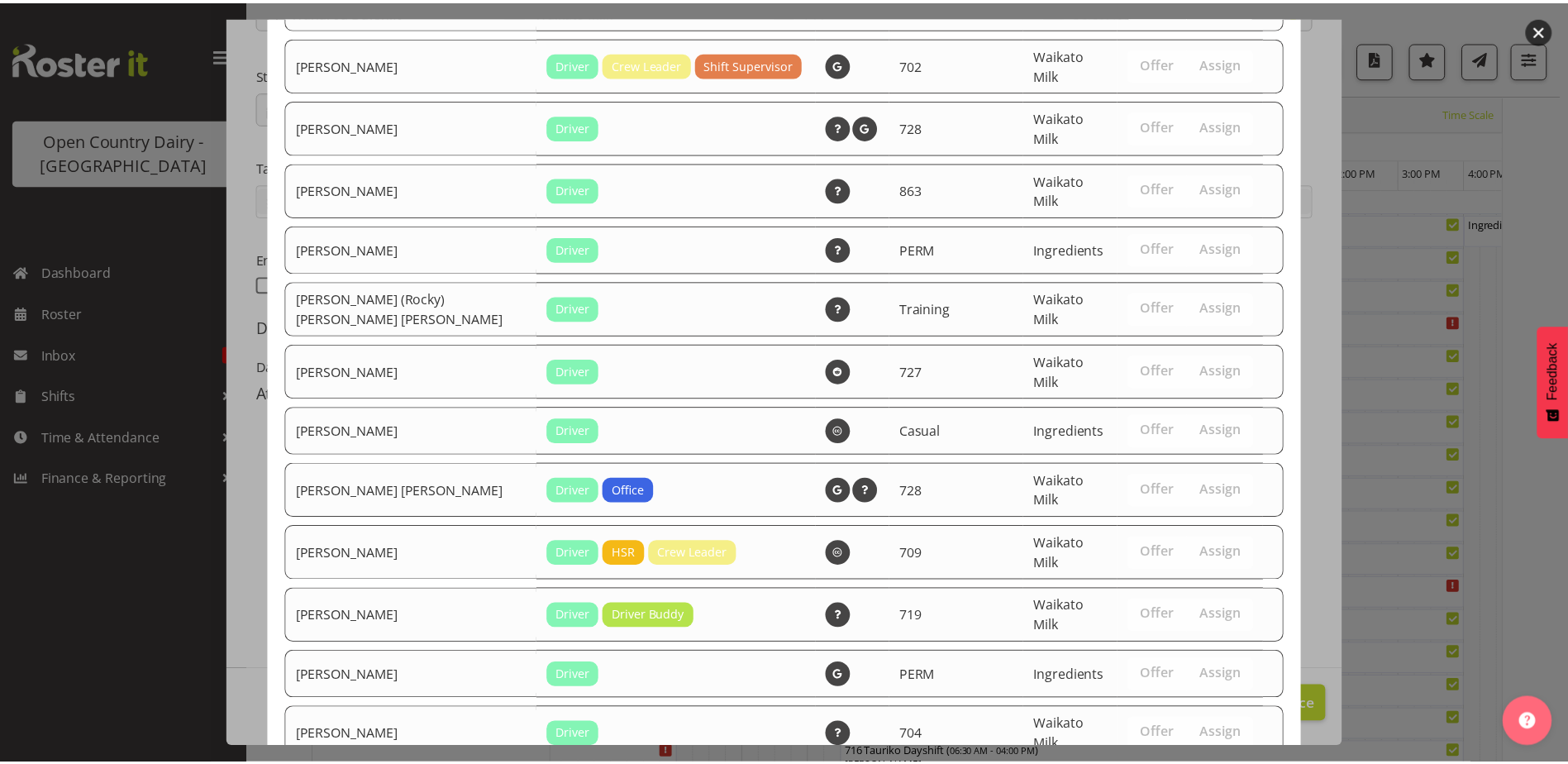
scroll to position [1576, 0]
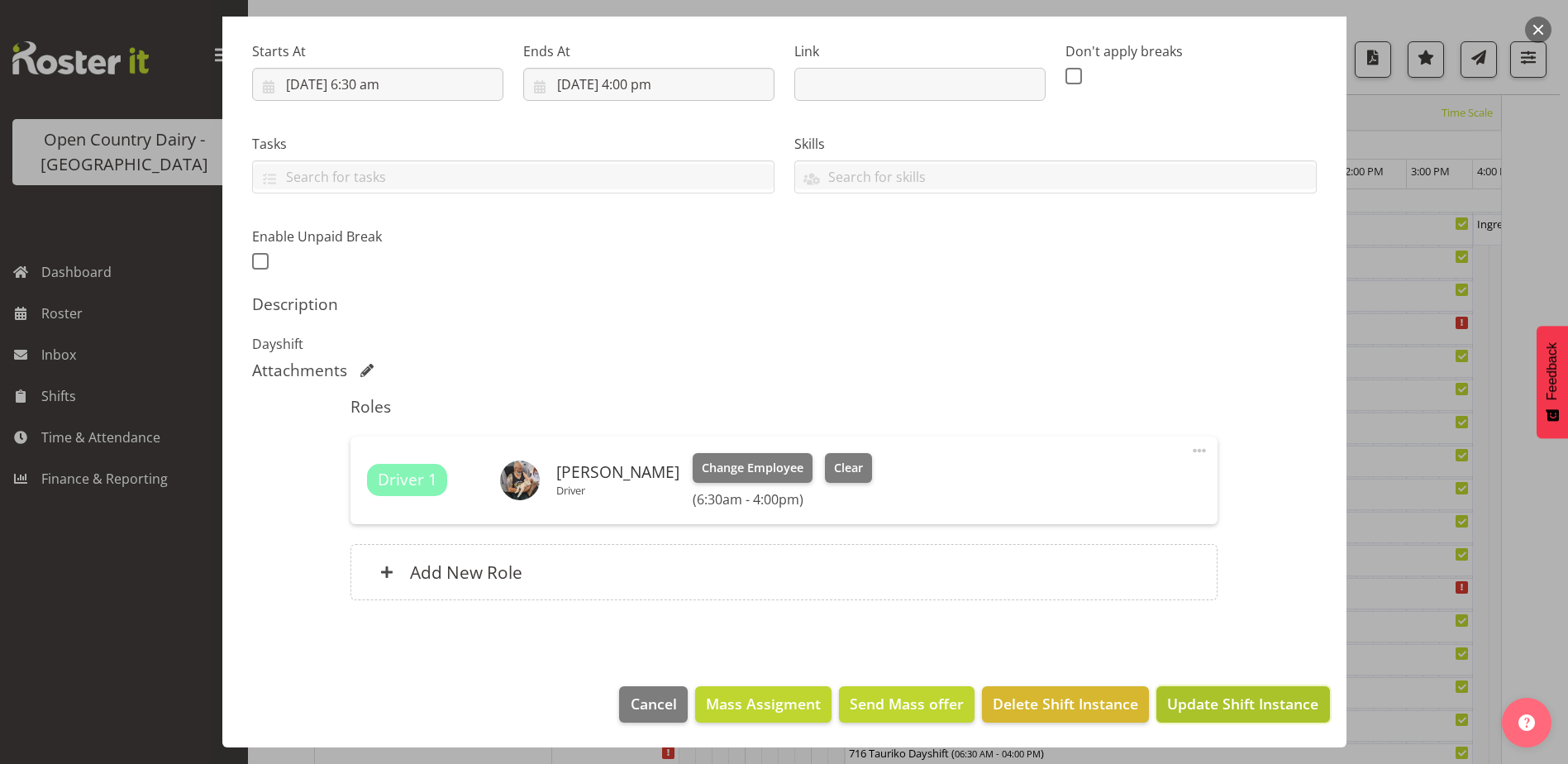
click at [1221, 687] on button "Update Shift Instance" at bounding box center [1244, 704] width 173 height 37
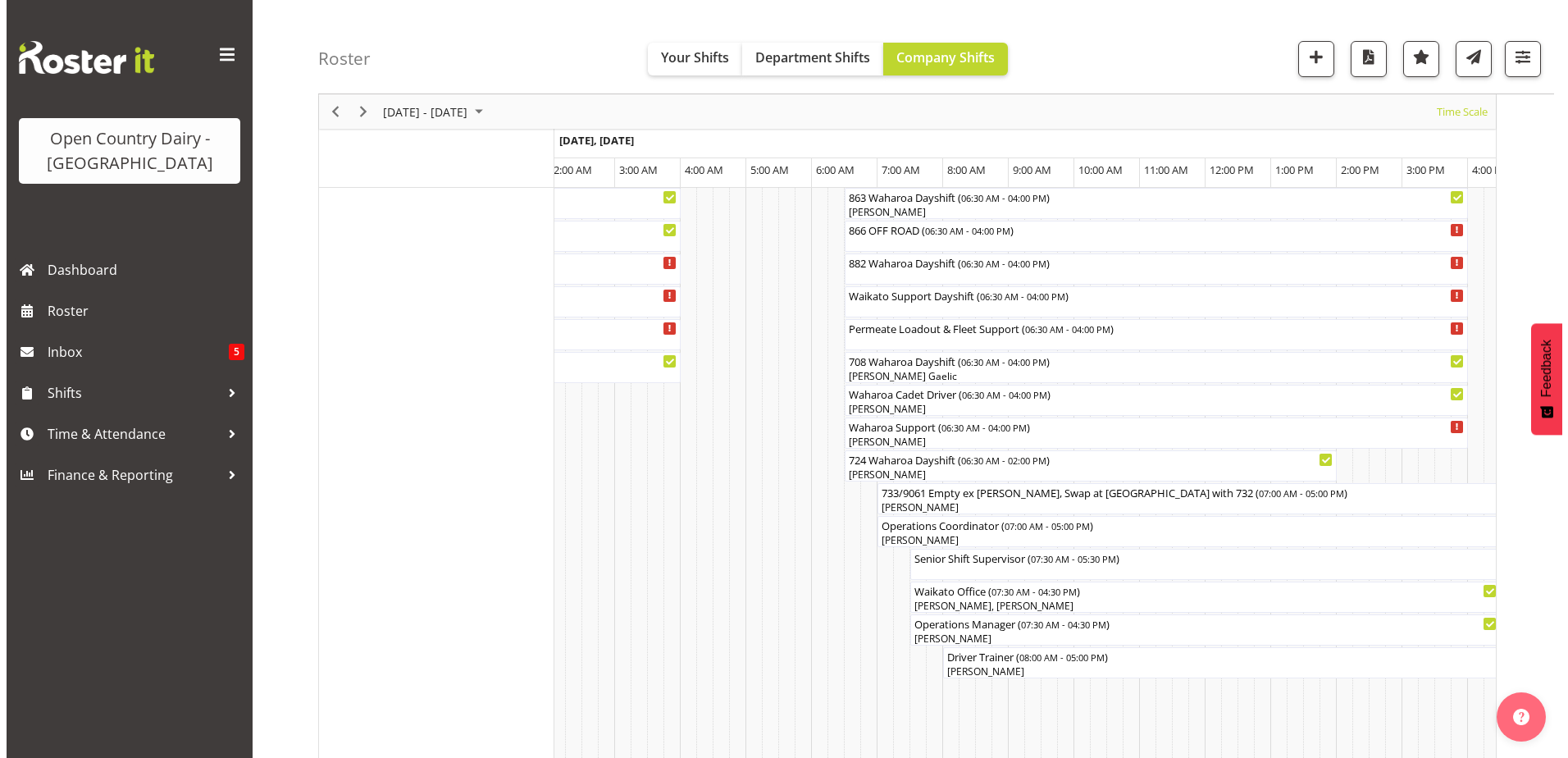
scroll to position [1201, 0]
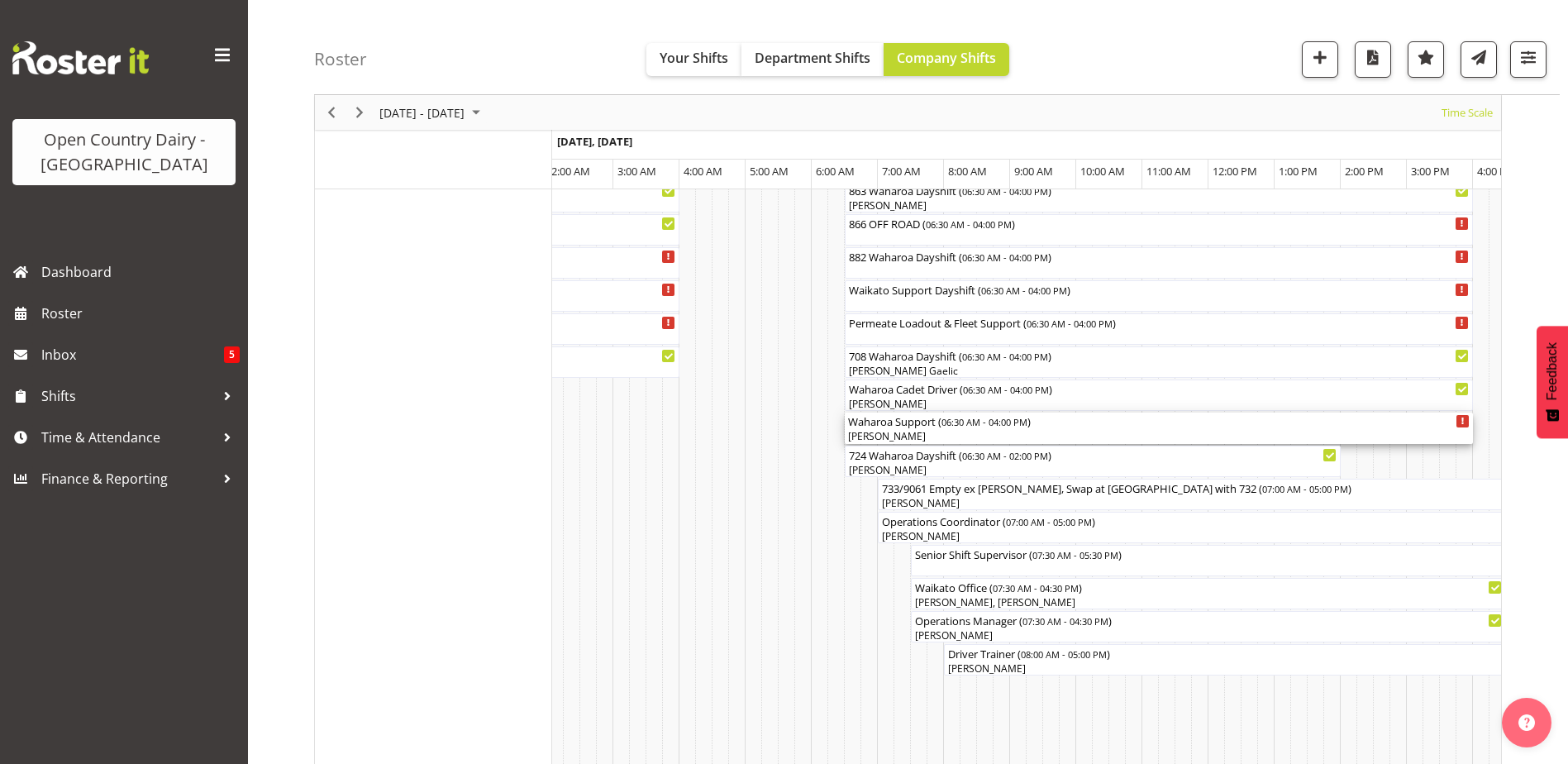
click at [887, 436] on div "[PERSON_NAME]" at bounding box center [1159, 436] width 622 height 14
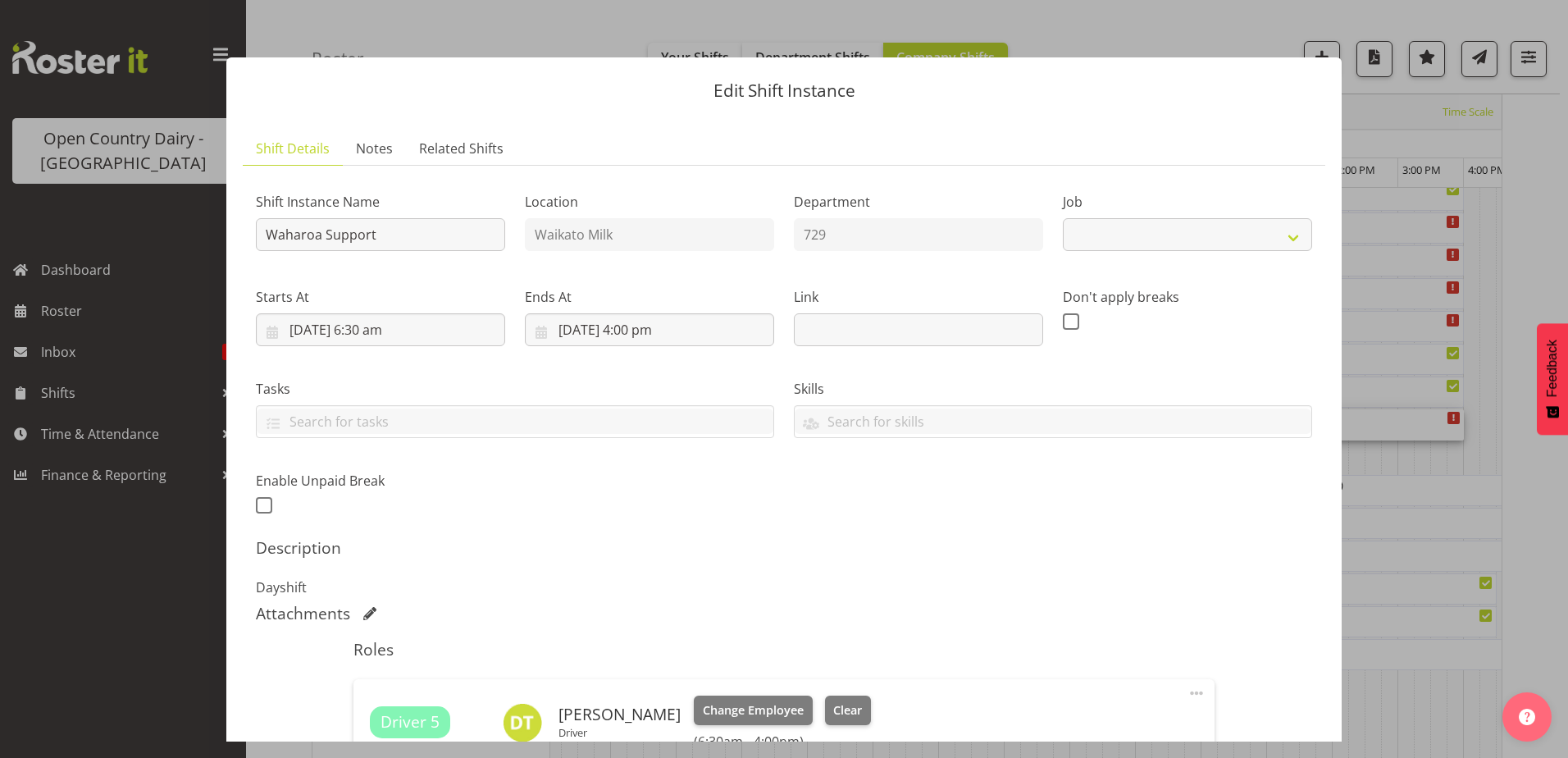
select select "9052"
click at [834, 701] on span "Clear" at bounding box center [848, 709] width 29 height 18
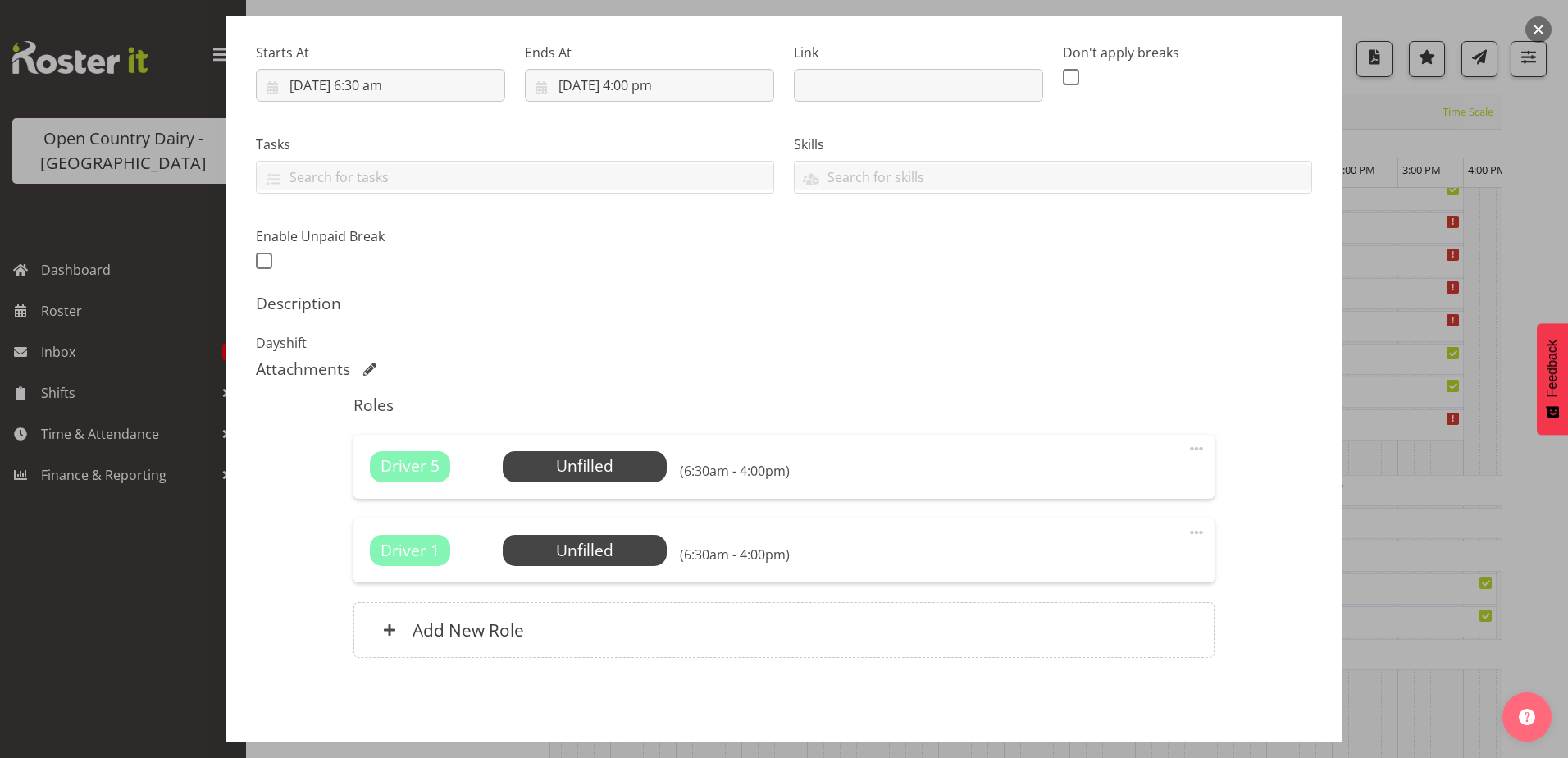
scroll to position [306, 0]
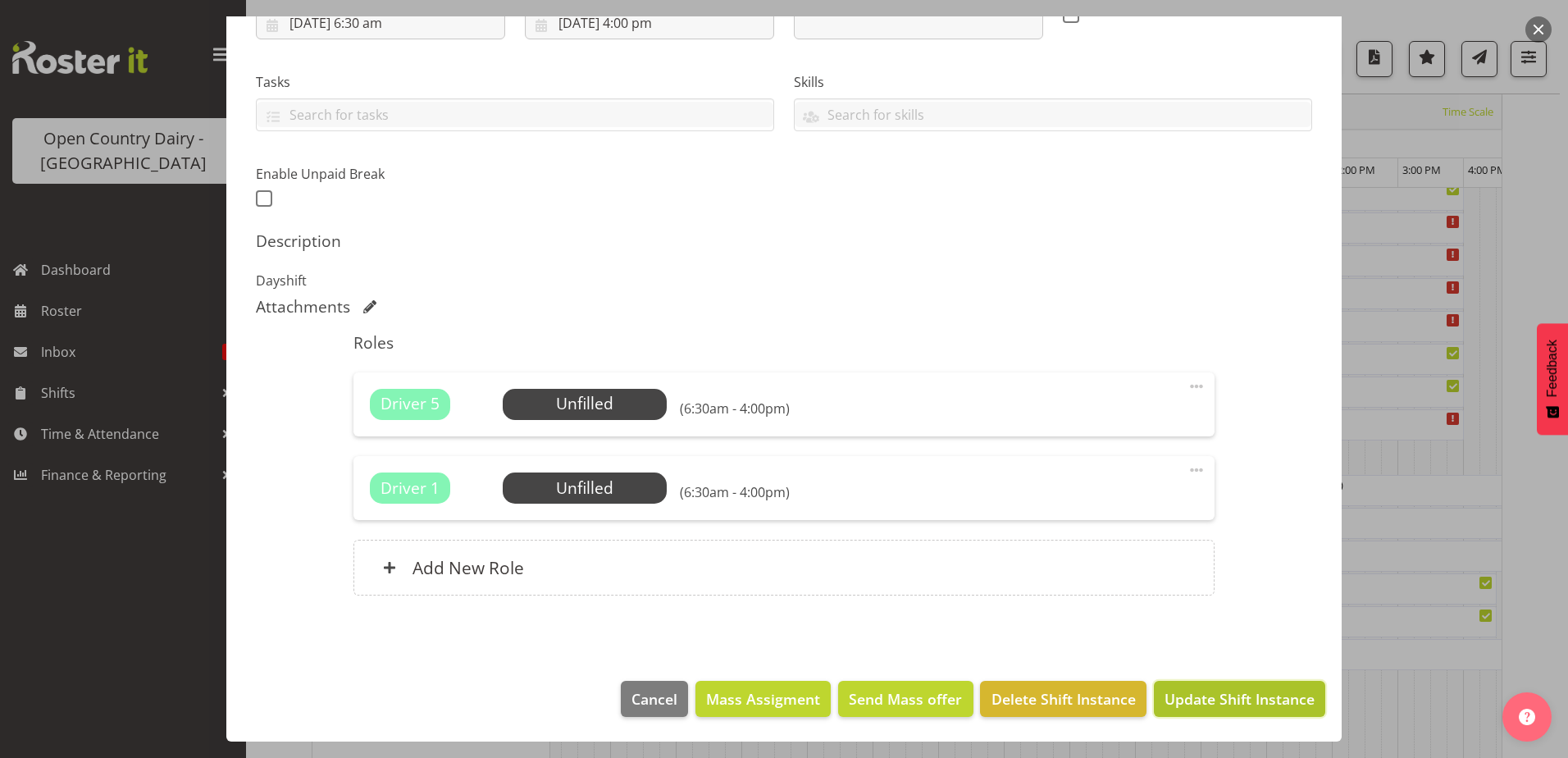
click at [1286, 712] on button "Update Shift Instance" at bounding box center [1240, 699] width 172 height 36
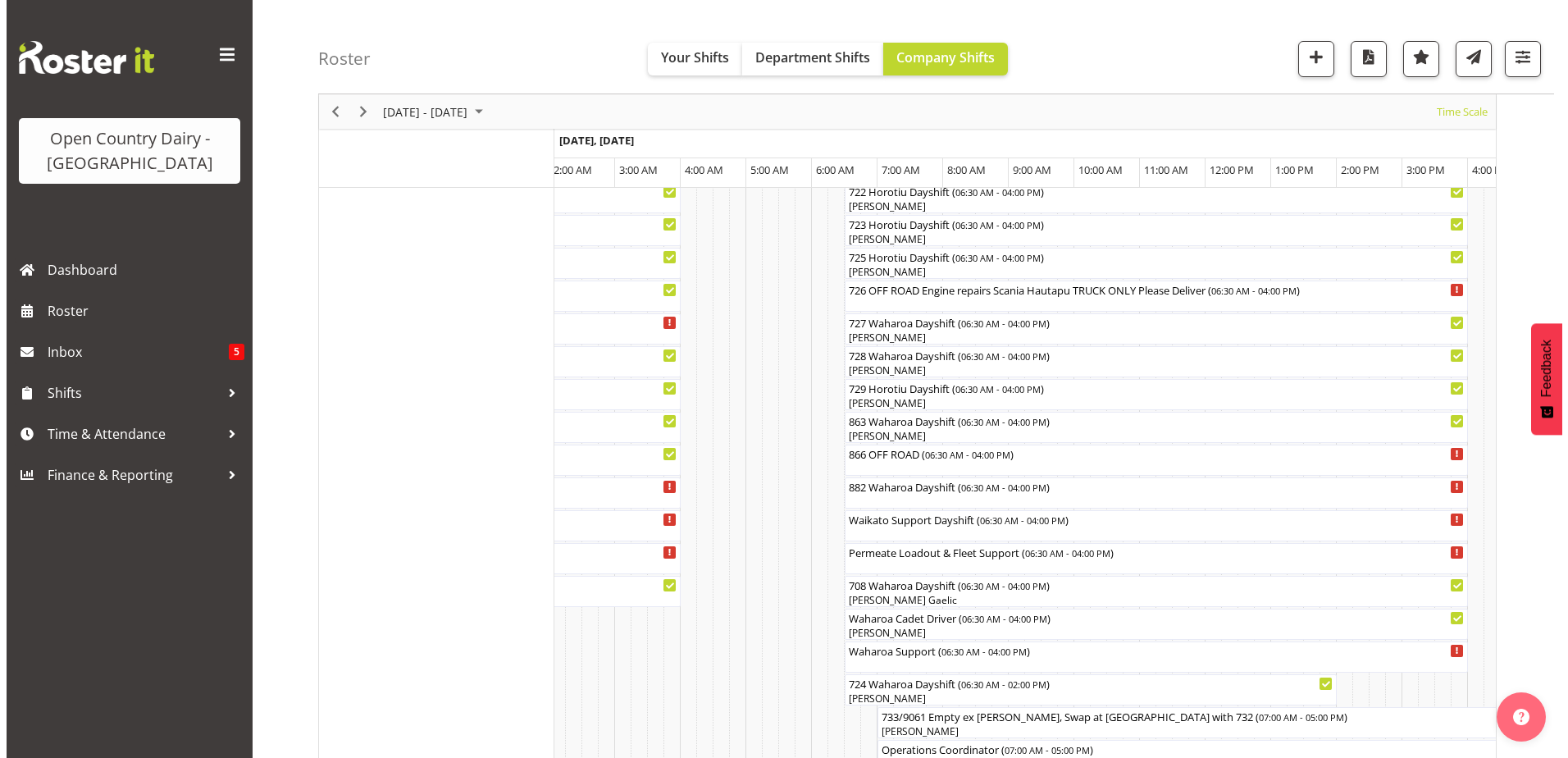
scroll to position [1119, 0]
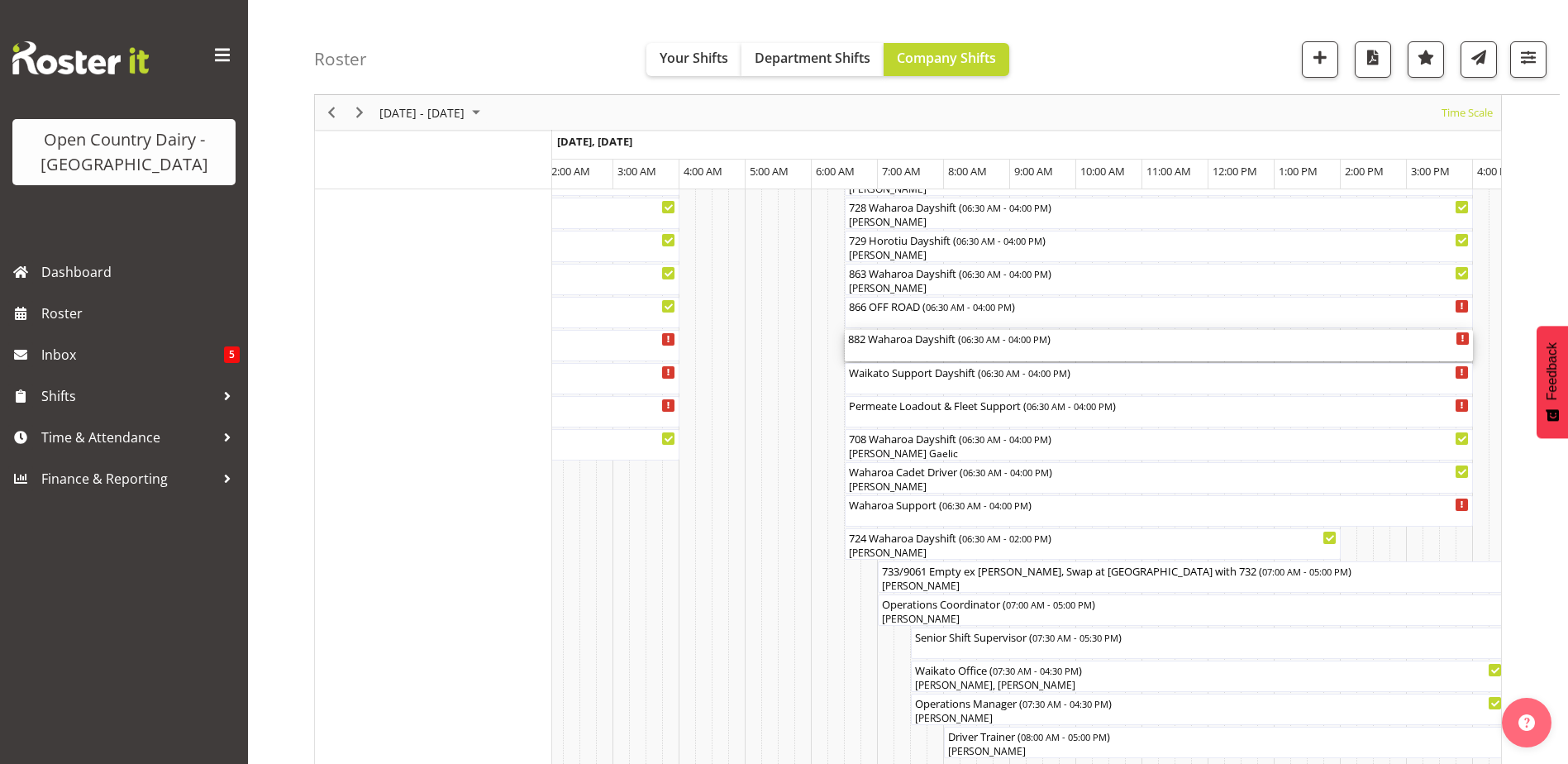
click at [934, 344] on div "882 Waharoa Dayshift ( 06:30 AM - 04:00 PM )" at bounding box center [1159, 338] width 622 height 16
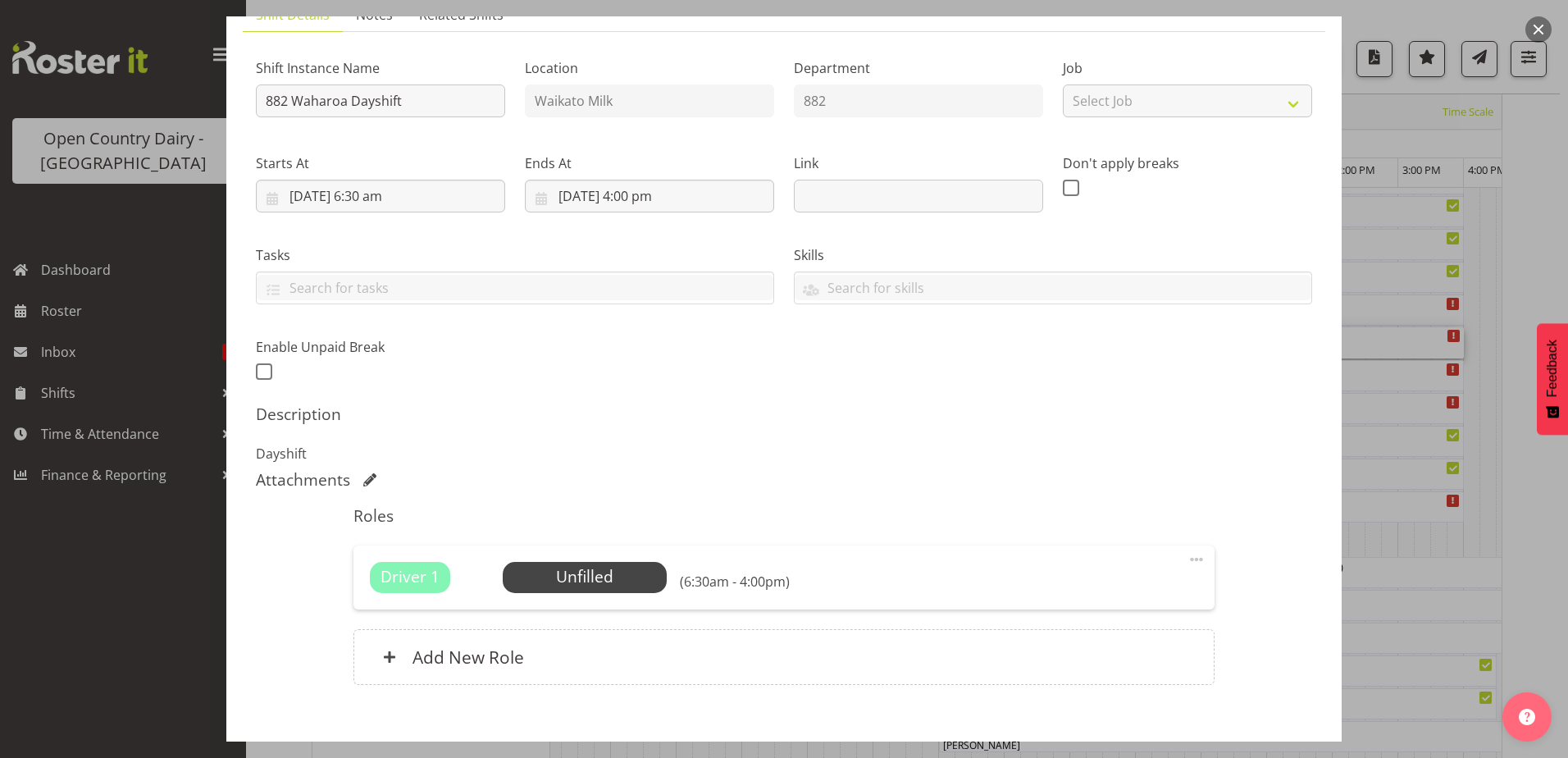
scroll to position [223, 0]
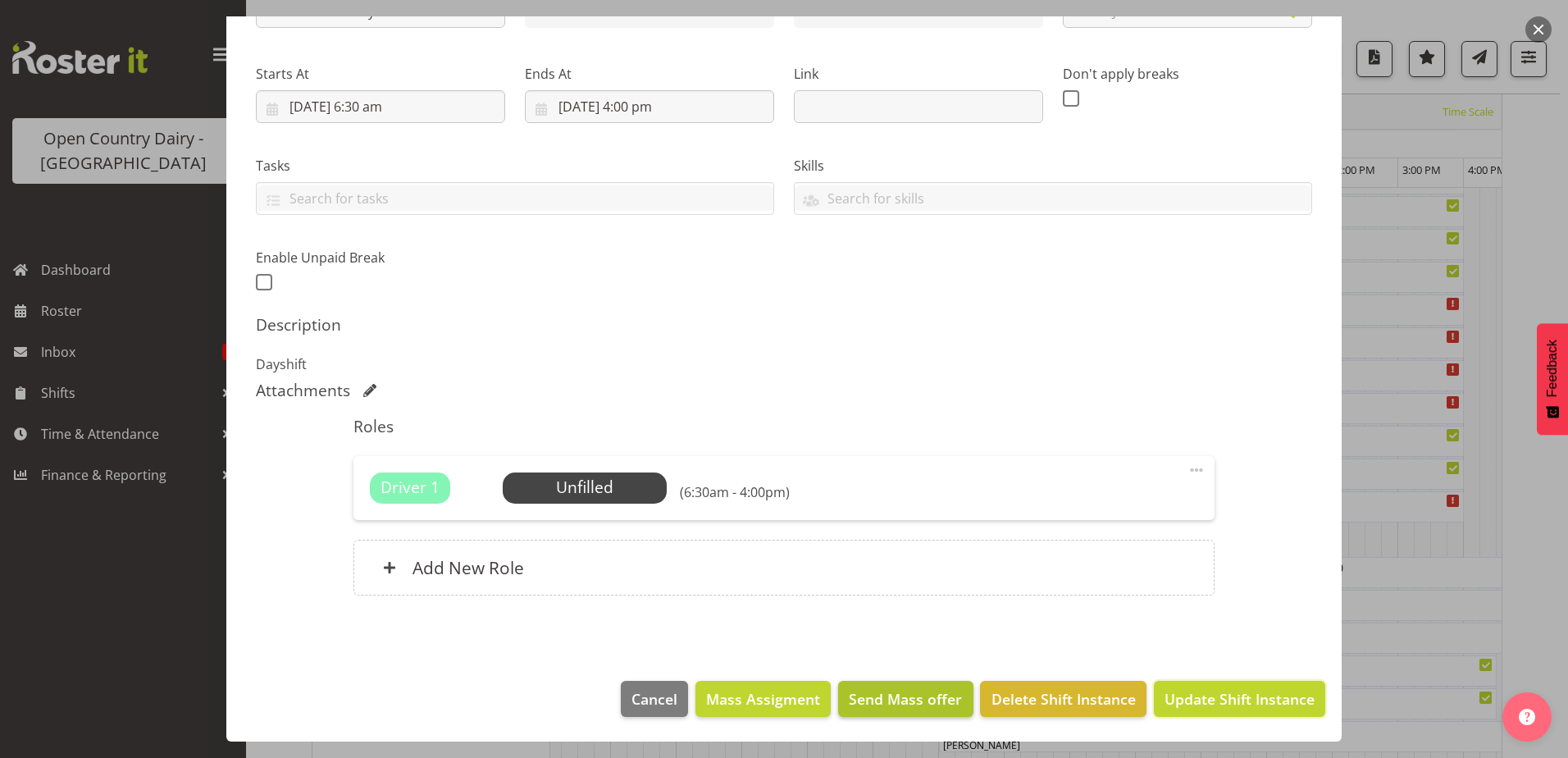
drag, startPoint x: 1203, startPoint y: 701, endPoint x: 858, endPoint y: 714, distance: 345.2
click at [916, 737] on footer "Cancel Mass Assigment Send Mass offer Delete Shift Instance Update Shift Instan…" at bounding box center [784, 703] width 1115 height 77
click at [604, 490] on span "Select Employee" at bounding box center [584, 487] width 122 height 24
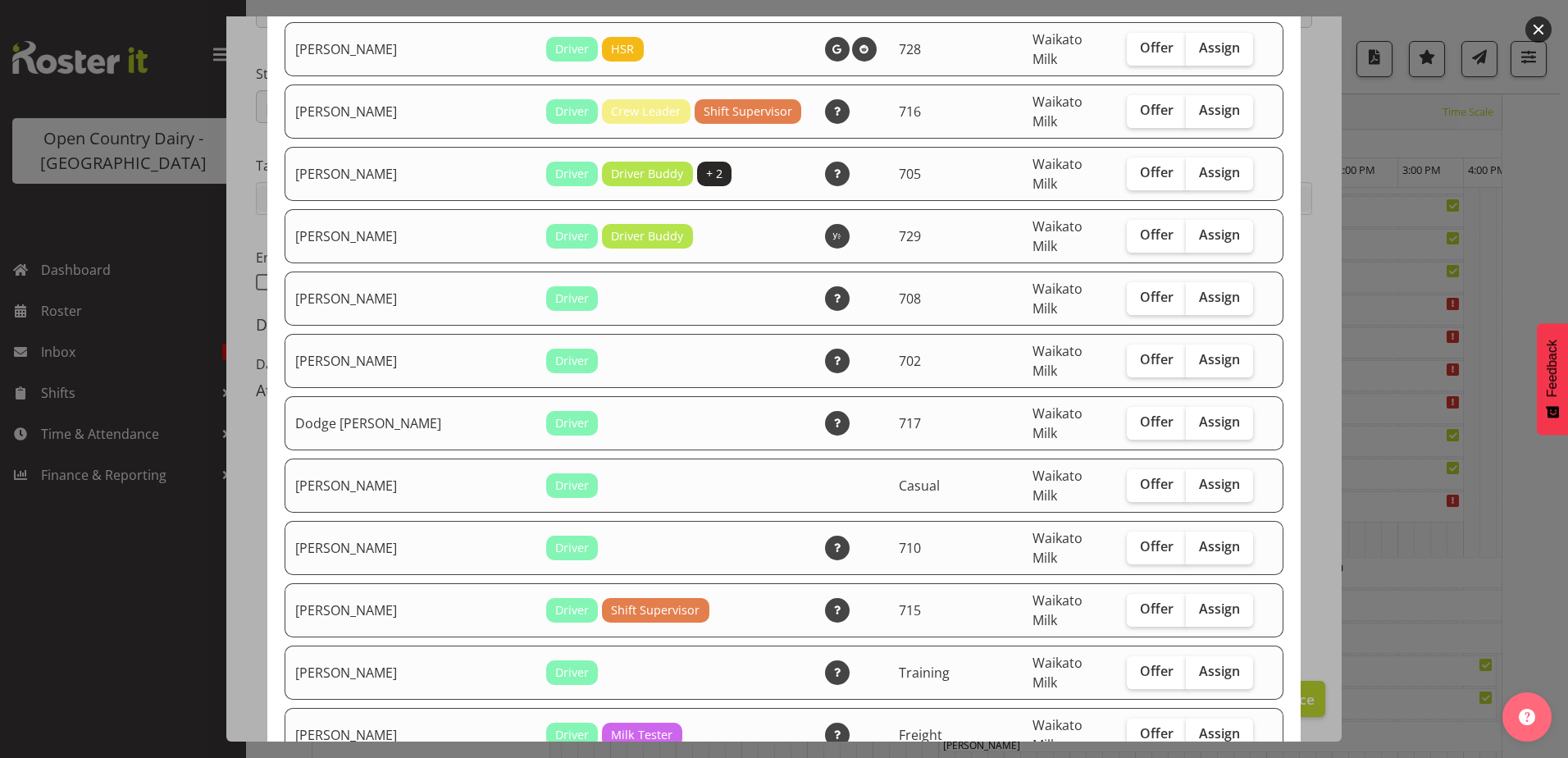
scroll to position [246, 0]
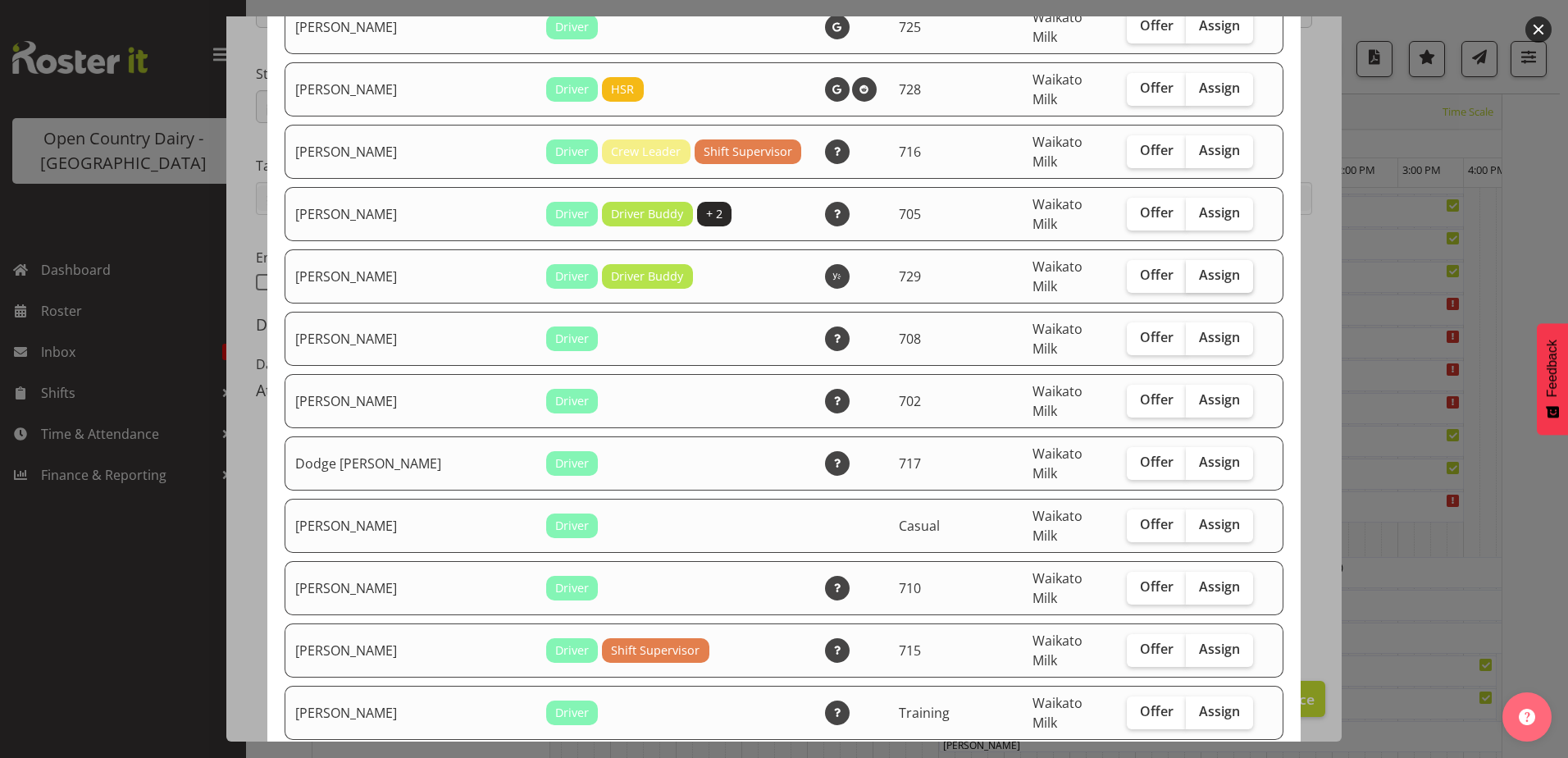
click at [1215, 260] on label "Assign" at bounding box center [1219, 276] width 67 height 32
click at [1197, 270] on input "Assign" at bounding box center [1191, 275] width 11 height 11
checkbox input "true"
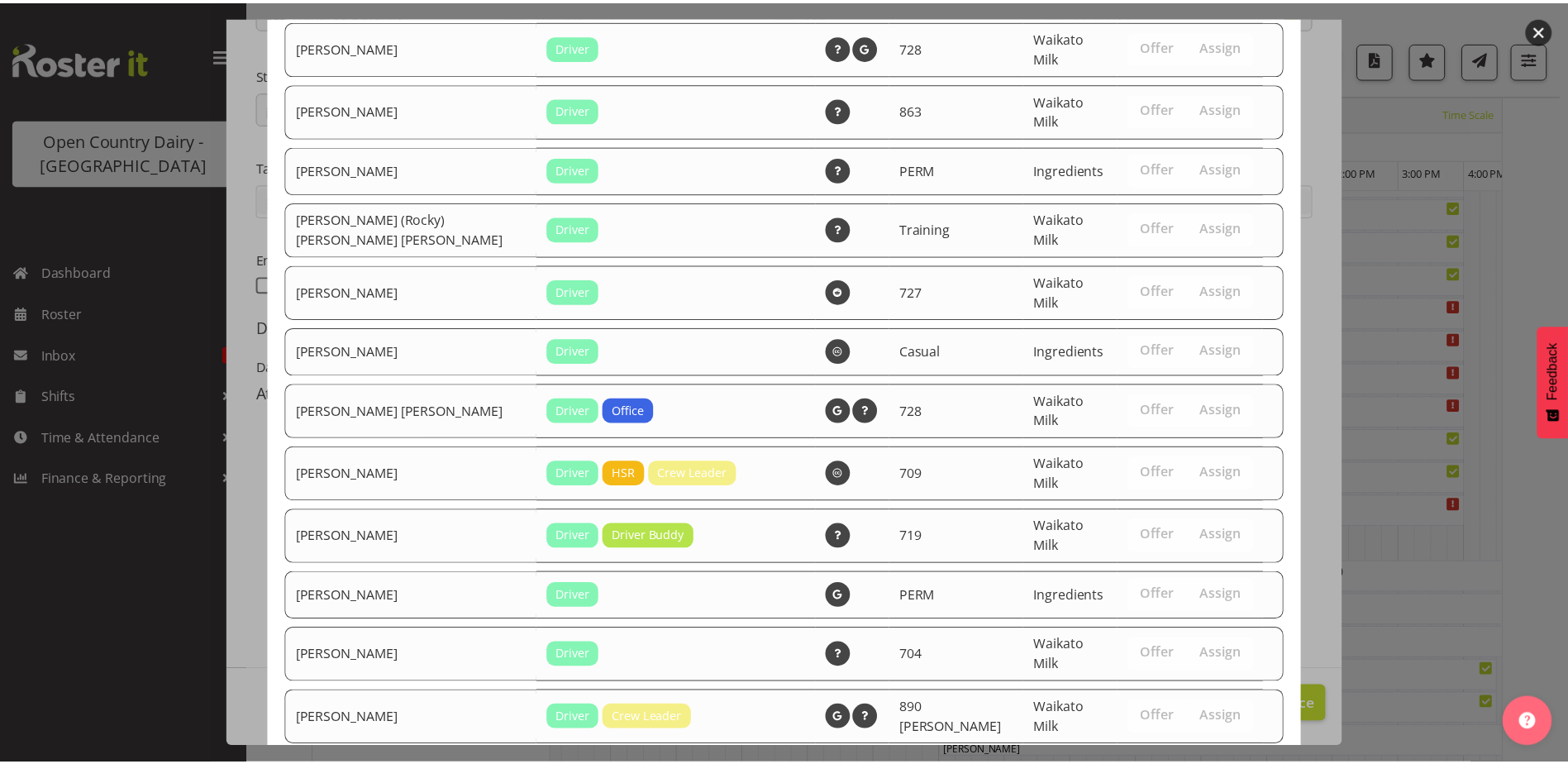
scroll to position [1576, 0]
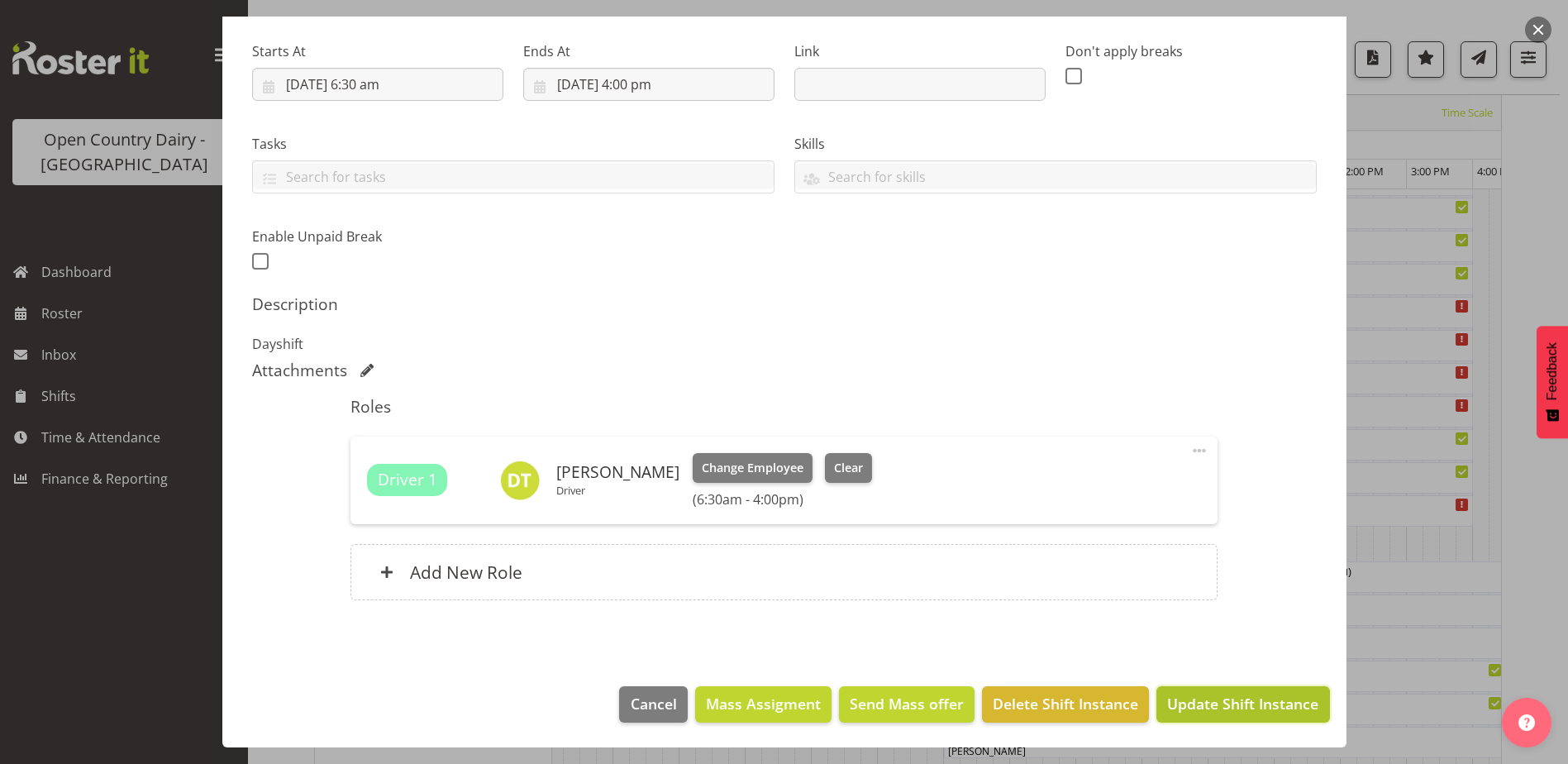
click at [1202, 712] on span "Update Shift Instance" at bounding box center [1243, 703] width 151 height 21
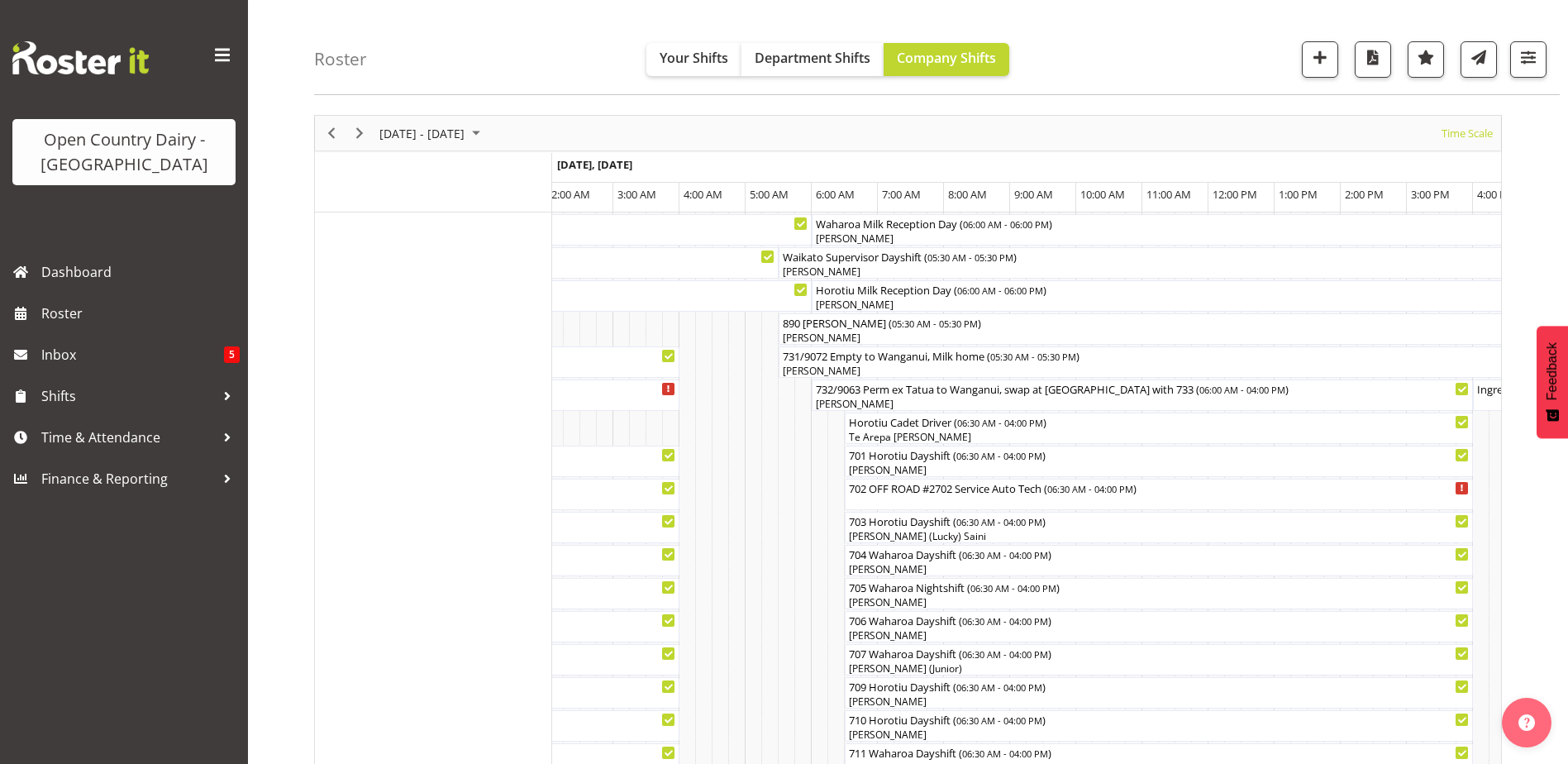
scroll to position [302, 0]
